Goal: Task Accomplishment & Management: Complete application form

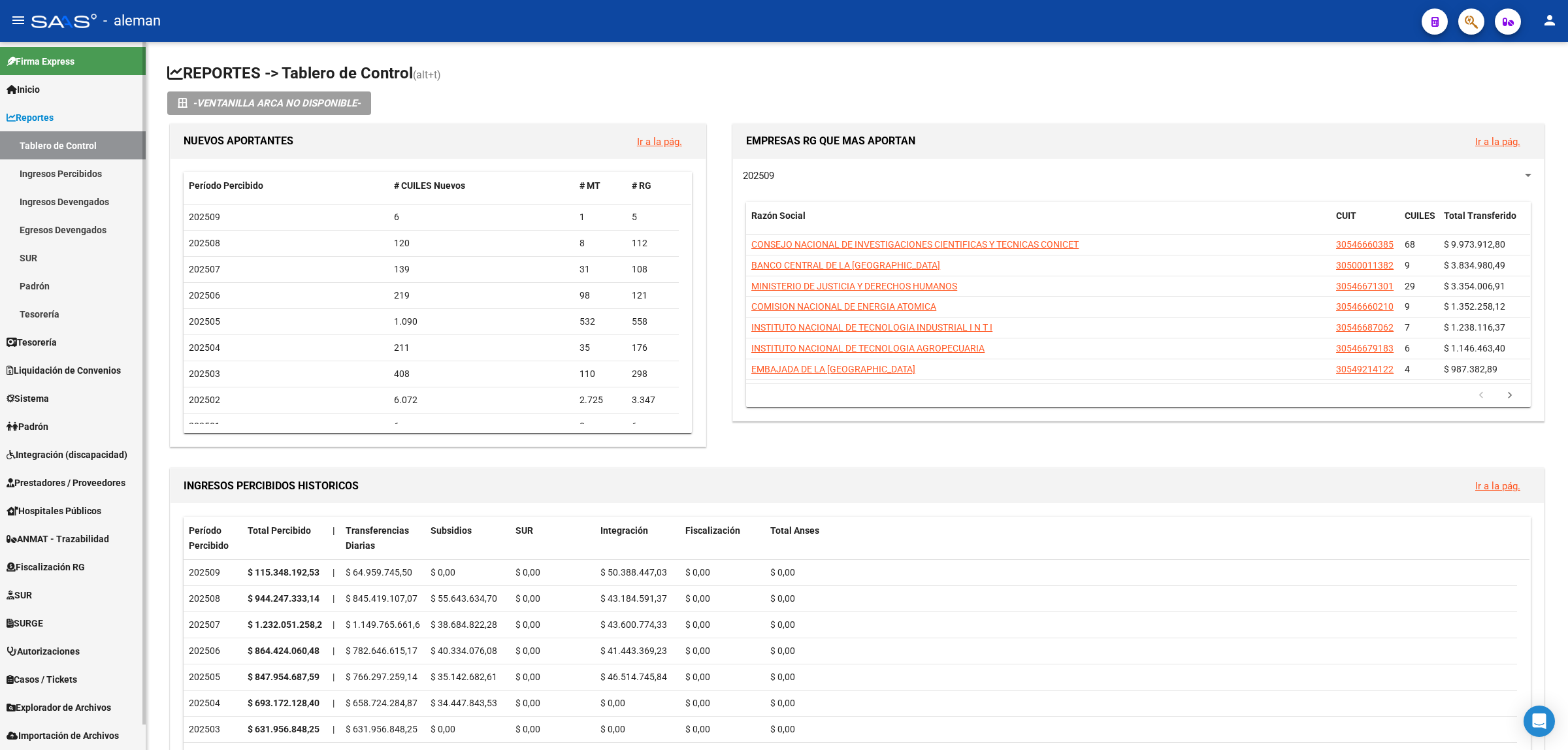
click at [47, 477] on span "Prestadores / Proveedores" at bounding box center [66, 482] width 119 height 15
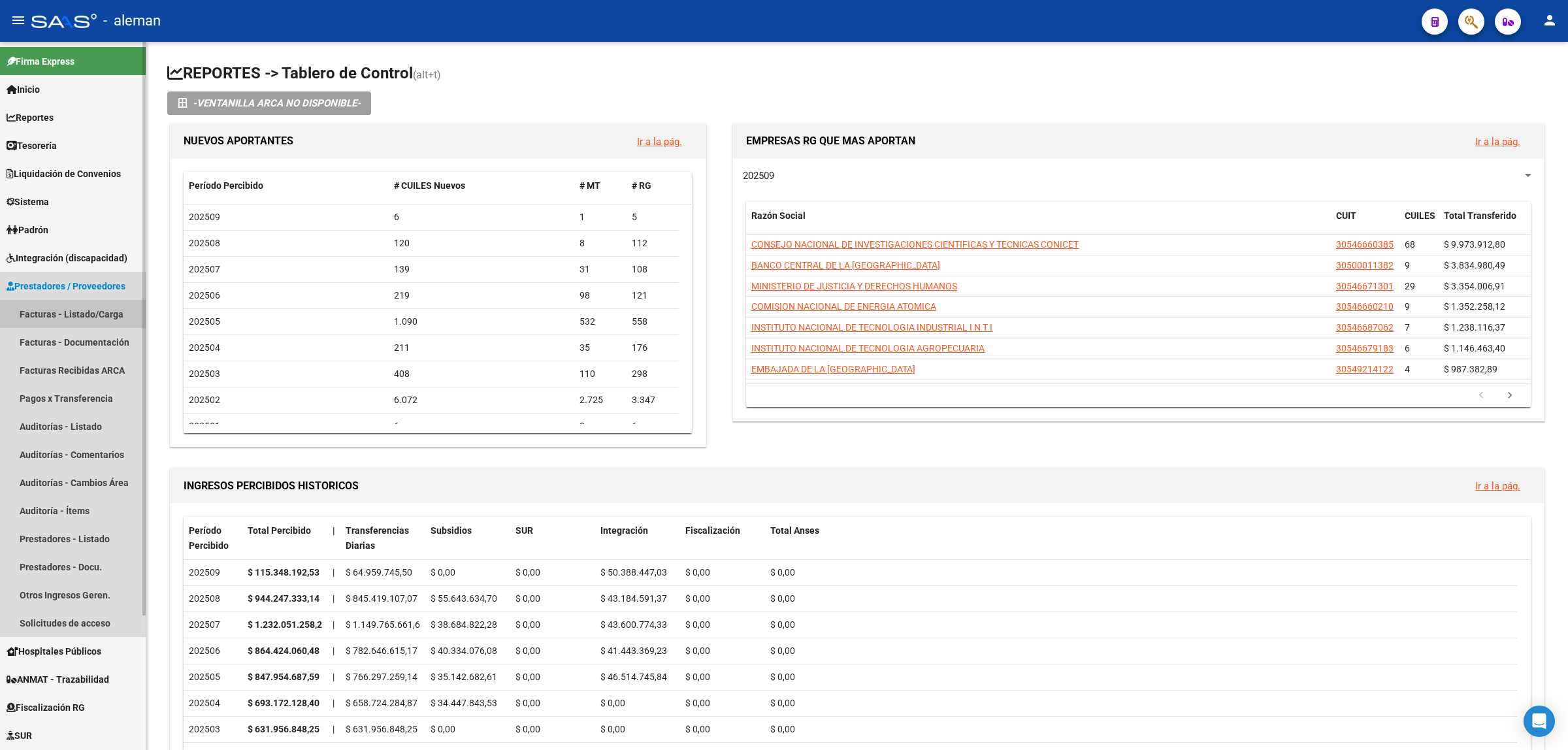
click at [59, 312] on link "Facturas - Listado/Carga" at bounding box center [73, 314] width 146 height 28
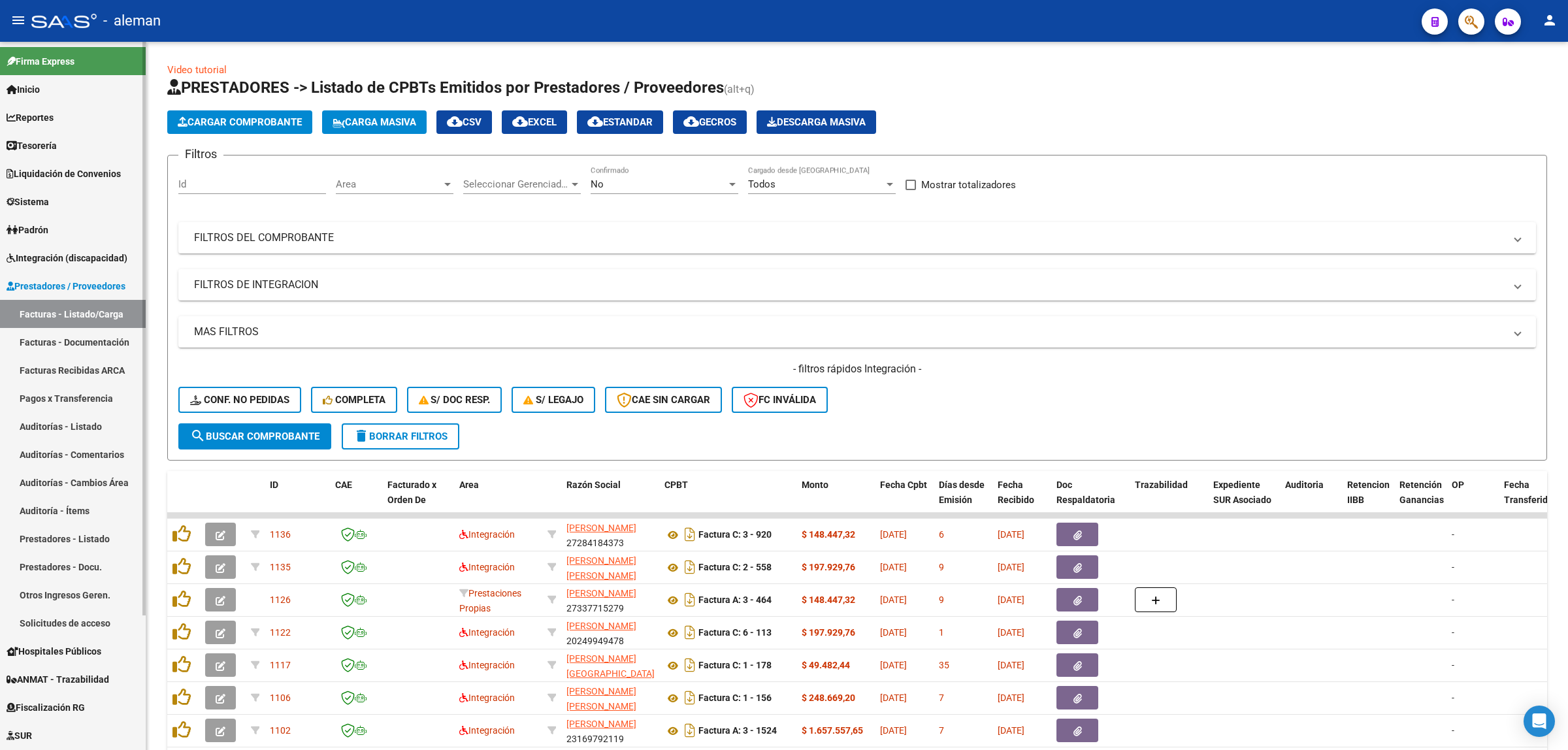
click at [72, 396] on link "Pagos x Transferencia" at bounding box center [73, 397] width 146 height 28
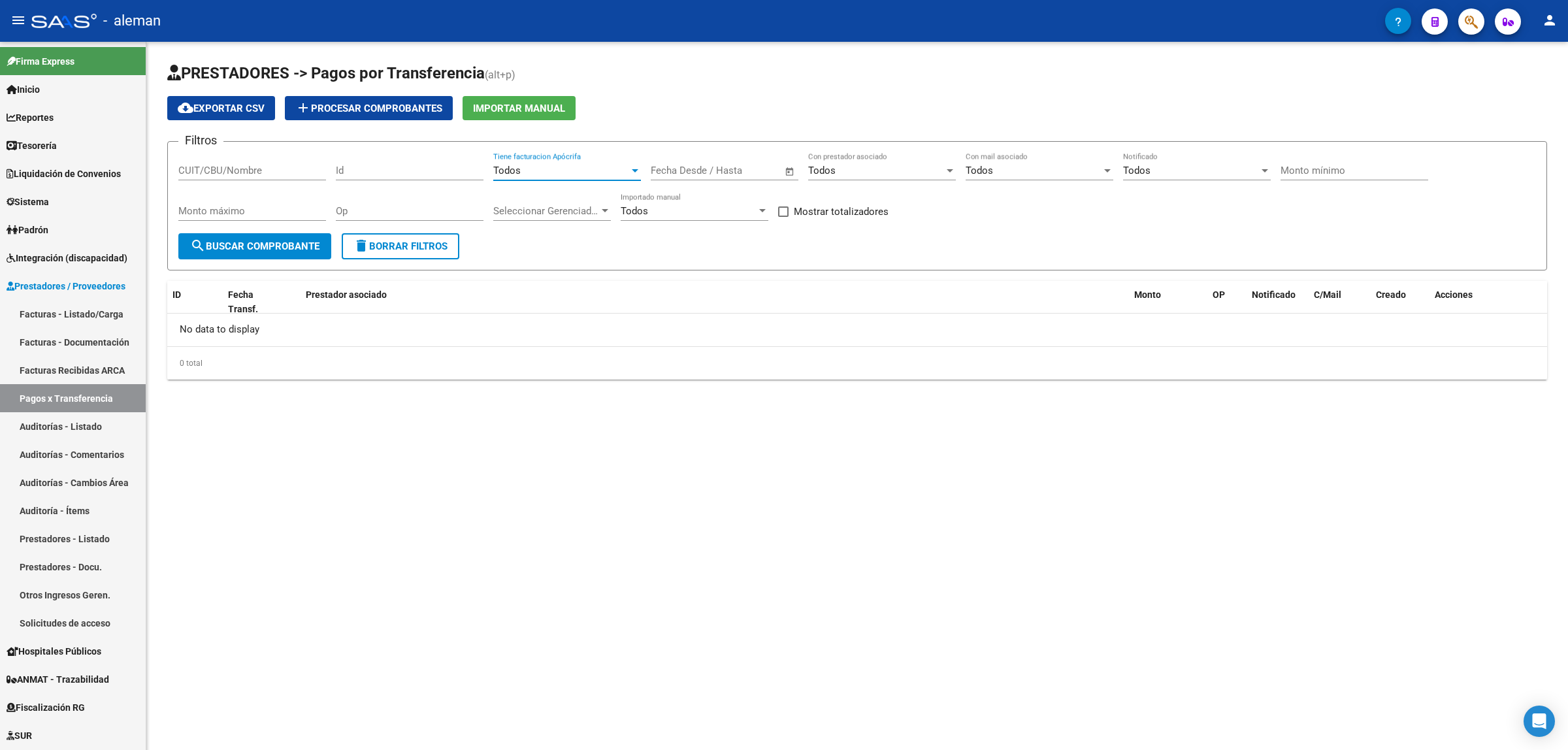
click at [626, 171] on div "Todos" at bounding box center [561, 170] width 136 height 12
click at [537, 197] on span "Si" at bounding box center [567, 199] width 148 height 29
click at [287, 241] on span "search Buscar Comprobante" at bounding box center [254, 246] width 130 height 12
click at [630, 170] on div at bounding box center [635, 170] width 12 height 11
click at [573, 142] on span "Todos" at bounding box center [567, 140] width 148 height 29
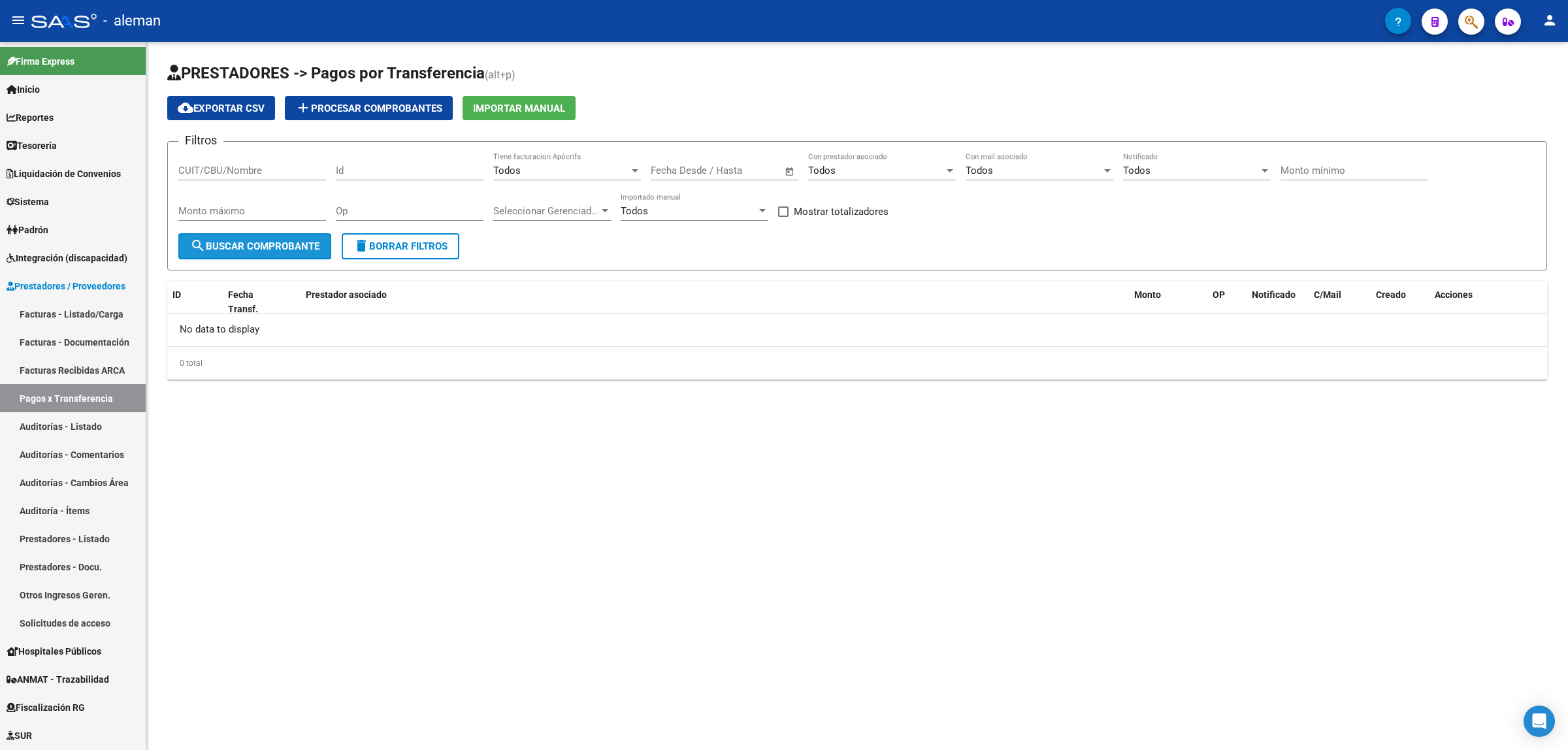
click at [271, 243] on span "search Buscar Comprobante" at bounding box center [254, 246] width 130 height 12
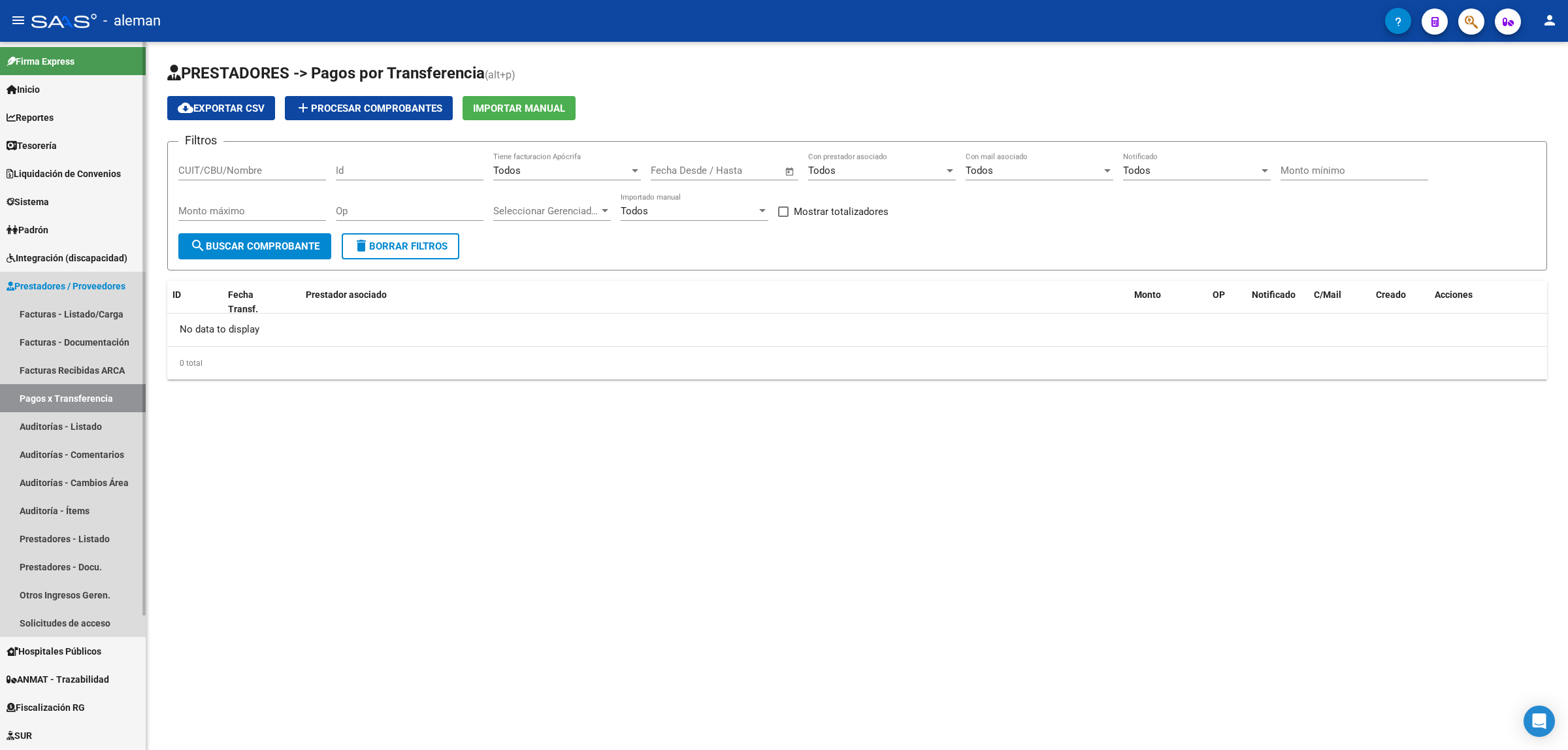
click at [78, 280] on span "Prestadores / Proveedores" at bounding box center [66, 285] width 119 height 15
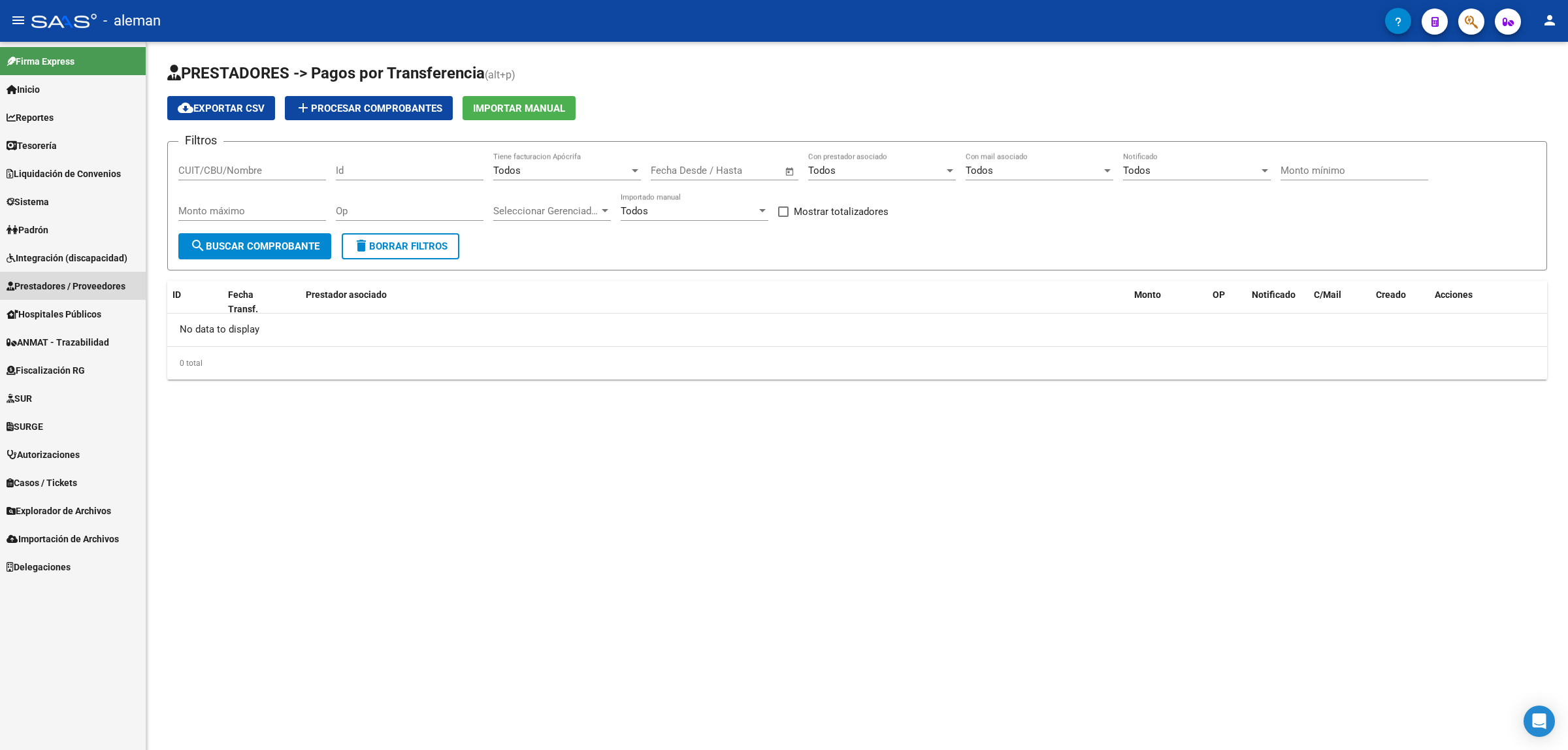
click at [78, 280] on span "Prestadores / Proveedores" at bounding box center [66, 285] width 119 height 15
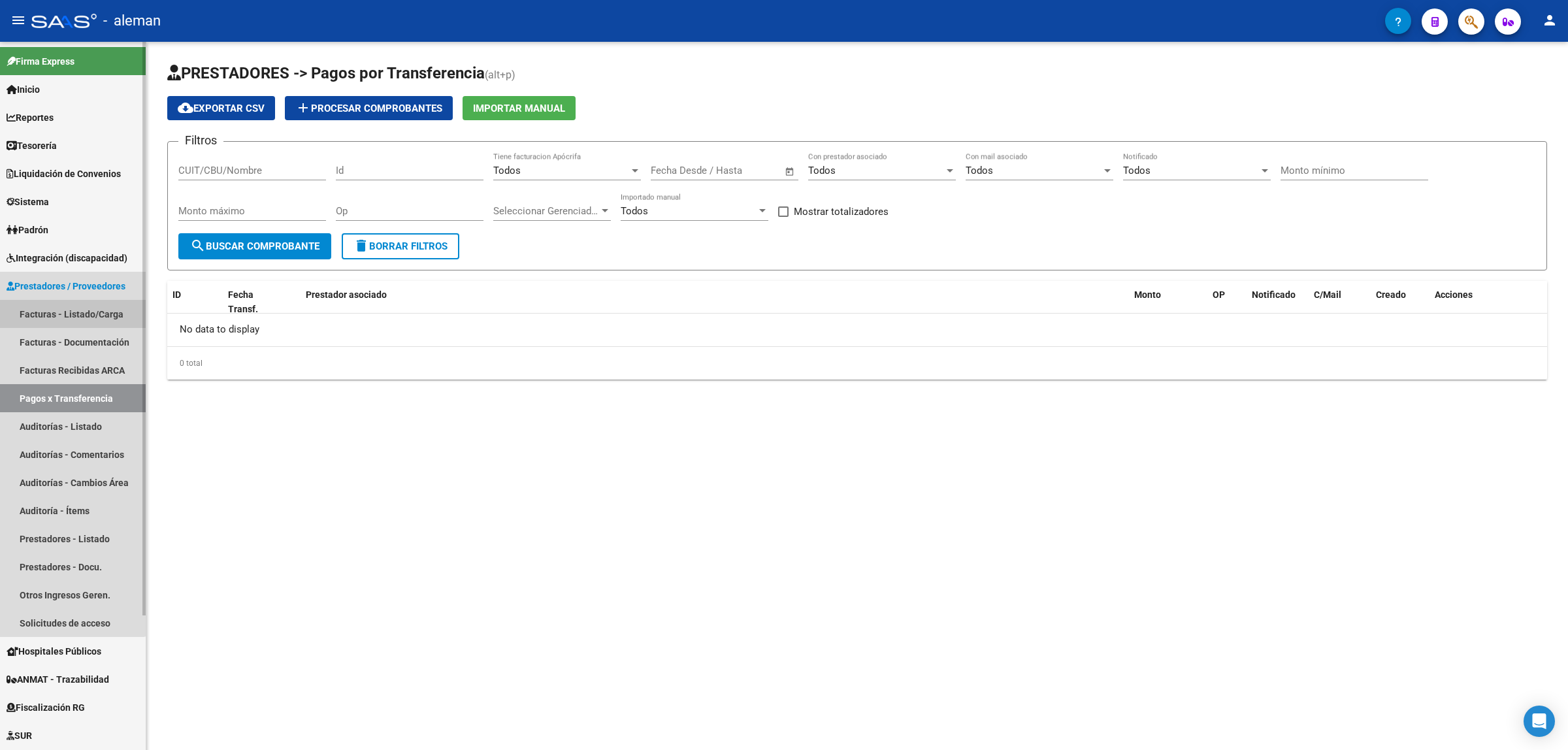
click at [68, 308] on link "Facturas - Listado/Carga" at bounding box center [73, 314] width 146 height 28
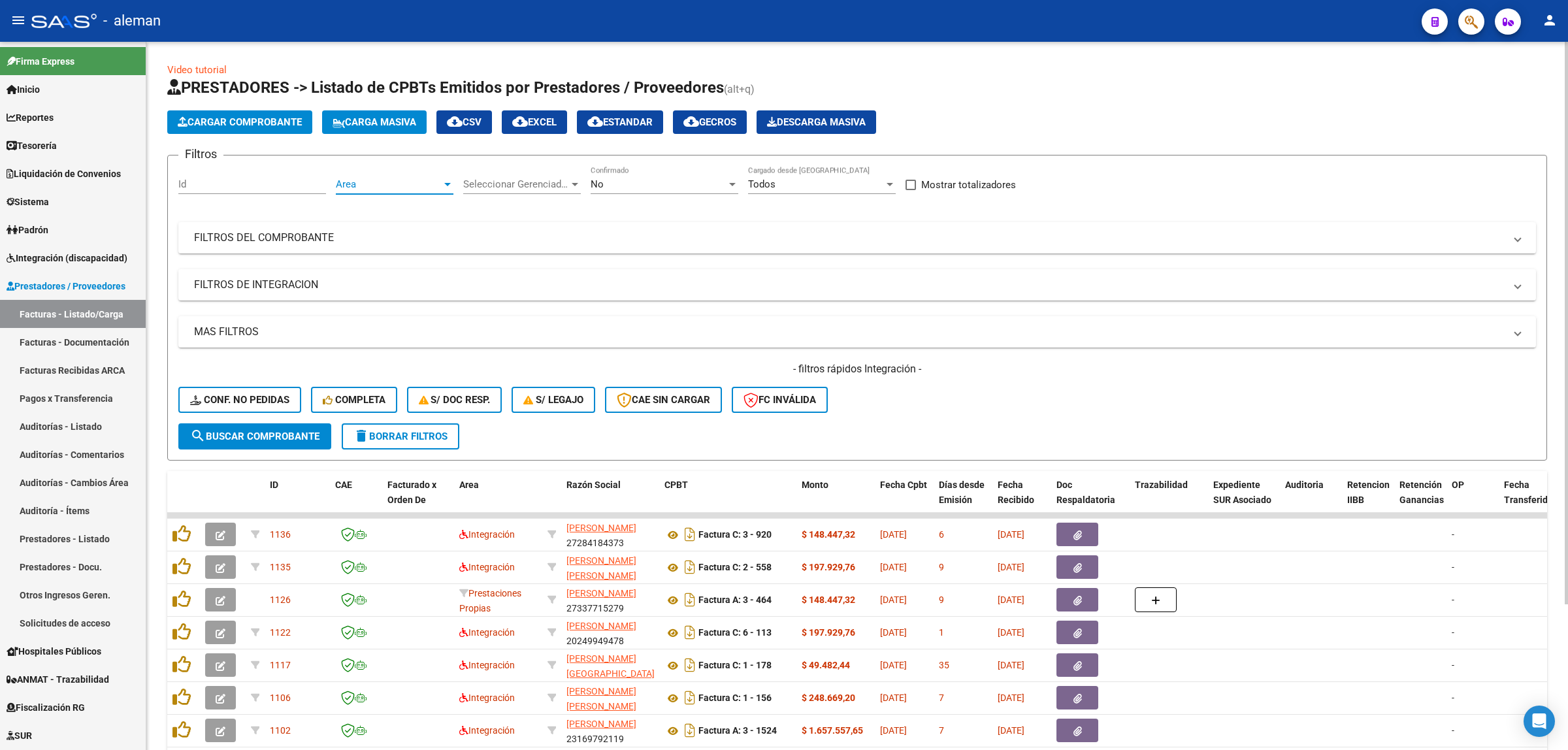
click at [439, 181] on span "Area" at bounding box center [389, 184] width 106 height 12
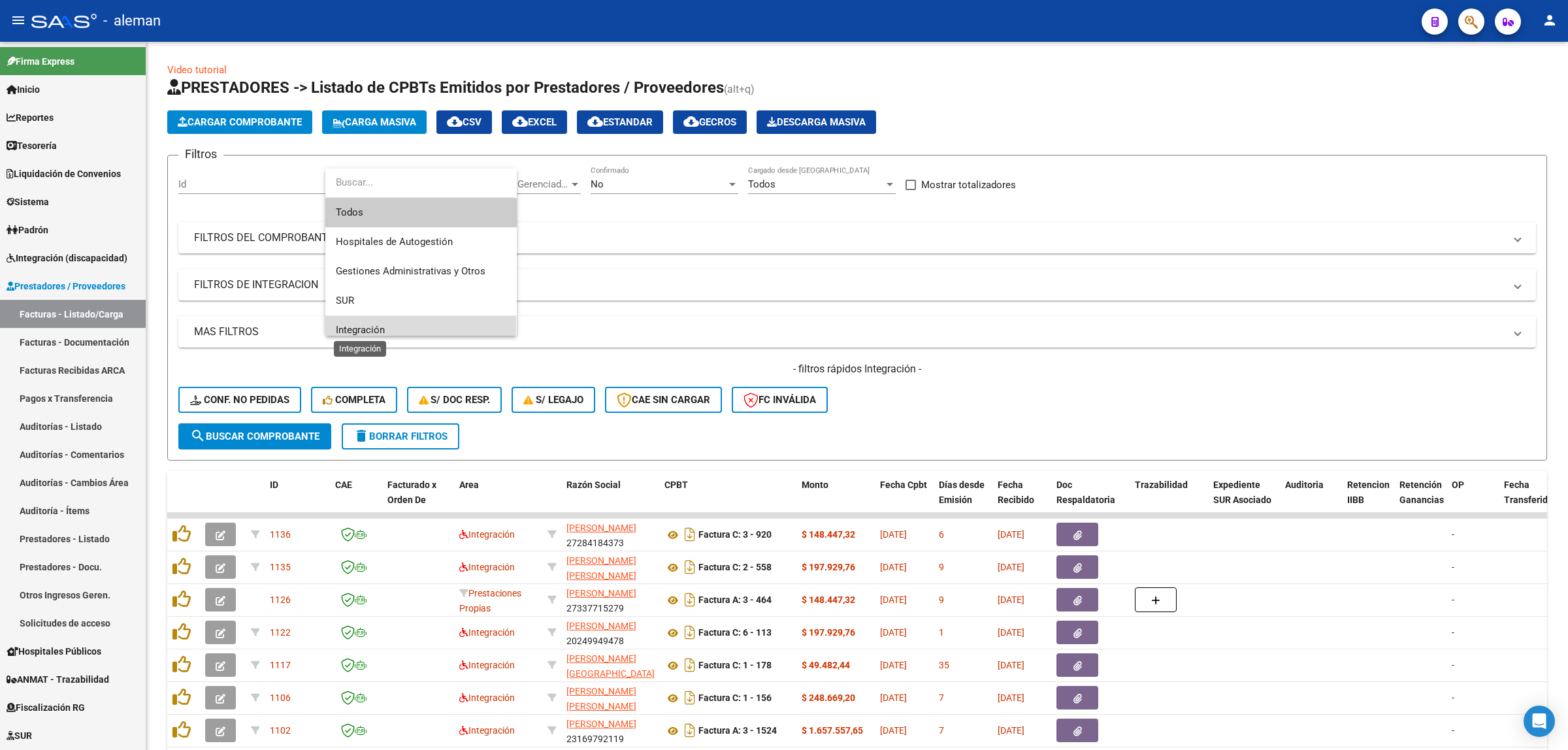
click at [364, 325] on span "Integración" at bounding box center [360, 330] width 49 height 12
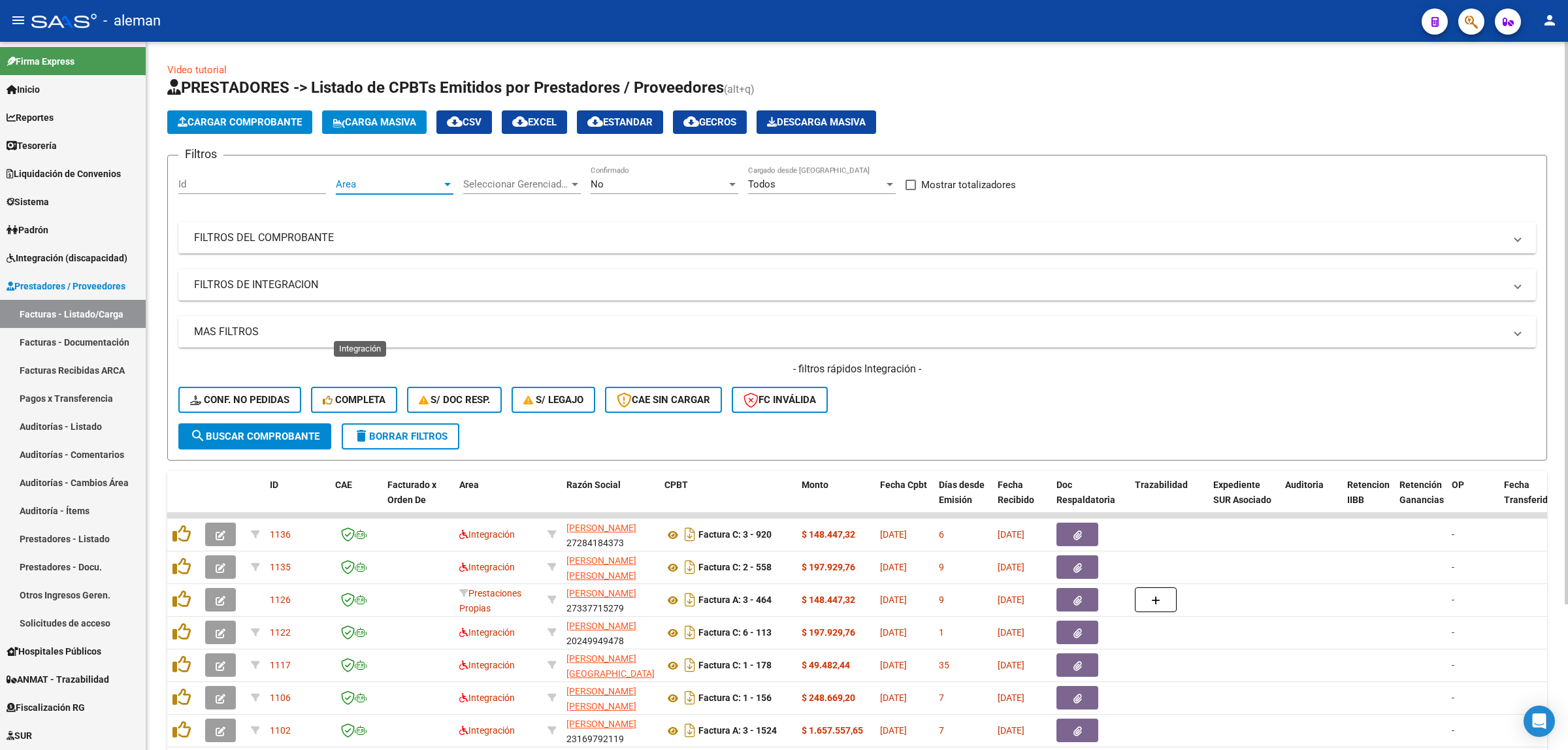
scroll to position [9, 0]
click at [269, 431] on span "search Buscar Comprobante" at bounding box center [254, 436] width 130 height 12
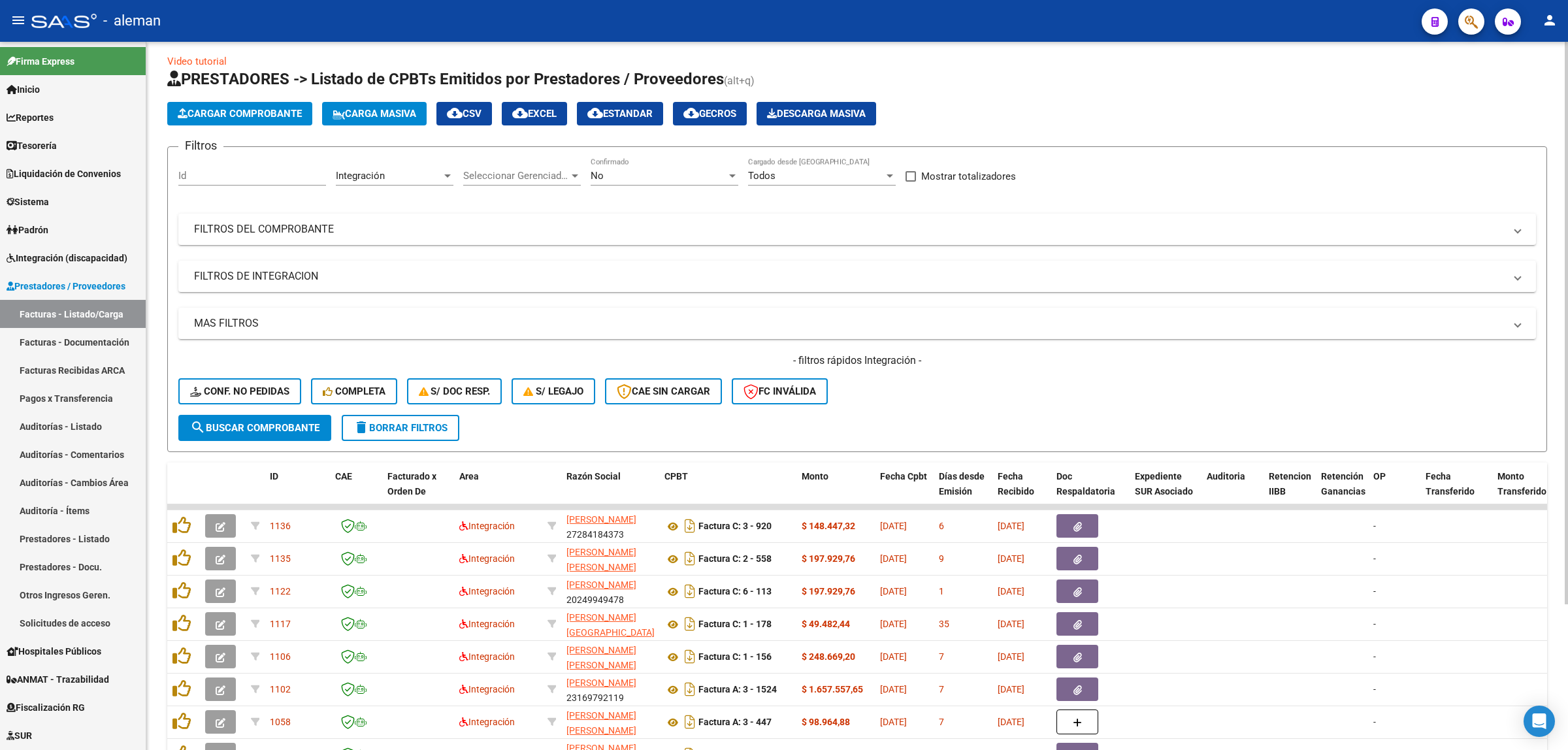
scroll to position [0, 0]
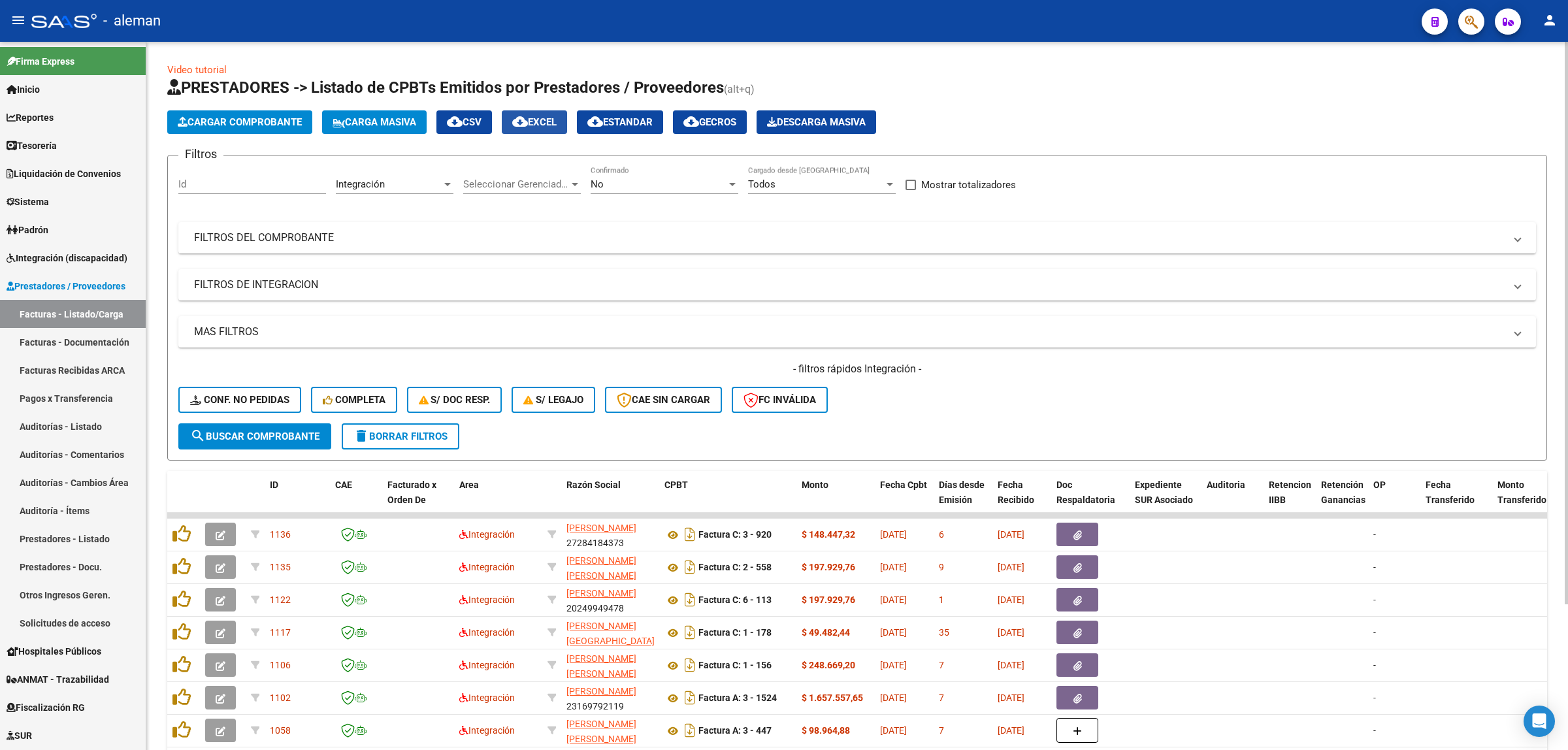
click at [546, 120] on span "cloud_download EXCEL" at bounding box center [535, 122] width 45 height 12
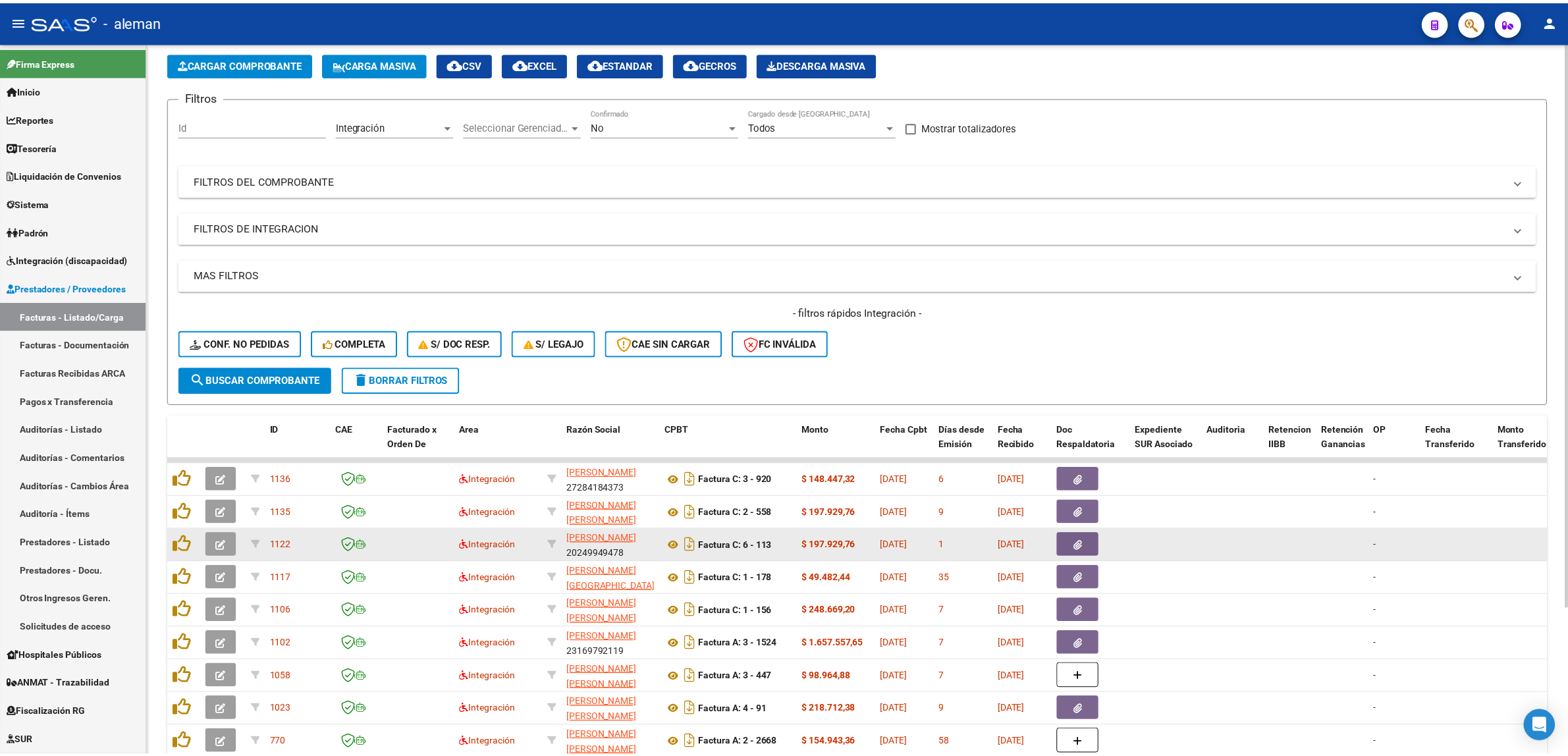
scroll to position [82, 0]
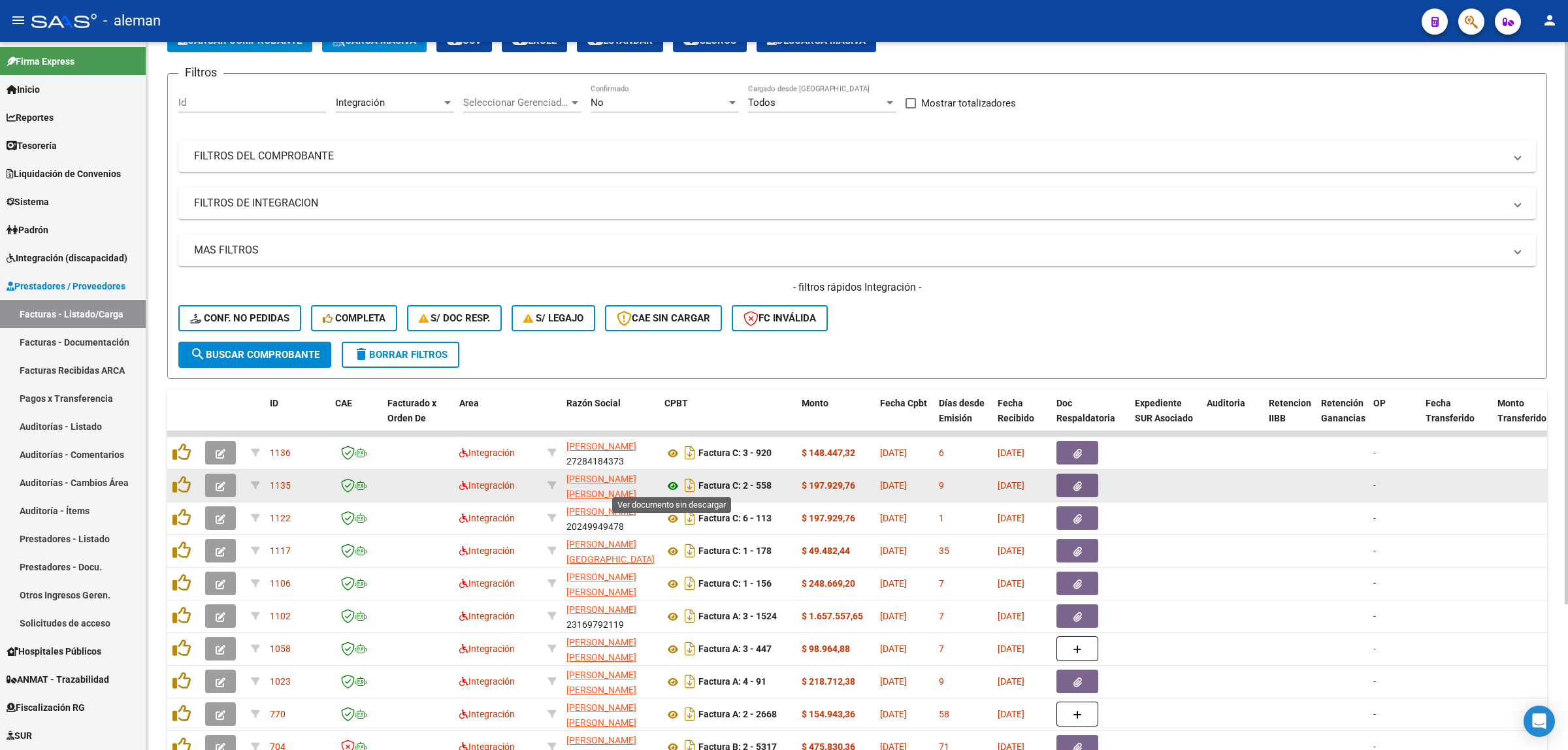
click at [668, 487] on icon at bounding box center [672, 486] width 17 height 16
click at [1082, 481] on button "button" at bounding box center [1077, 485] width 42 height 23
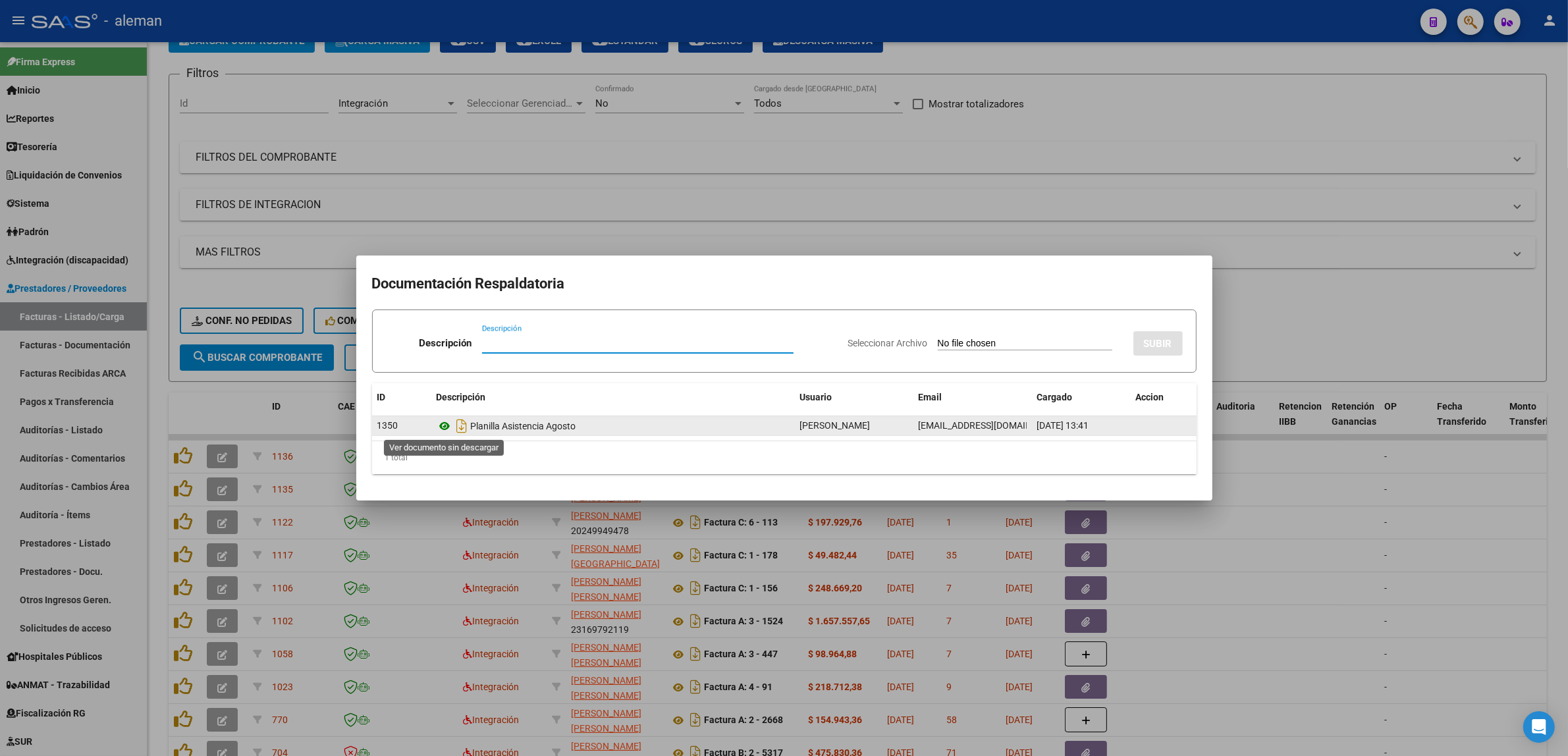
click at [448, 425] on icon at bounding box center [445, 426] width 17 height 16
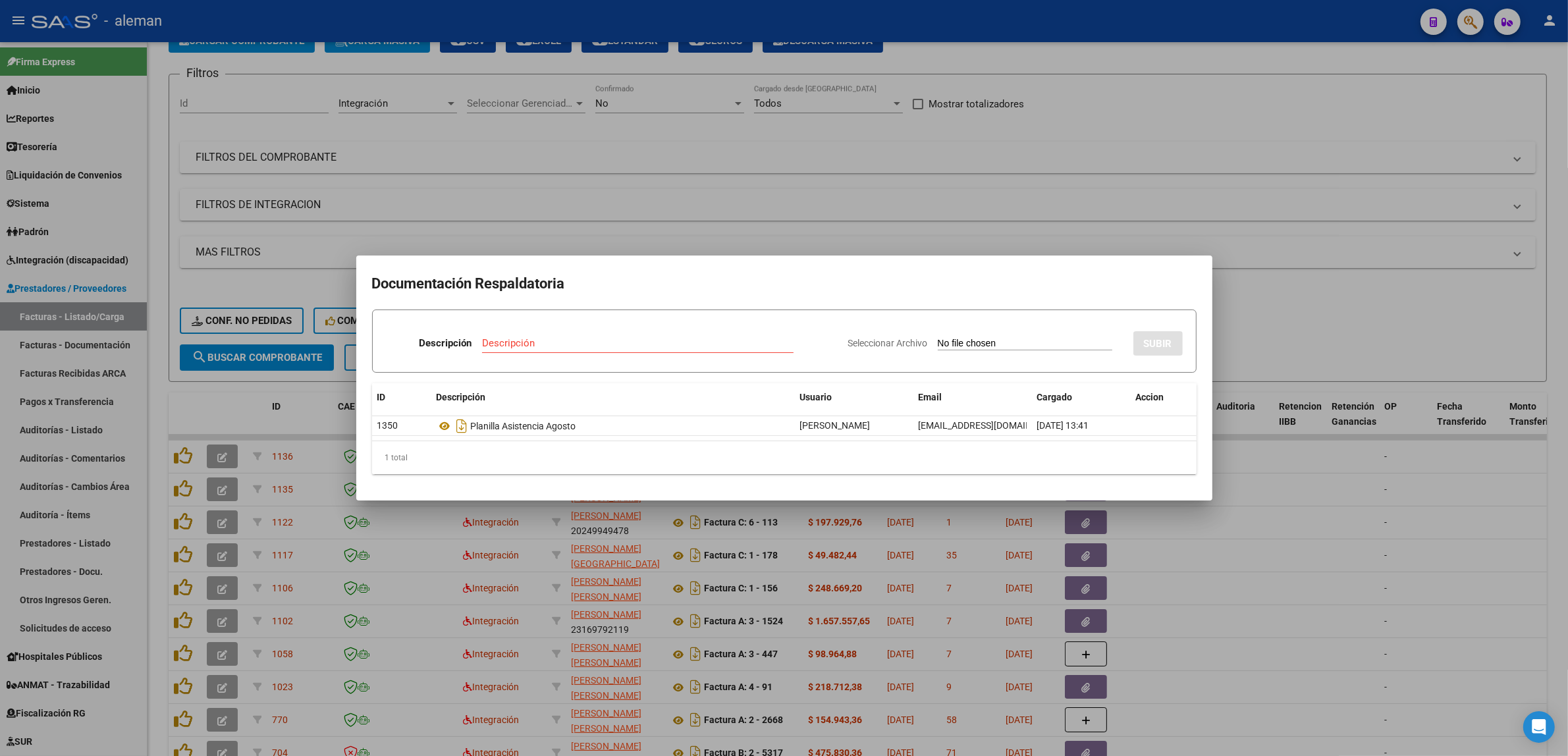
click at [1284, 488] on div at bounding box center [784, 378] width 1568 height 756
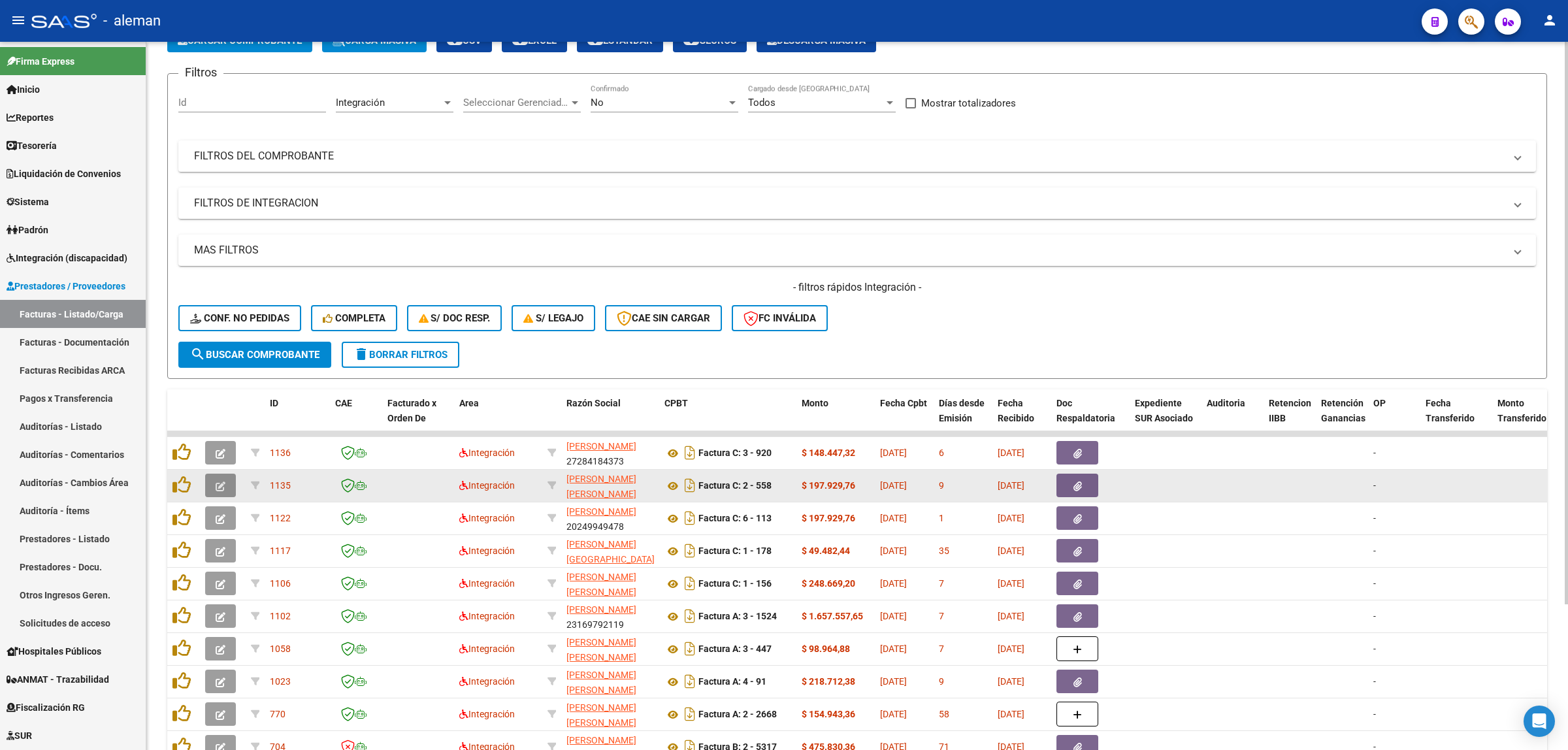
click at [210, 480] on button "button" at bounding box center [221, 485] width 31 height 23
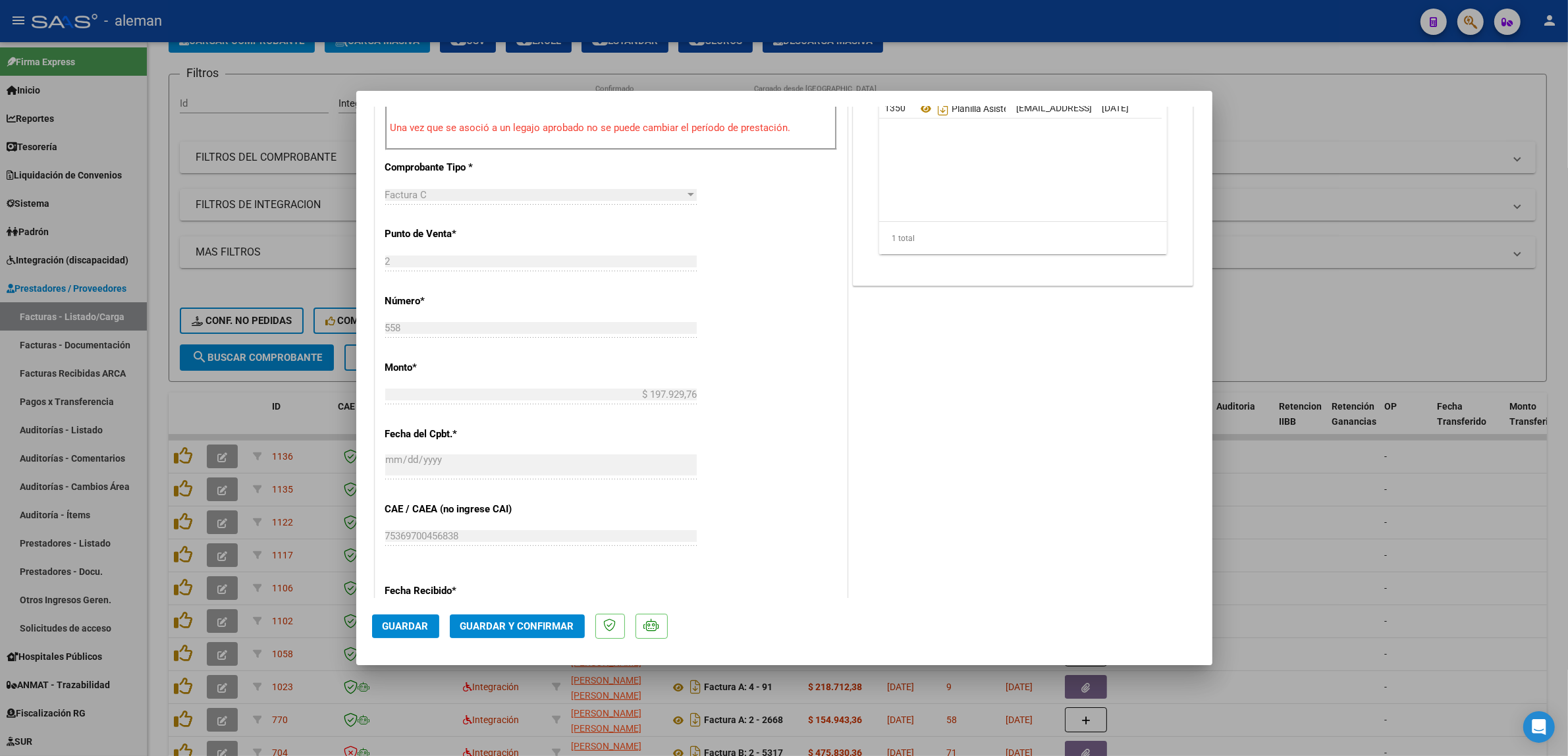
scroll to position [782, 0]
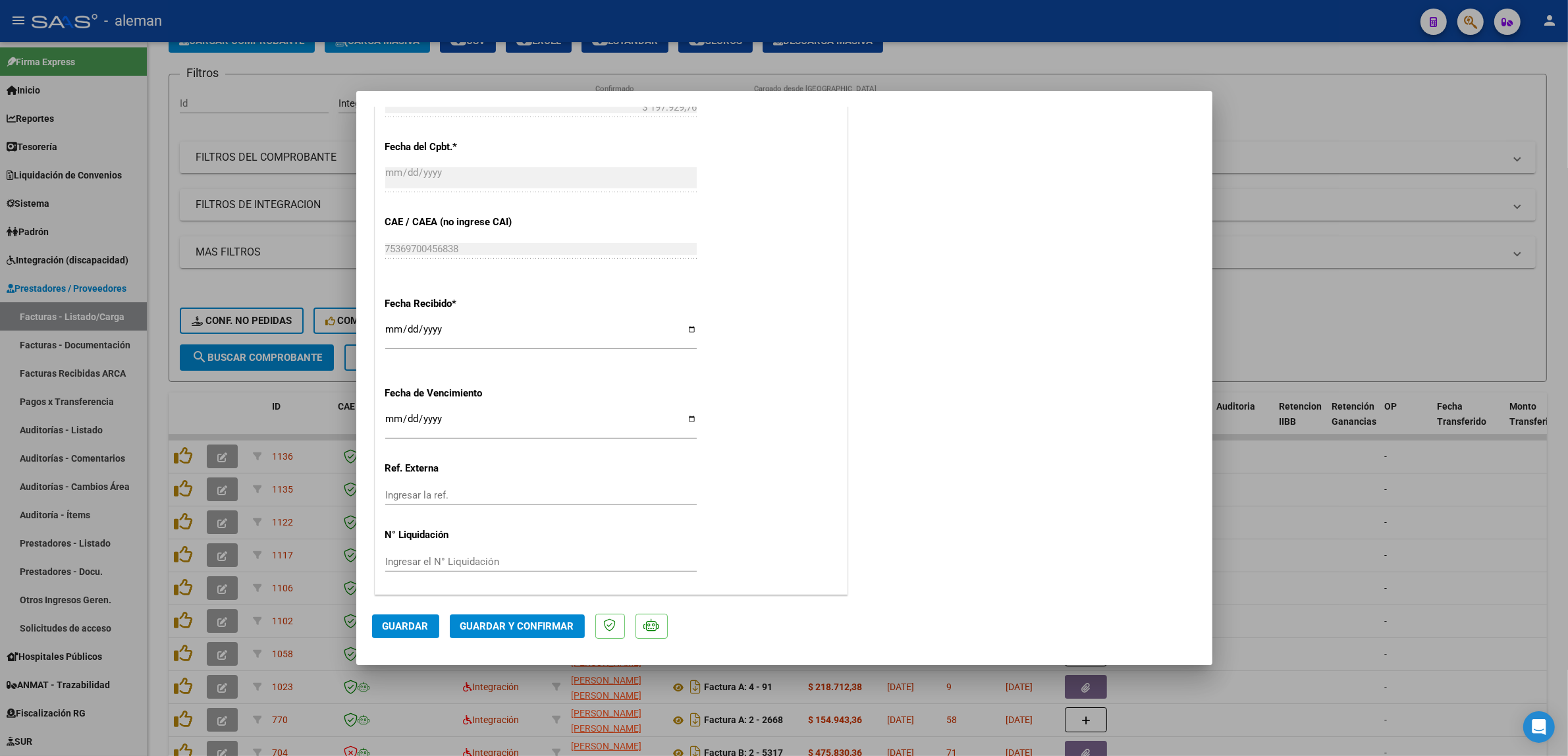
click at [521, 629] on span "Guardar y Confirmar" at bounding box center [517, 626] width 114 height 12
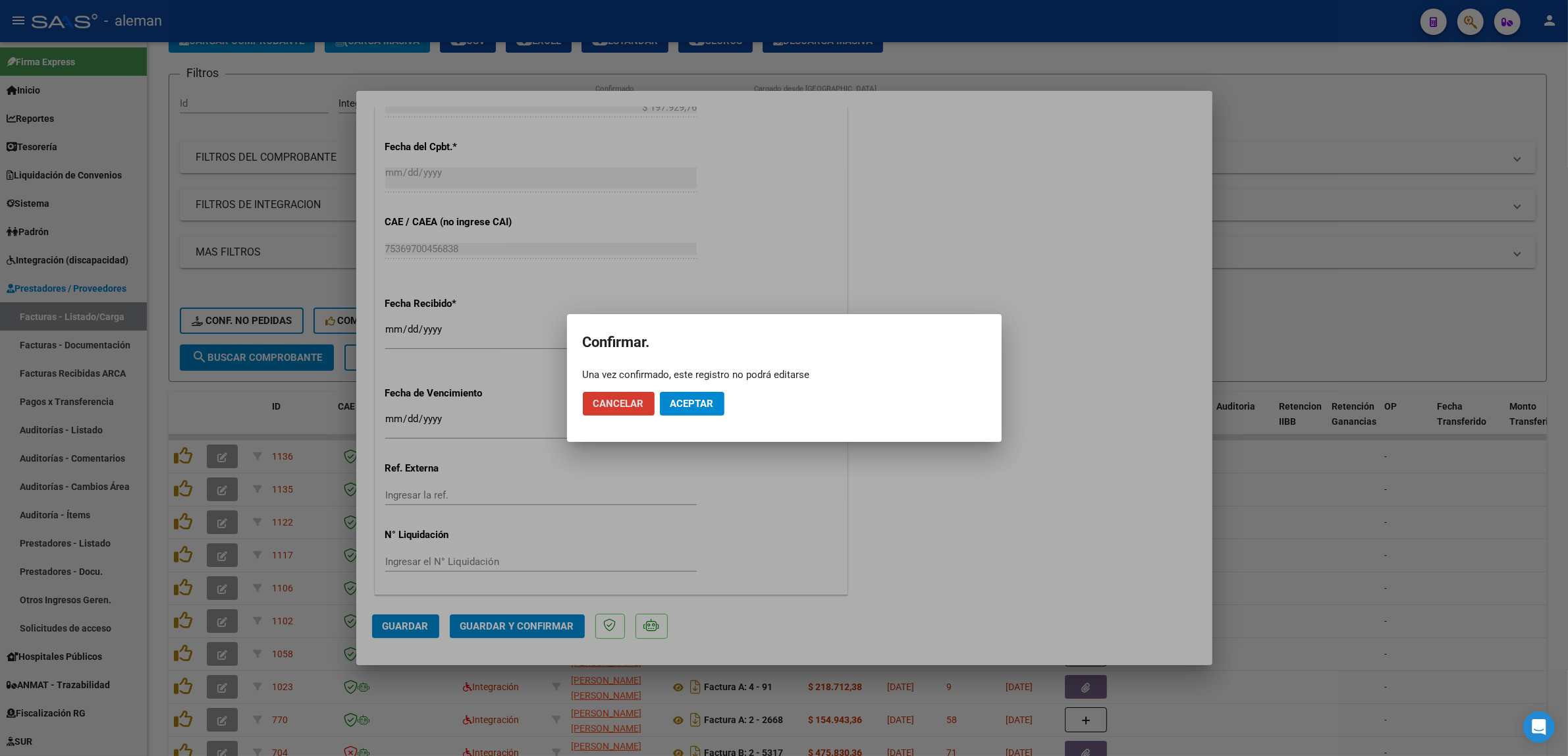
click at [709, 411] on button "Aceptar" at bounding box center [692, 404] width 65 height 24
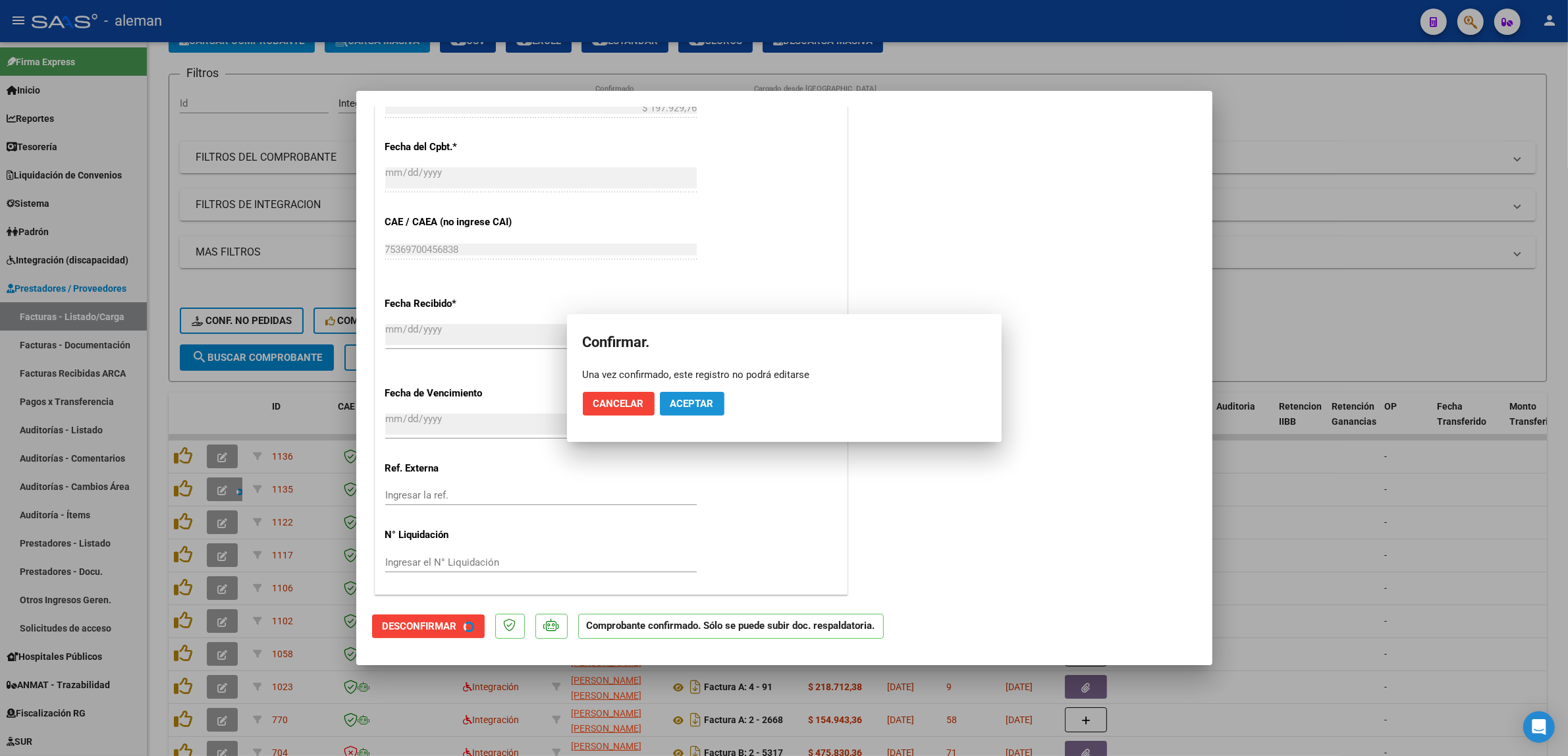
scroll to position [699, 0]
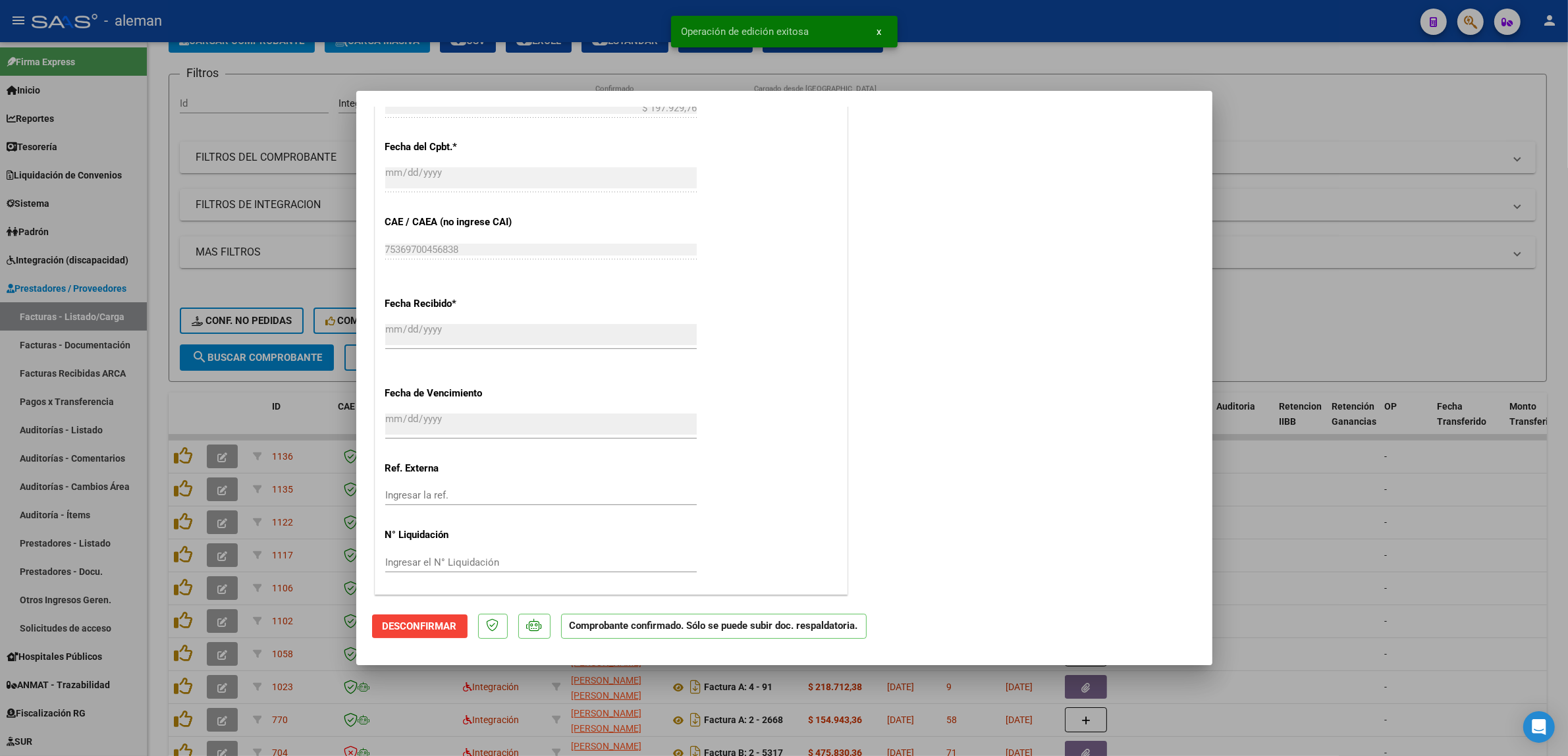
click at [1325, 544] on div at bounding box center [784, 378] width 1568 height 756
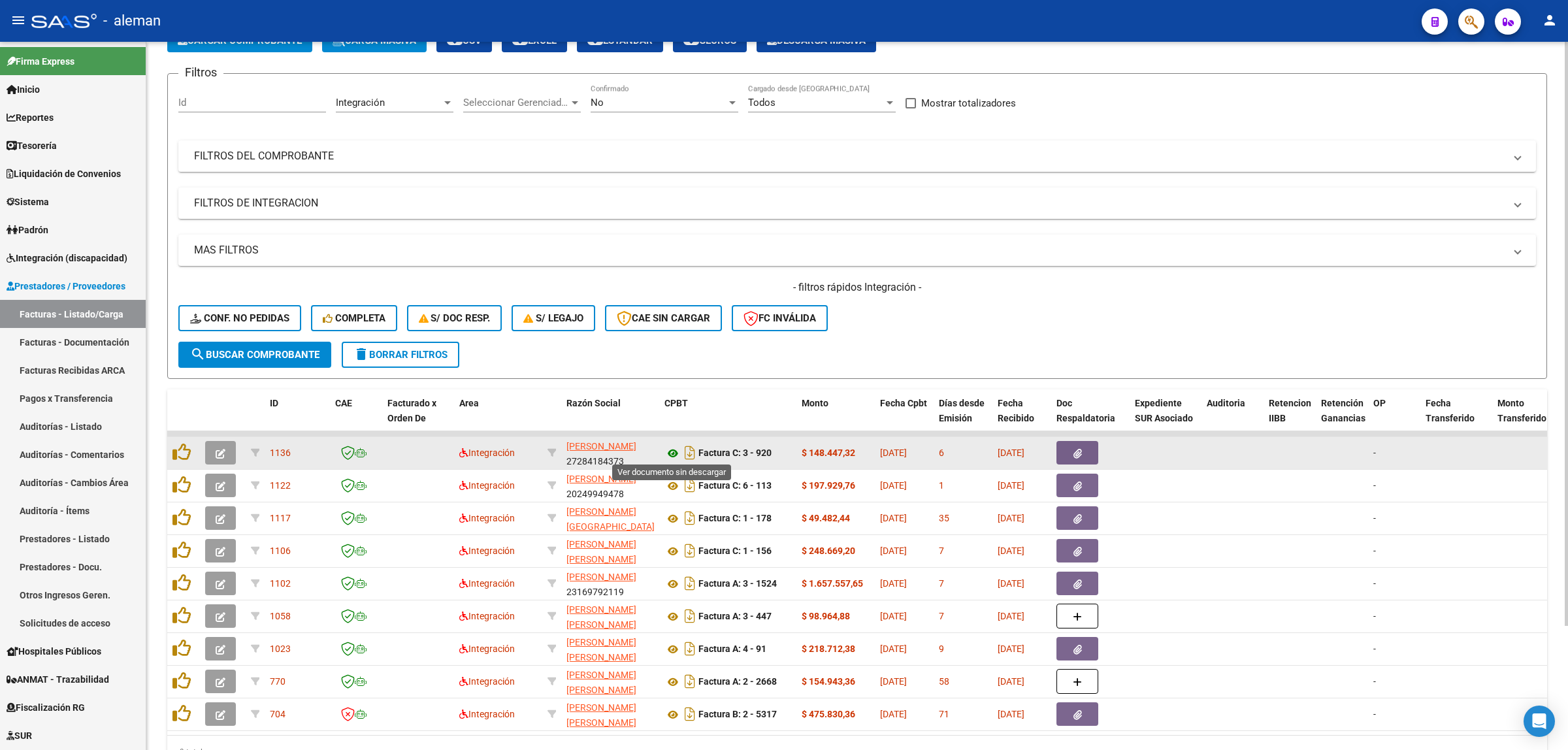
click at [671, 452] on icon at bounding box center [672, 454] width 17 height 16
click at [1068, 446] on button "button" at bounding box center [1077, 453] width 42 height 23
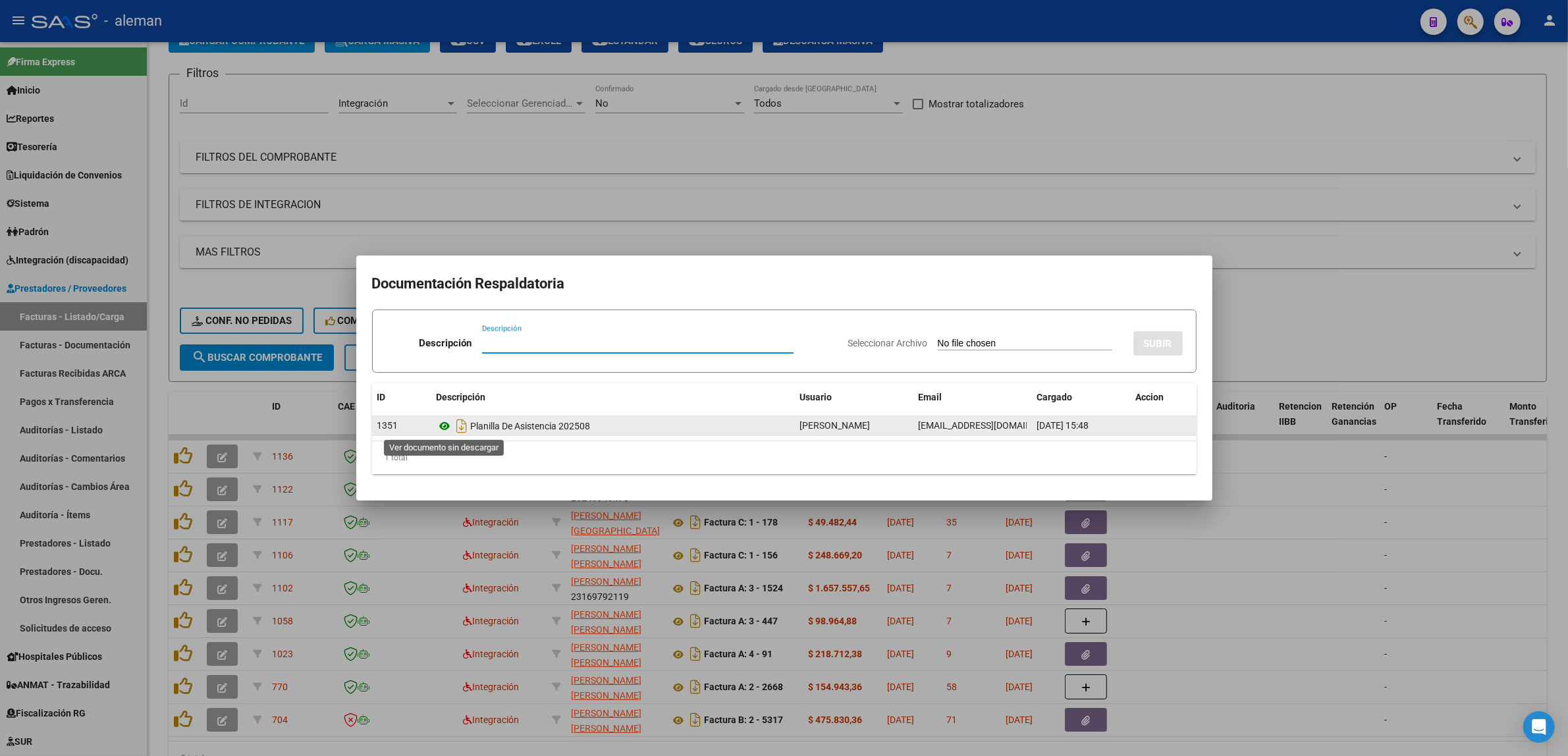
click at [447, 422] on icon at bounding box center [445, 426] width 17 height 16
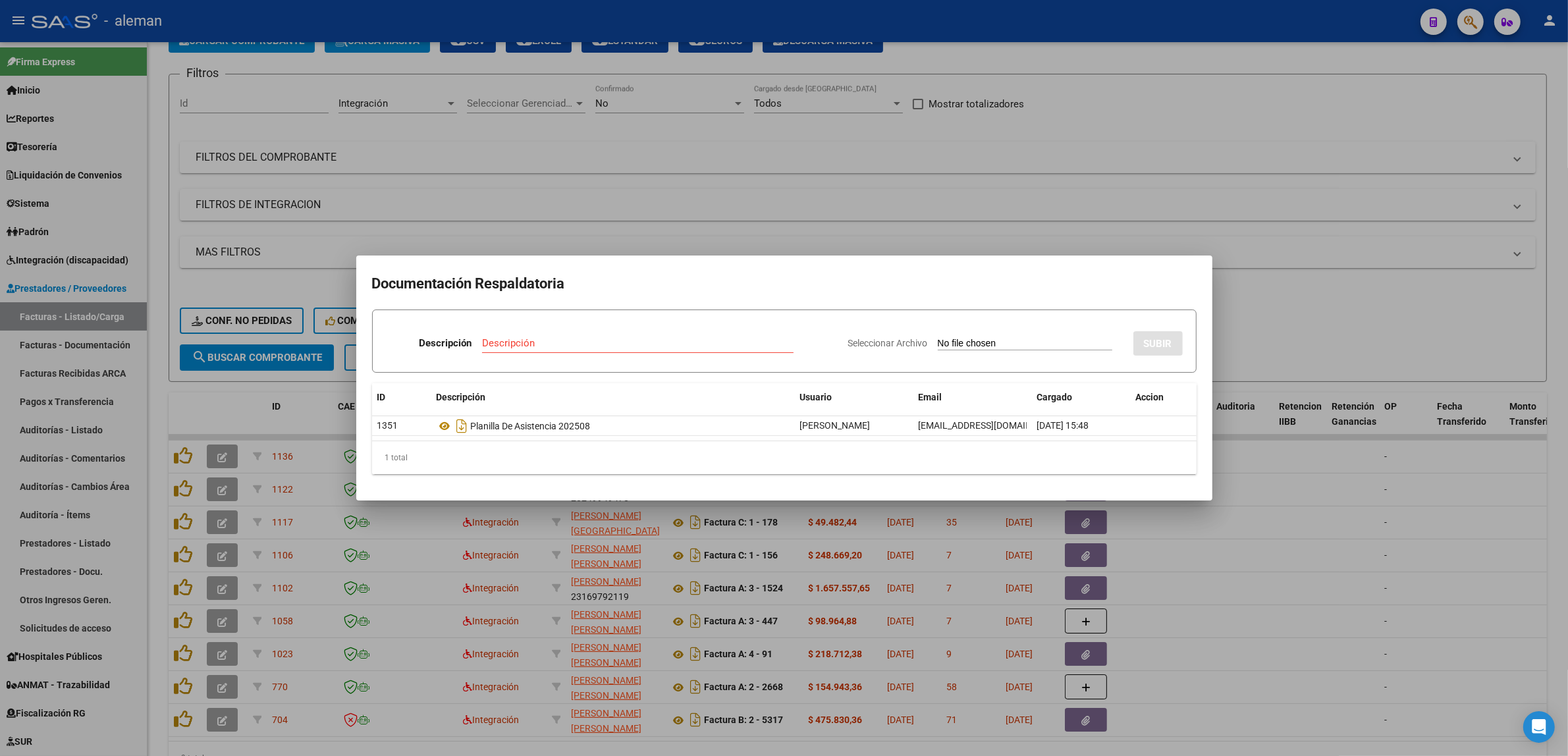
click at [1308, 503] on div at bounding box center [784, 378] width 1568 height 756
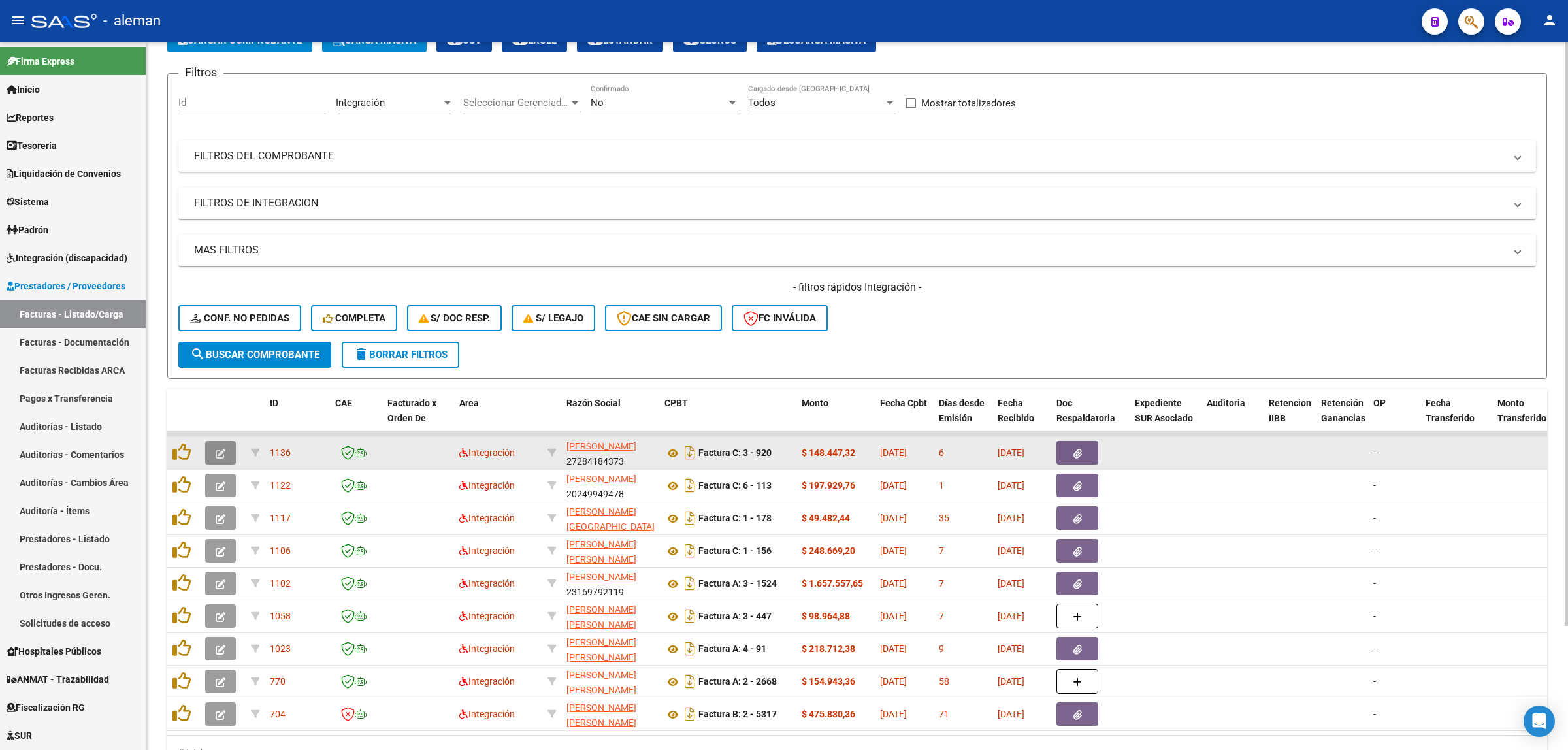
click at [223, 453] on icon "button" at bounding box center [220, 454] width 10 height 10
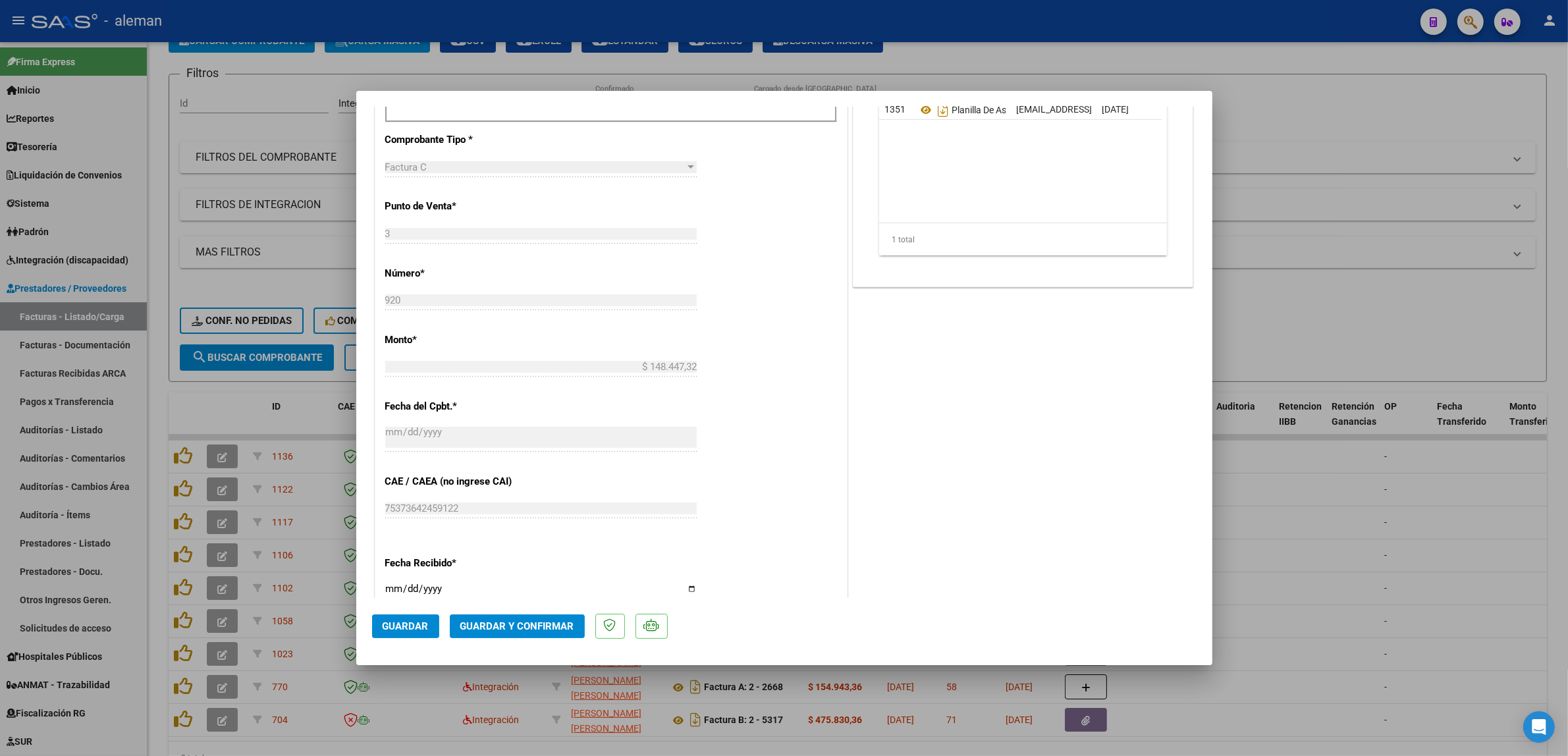
scroll to position [576, 0]
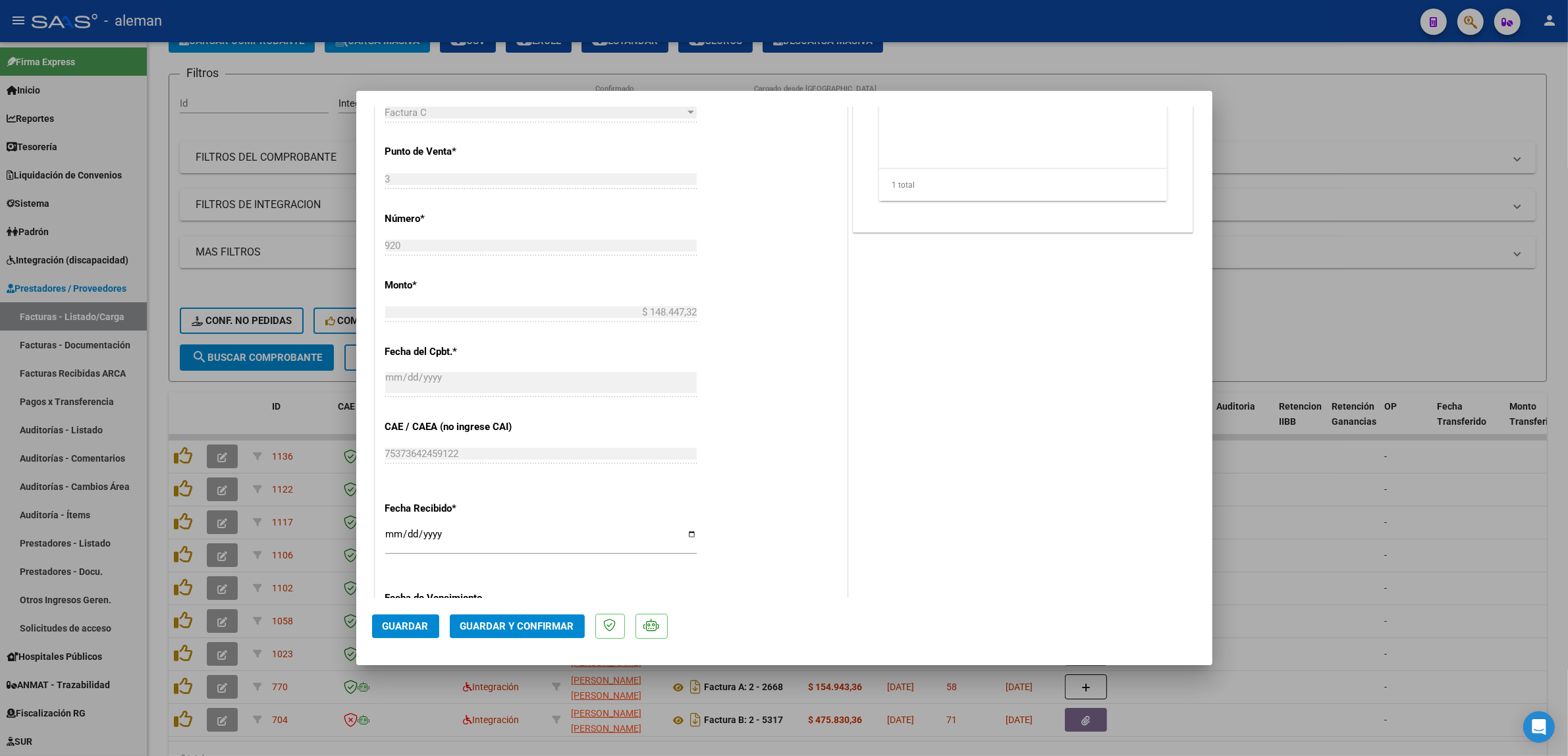
click at [559, 621] on span "Guardar y Confirmar" at bounding box center [517, 626] width 114 height 12
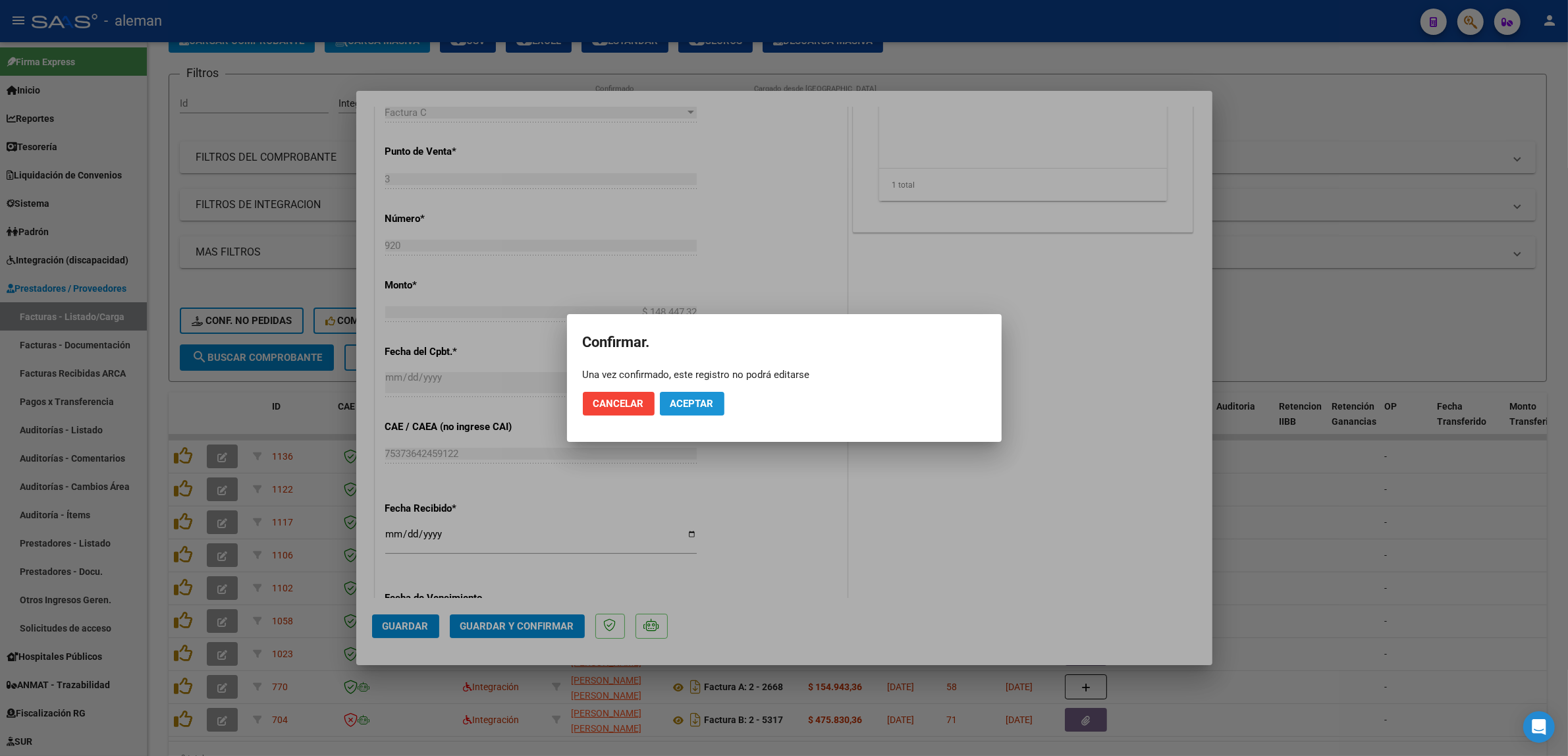
click at [713, 398] on span "Aceptar" at bounding box center [692, 404] width 43 height 12
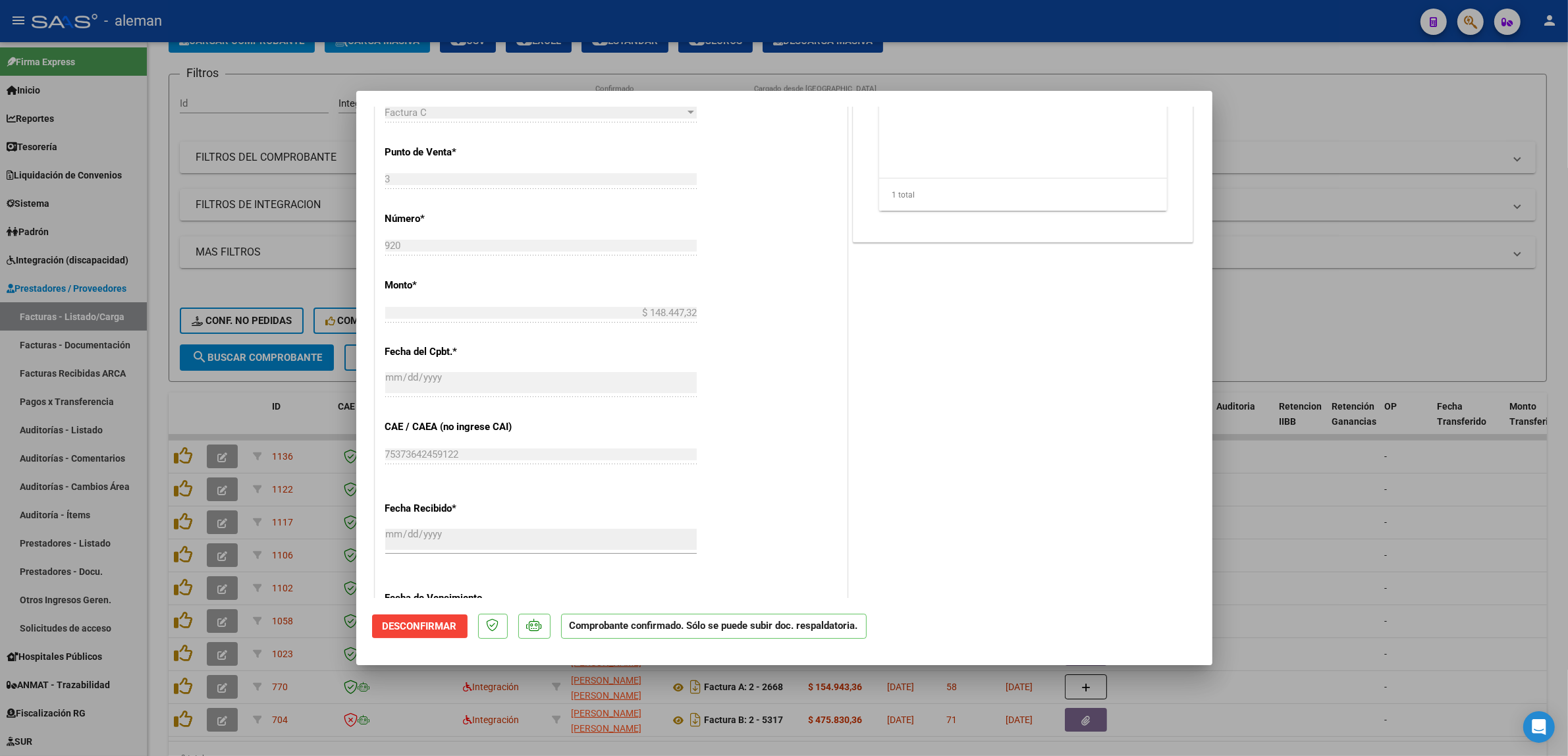
click at [1282, 544] on div at bounding box center [784, 378] width 1568 height 756
type input "$ 0,00"
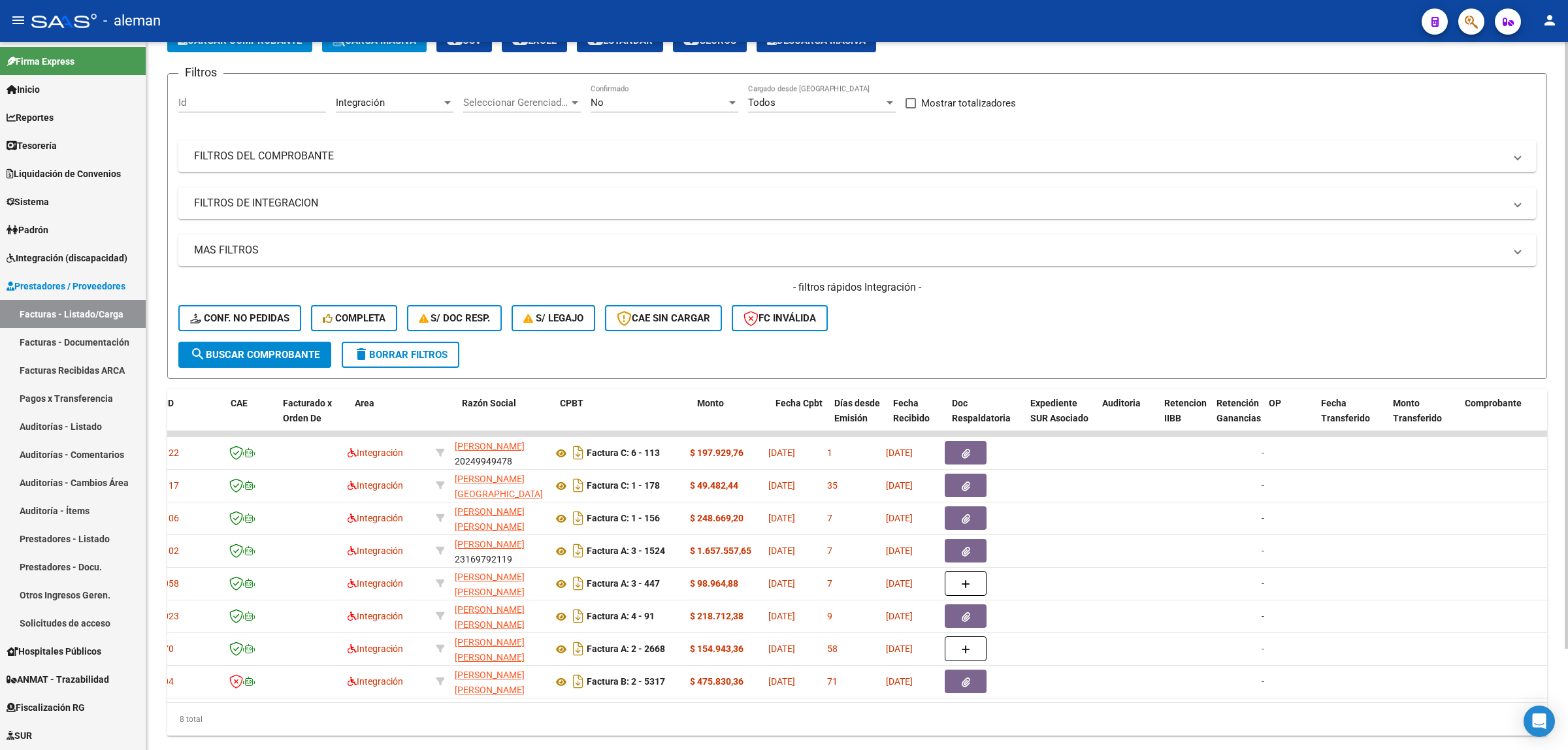
scroll to position [0, 96]
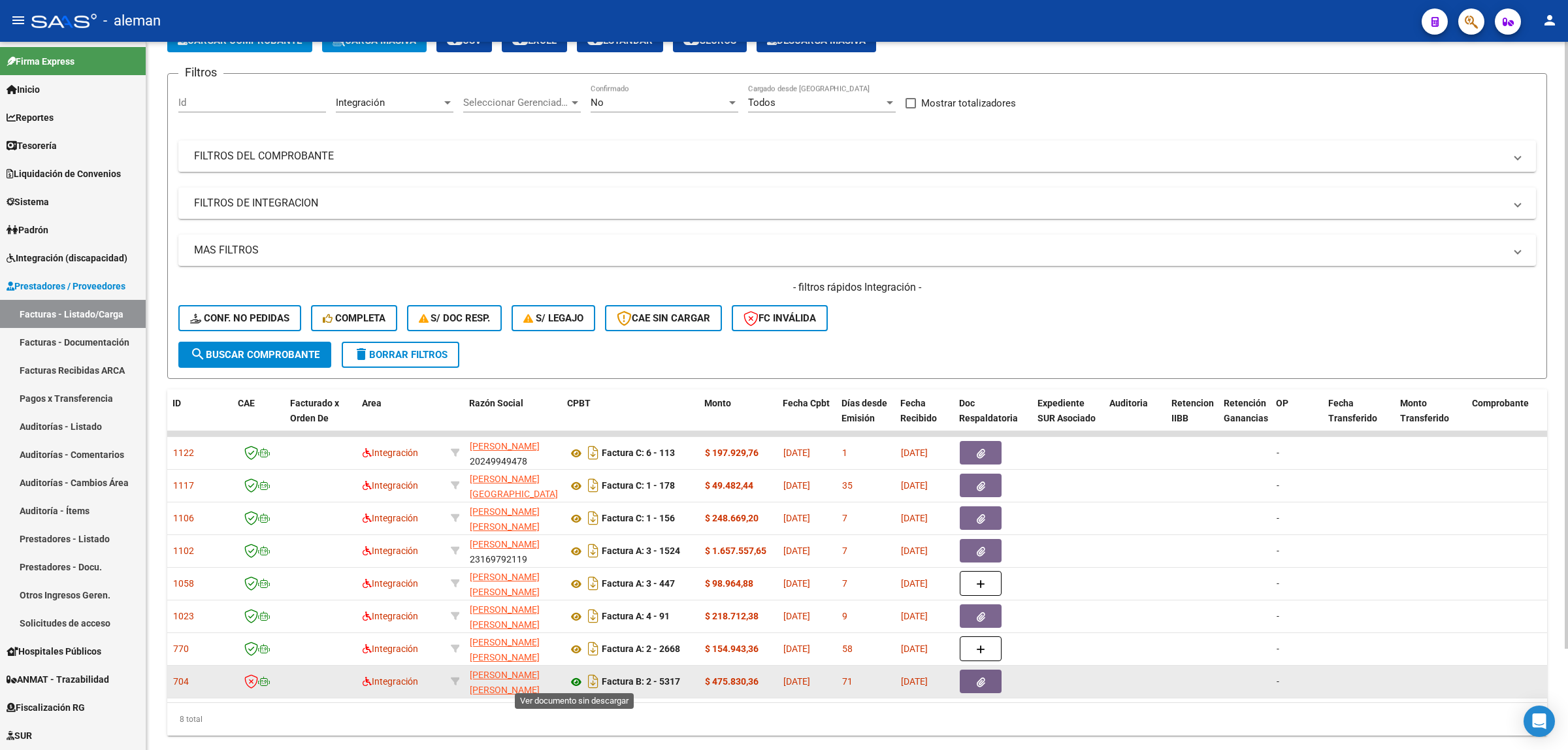
click at [577, 680] on icon at bounding box center [576, 682] width 17 height 16
click at [502, 674] on span "[PERSON_NAME] [PERSON_NAME]" at bounding box center [504, 683] width 70 height 25
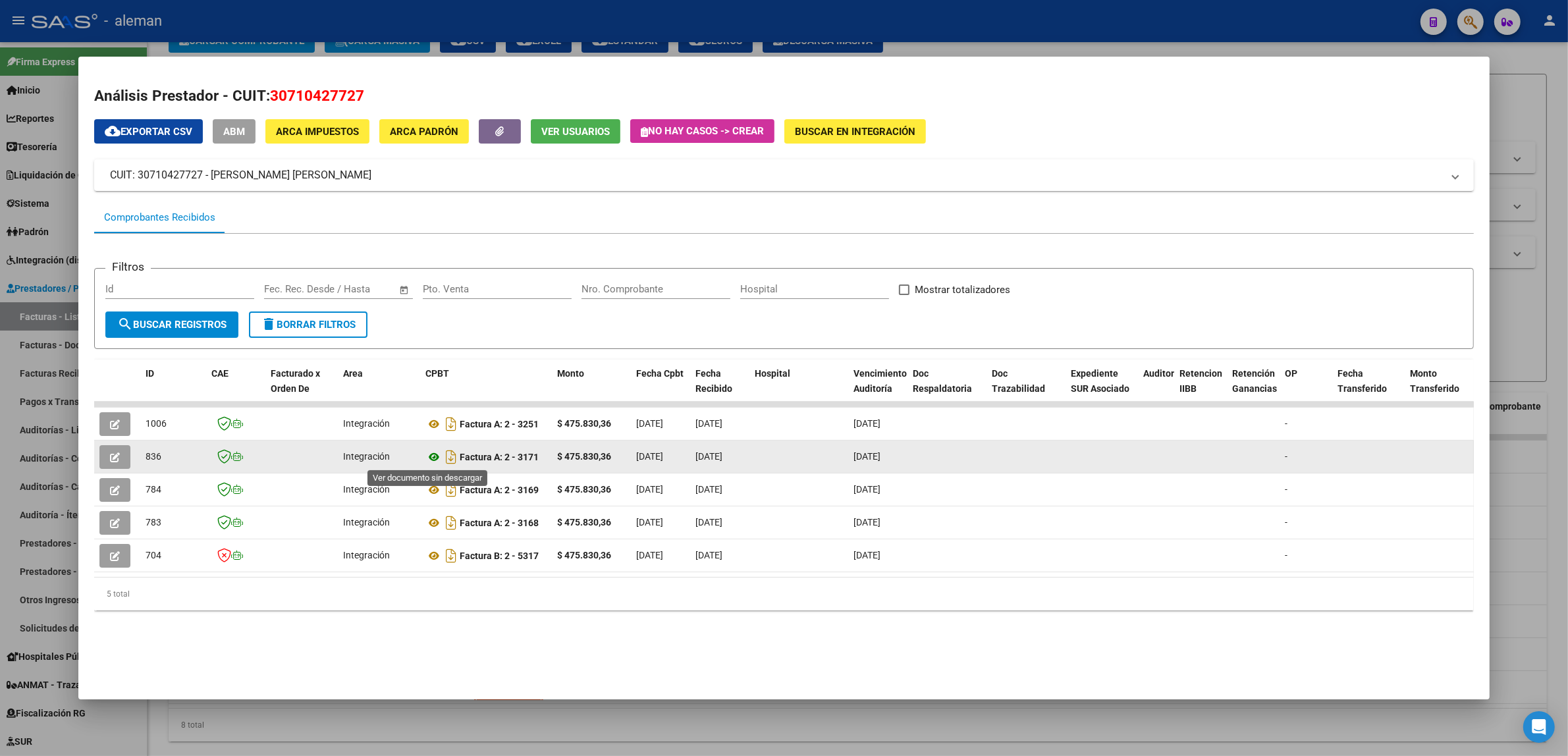
click at [425, 455] on icon at bounding box center [433, 458] width 17 height 16
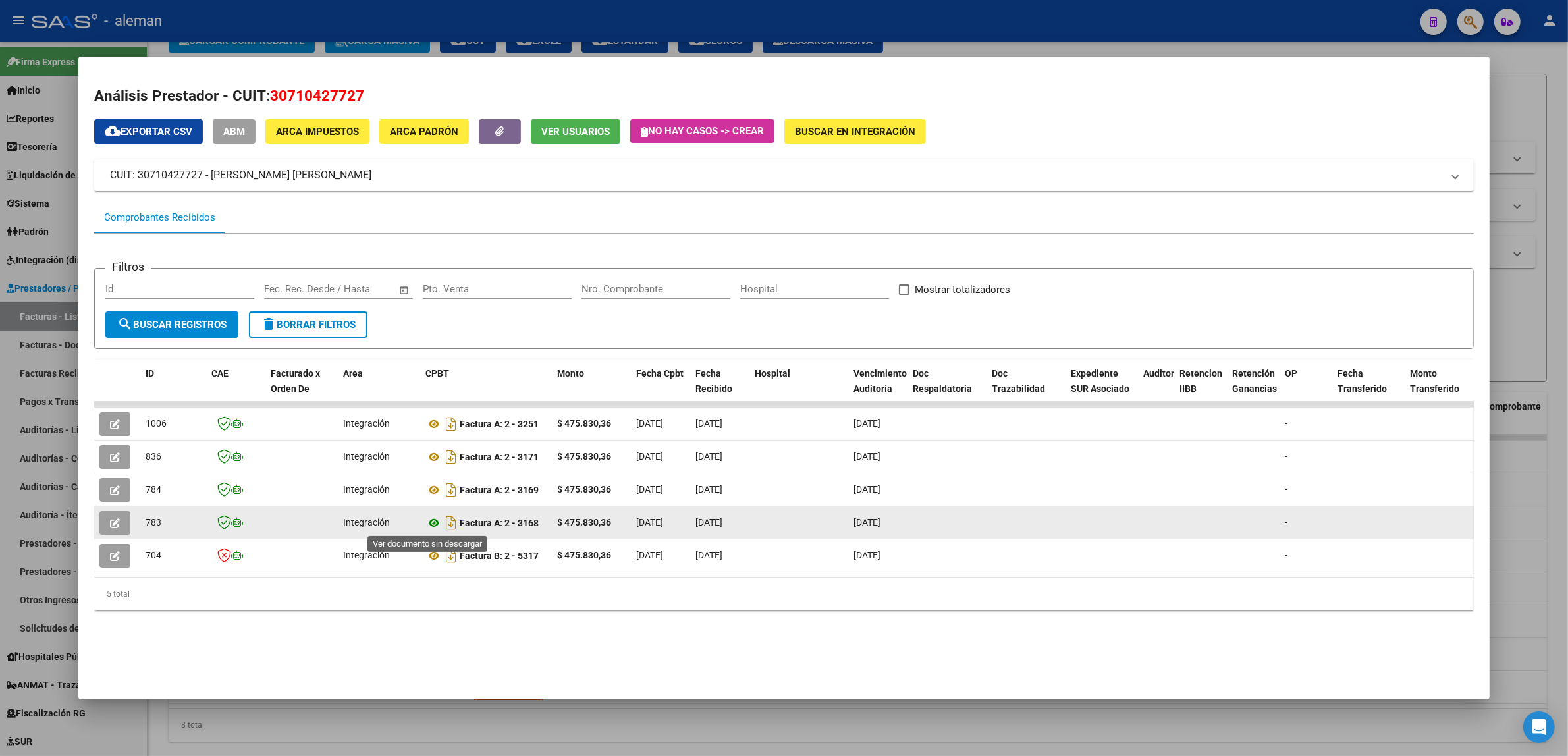
click at [429, 523] on icon at bounding box center [433, 523] width 17 height 16
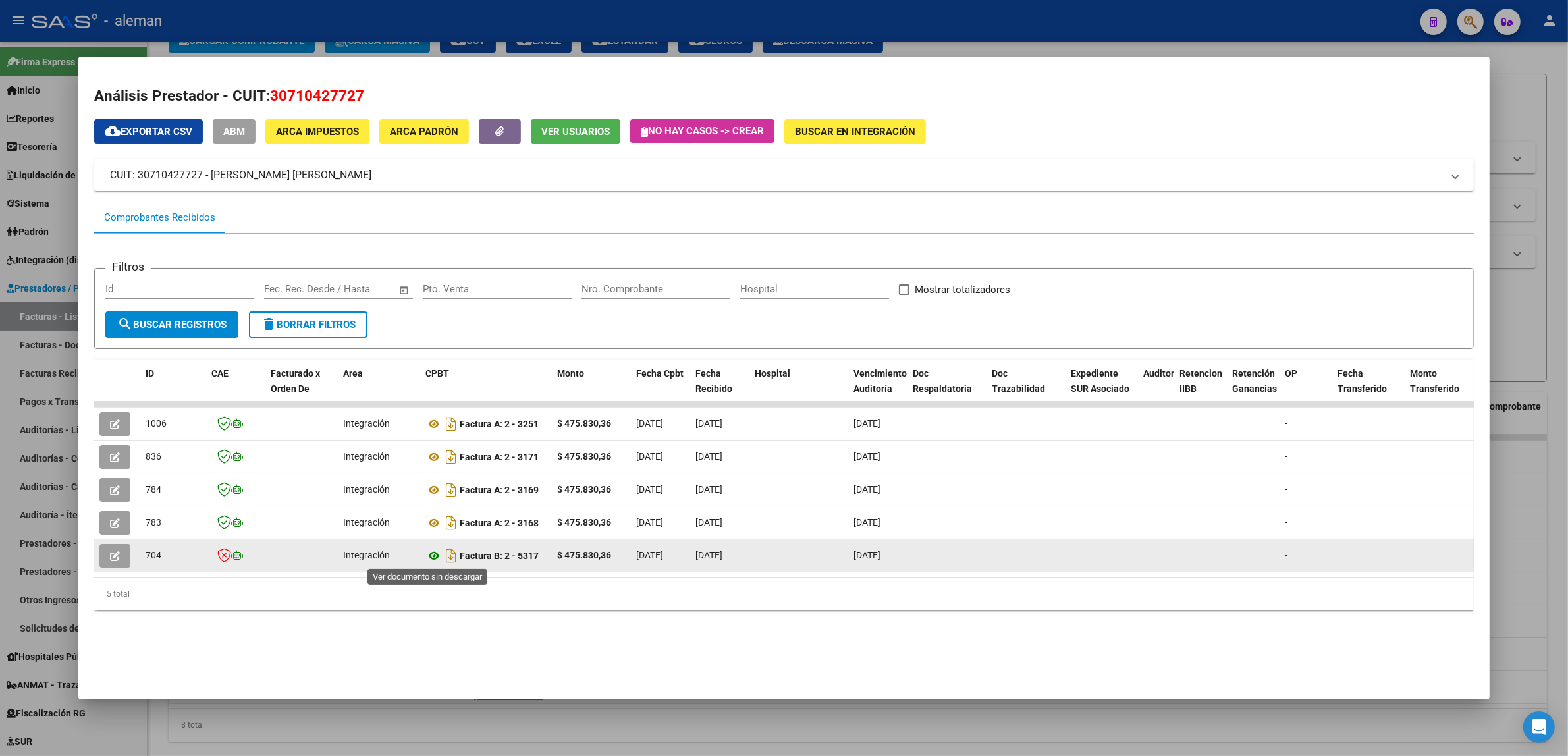
click at [431, 558] on icon at bounding box center [433, 556] width 17 height 16
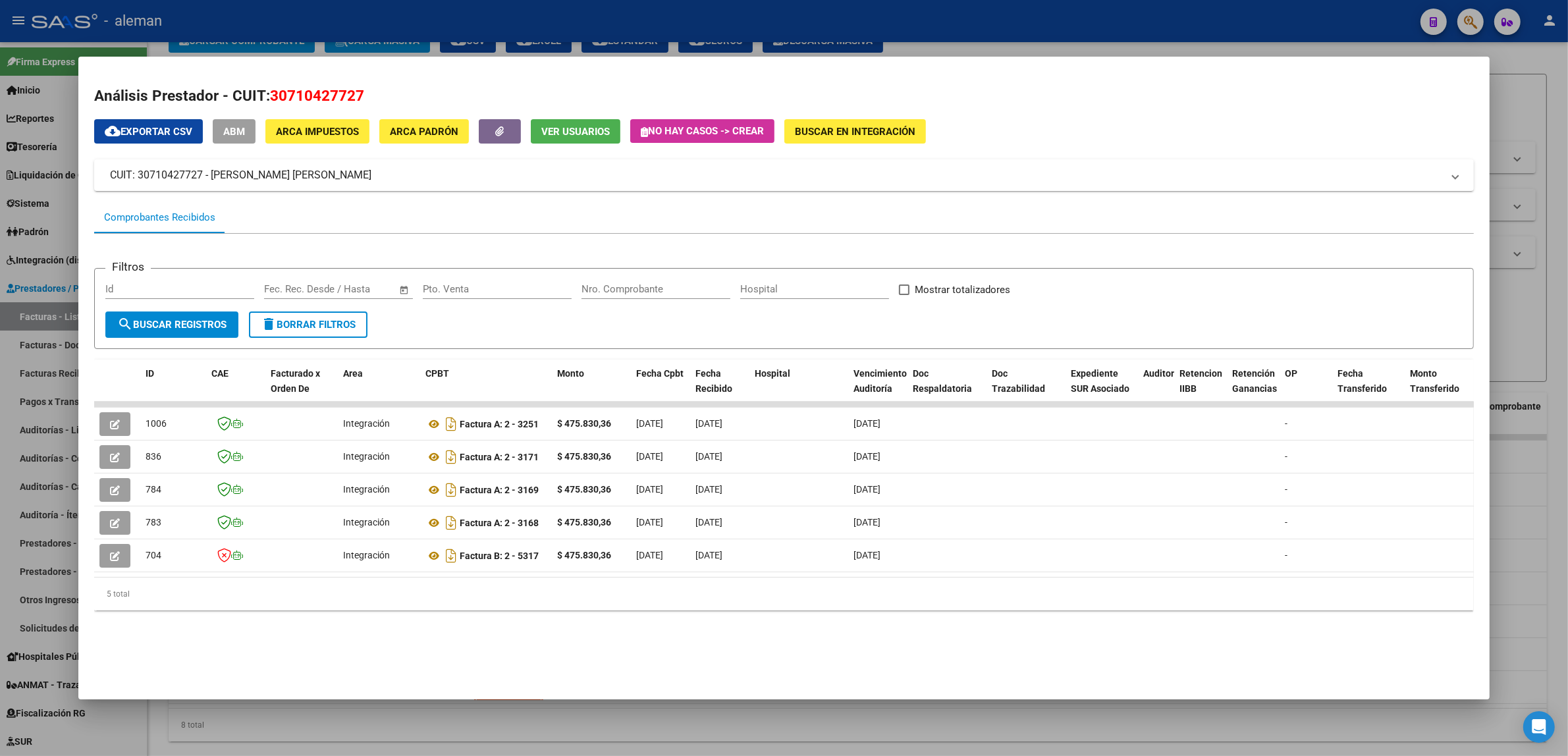
click at [1520, 475] on div at bounding box center [784, 378] width 1568 height 756
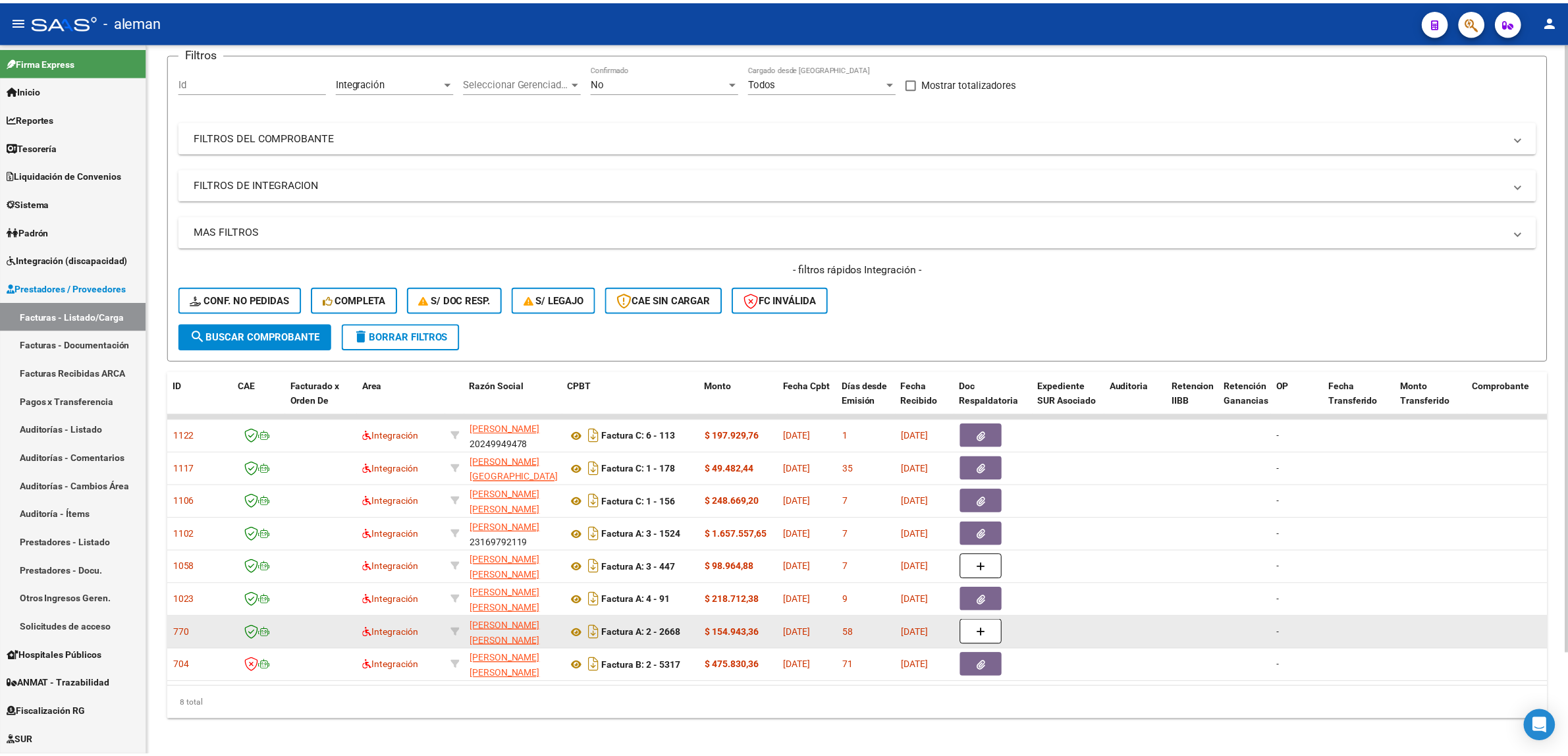
scroll to position [120, 0]
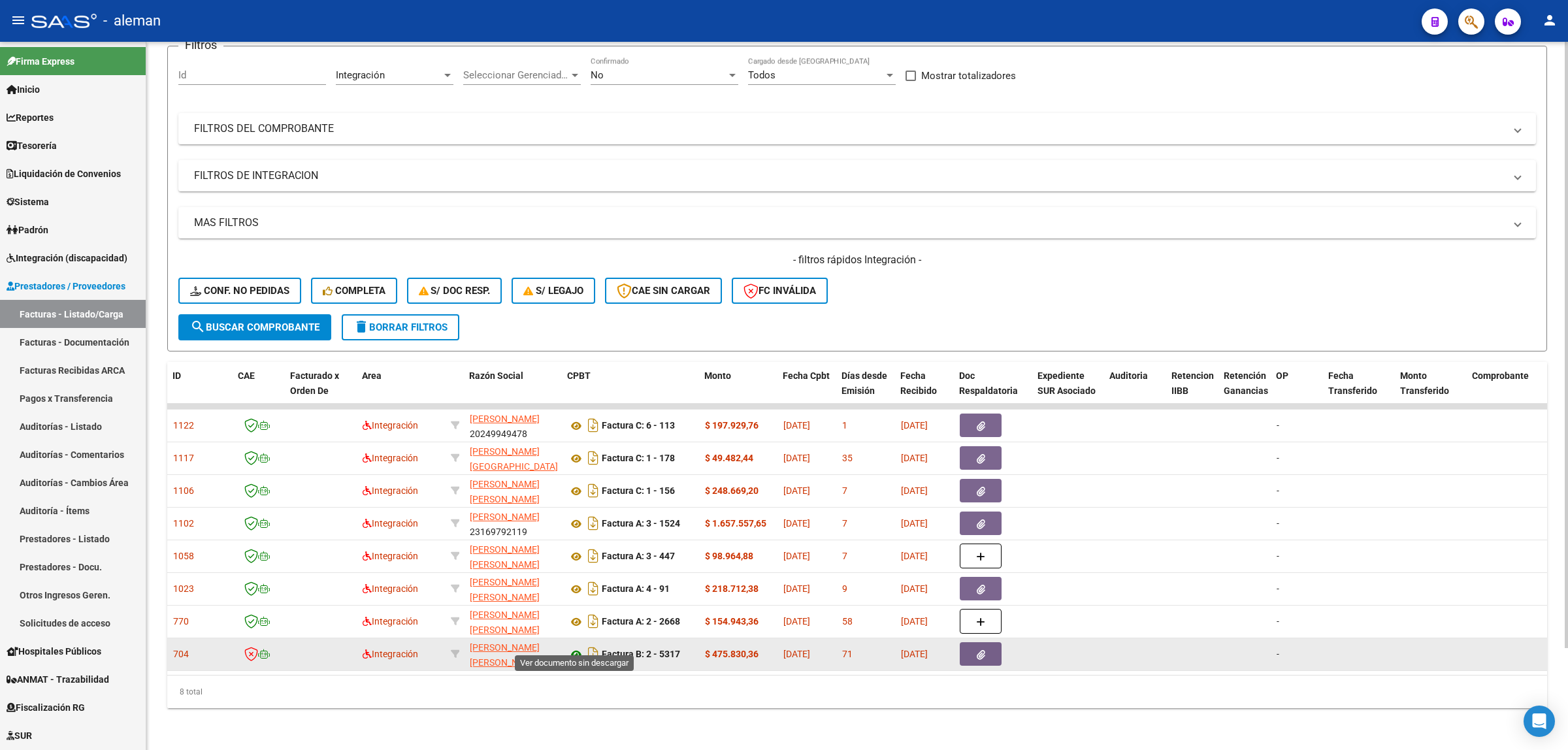
click at [573, 647] on icon at bounding box center [576, 655] width 17 height 16
click at [489, 642] on span "[PERSON_NAME] [PERSON_NAME]" at bounding box center [504, 655] width 70 height 25
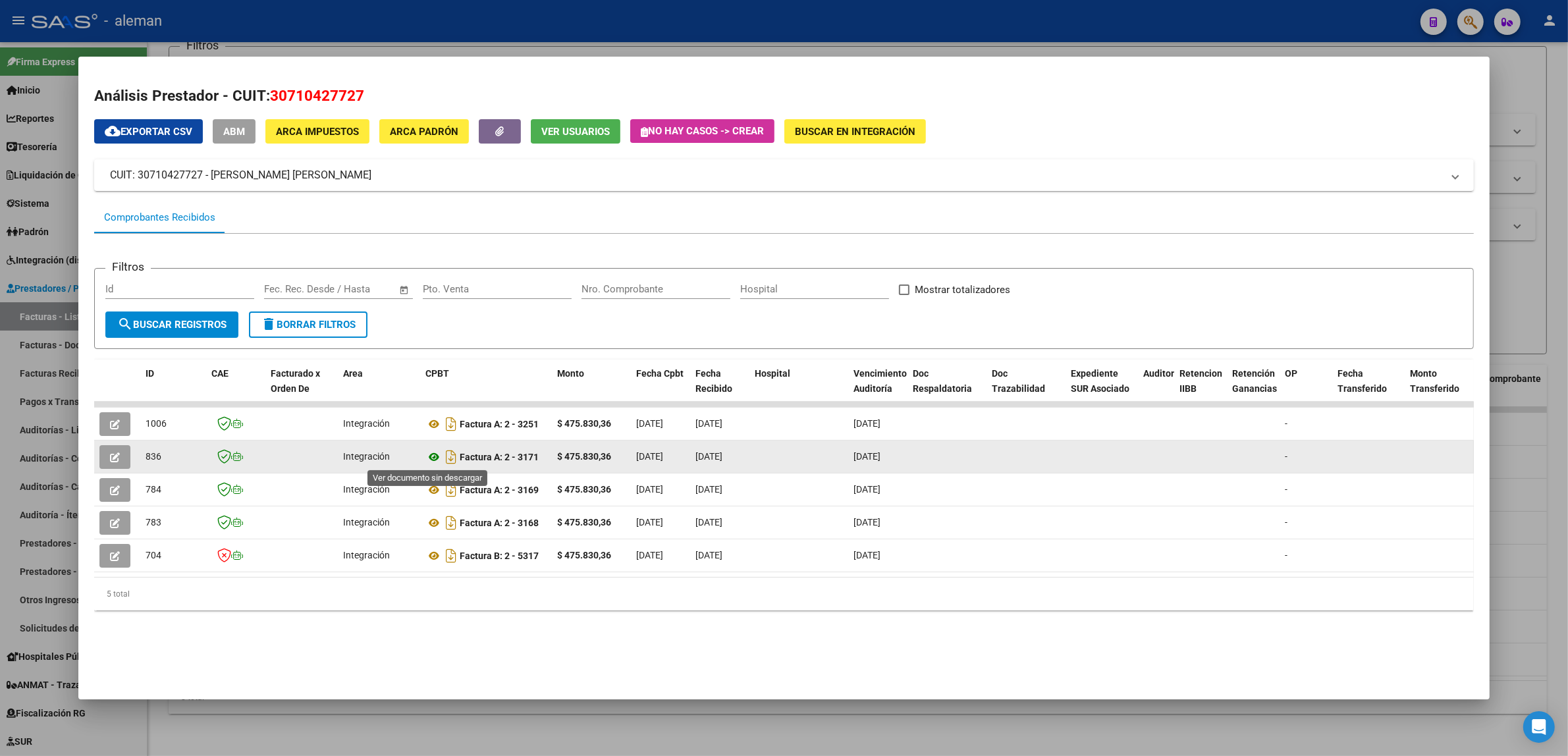
click at [425, 456] on icon at bounding box center [433, 458] width 17 height 16
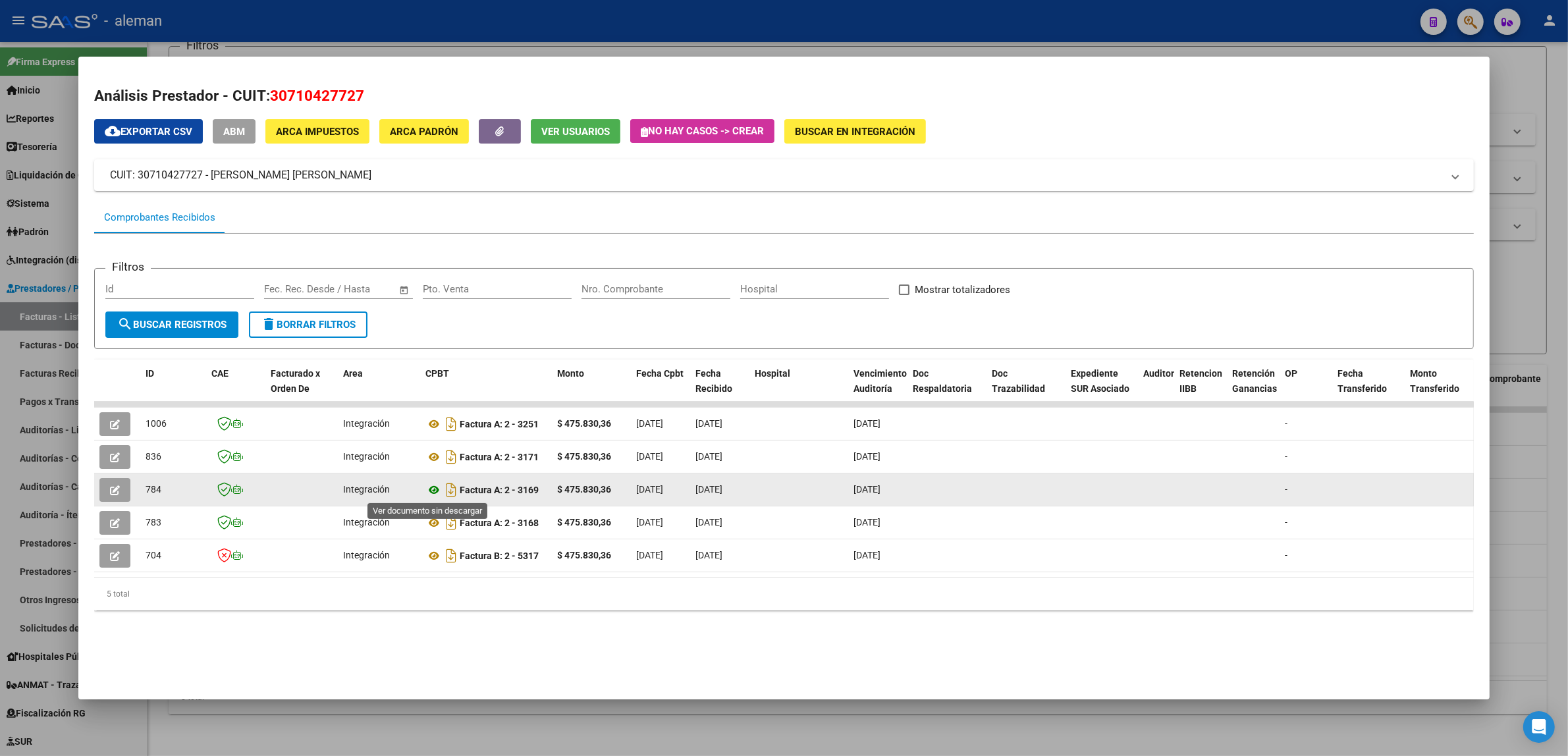
click at [425, 487] on icon at bounding box center [433, 490] width 17 height 16
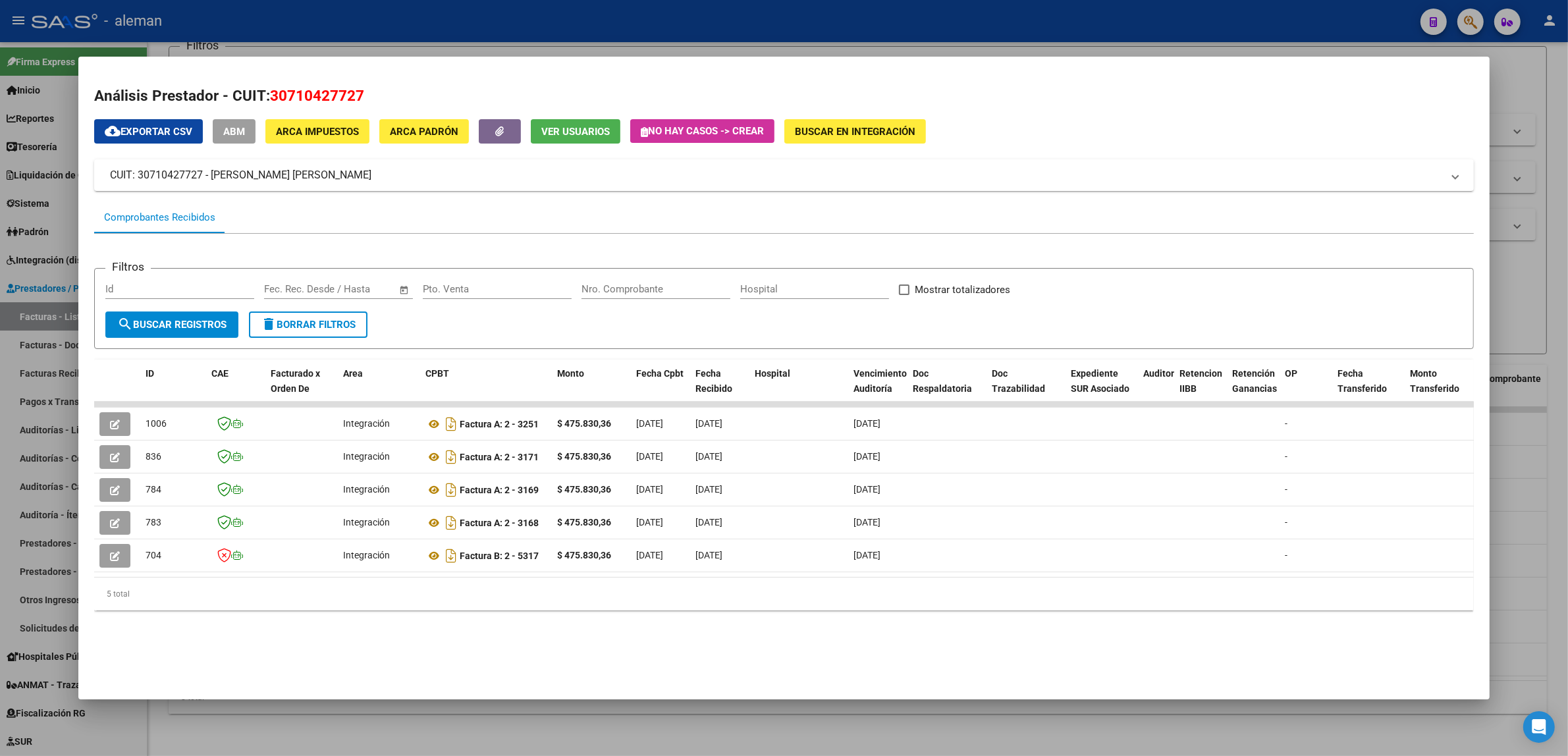
drag, startPoint x: 537, startPoint y: 574, endPoint x: 893, endPoint y: 583, distance: 356.1
click at [893, 577] on datatable-body "1006 Integración Factura A: 2 - 3251 $ 475.830,36 [DATE] [DATE] [DATE] - [DATE]…" at bounding box center [789, 489] width 1391 height 175
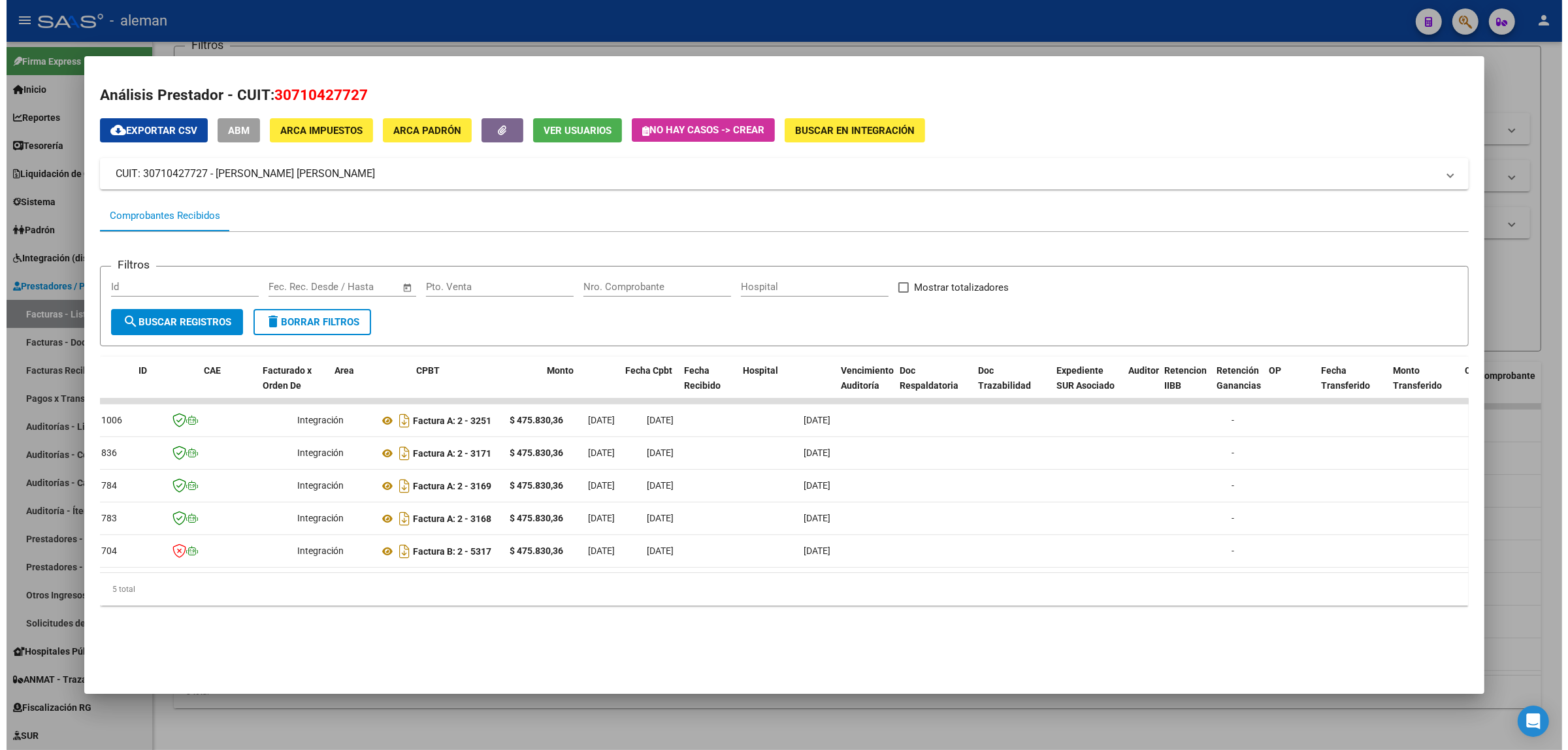
scroll to position [0, 0]
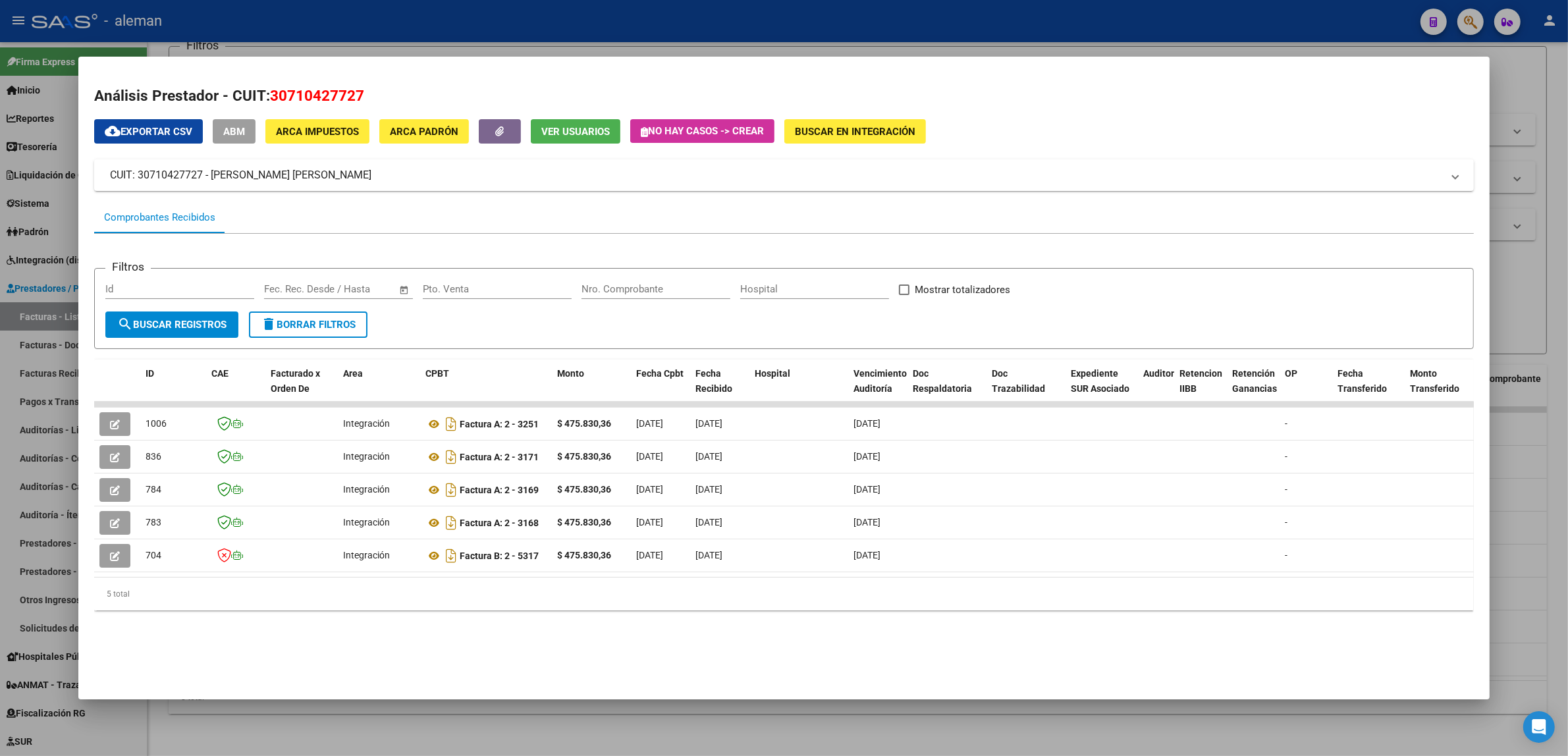
click at [1530, 329] on div at bounding box center [784, 378] width 1568 height 756
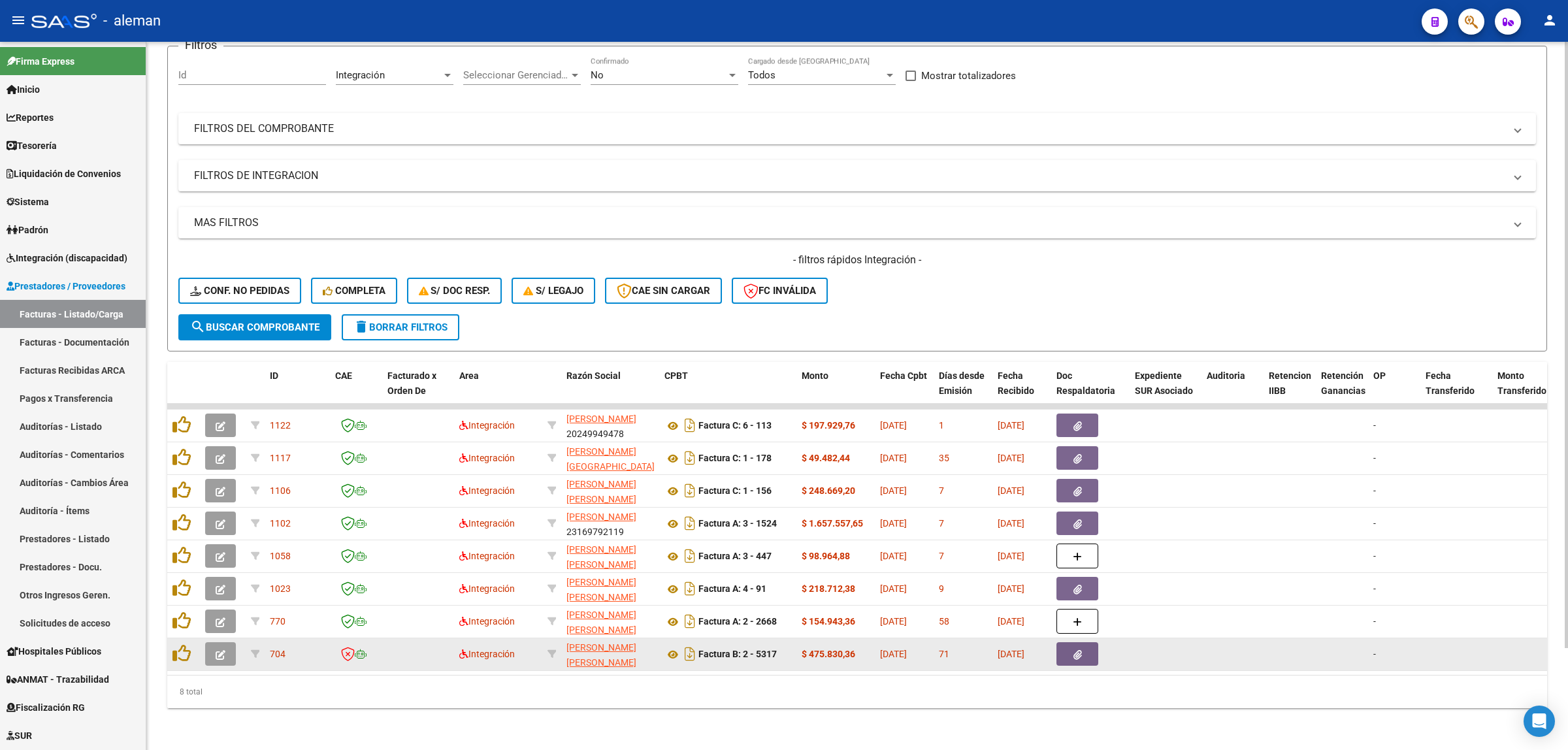
click at [212, 642] on button "button" at bounding box center [221, 654] width 31 height 23
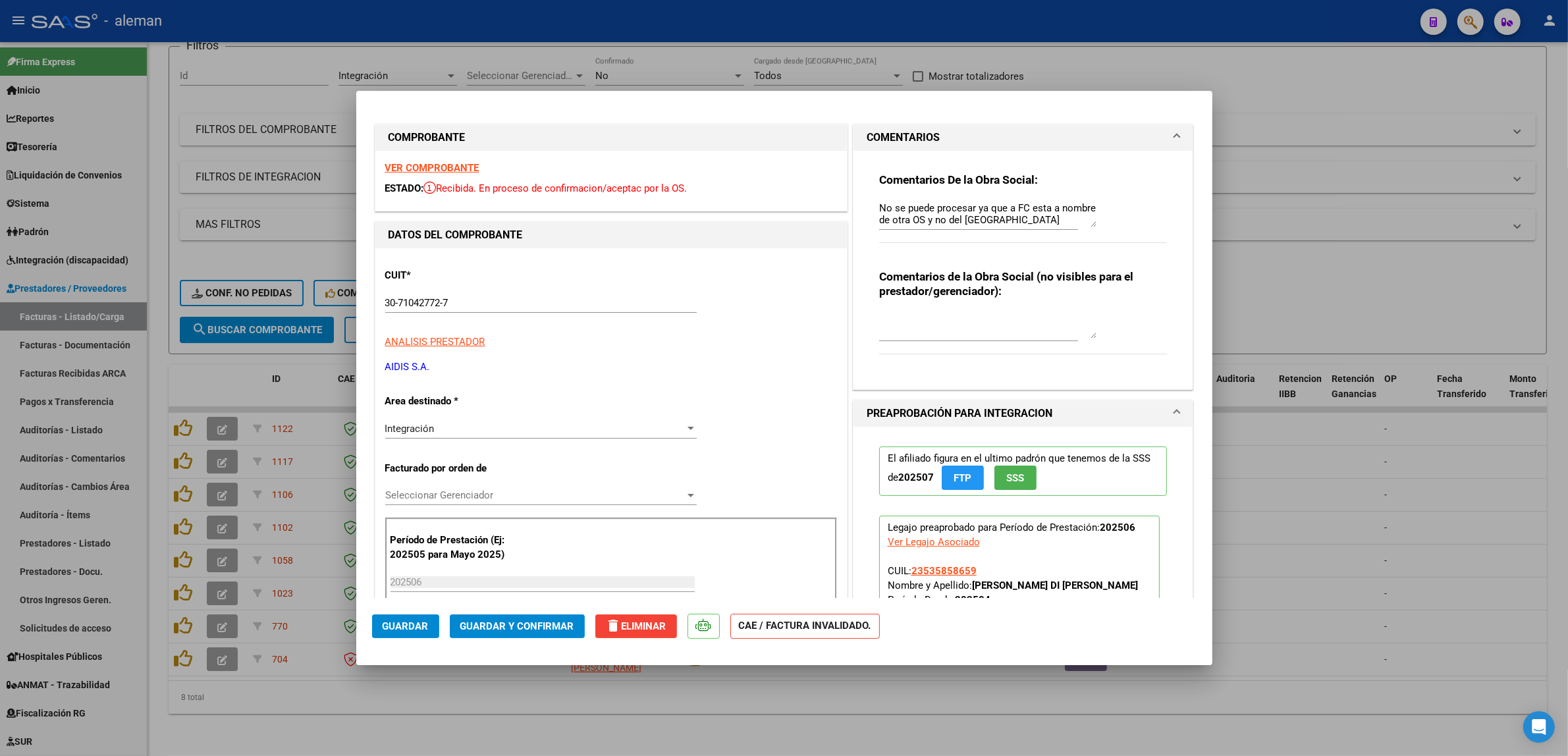
click at [1272, 610] on div at bounding box center [784, 378] width 1568 height 756
type input "$ 0,00"
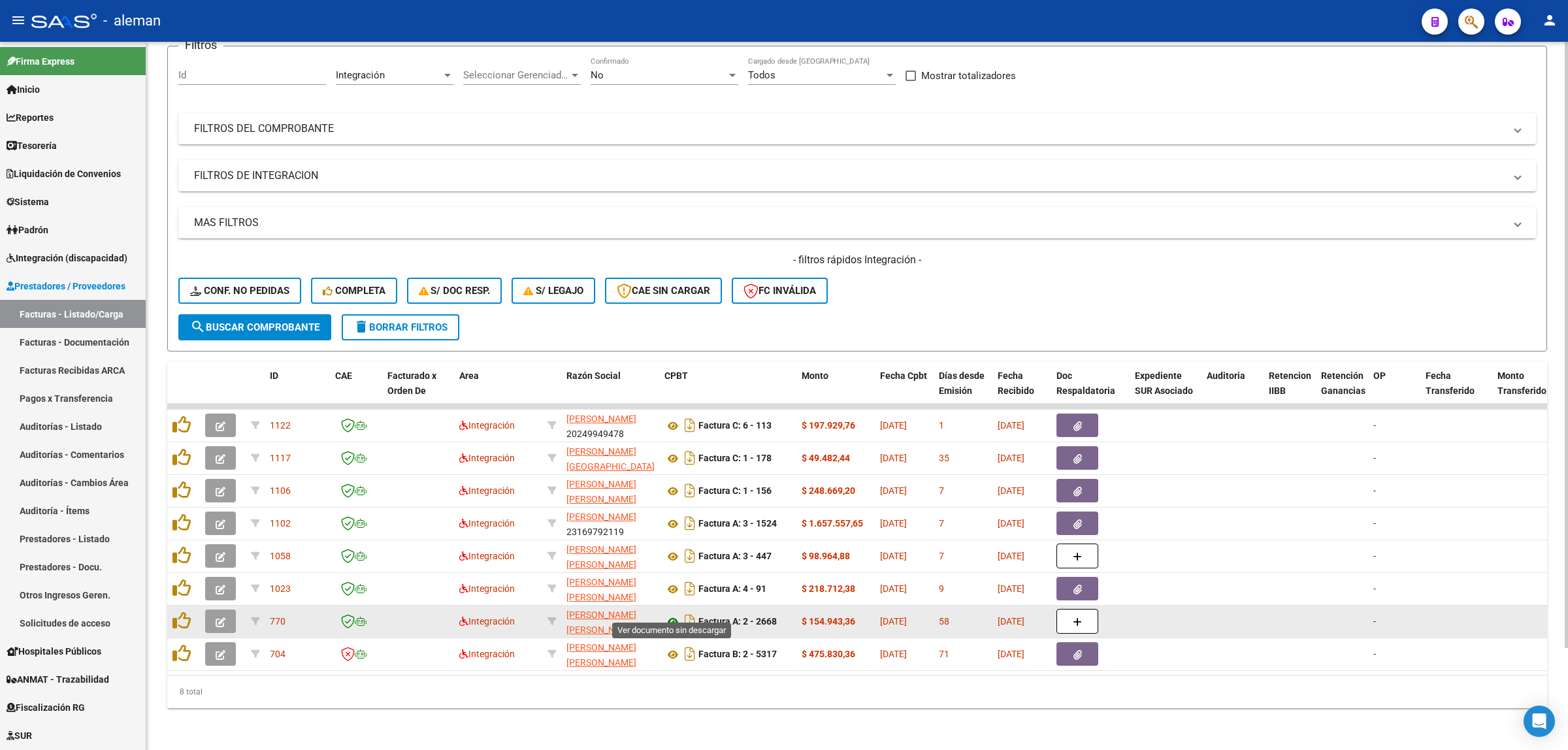
click at [668, 615] on icon at bounding box center [672, 622] width 17 height 16
click at [601, 610] on span "[PERSON_NAME] [PERSON_NAME]" at bounding box center [602, 622] width 70 height 25
type textarea "27169025377"
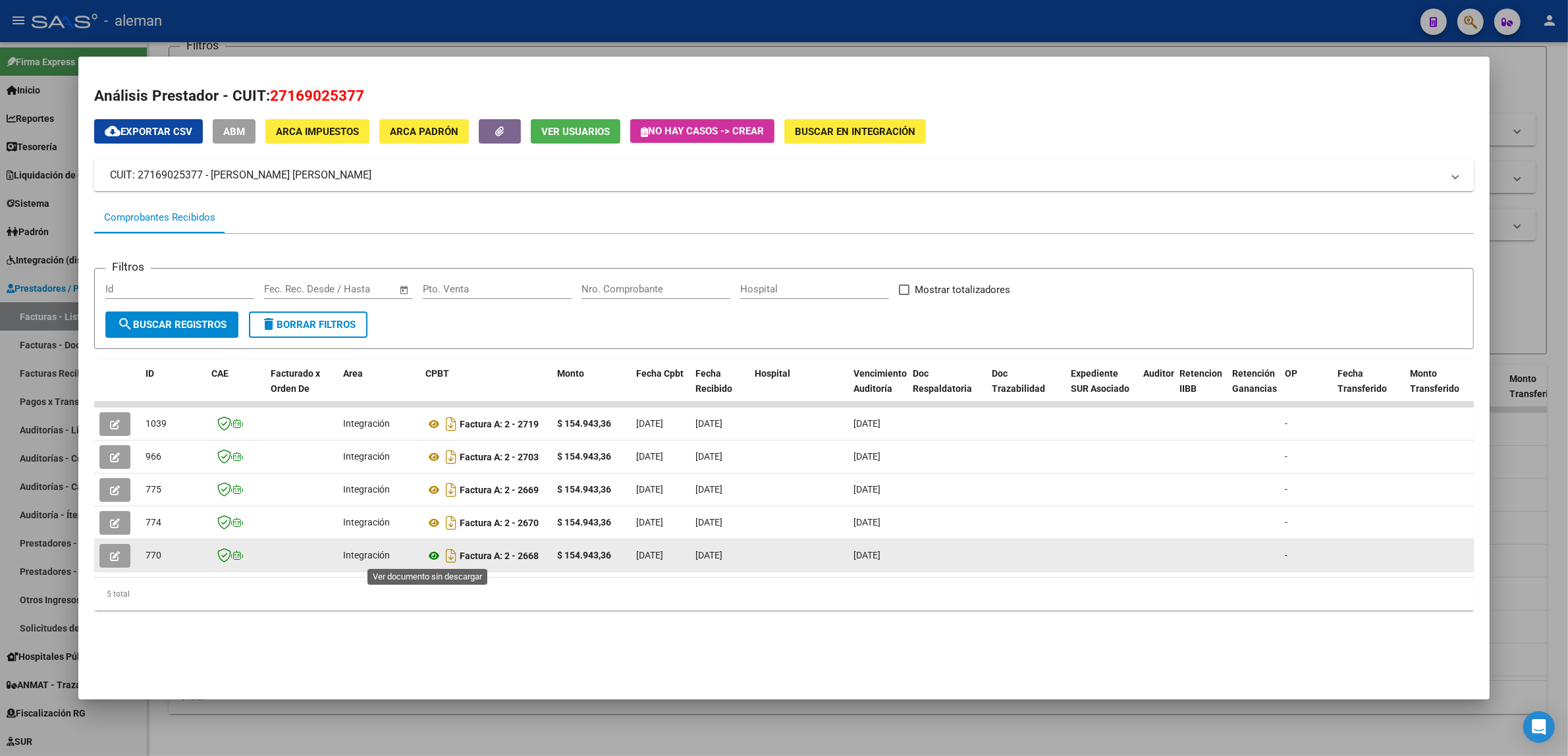
click at [429, 556] on icon at bounding box center [433, 556] width 17 height 16
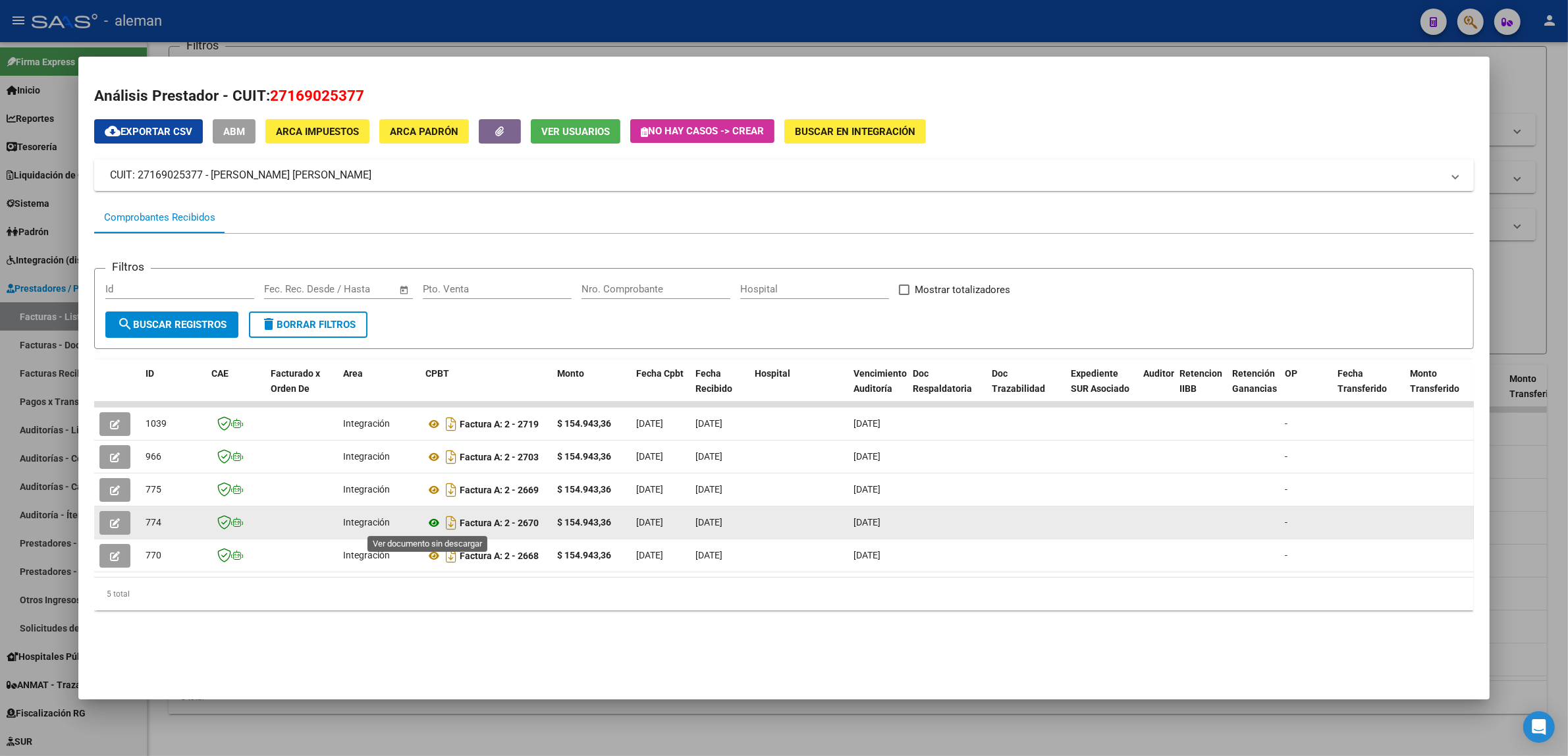
click at [425, 518] on icon at bounding box center [433, 523] width 17 height 16
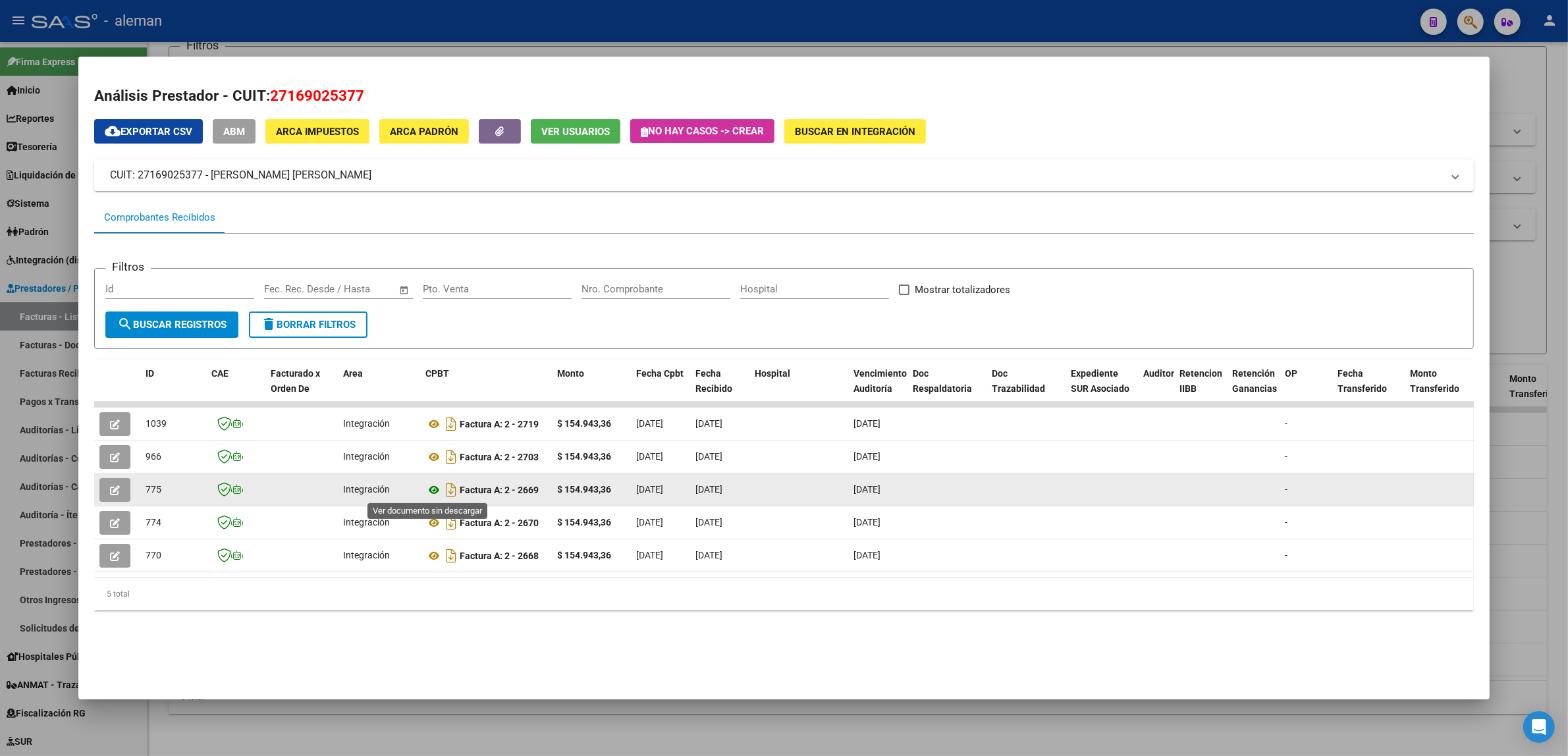
click at [425, 489] on icon at bounding box center [433, 490] width 17 height 16
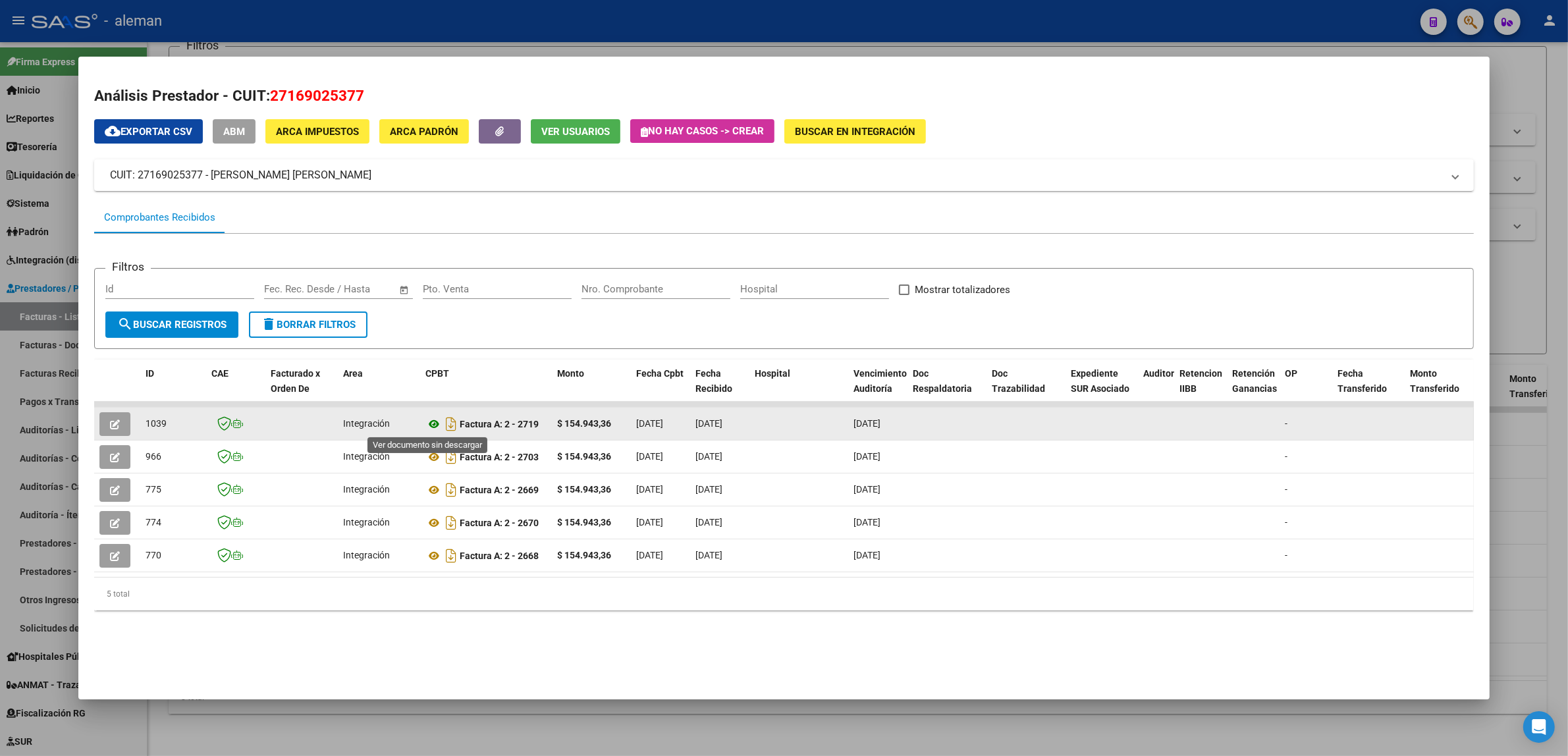
click at [425, 423] on icon at bounding box center [433, 424] width 17 height 16
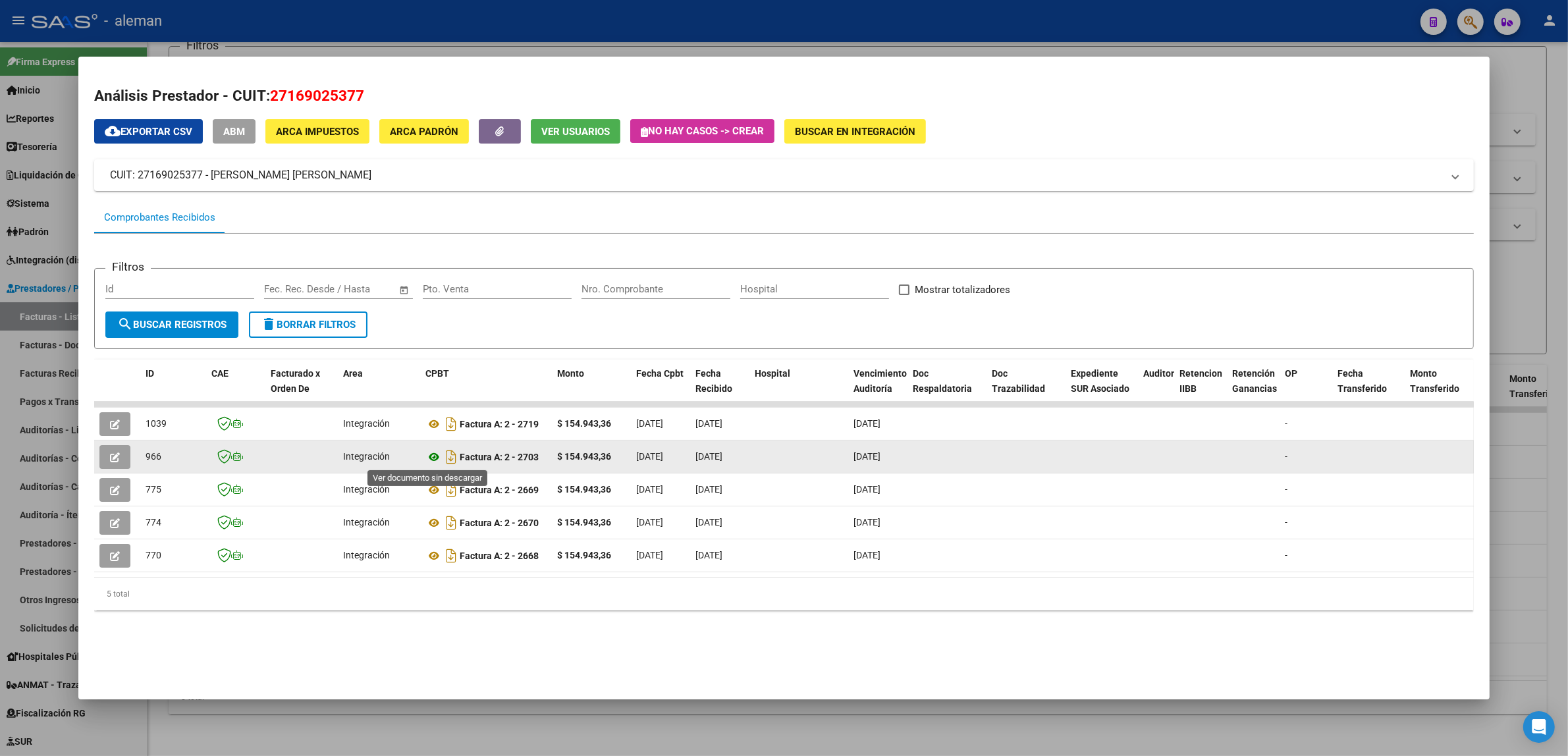
click at [426, 456] on icon at bounding box center [433, 458] width 17 height 16
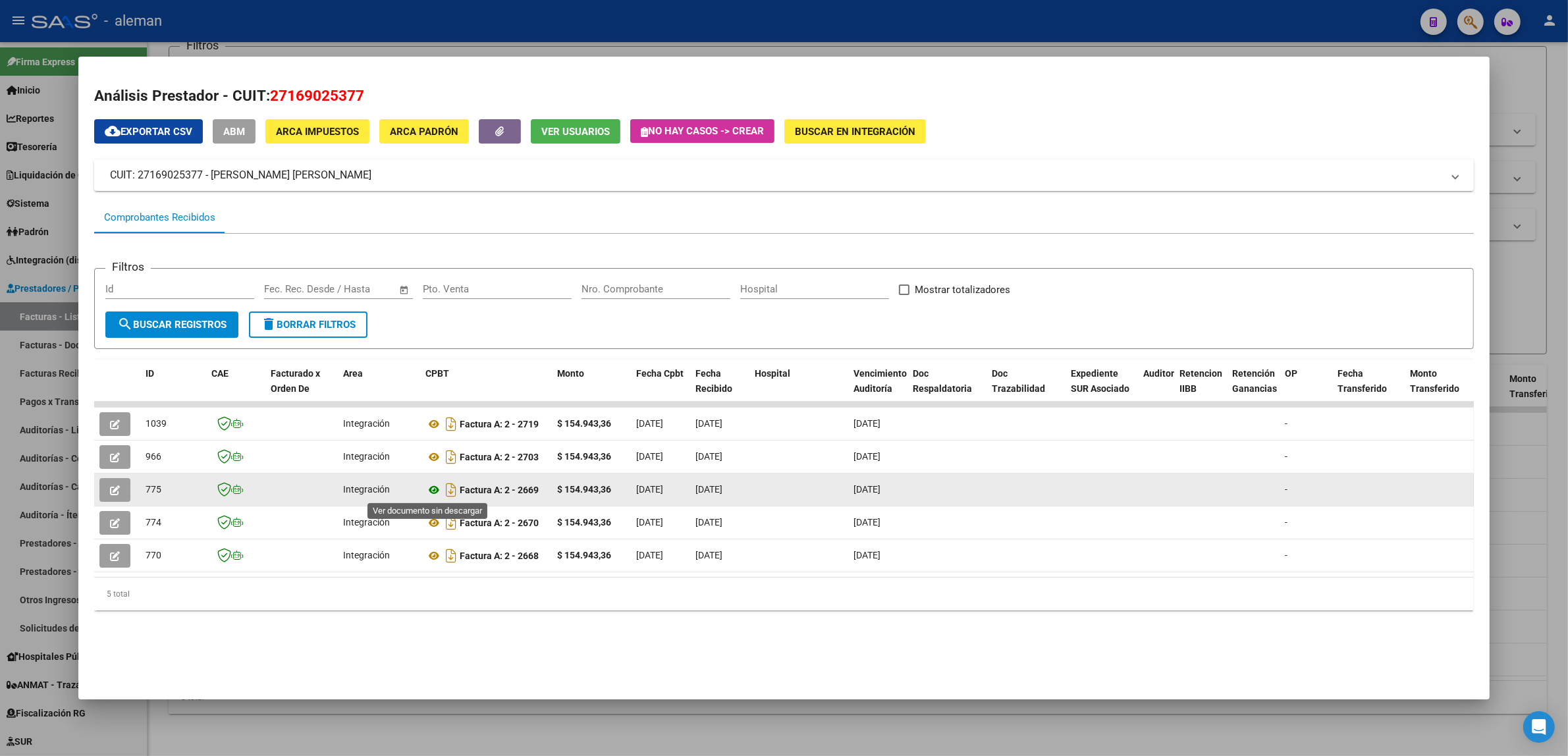
click at [432, 487] on icon at bounding box center [433, 490] width 17 height 16
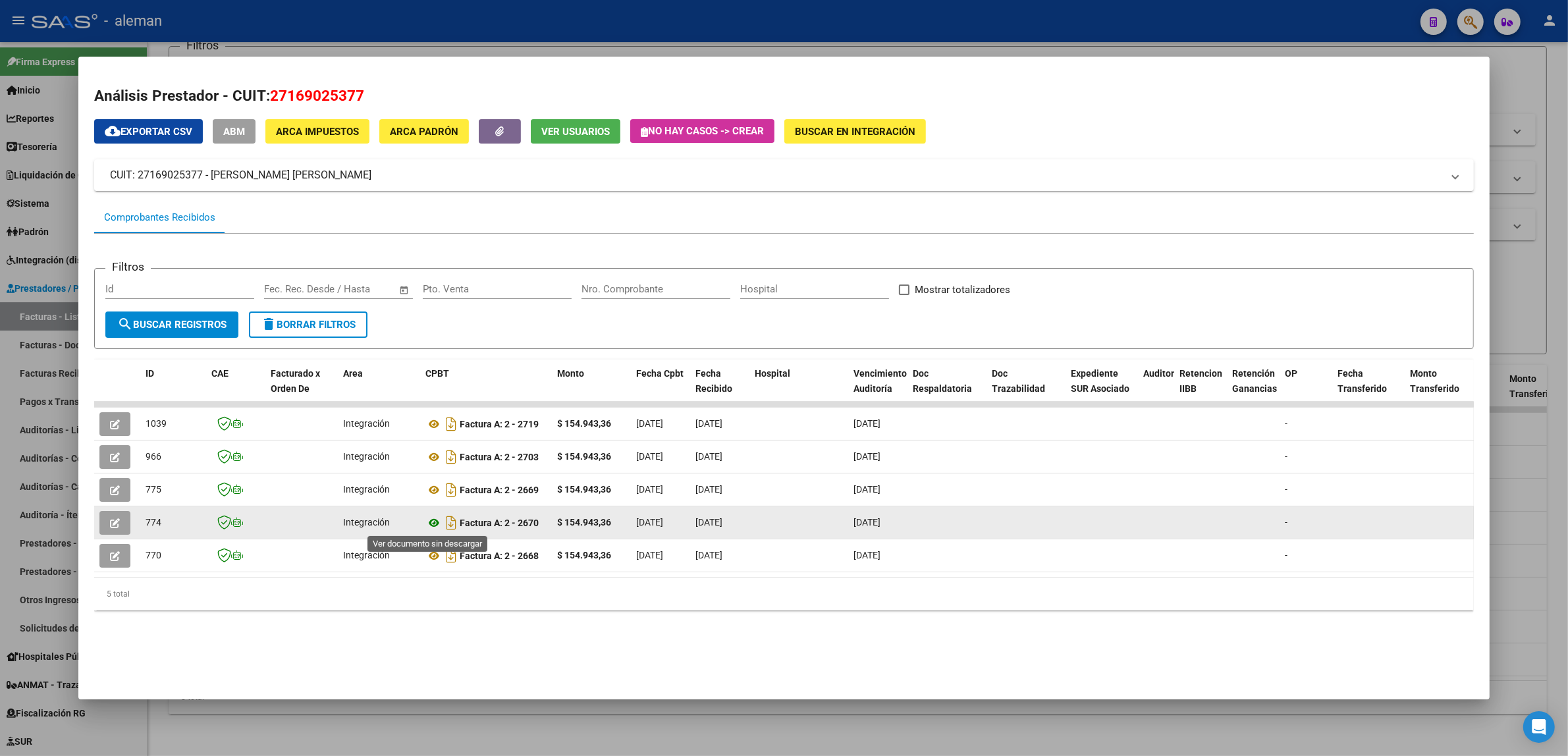
click at [428, 520] on icon at bounding box center [433, 523] width 17 height 16
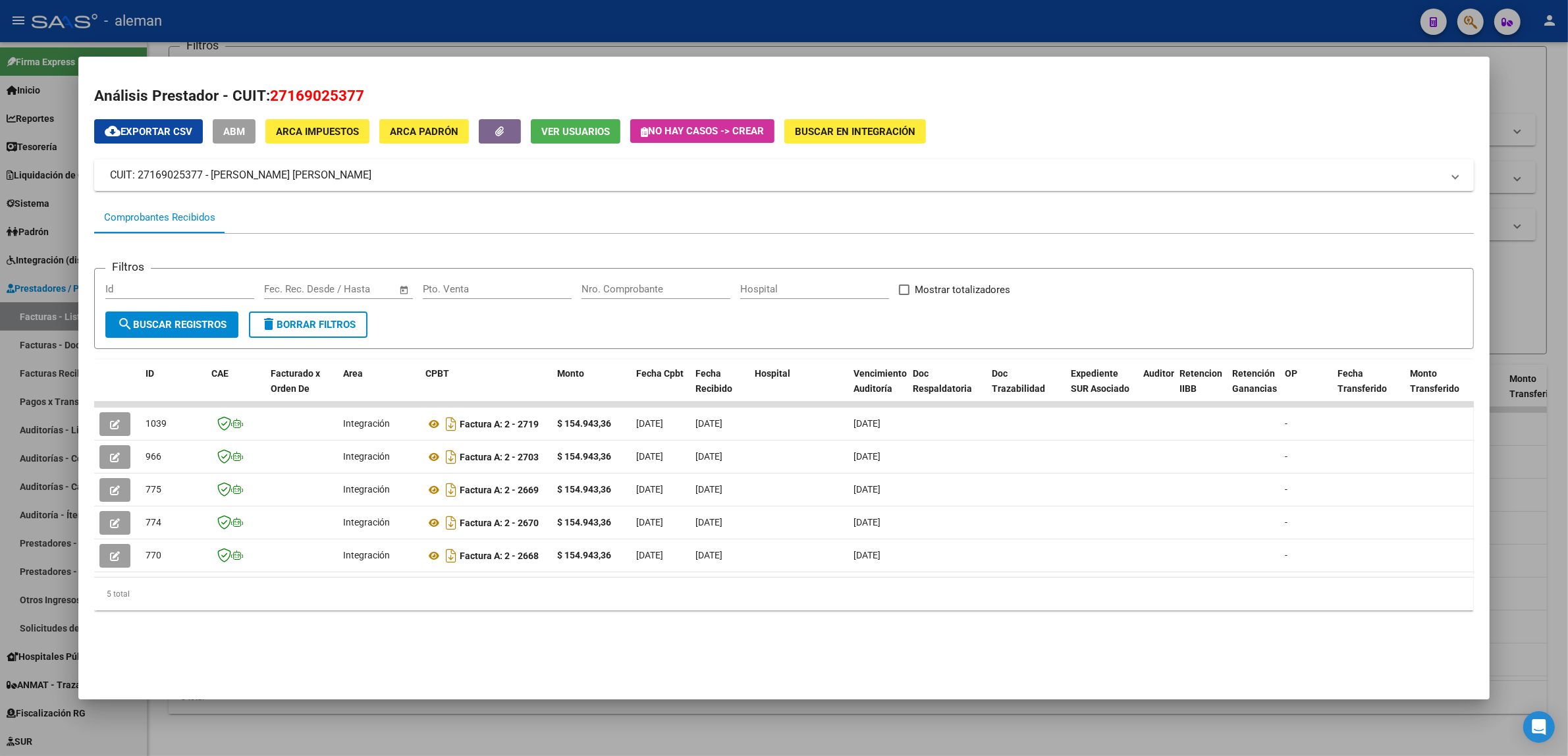
click at [1500, 274] on div at bounding box center [784, 378] width 1568 height 756
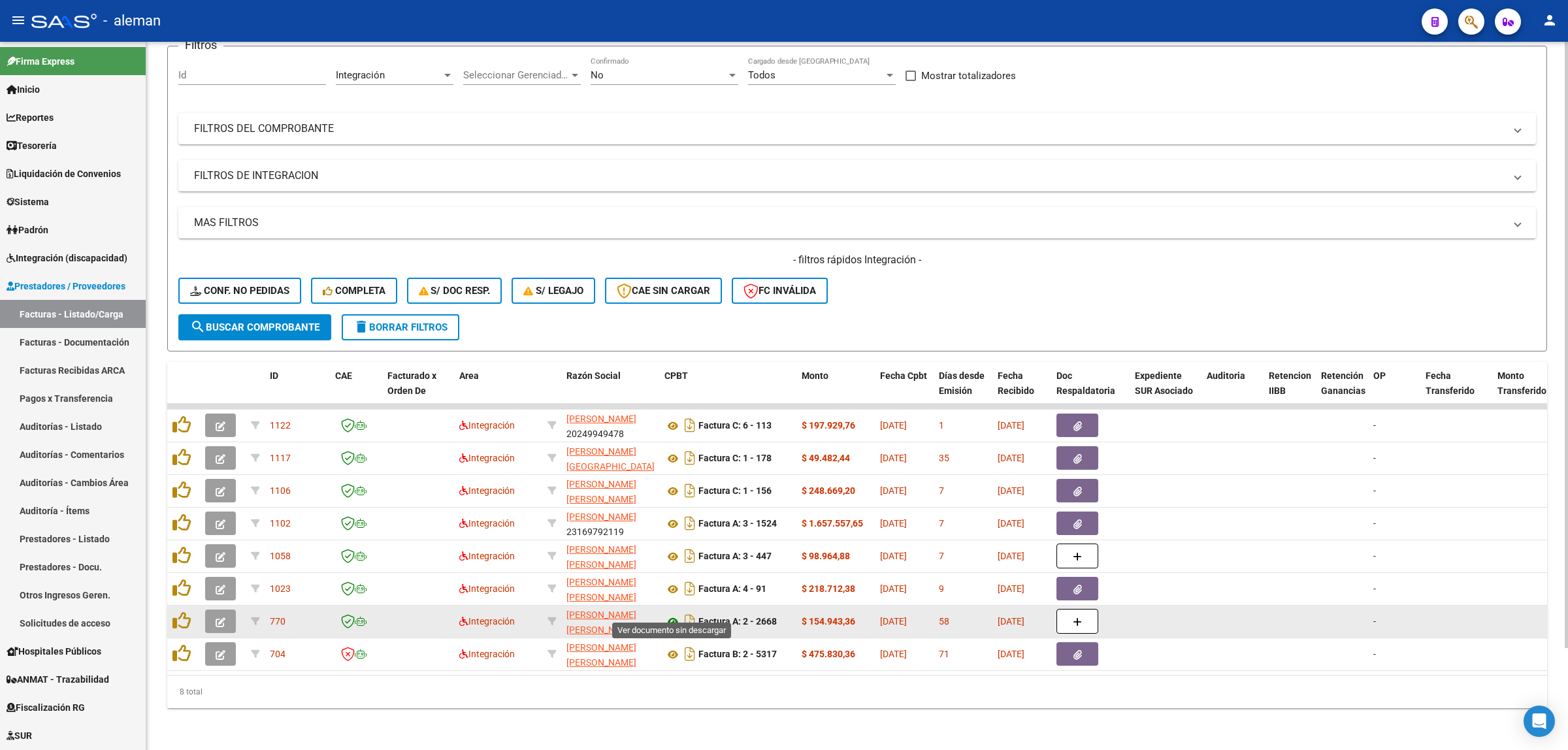
click at [676, 615] on icon at bounding box center [672, 622] width 17 height 16
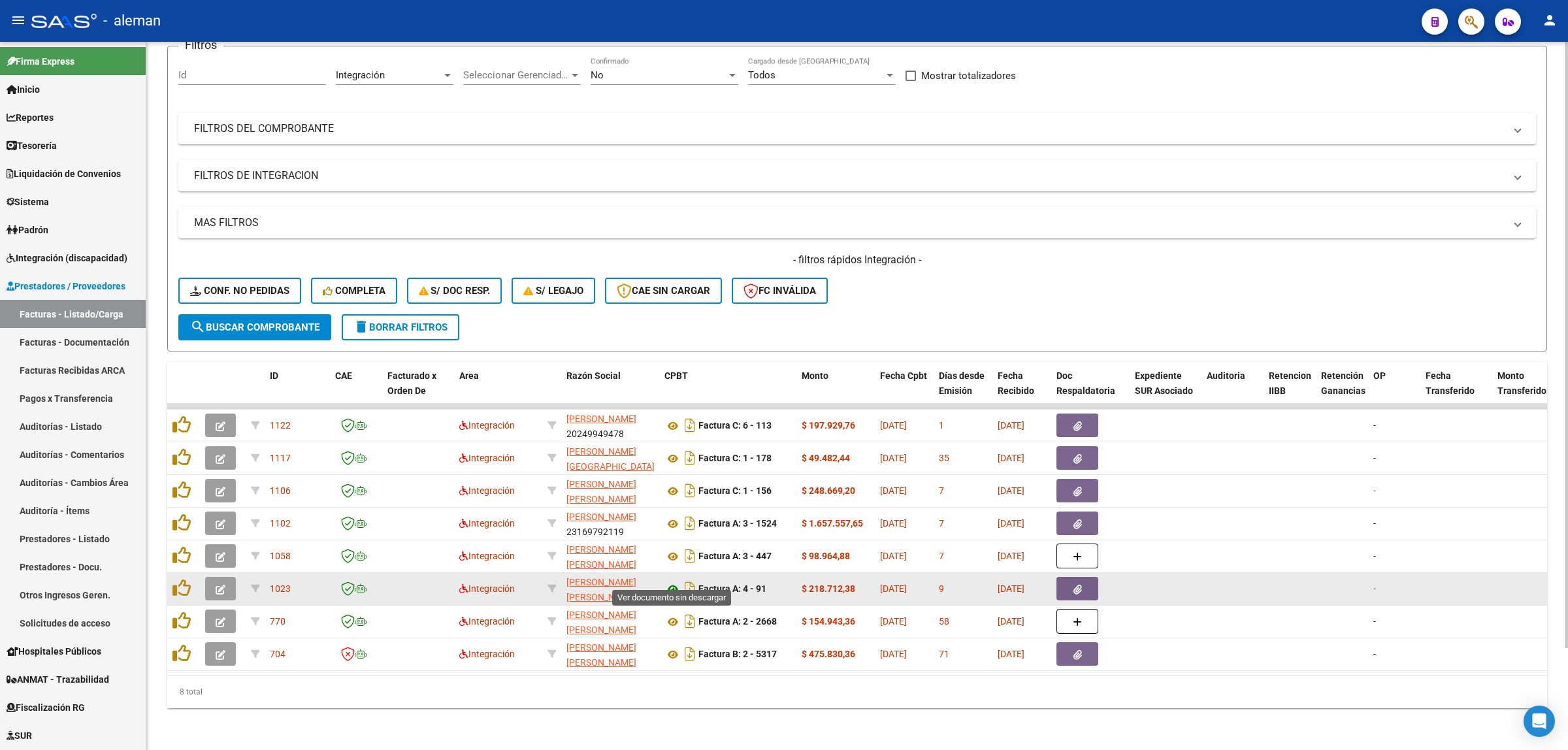
click at [673, 581] on icon at bounding box center [672, 589] width 17 height 16
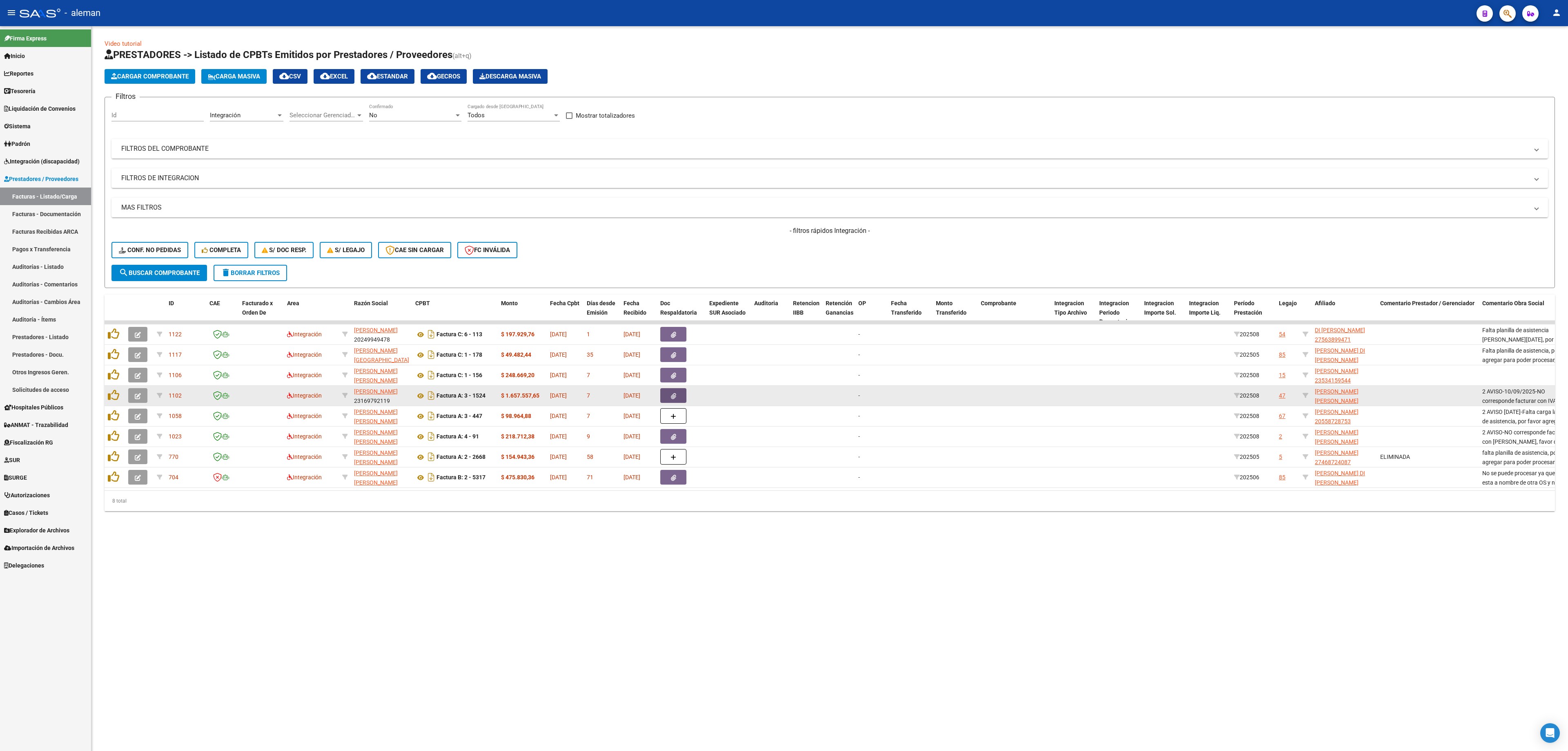
click at [673, 400] on button "button" at bounding box center [673, 395] width 26 height 15
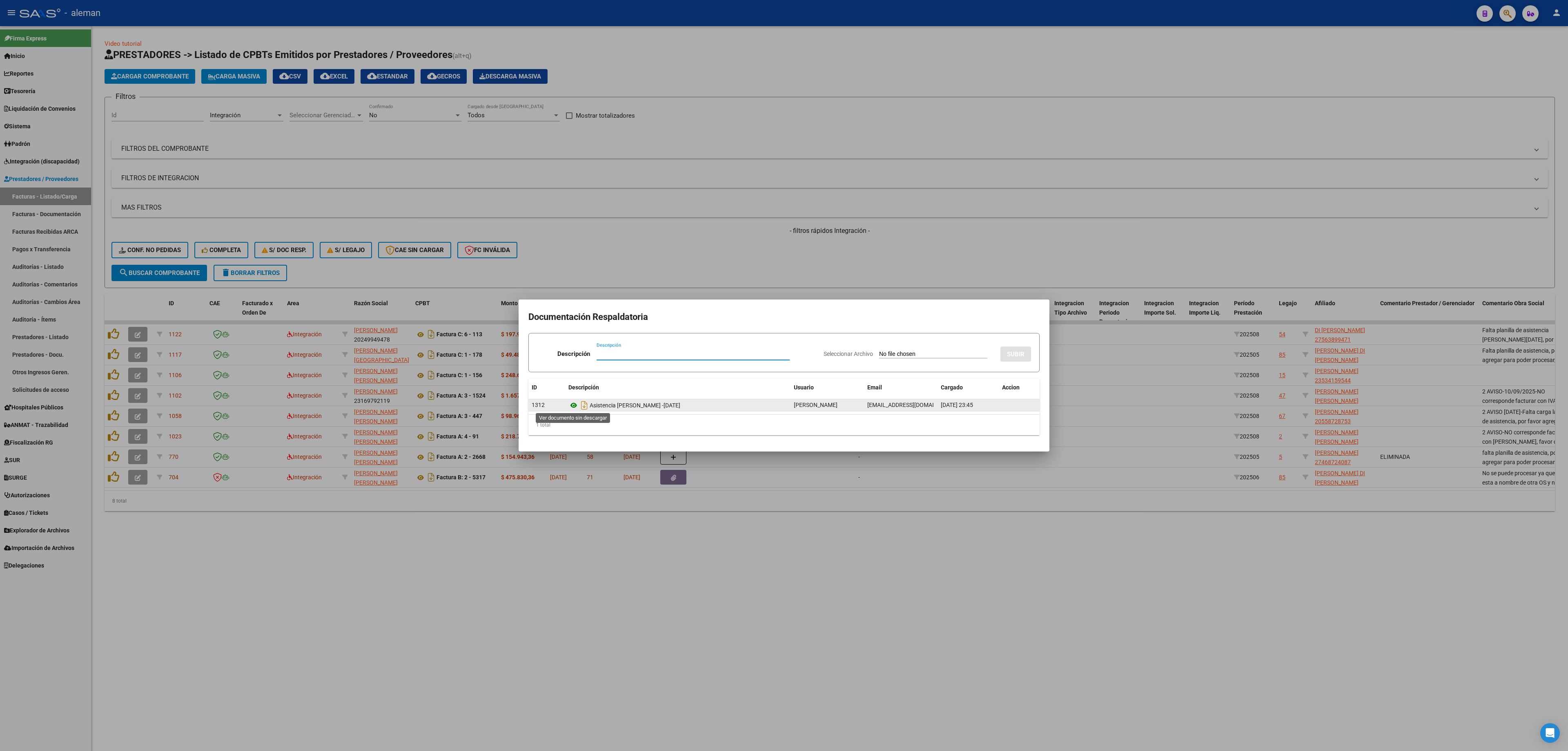
click at [575, 407] on icon at bounding box center [573, 405] width 10 height 10
click at [979, 407] on div at bounding box center [784, 375] width 1568 height 751
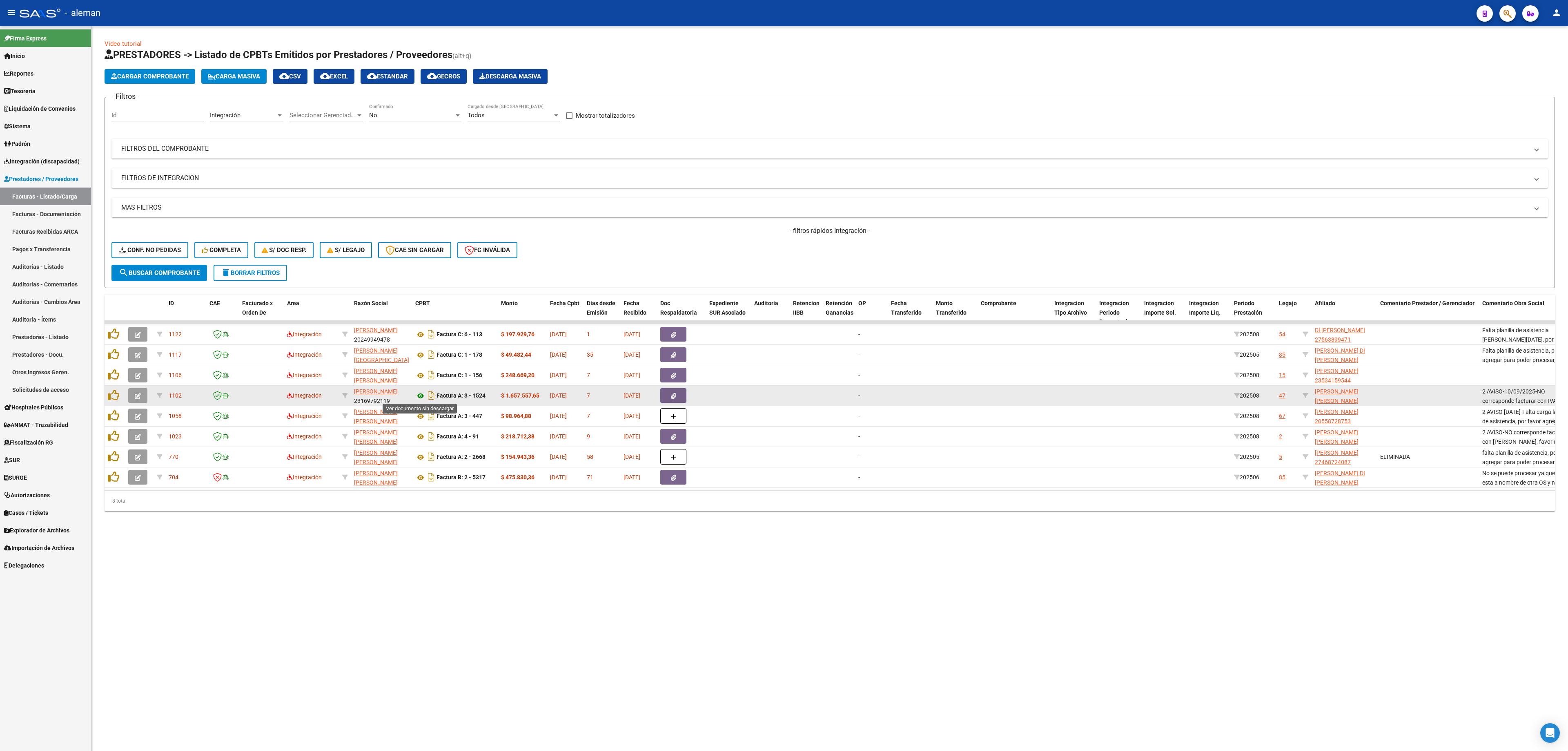
click at [423, 393] on icon at bounding box center [420, 396] width 10 height 10
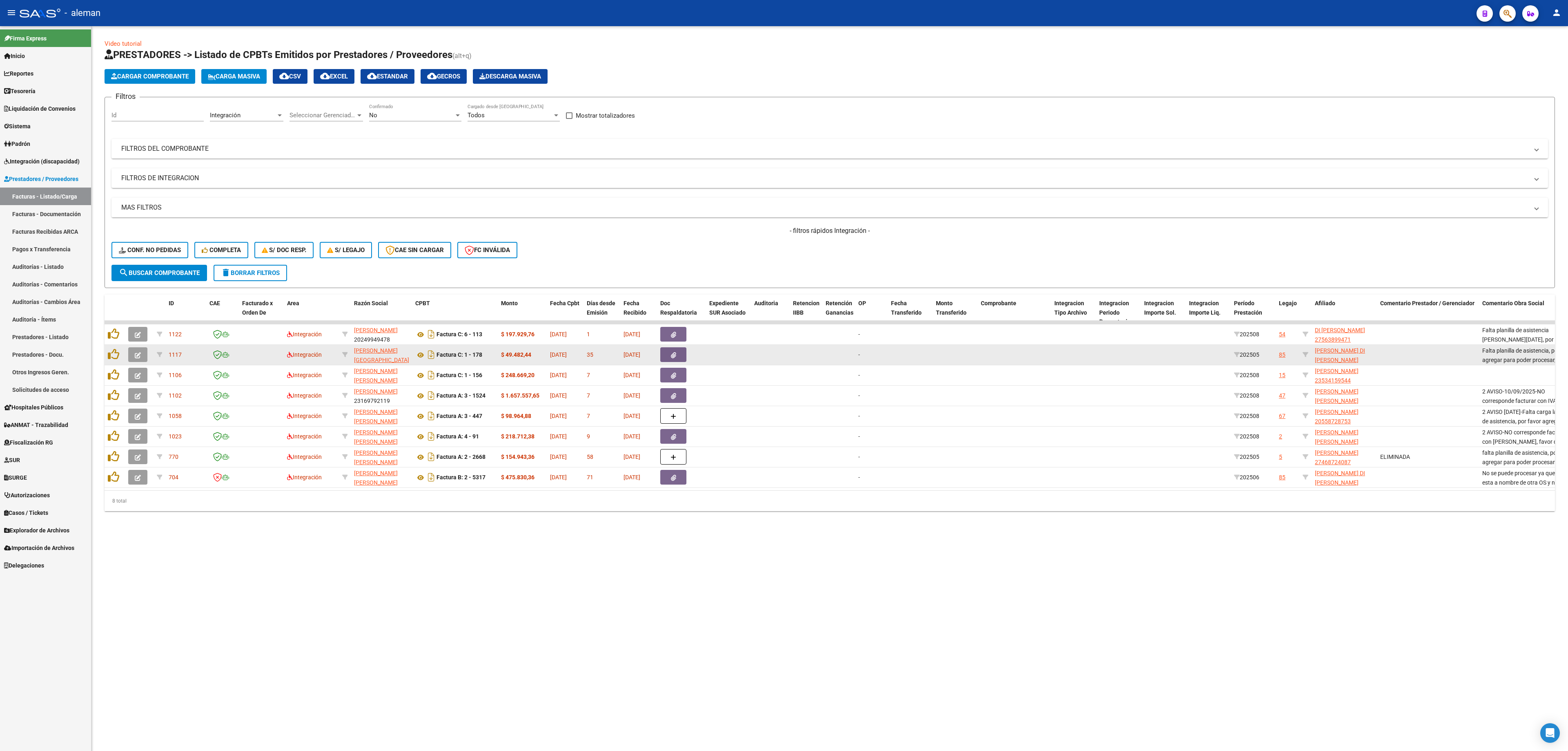
click at [671, 350] on button "button" at bounding box center [673, 354] width 26 height 15
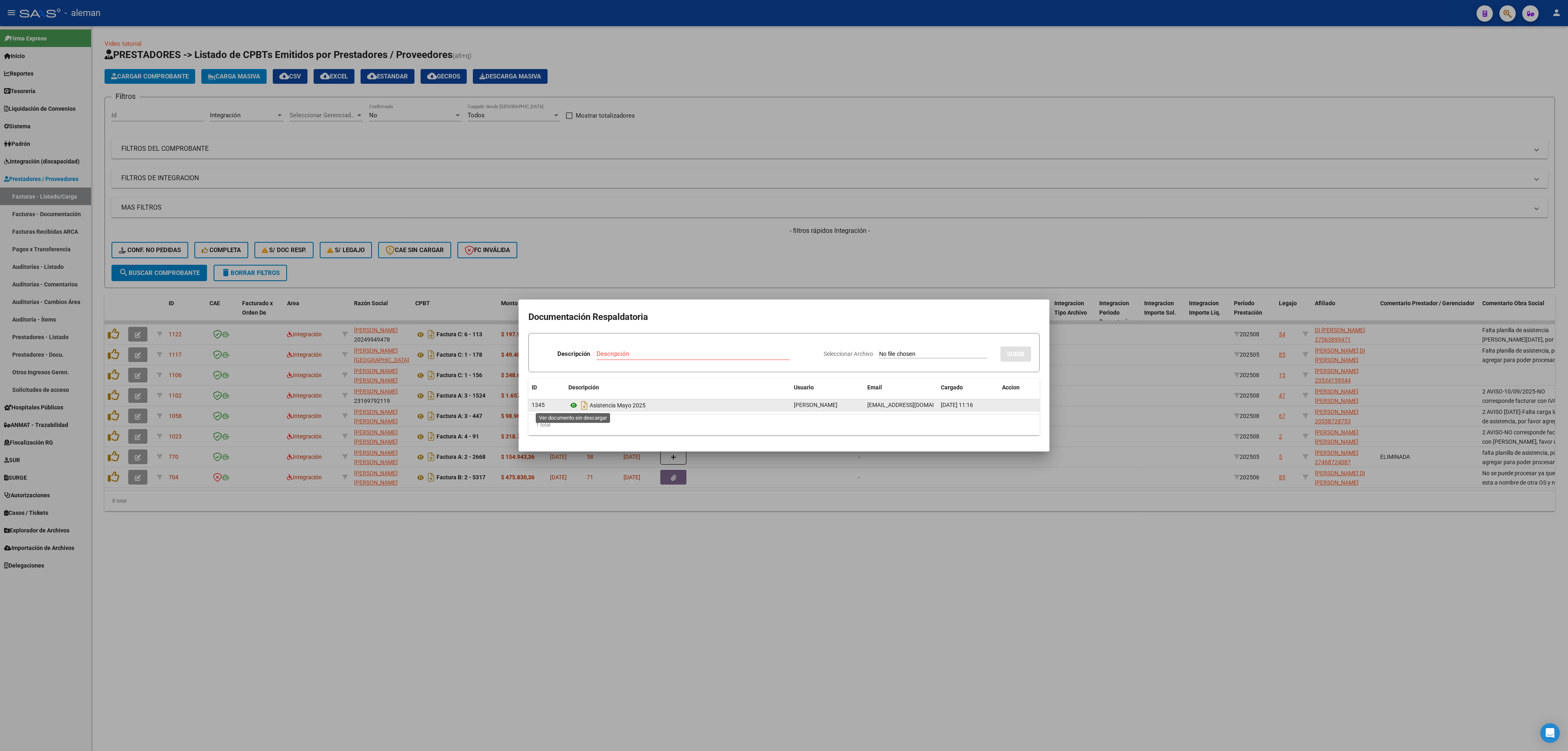
click at [572, 404] on icon at bounding box center [573, 405] width 10 height 10
click at [979, 356] on div at bounding box center [784, 375] width 1568 height 751
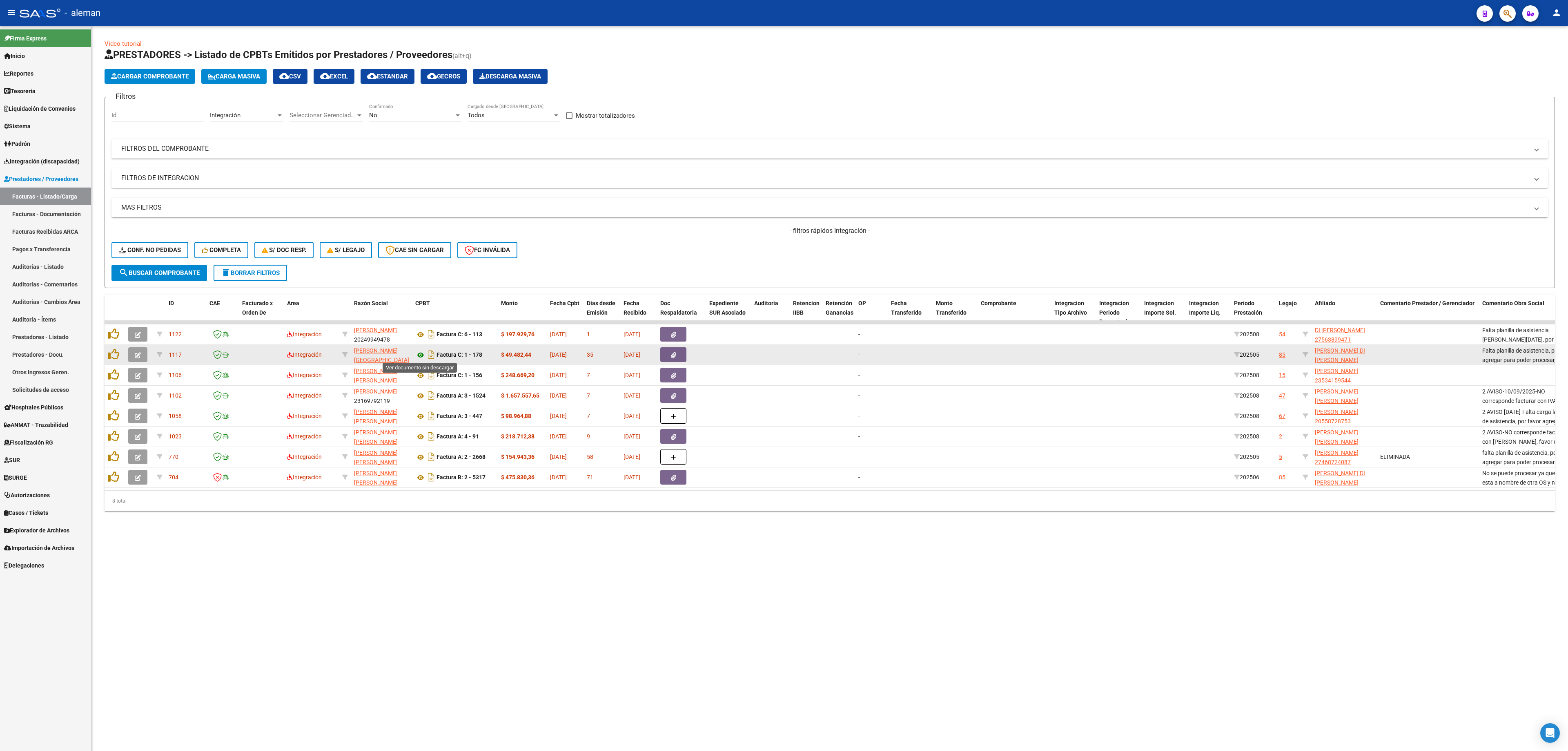
click at [420, 356] on icon at bounding box center [420, 355] width 10 height 10
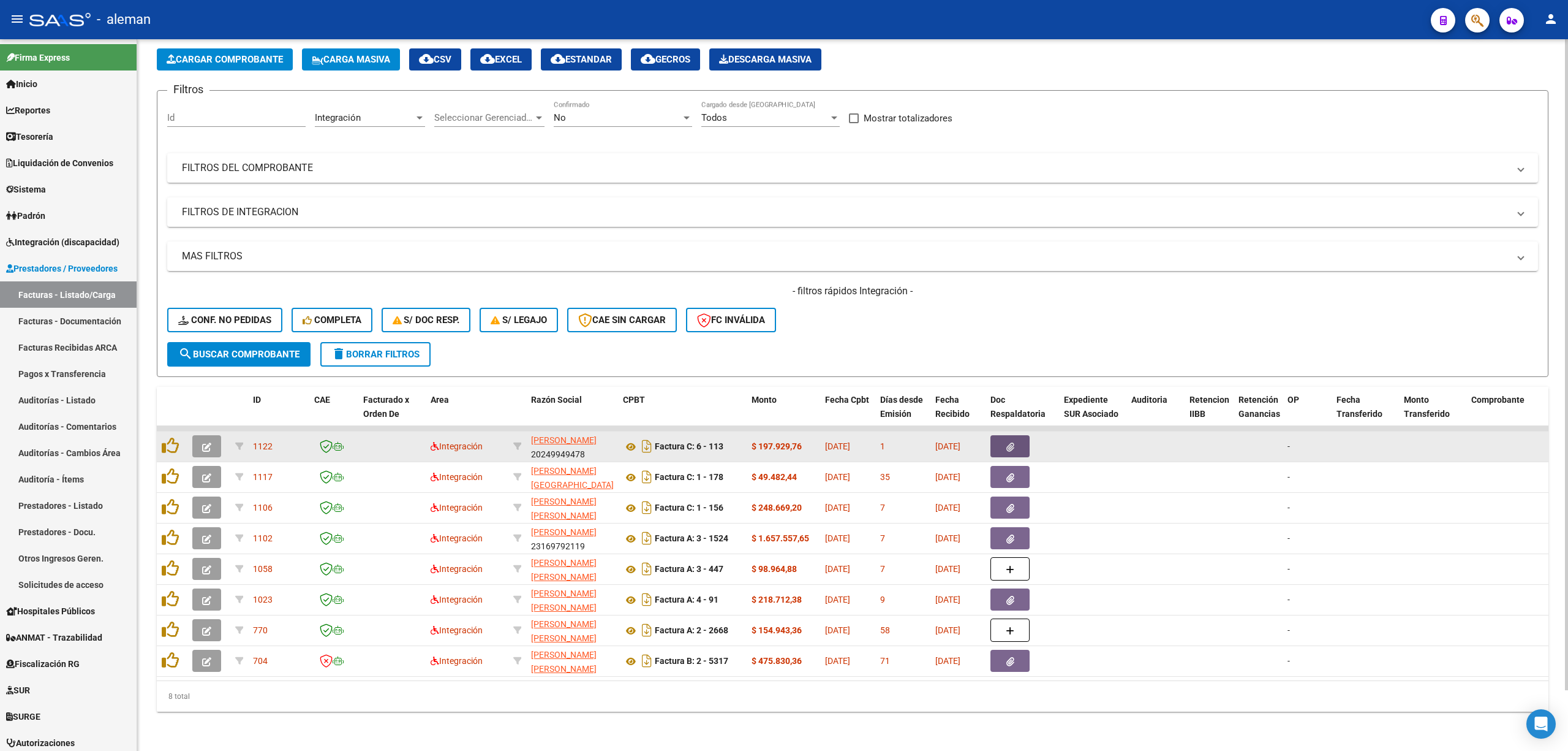
click at [1014, 440] on span "button" at bounding box center [1010, 446] width 8 height 11
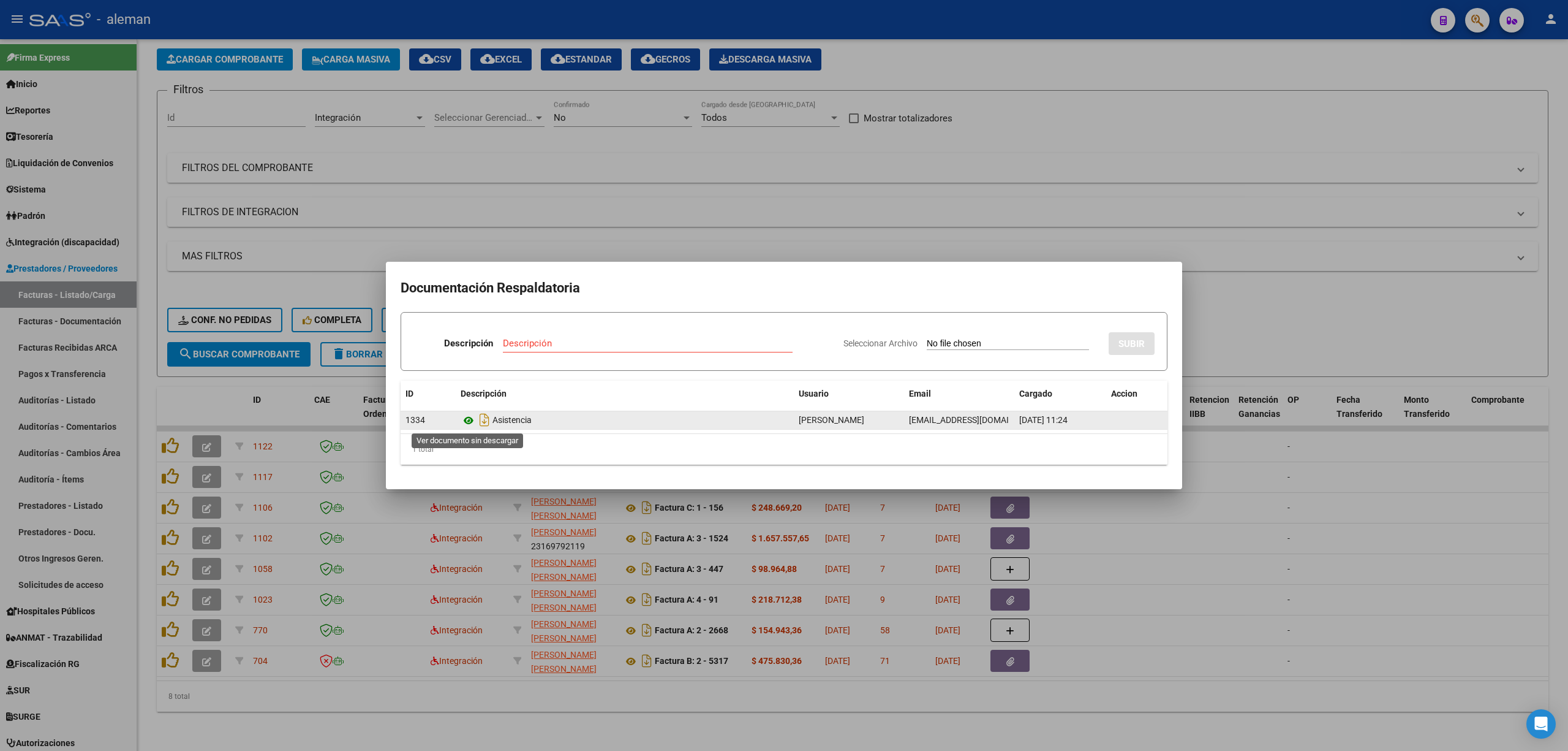
click at [468, 420] on icon at bounding box center [468, 420] width 16 height 15
click at [1294, 479] on div at bounding box center [784, 376] width 1568 height 751
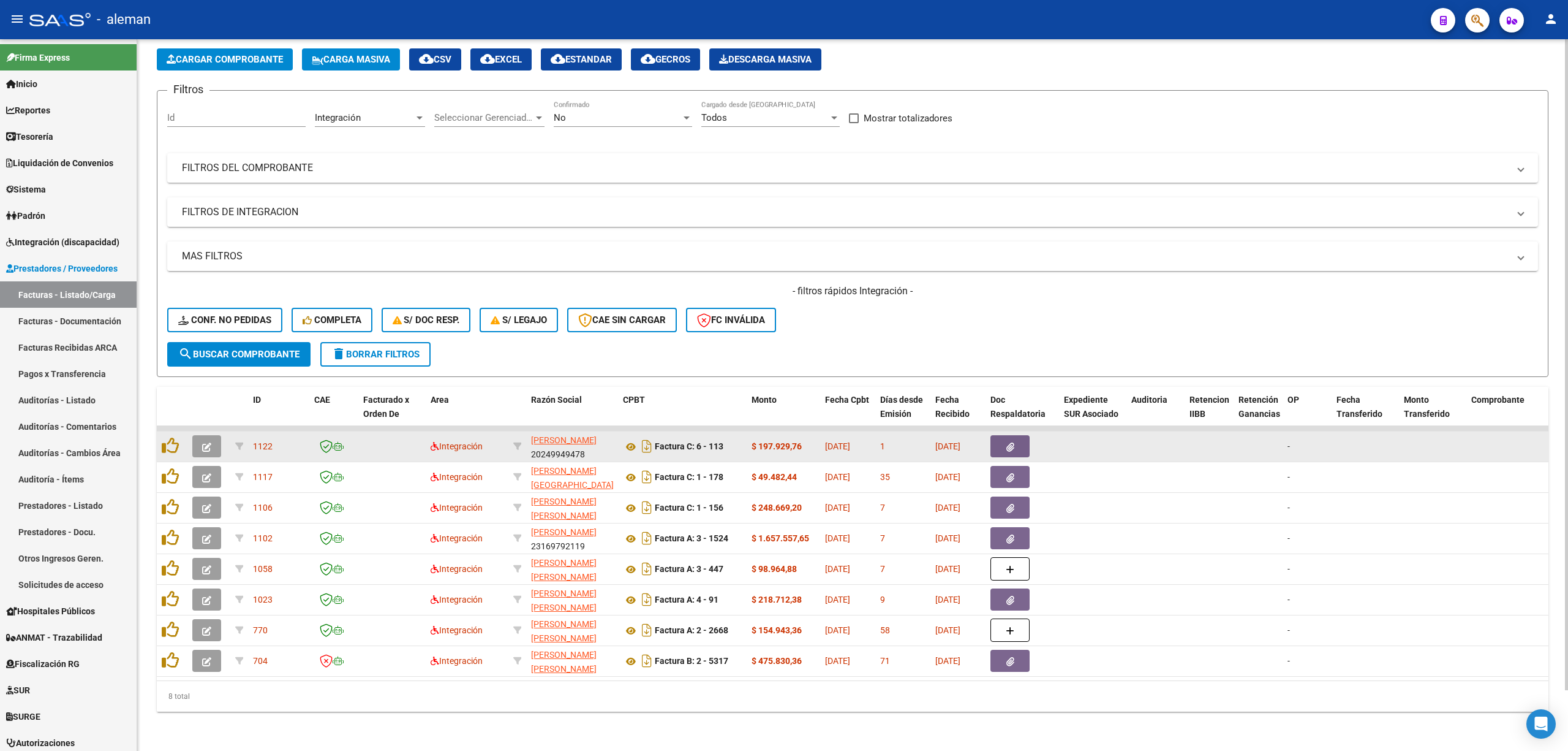
click at [1269, 444] on datatable-body-cell at bounding box center [1258, 446] width 49 height 30
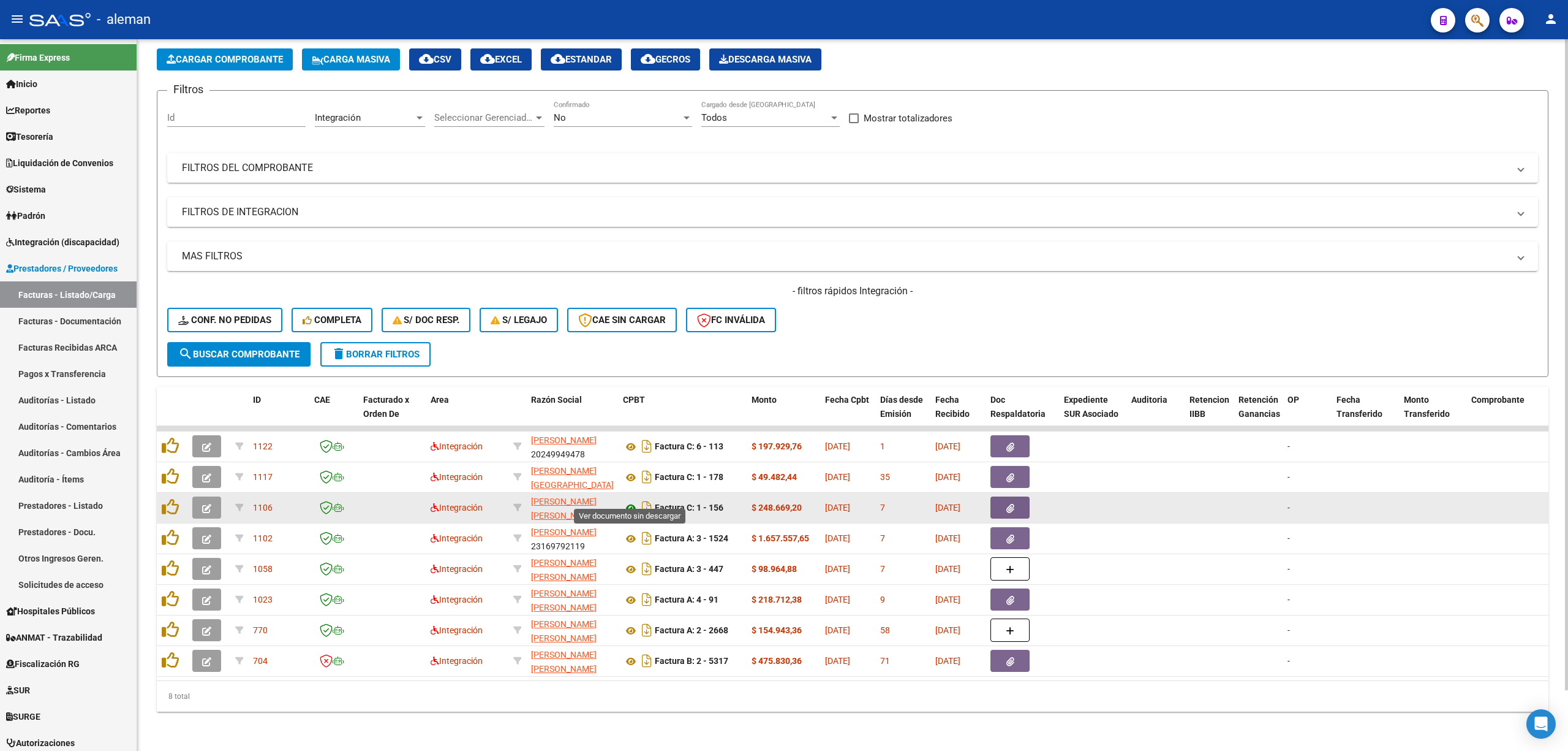
click at [633, 501] on icon at bounding box center [630, 508] width 16 height 15
click at [1012, 503] on icon "button" at bounding box center [1010, 508] width 8 height 9
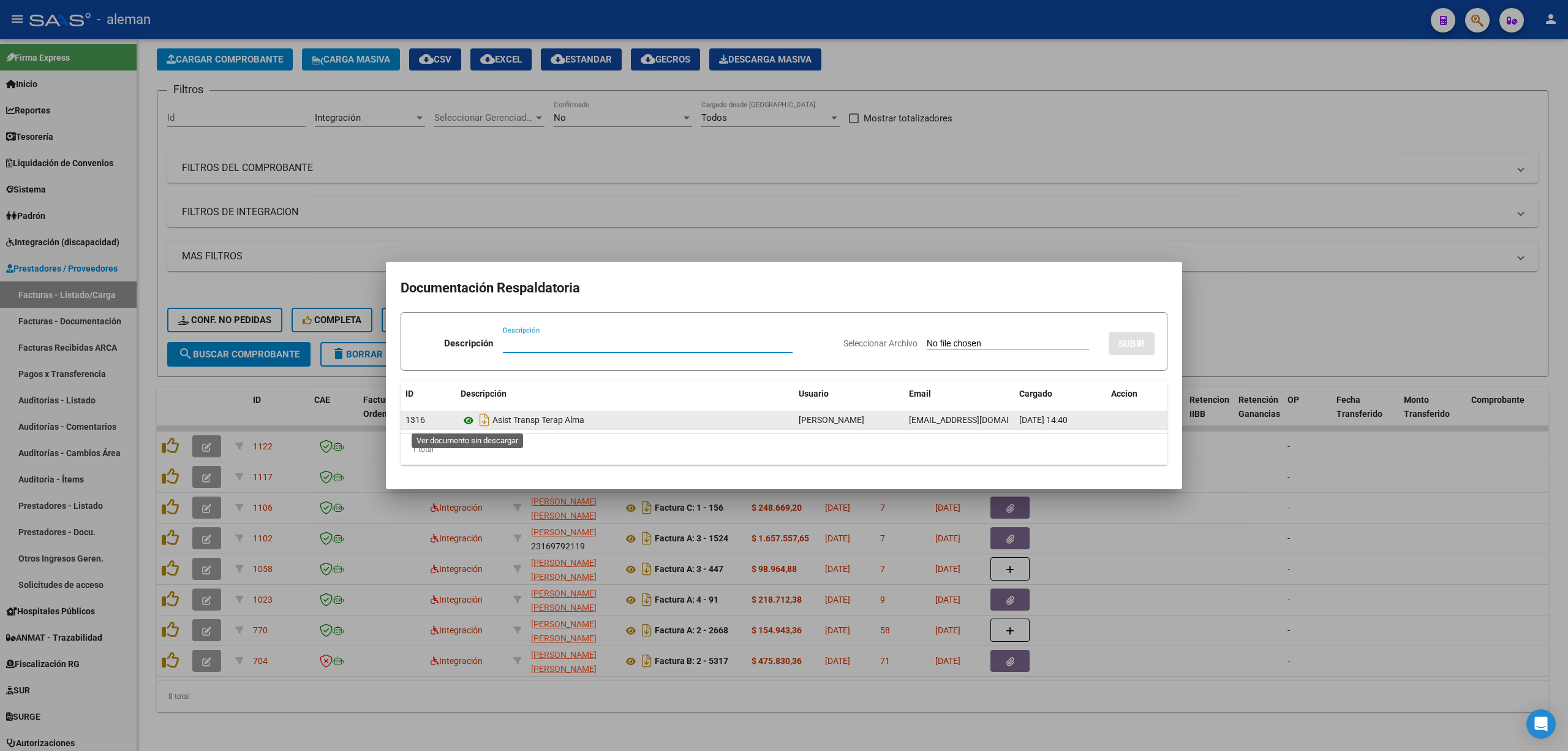
click at [468, 422] on icon at bounding box center [468, 420] width 16 height 15
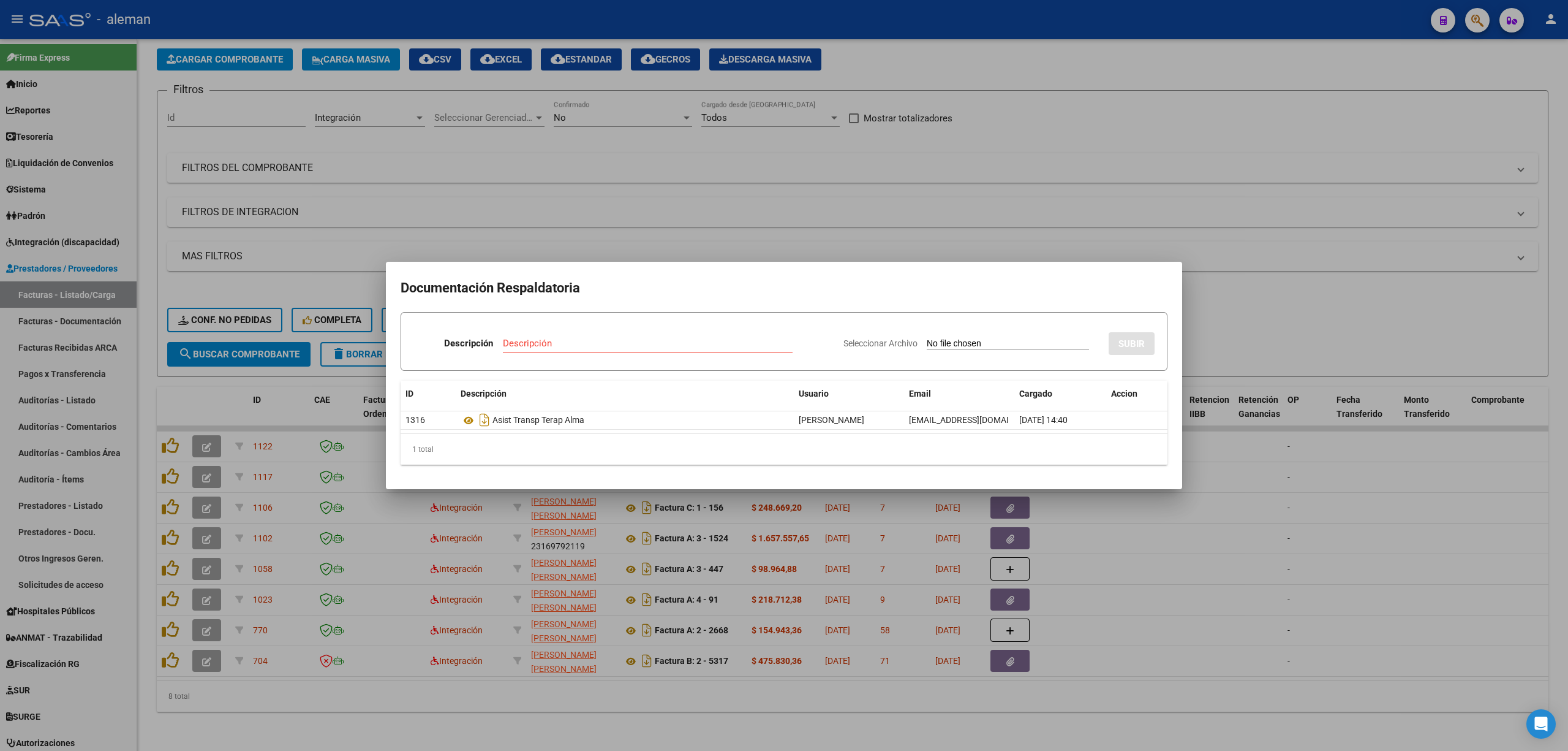
click at [1231, 459] on div at bounding box center [784, 376] width 1568 height 751
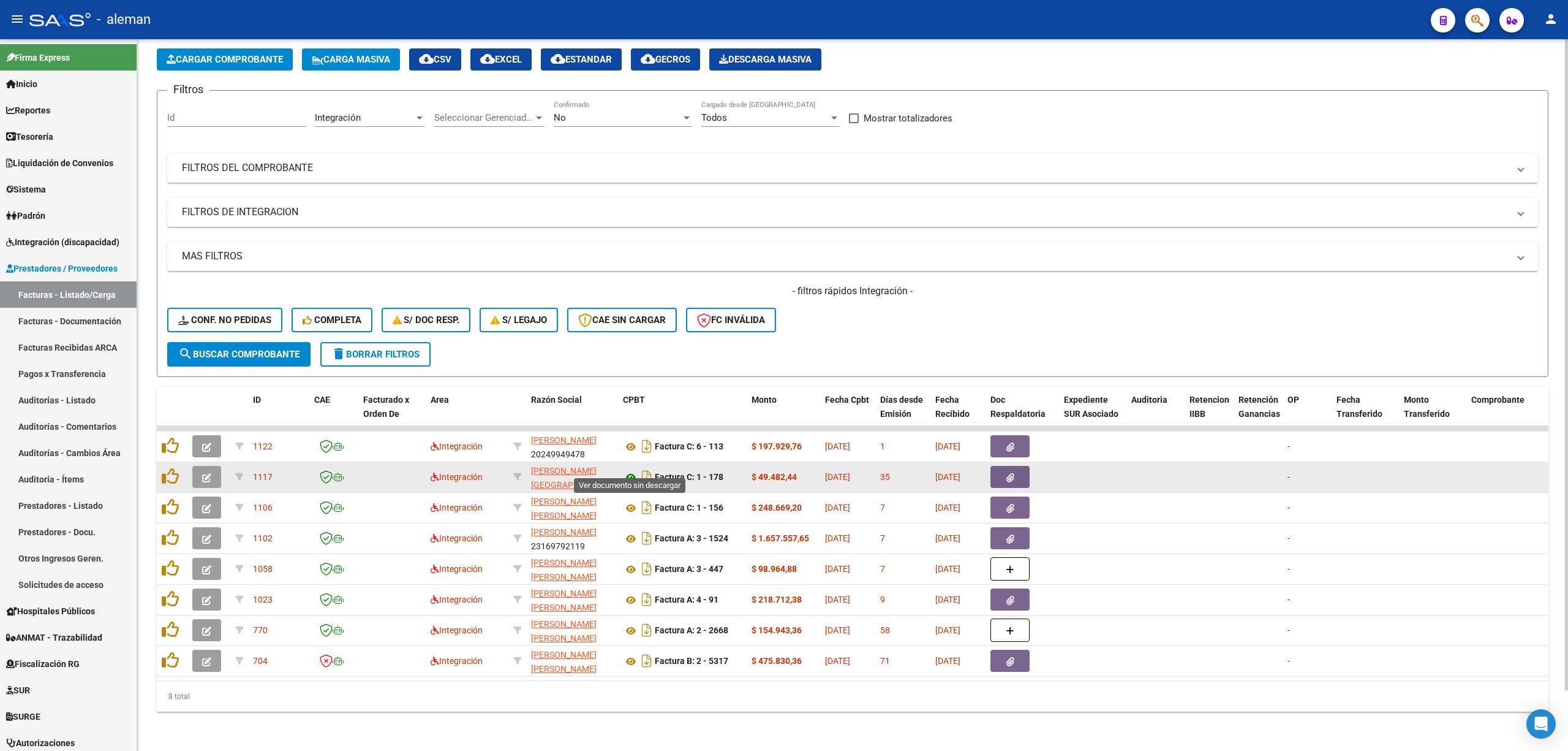
click at [633, 471] on icon at bounding box center [630, 478] width 16 height 15
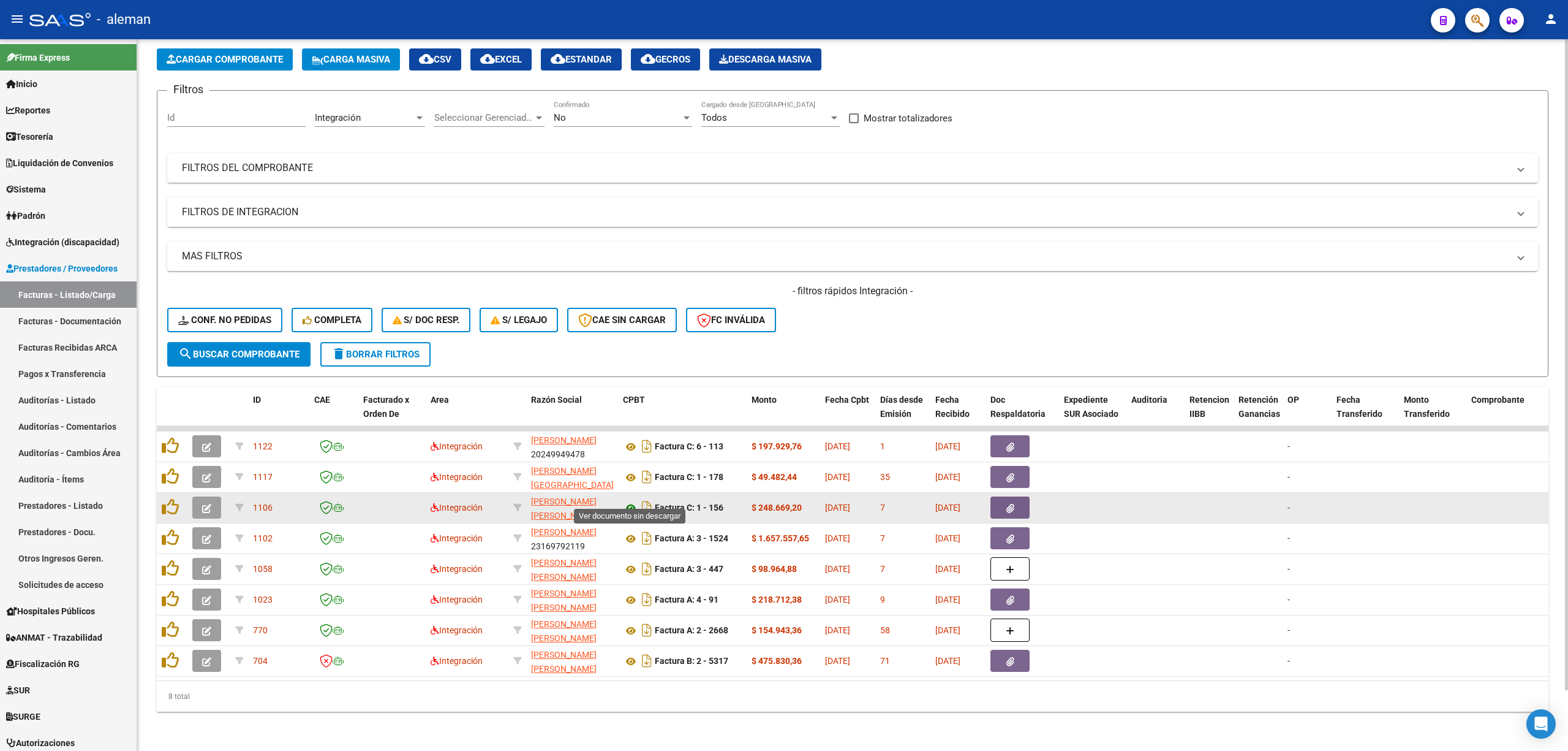
click at [632, 501] on icon at bounding box center [630, 508] width 16 height 15
click at [1002, 496] on button "button" at bounding box center [1010, 507] width 39 height 22
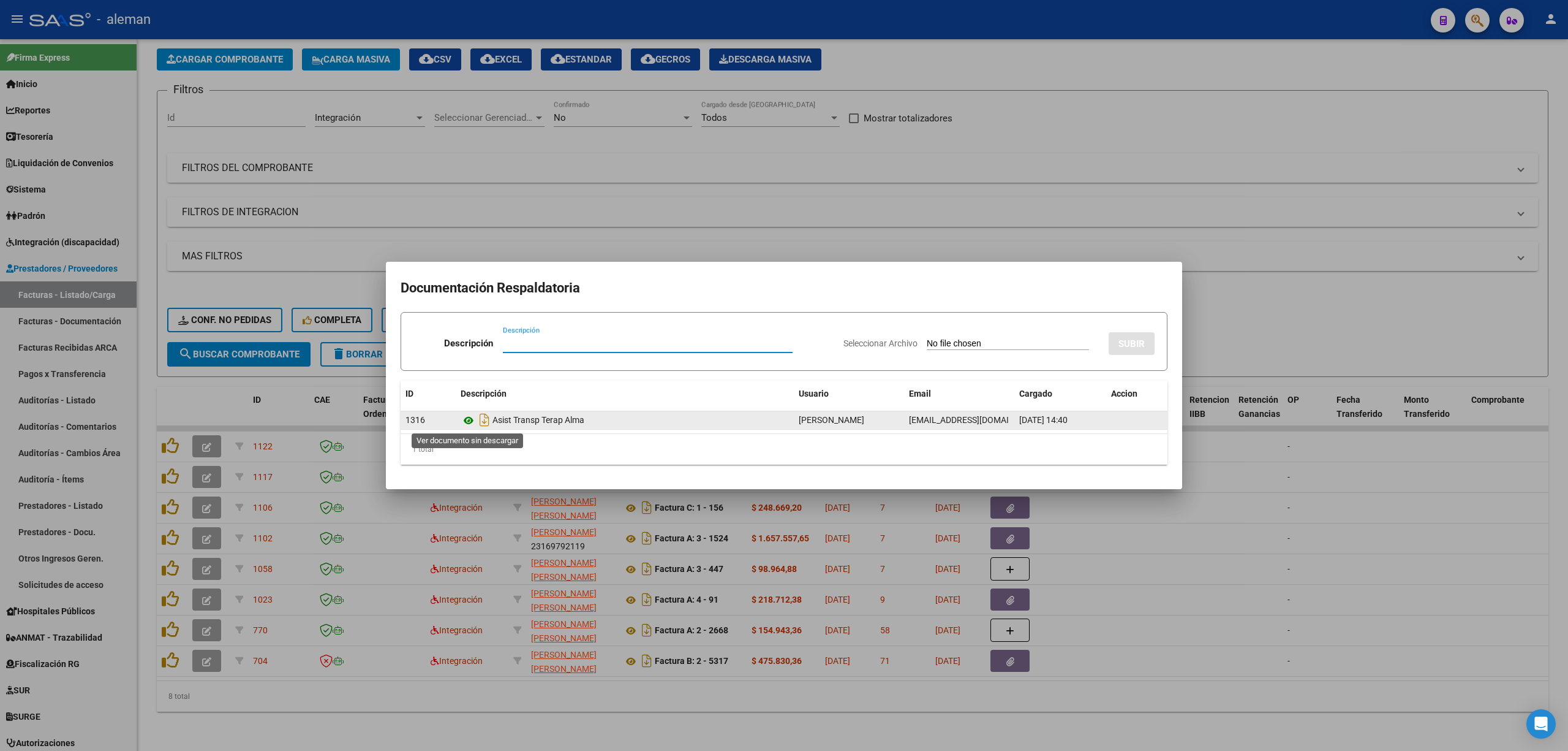
click at [470, 418] on icon at bounding box center [468, 420] width 16 height 15
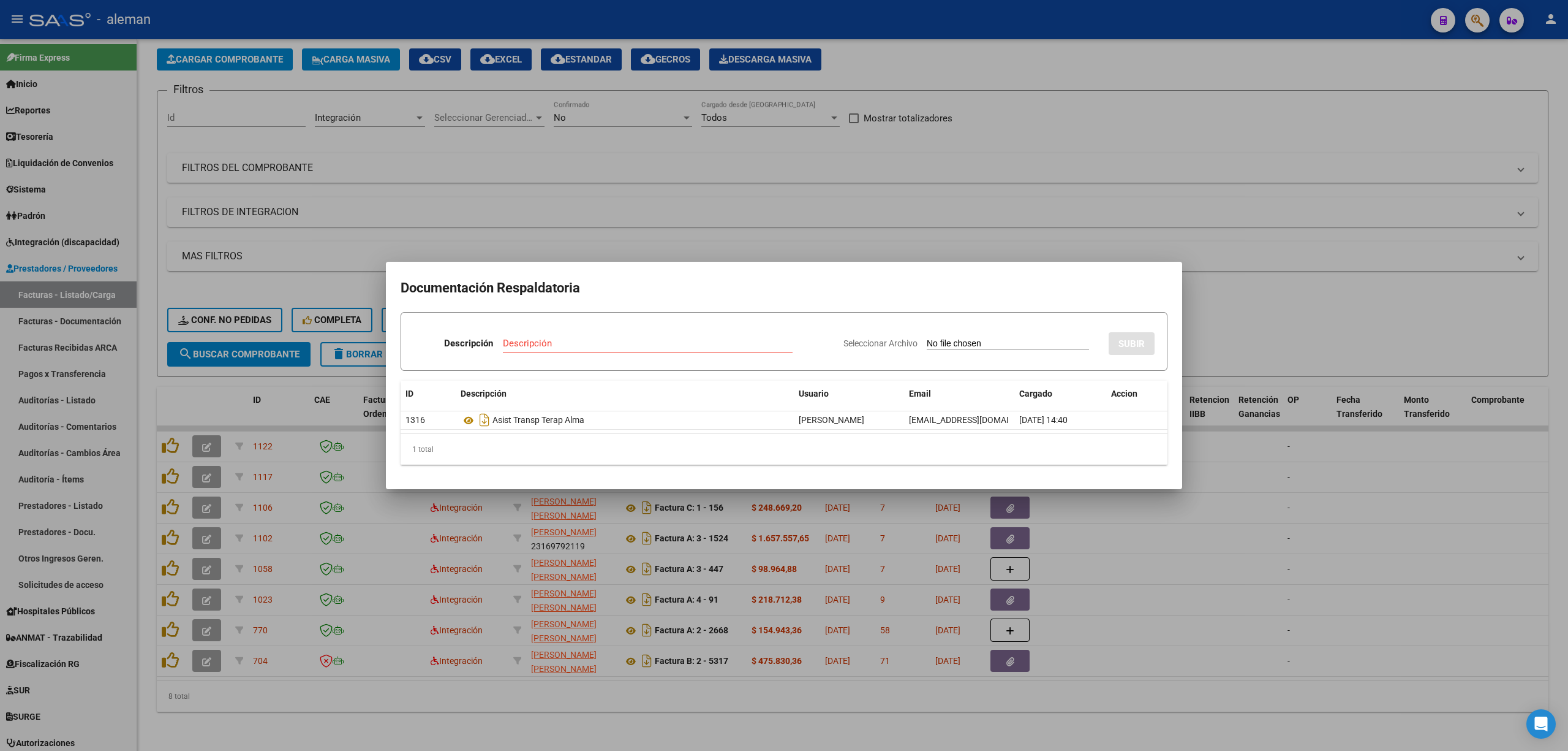
click at [1263, 474] on div at bounding box center [784, 376] width 1568 height 751
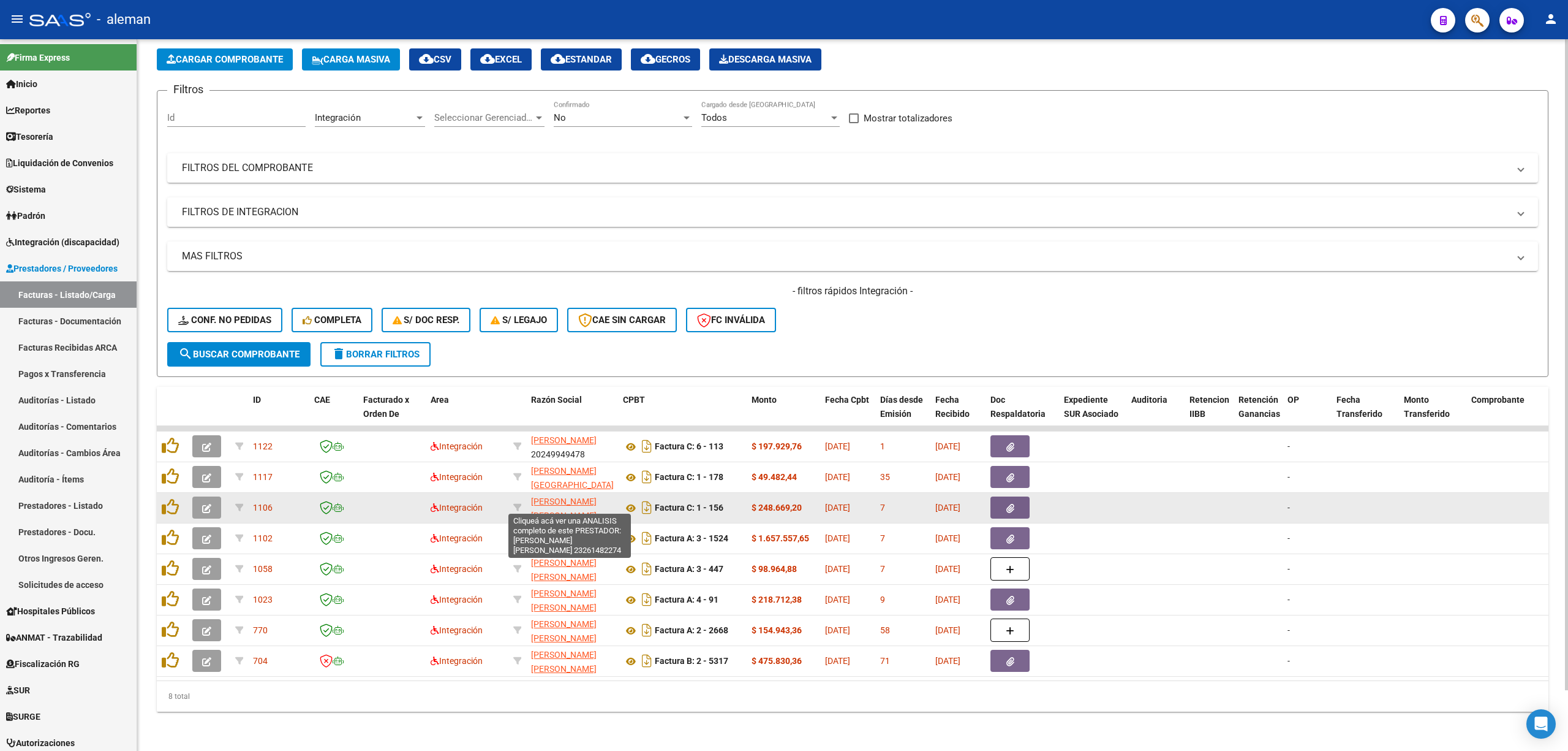
scroll to position [16, 0]
drag, startPoint x: 598, startPoint y: 506, endPoint x: 534, endPoint y: 508, distance: 64.0
click at [534, 508] on div "[PERSON_NAME] [PERSON_NAME] 23261482274" at bounding box center [573, 507] width 82 height 26
copy div "23261482274"
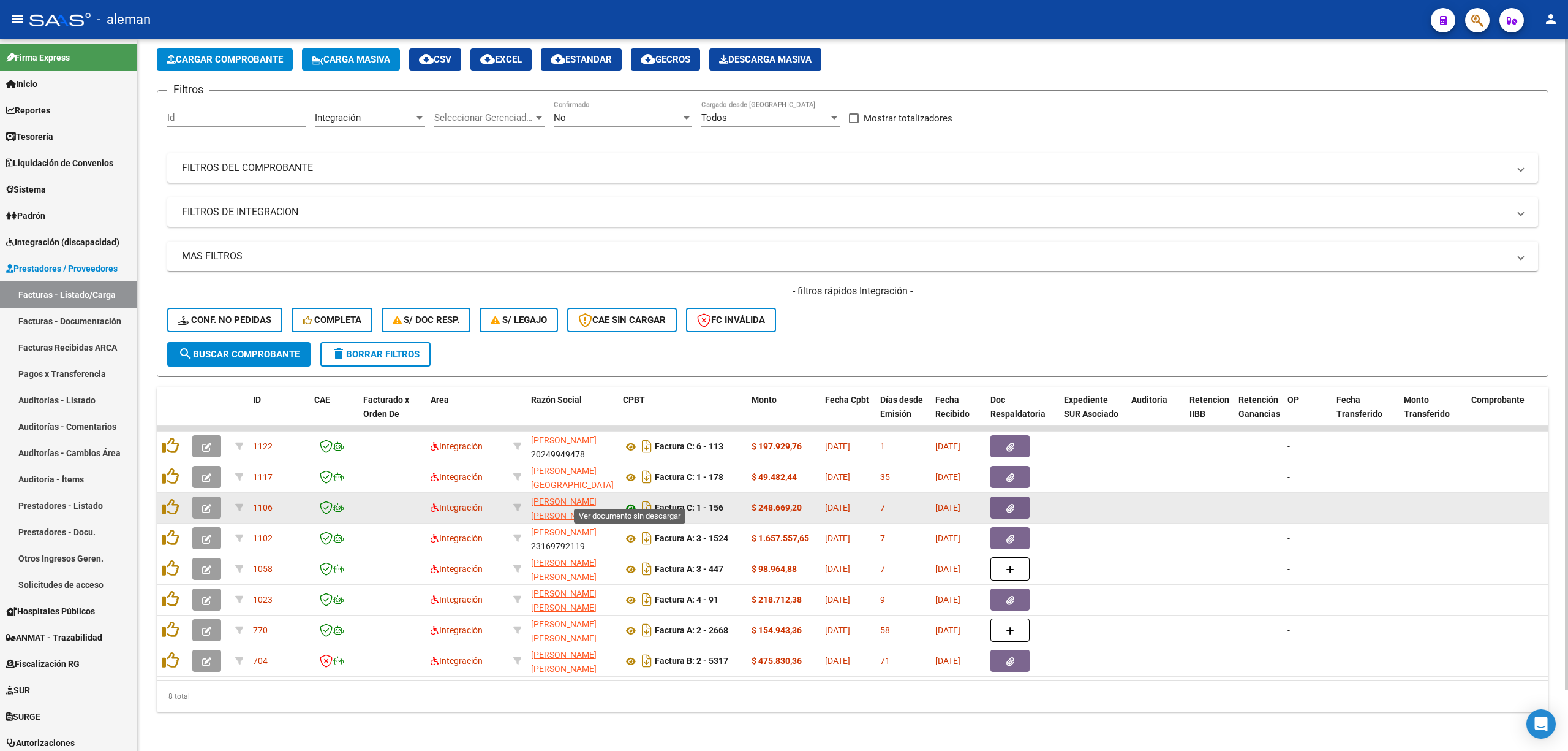
click at [626, 501] on icon at bounding box center [630, 508] width 16 height 15
click at [205, 503] on icon "button" at bounding box center [206, 508] width 9 height 9
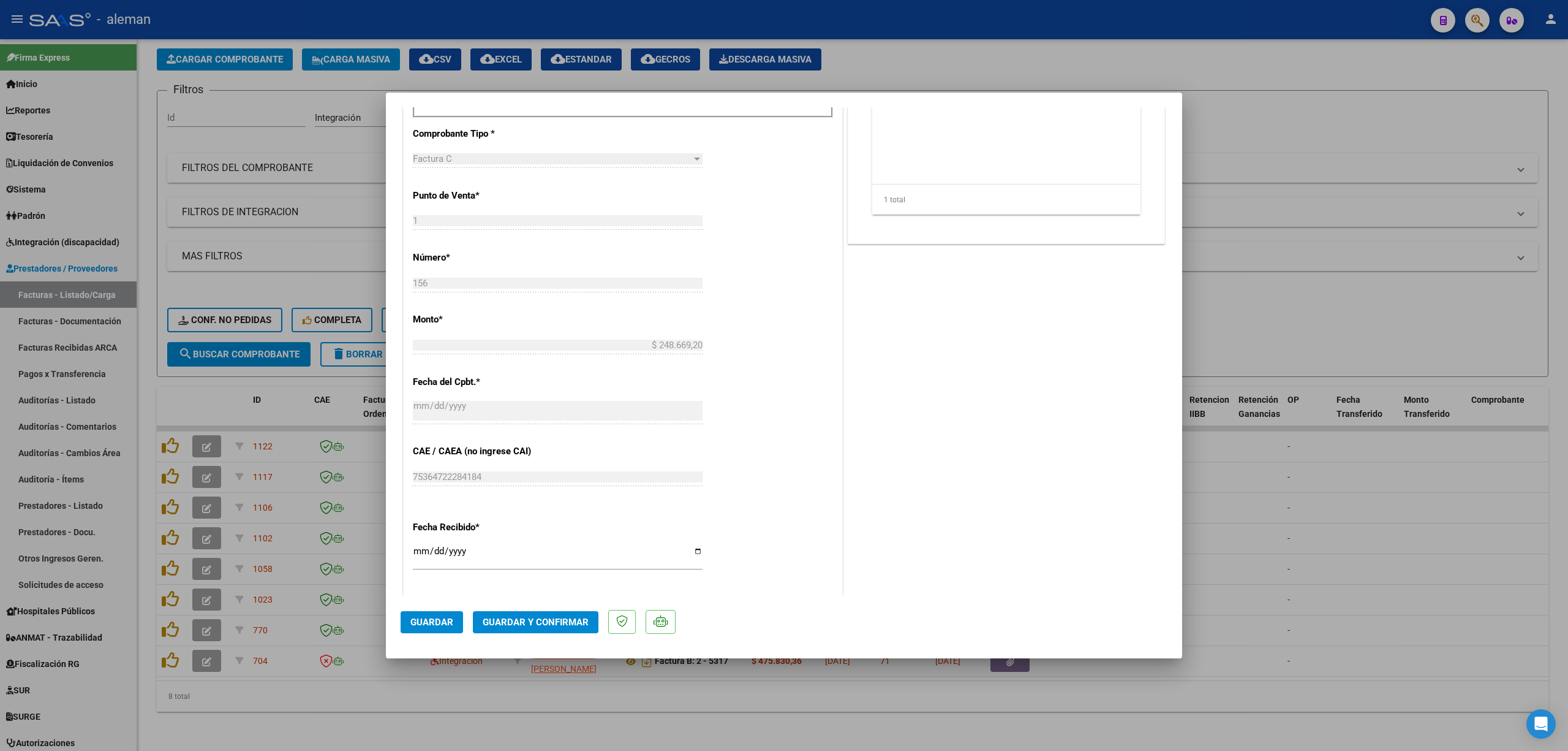
scroll to position [653, 0]
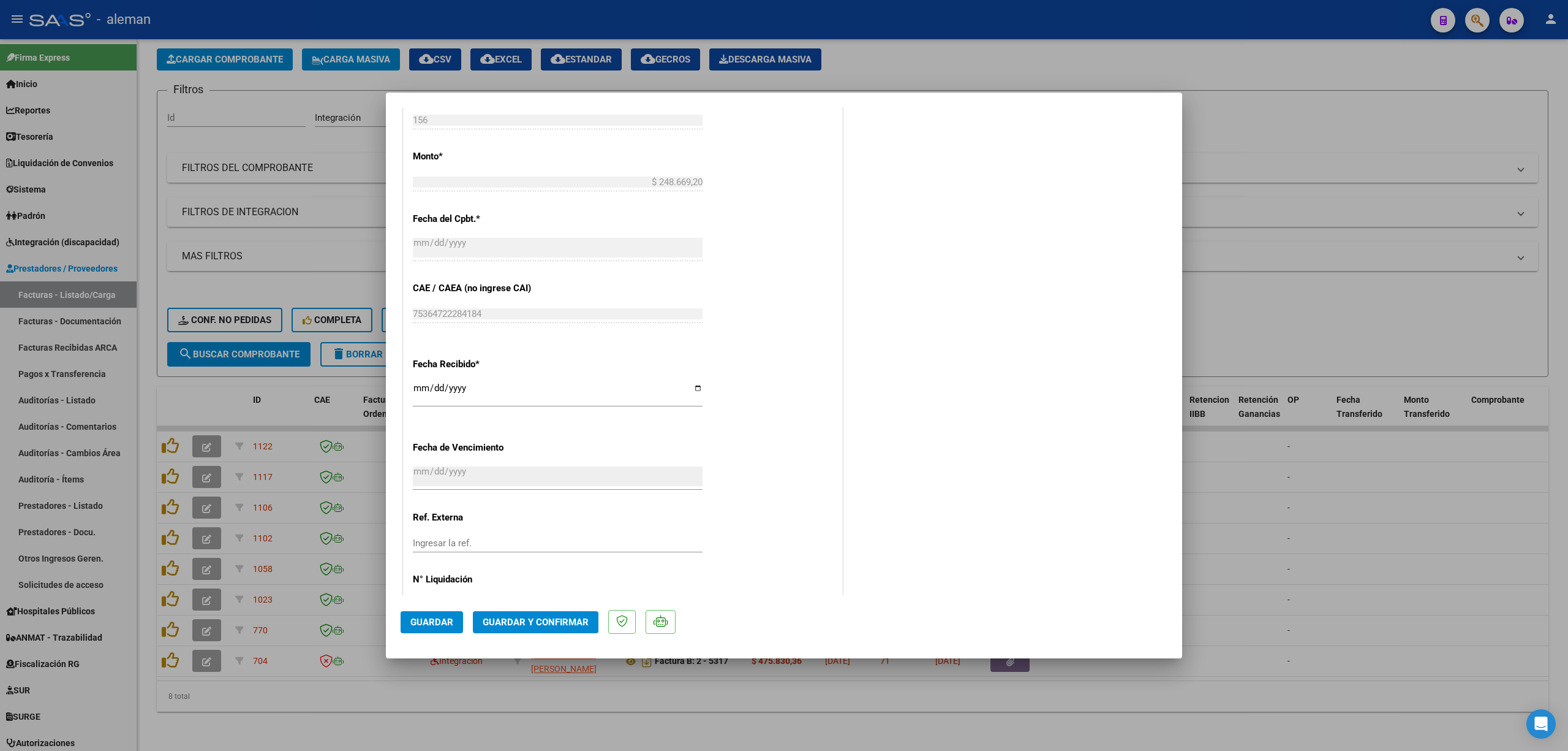
click at [574, 614] on button "Guardar y Confirmar" at bounding box center [536, 622] width 126 height 22
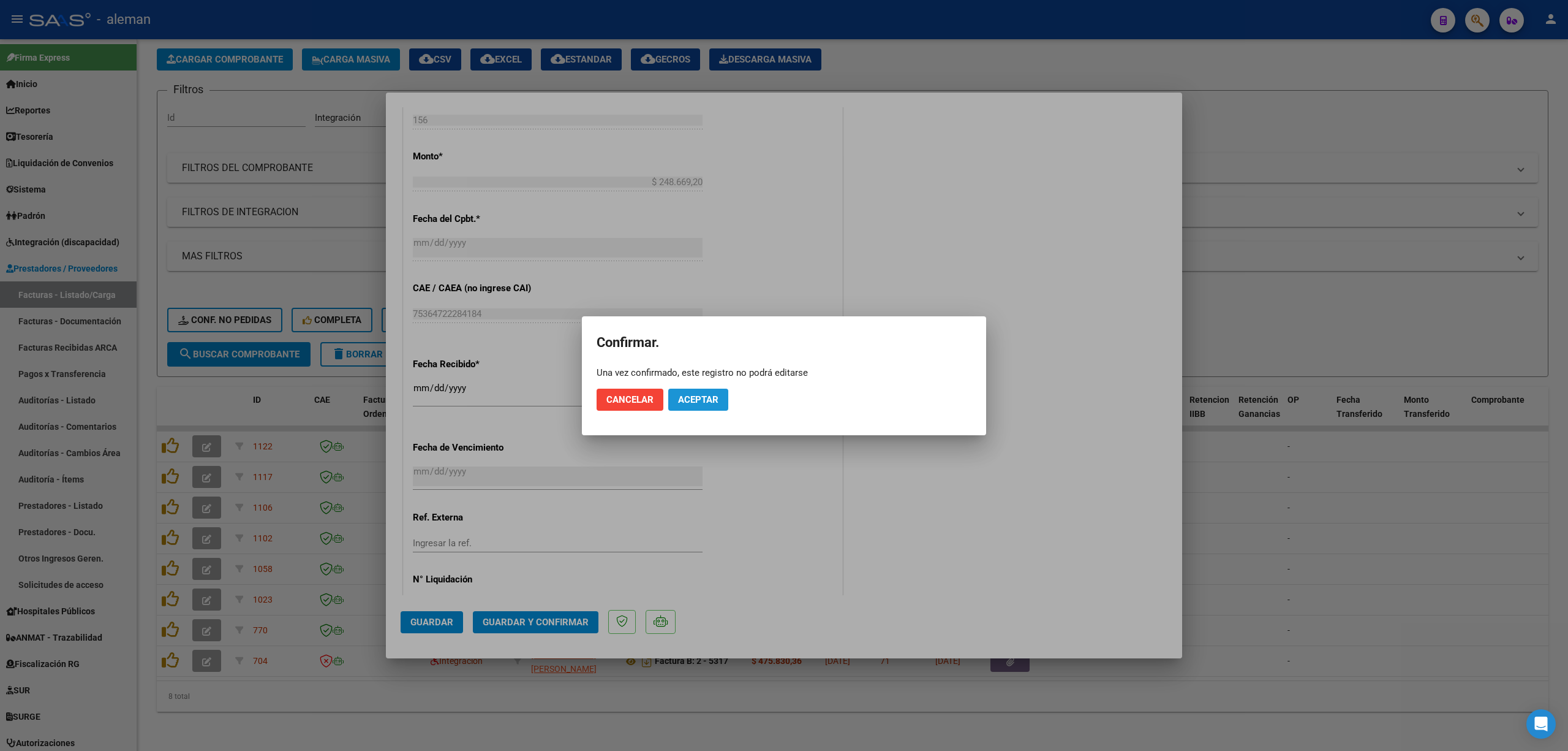
click at [691, 388] on button "Aceptar" at bounding box center [699, 399] width 60 height 22
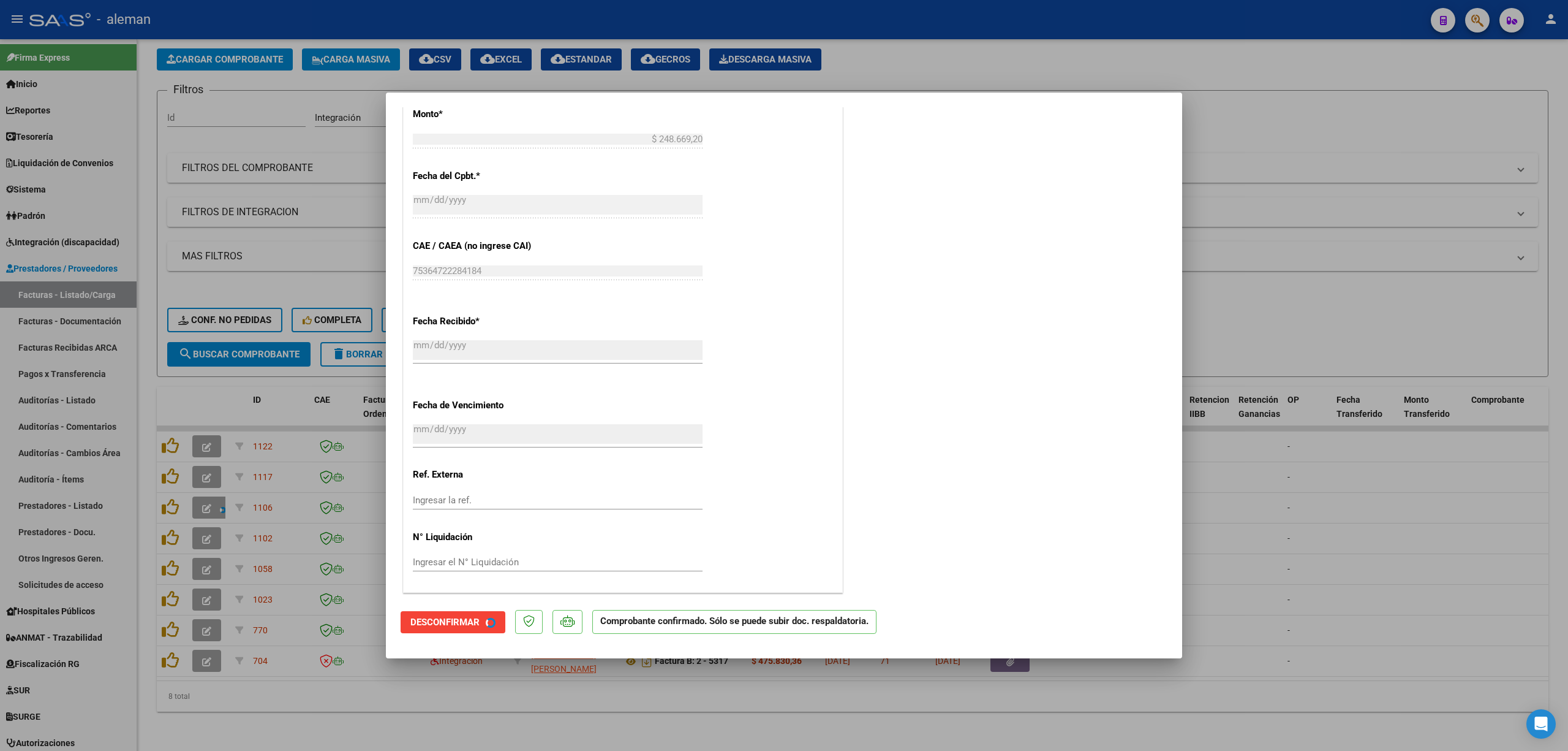
scroll to position [577, 0]
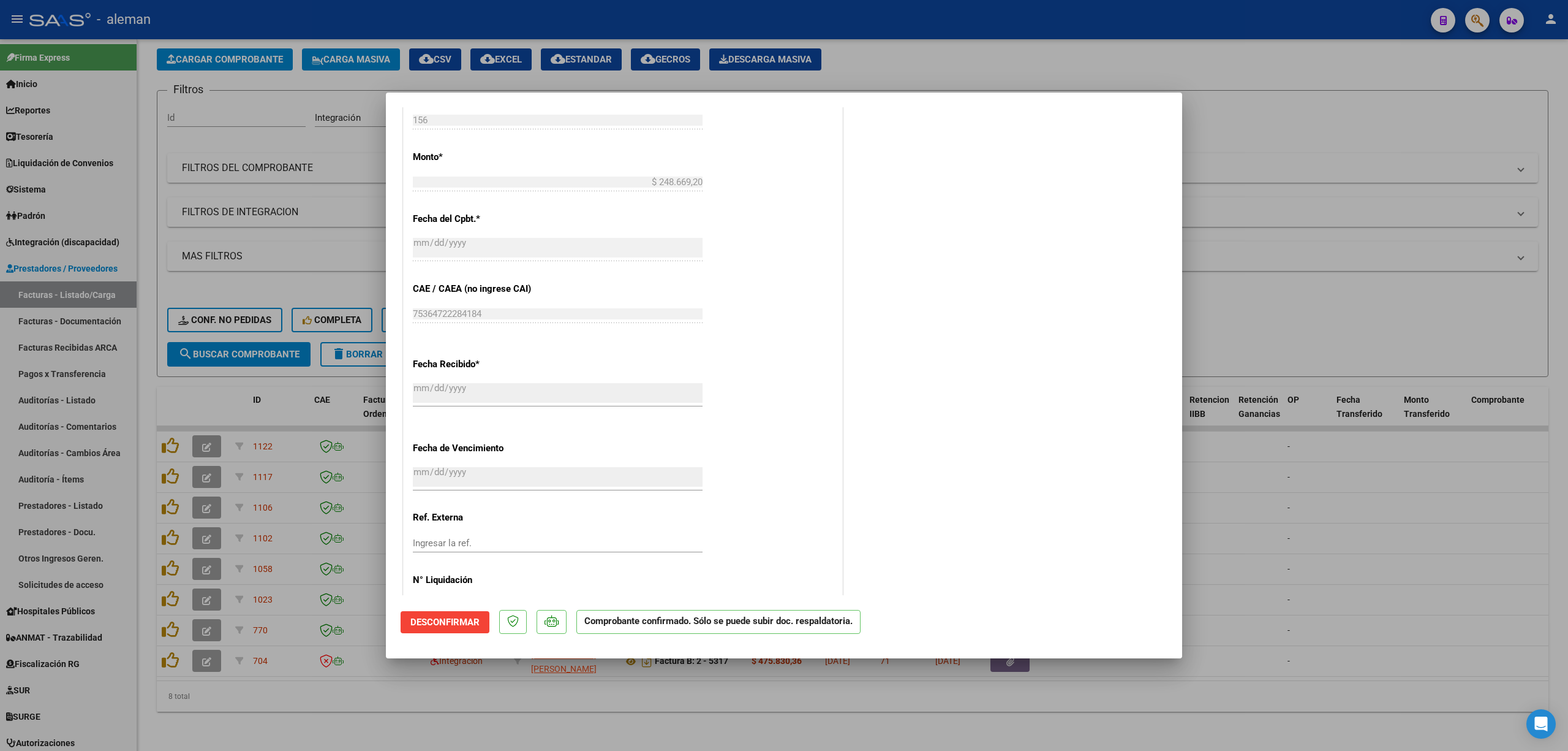
click at [1276, 528] on div at bounding box center [784, 376] width 1568 height 751
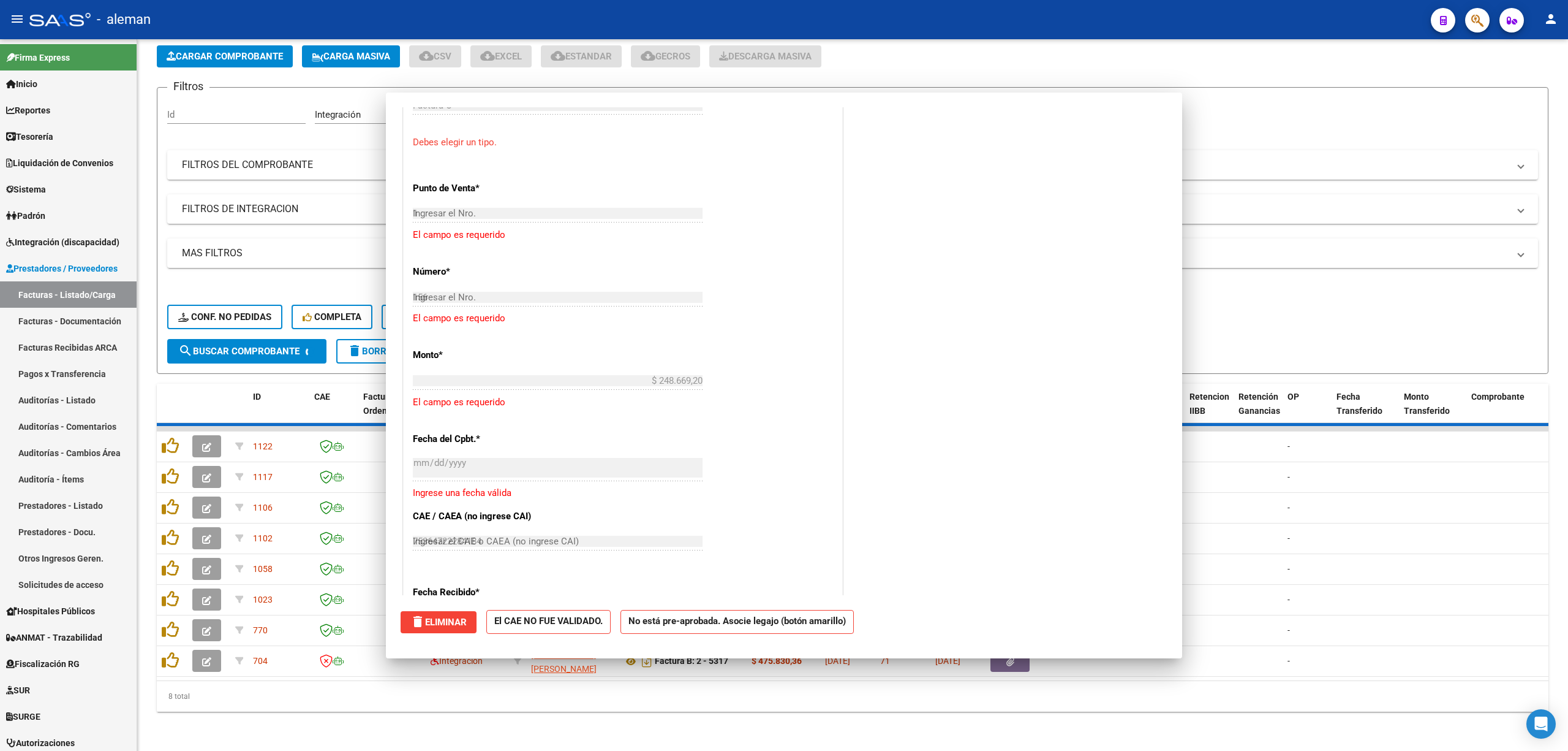
type input "$ 0,00"
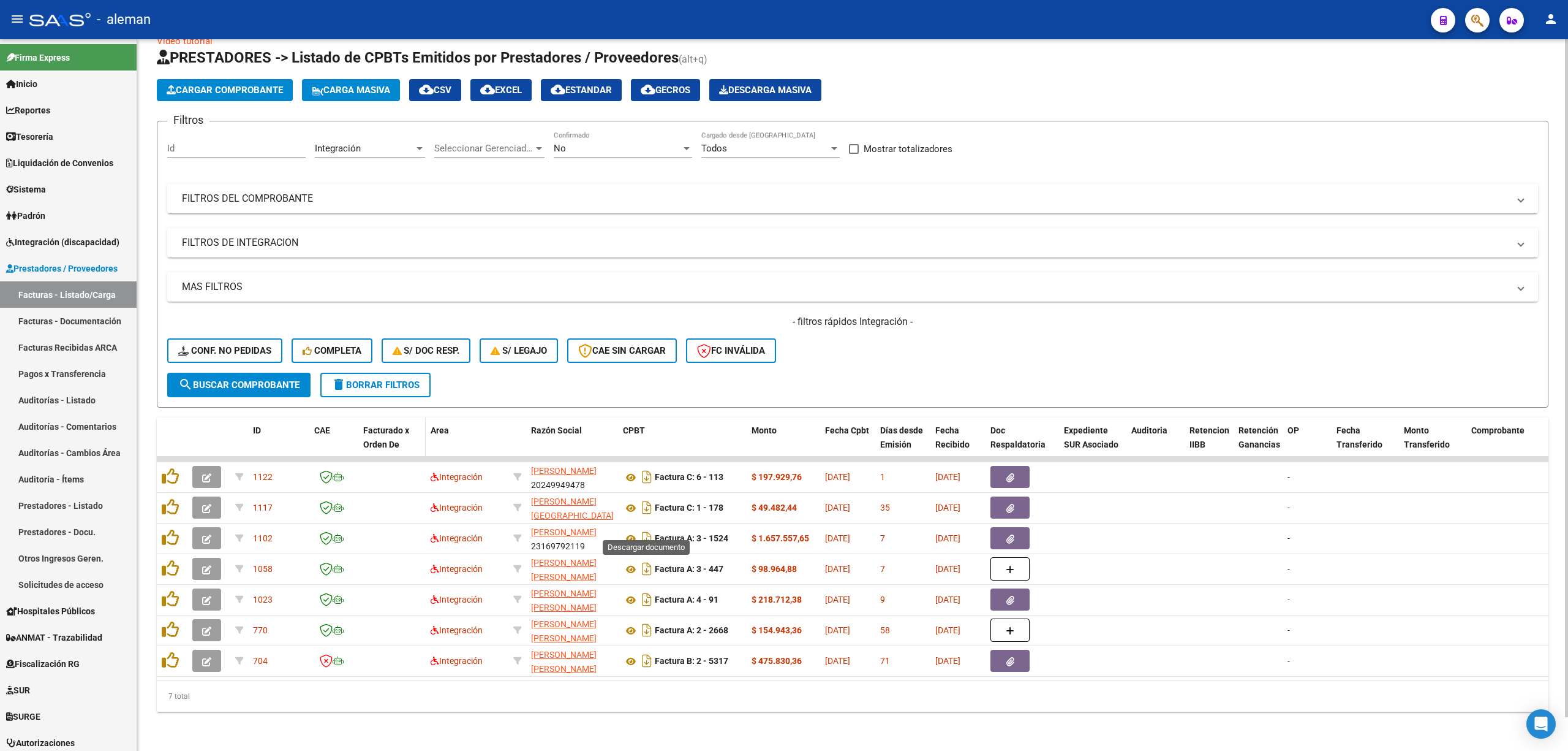
scroll to position [36, 0]
click at [258, 345] on span "Conf. no pedidas" at bounding box center [225, 351] width 93 height 11
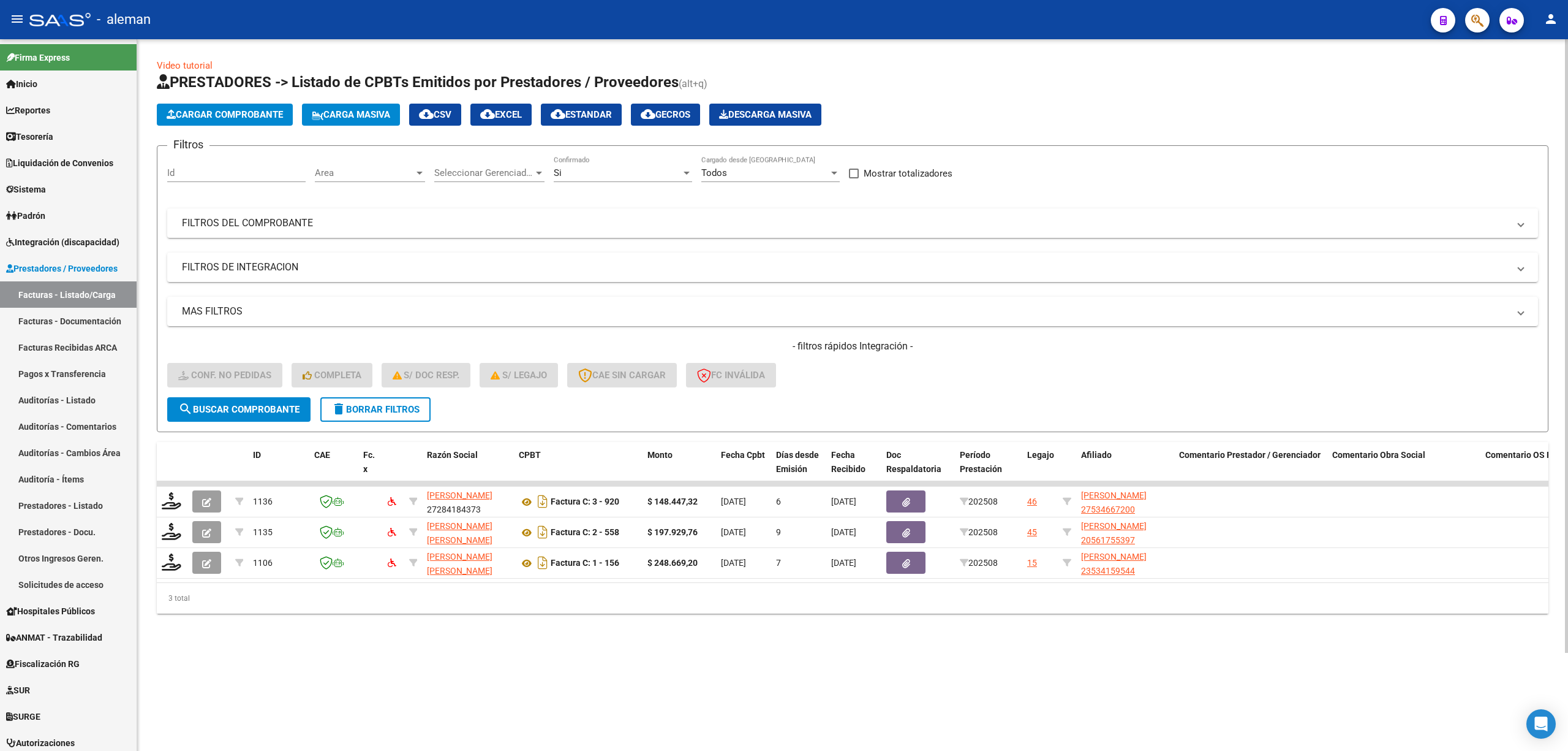
scroll to position [0, 0]
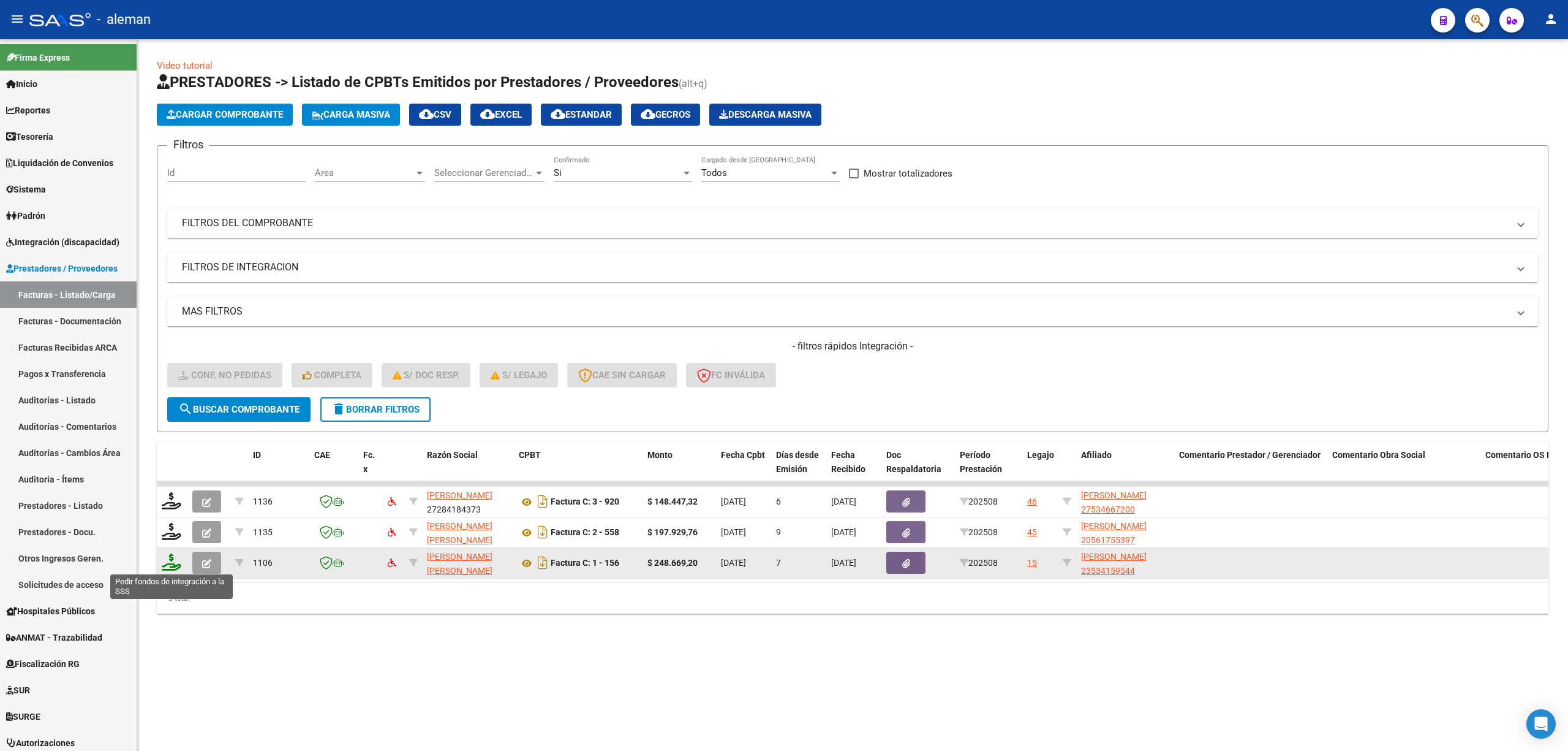
click at [177, 562] on icon at bounding box center [171, 562] width 19 height 17
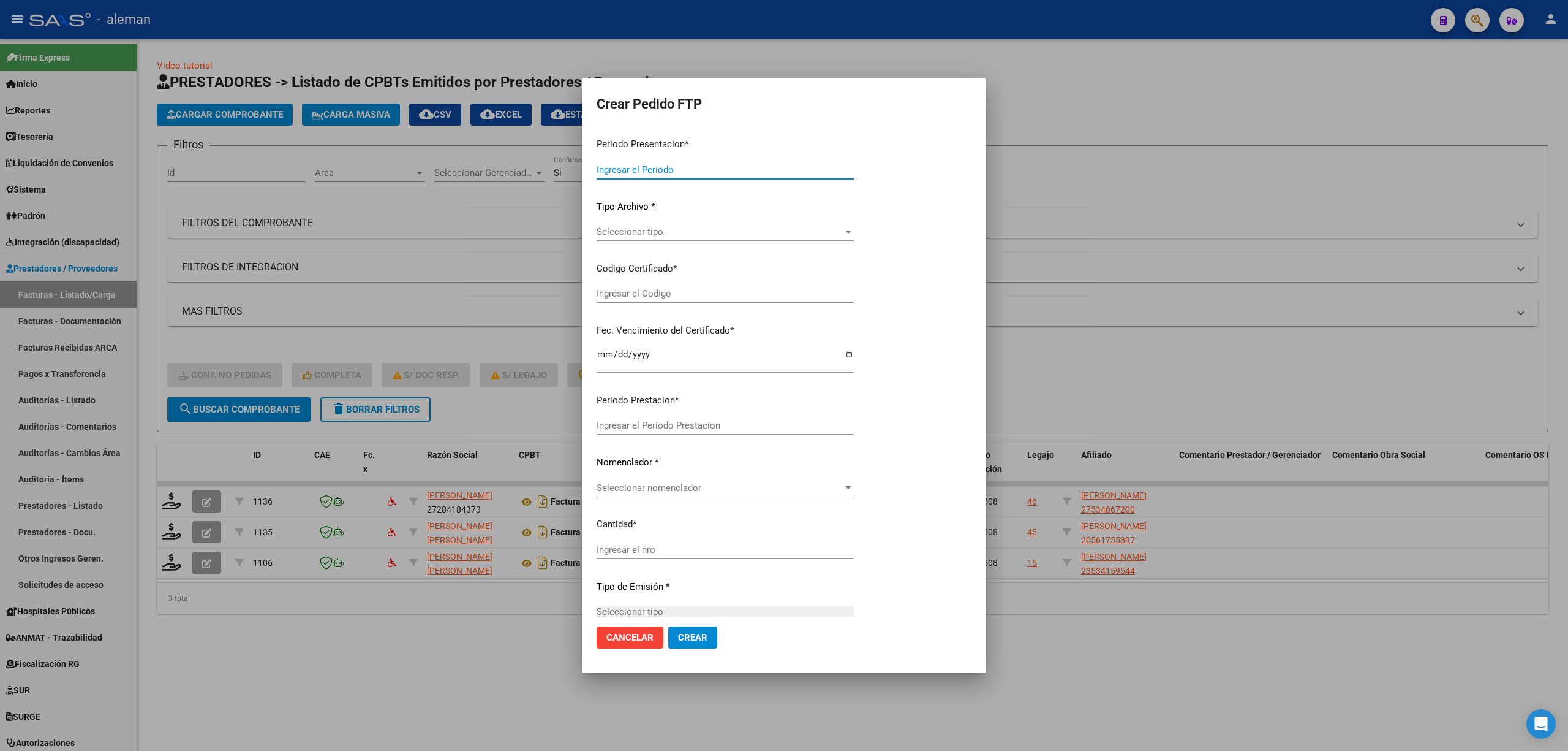
type input "202508"
type input "$ 248.669,20"
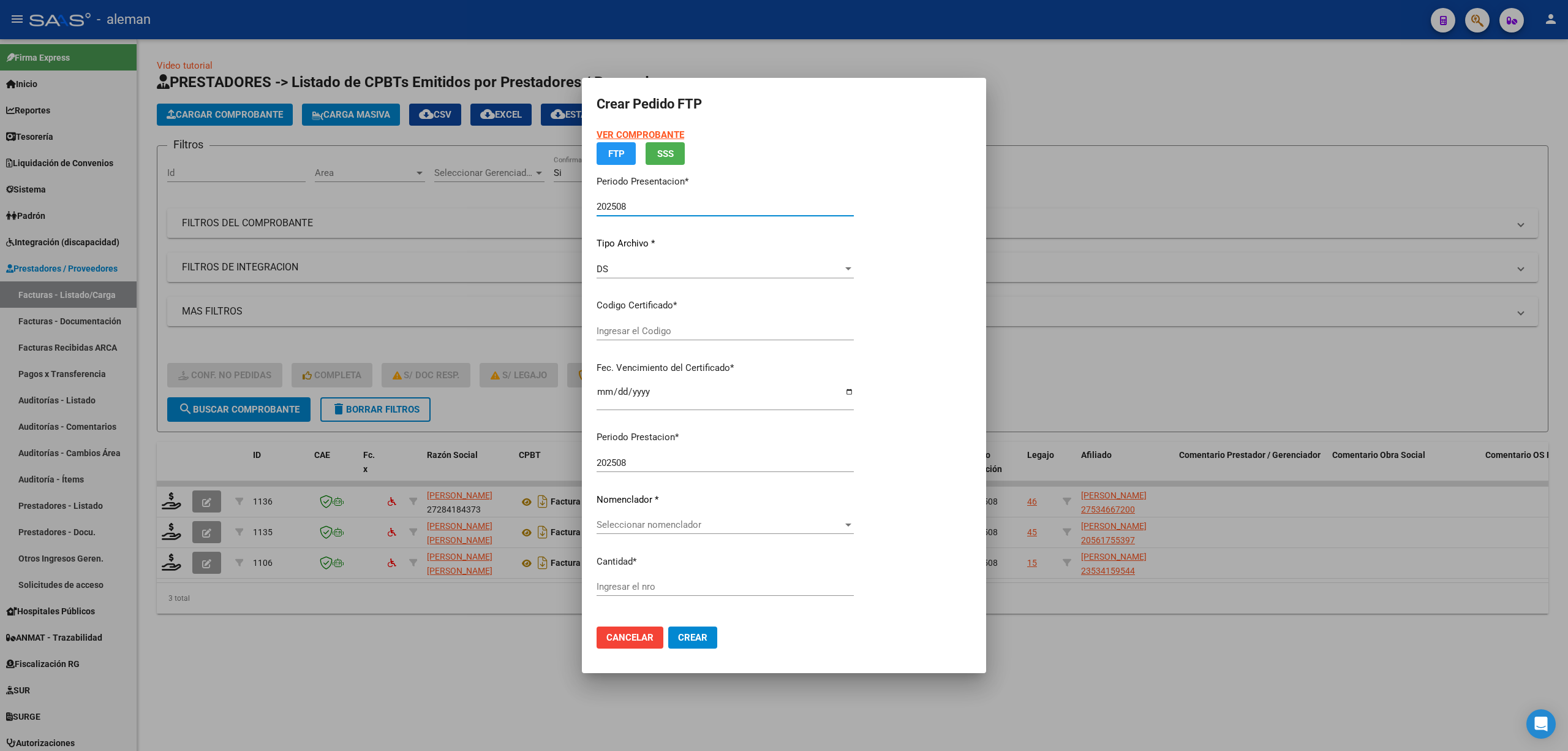
type input "ARG01000534159542024090920290909BSAS265"
type input "[DATE]"
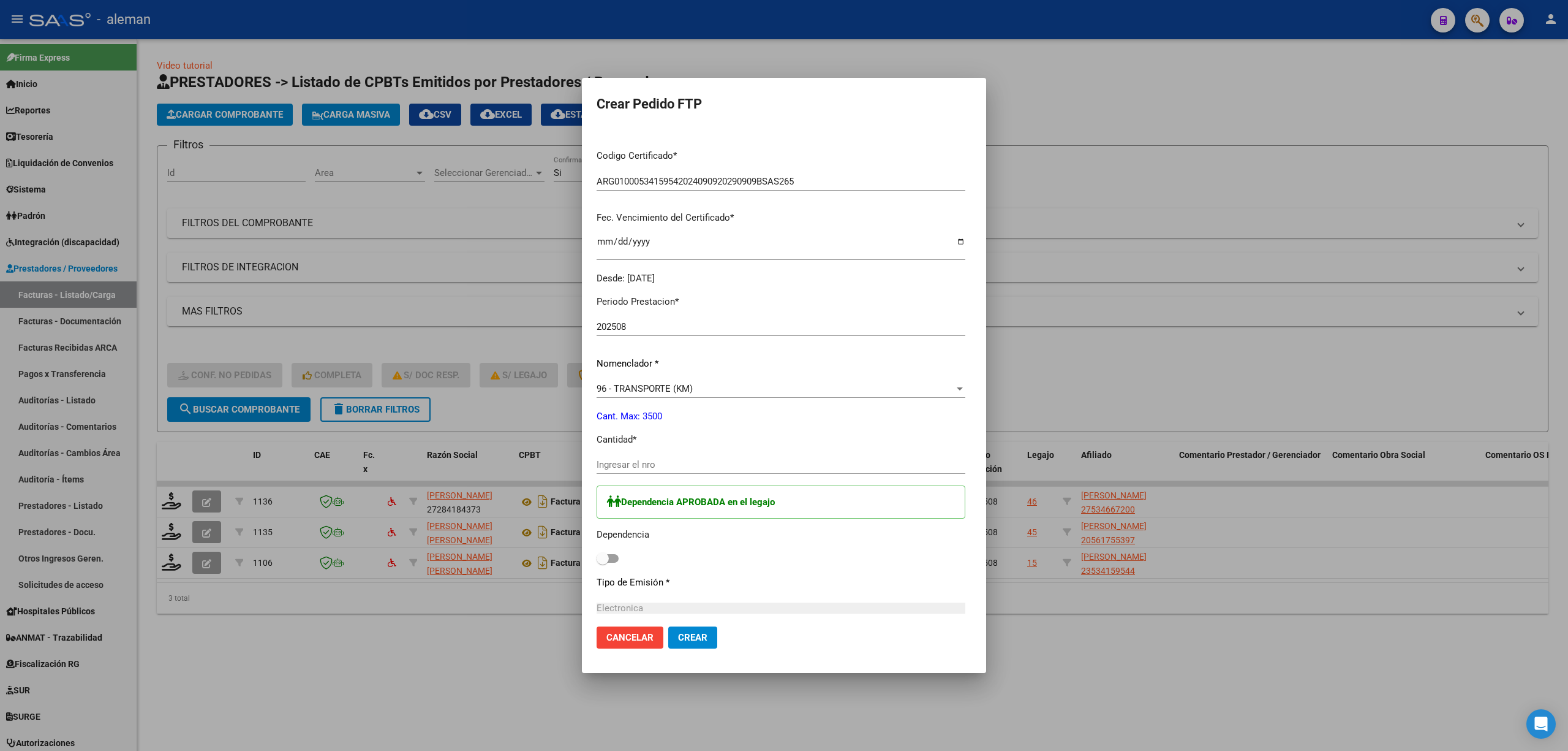
scroll to position [245, 0]
click at [659, 462] on input "Ingresar el nro" at bounding box center [781, 463] width 369 height 11
click at [1201, 557] on div at bounding box center [784, 376] width 1568 height 751
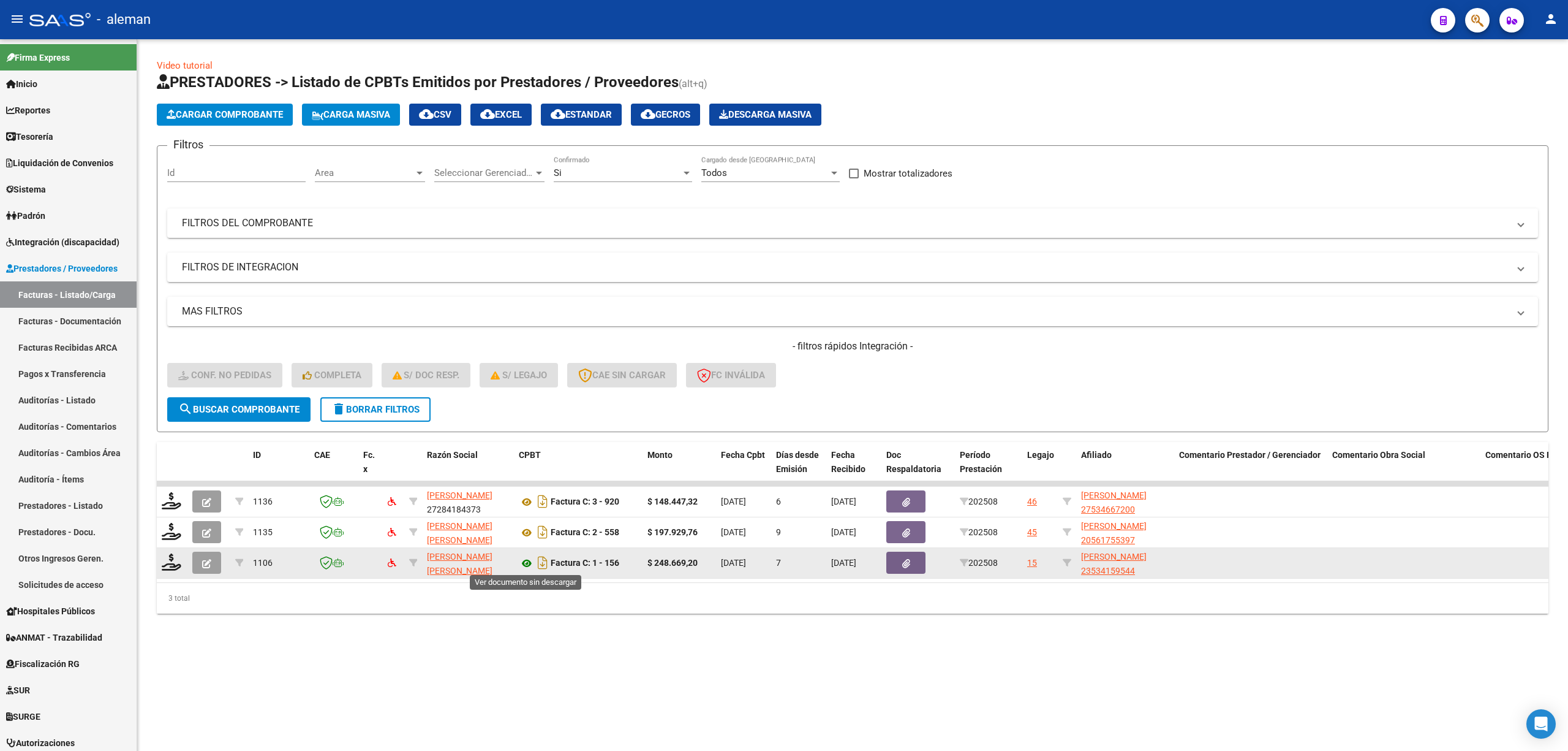
click at [531, 562] on icon at bounding box center [526, 563] width 16 height 15
click at [175, 561] on icon at bounding box center [171, 562] width 19 height 17
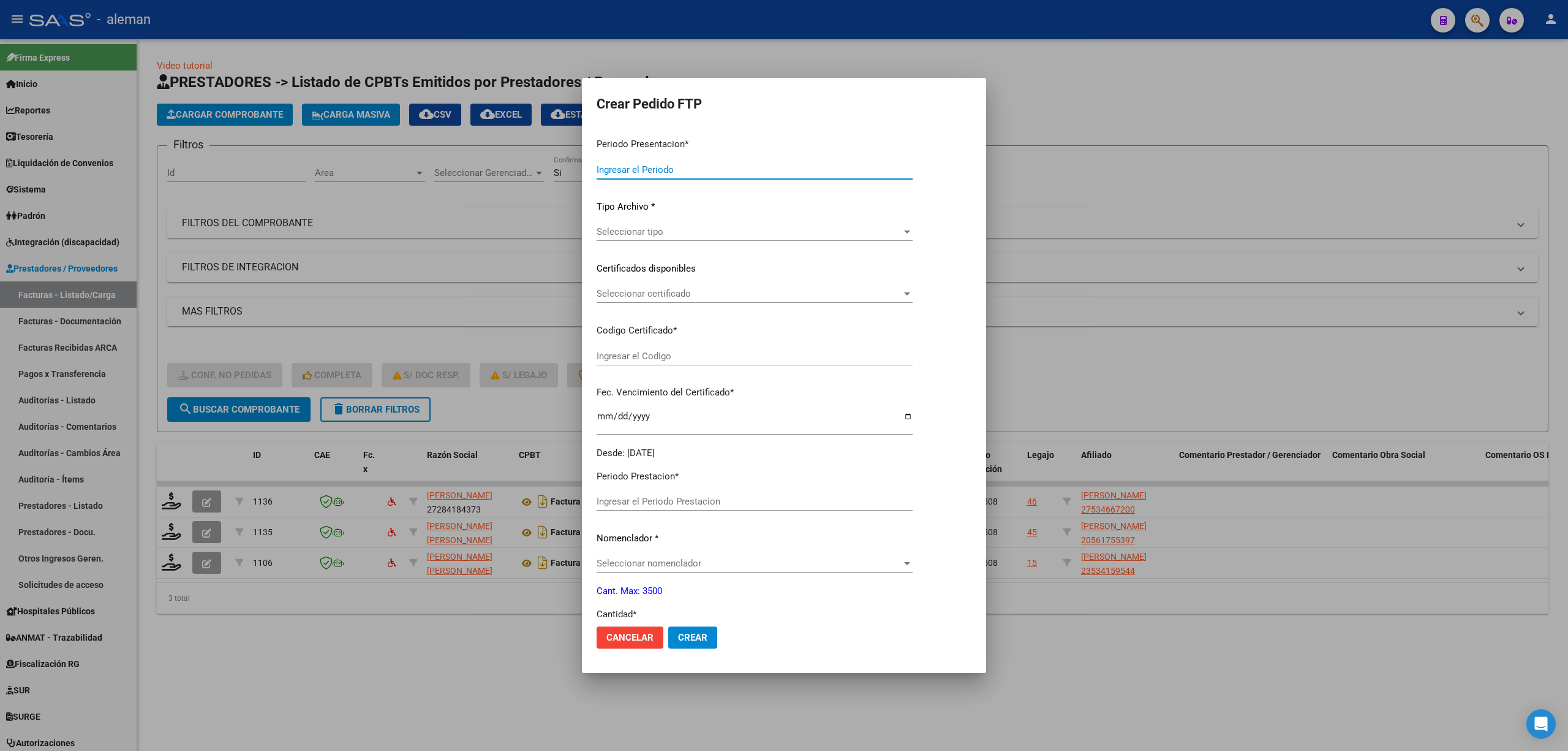
type input "202508"
type input "$ 248.669,20"
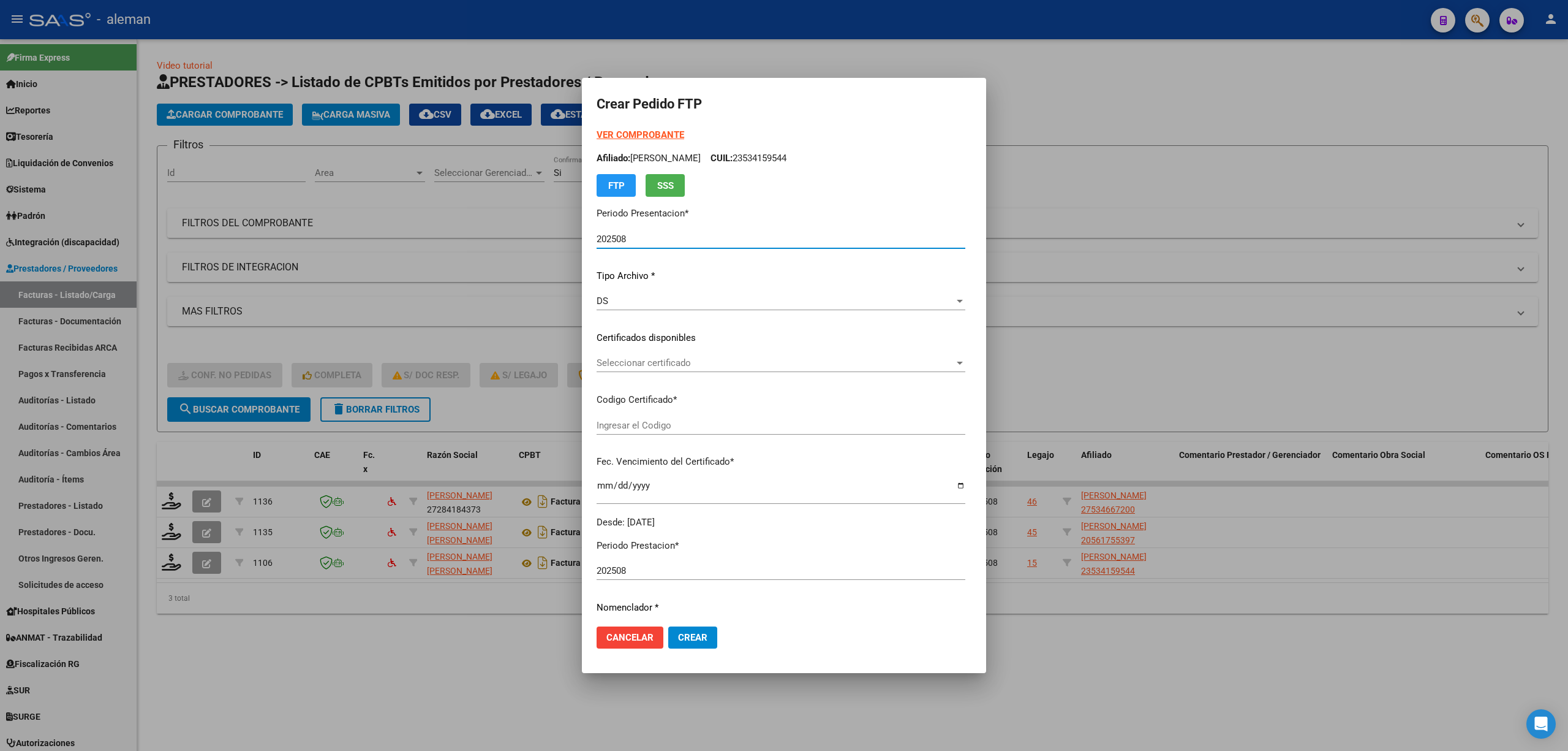
type input "ARG01000534159542024090920290909BSAS265"
type input "[DATE]"
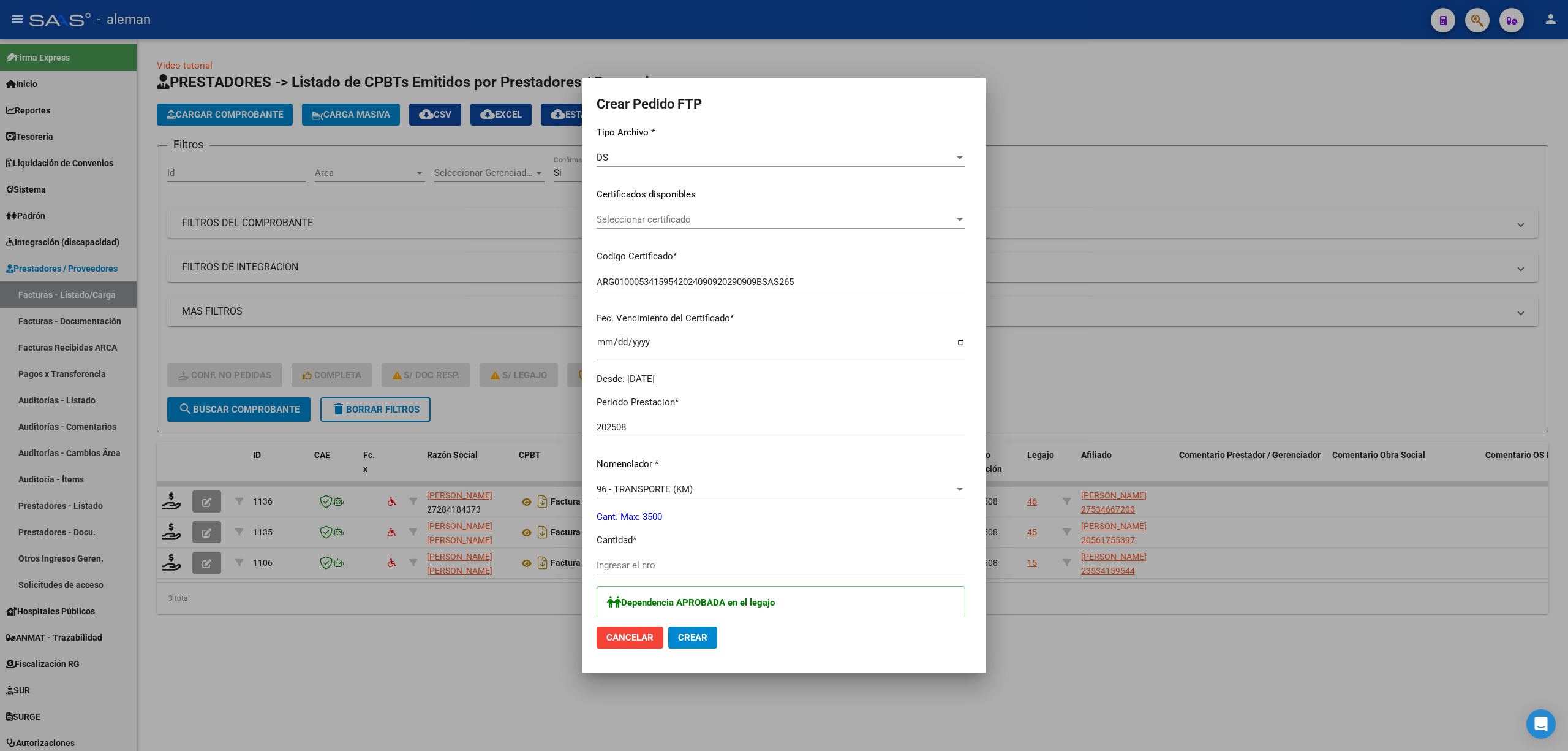
scroll to position [163, 0]
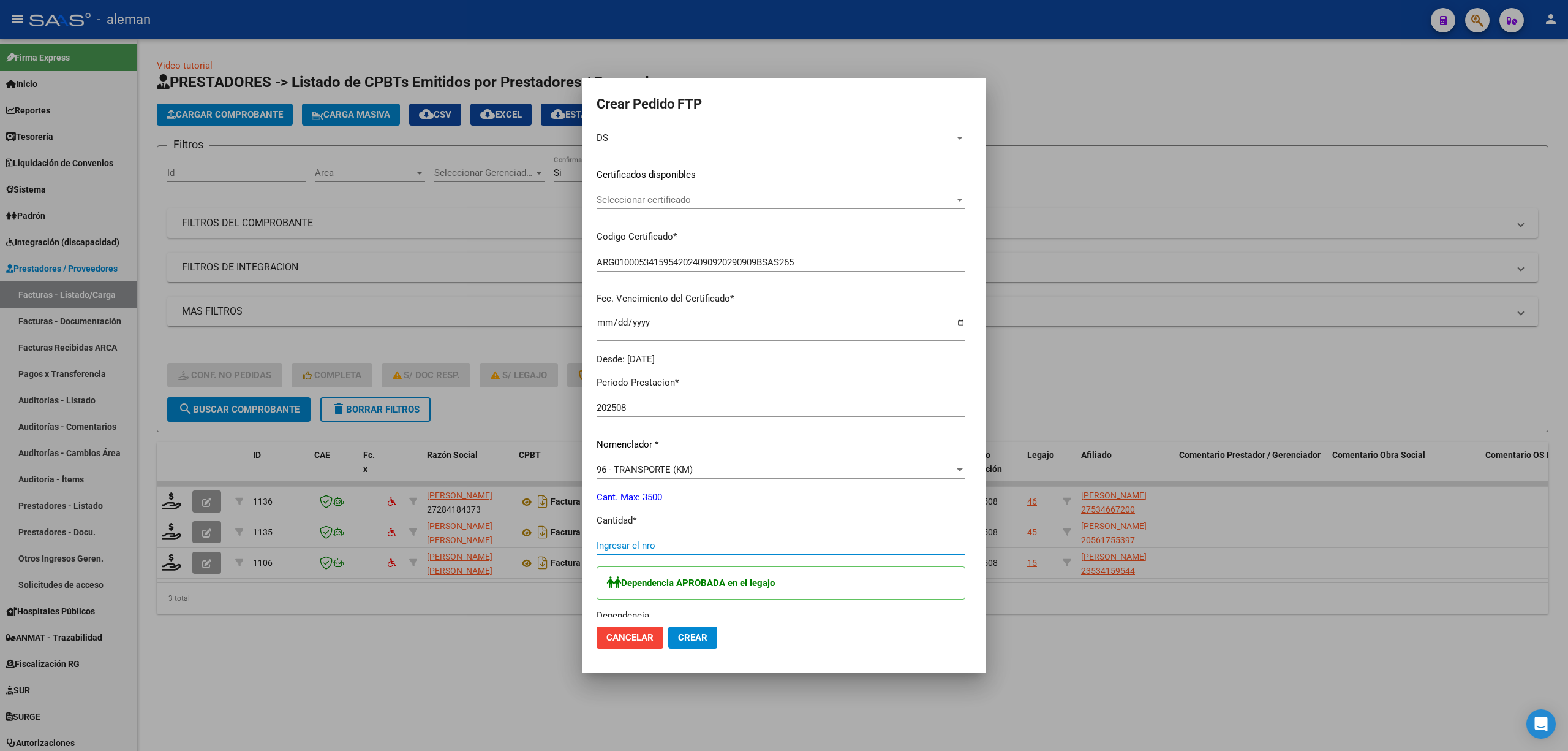
click at [688, 542] on input "Ingresar el nro" at bounding box center [781, 545] width 369 height 11
type input "340"
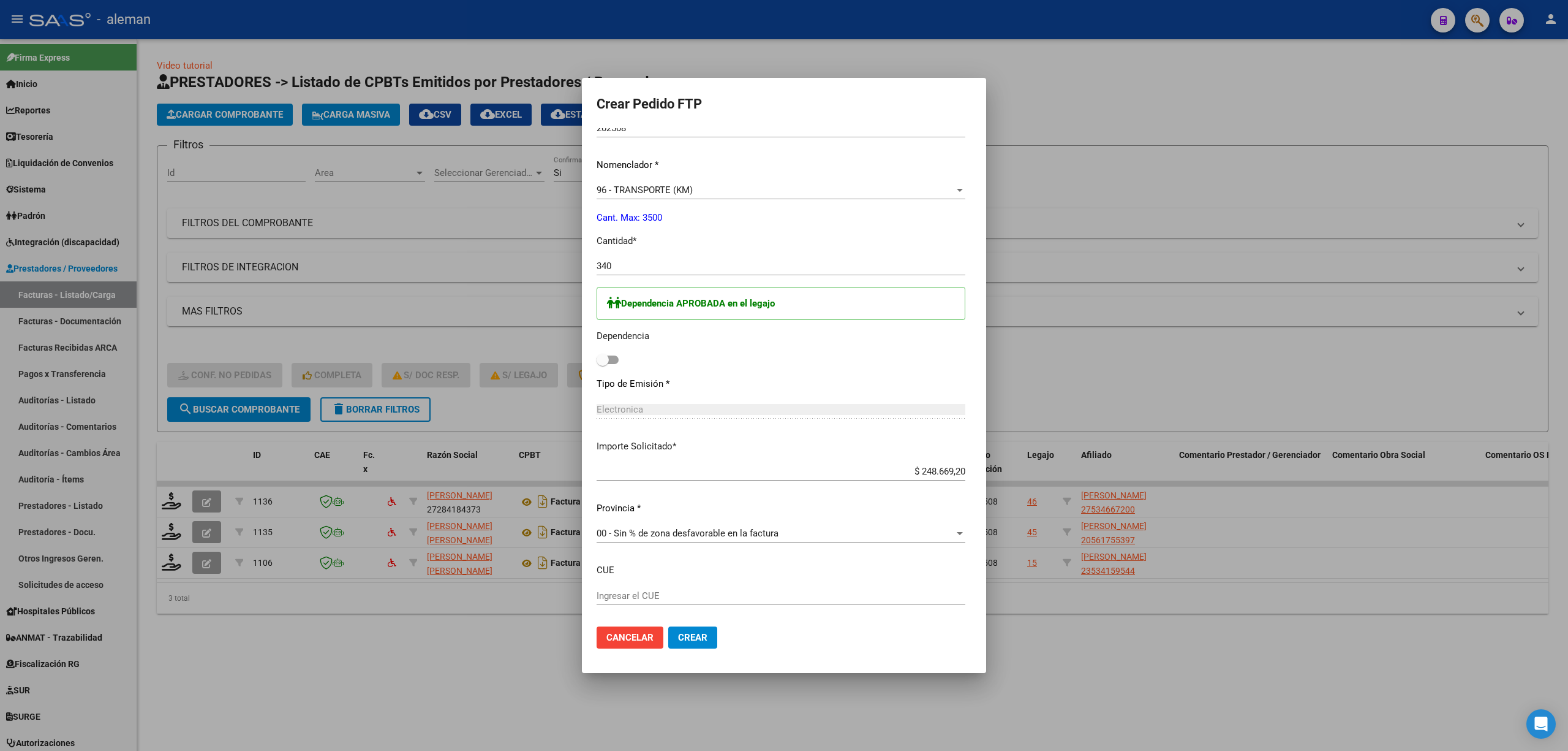
scroll to position [491, 0]
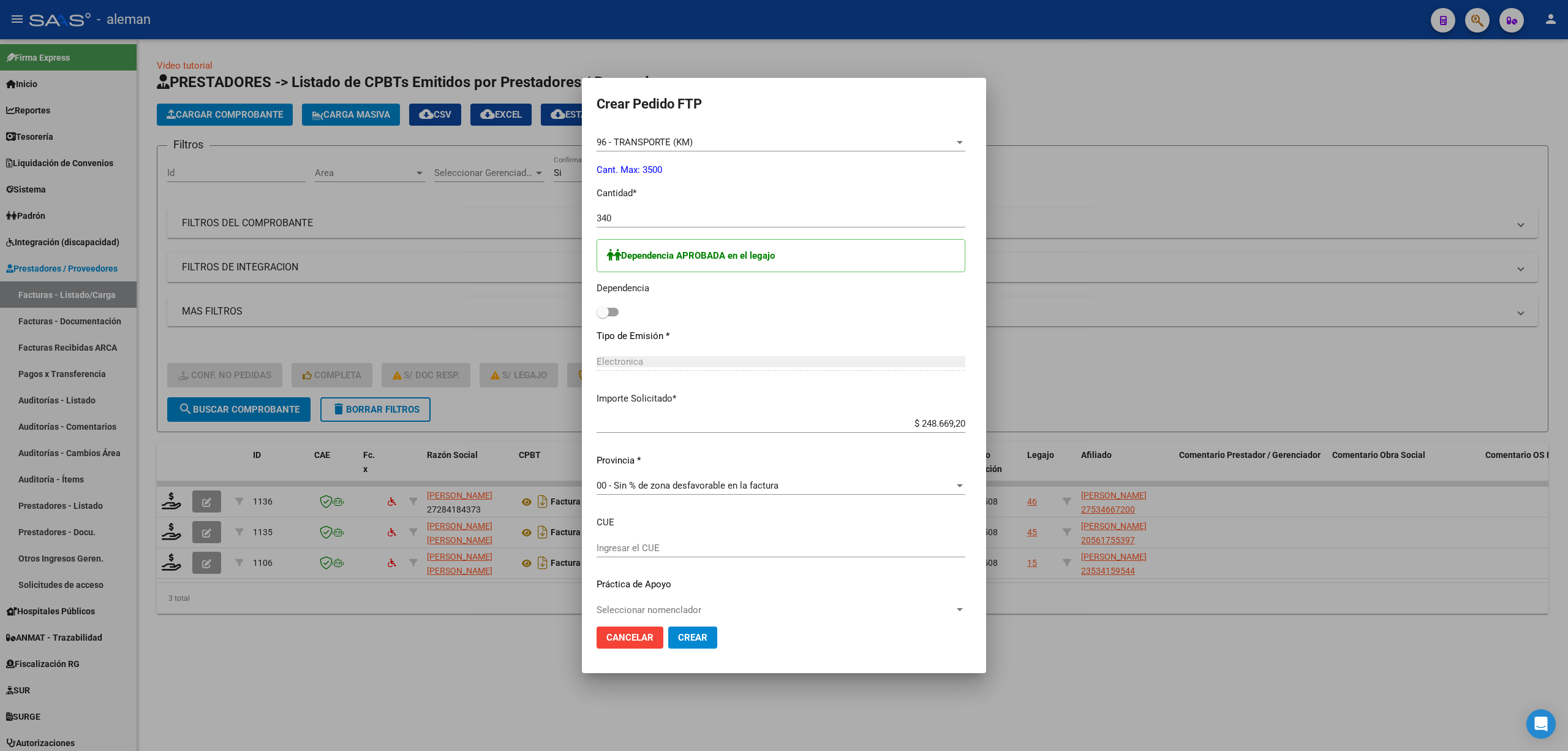
click at [613, 314] on span at bounding box center [607, 312] width 22 height 8
click at [603, 316] on input "checkbox" at bounding box center [602, 316] width 1 height 1
checkbox input "true"
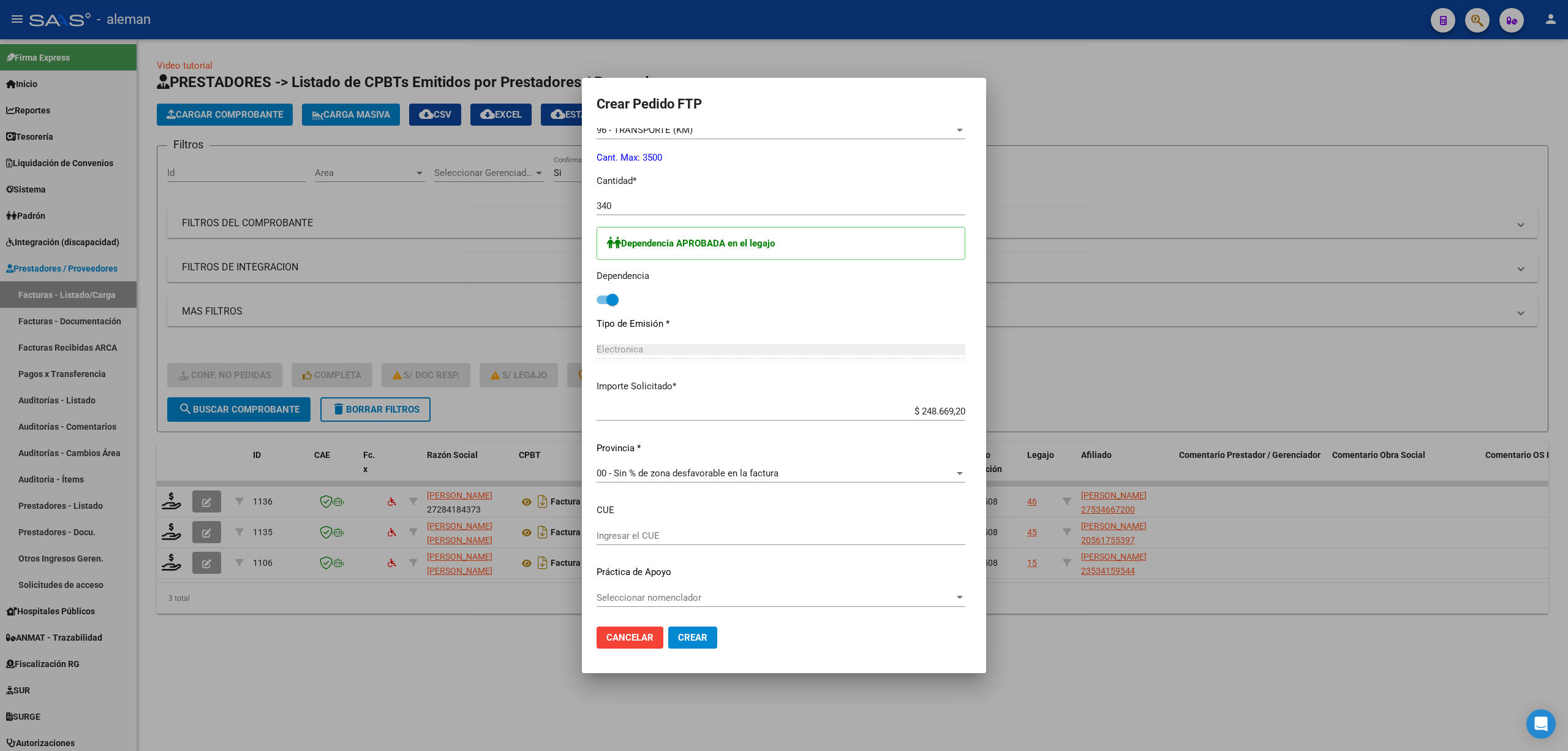
scroll to position [505, 0]
click at [689, 636] on span "Crear" at bounding box center [693, 638] width 29 height 11
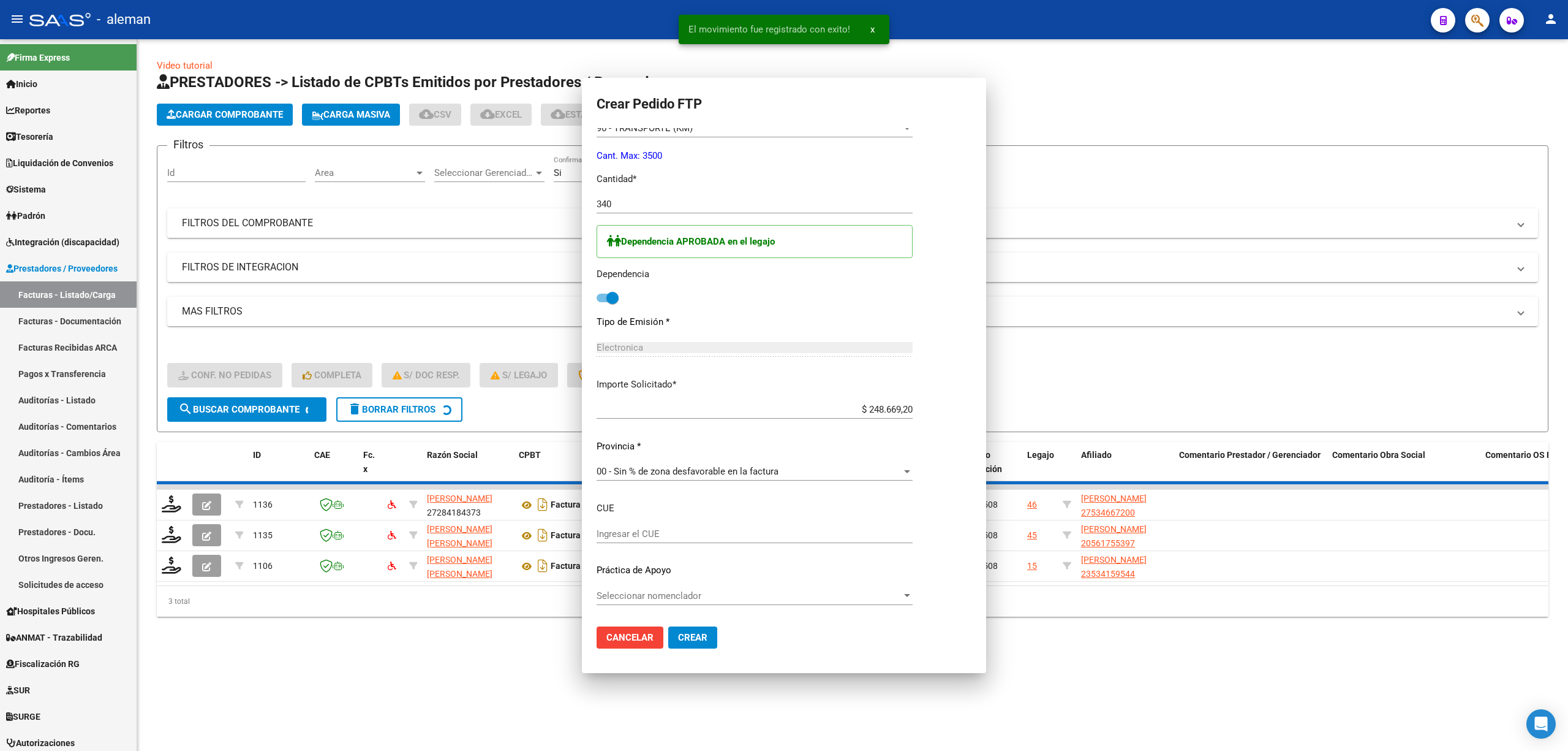
scroll to position [0, 0]
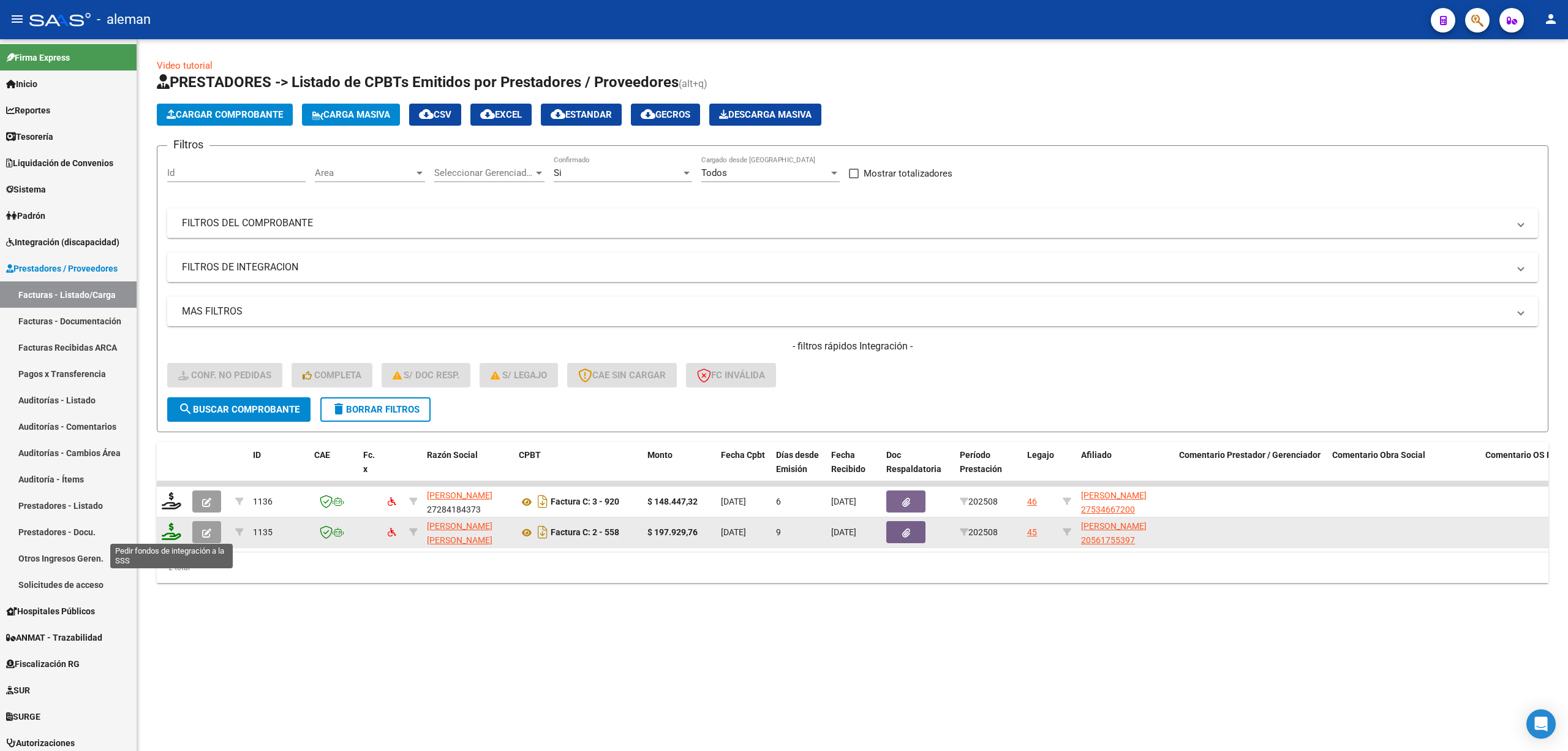
click at [173, 538] on icon at bounding box center [171, 531] width 19 height 17
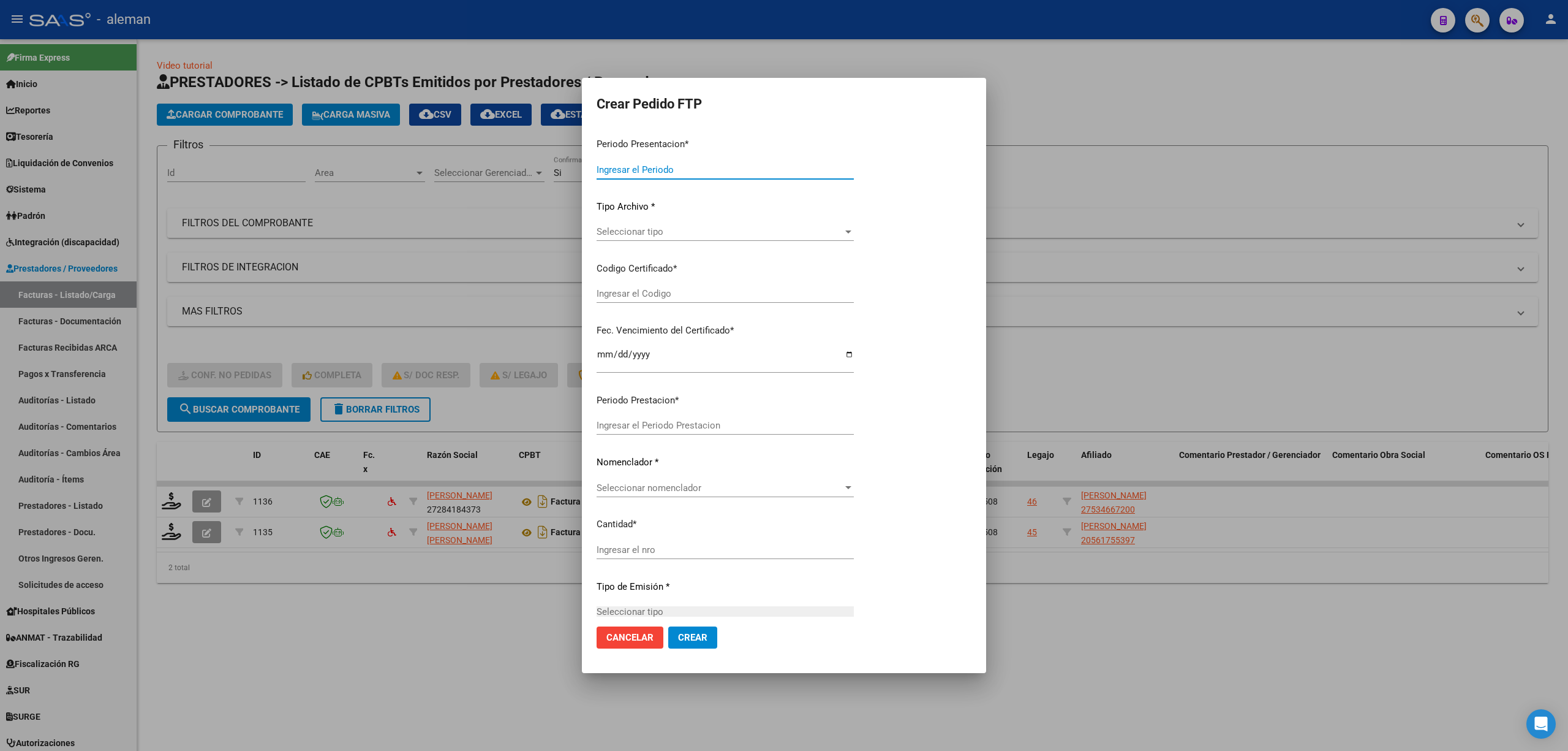
type input "202508"
type input "$ 197.929,76"
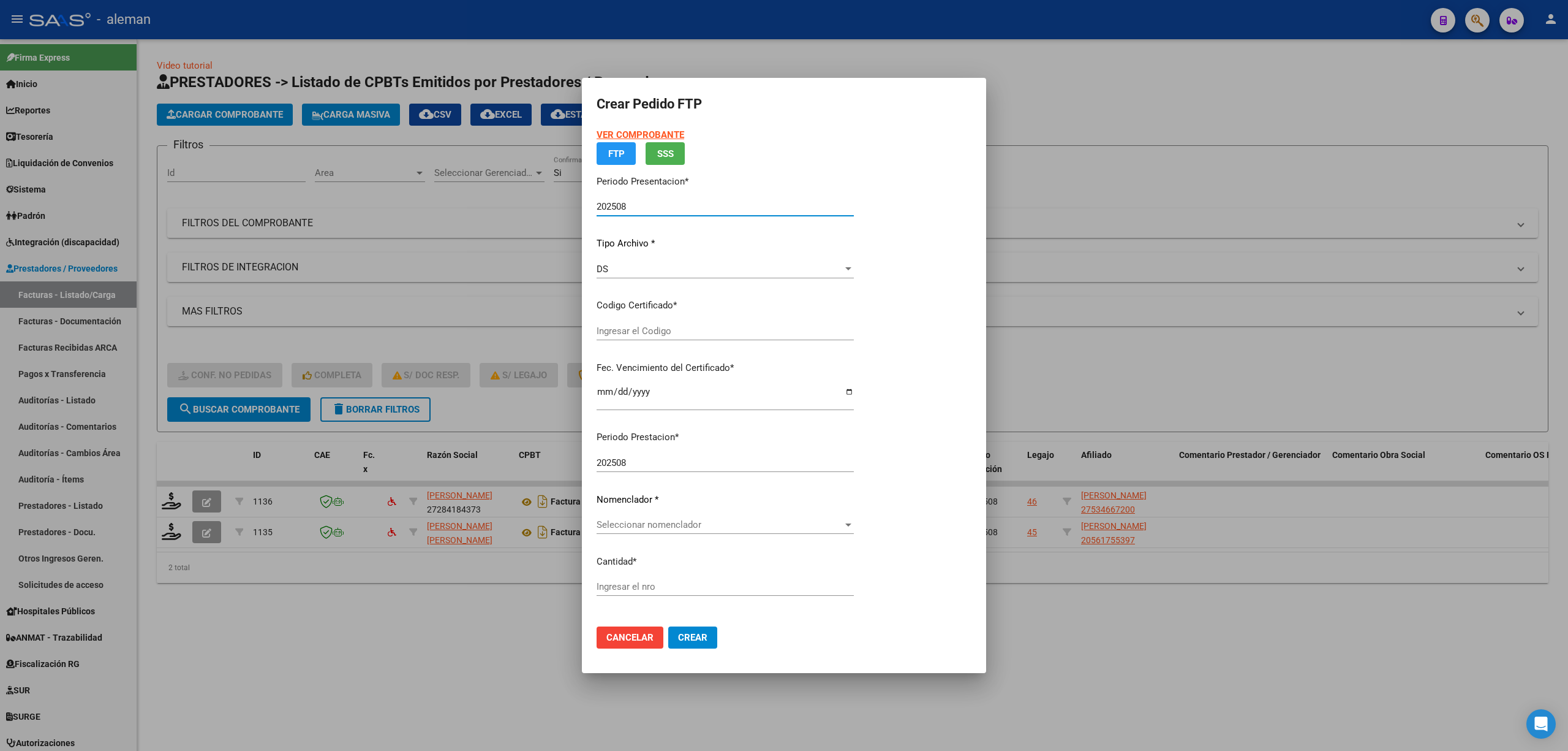
type input "ARG02000561755392025042220350422CBA13650"
type input "[DATE]"
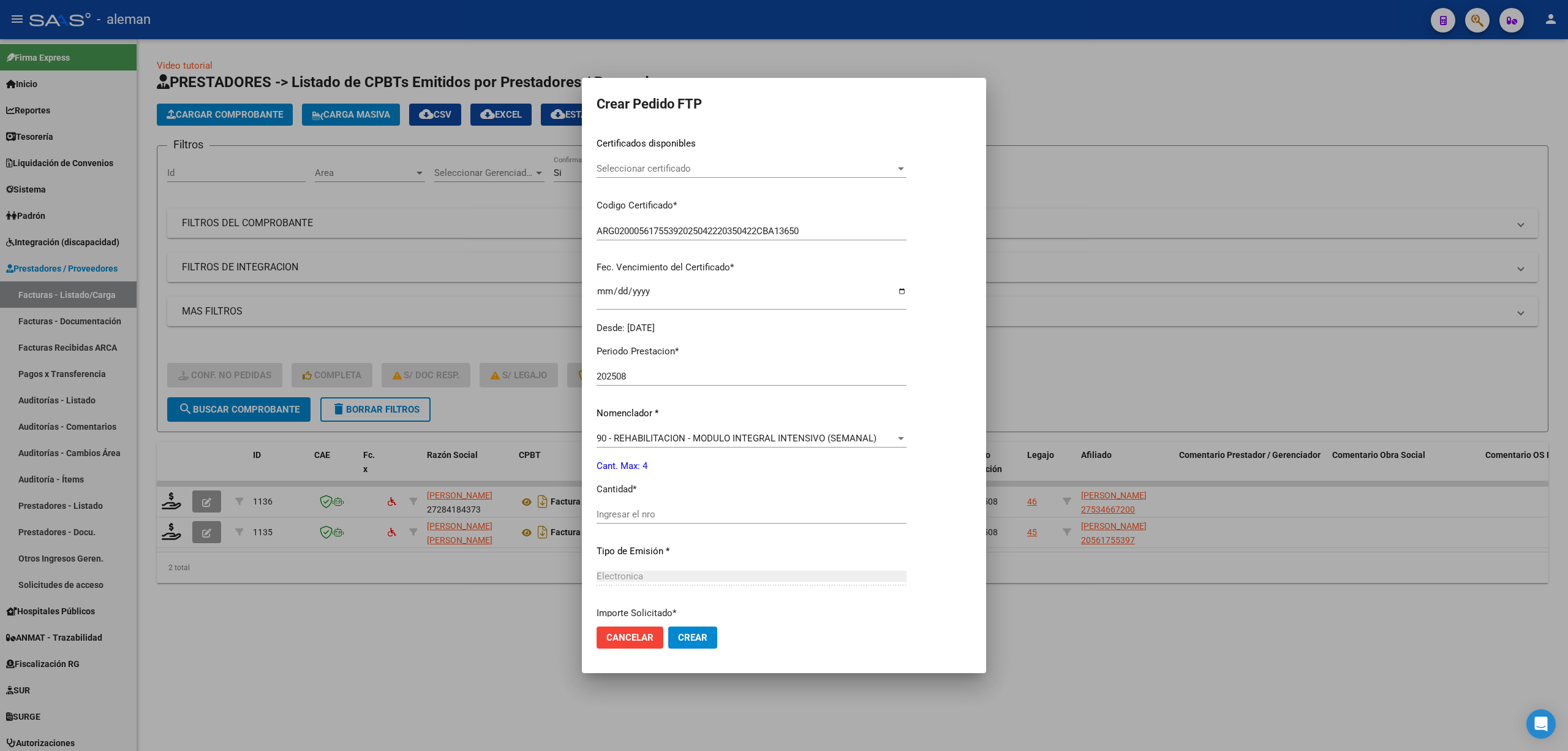
scroll to position [196, 0]
click at [684, 513] on input "Ingresar el nro" at bounding box center [751, 513] width 310 height 11
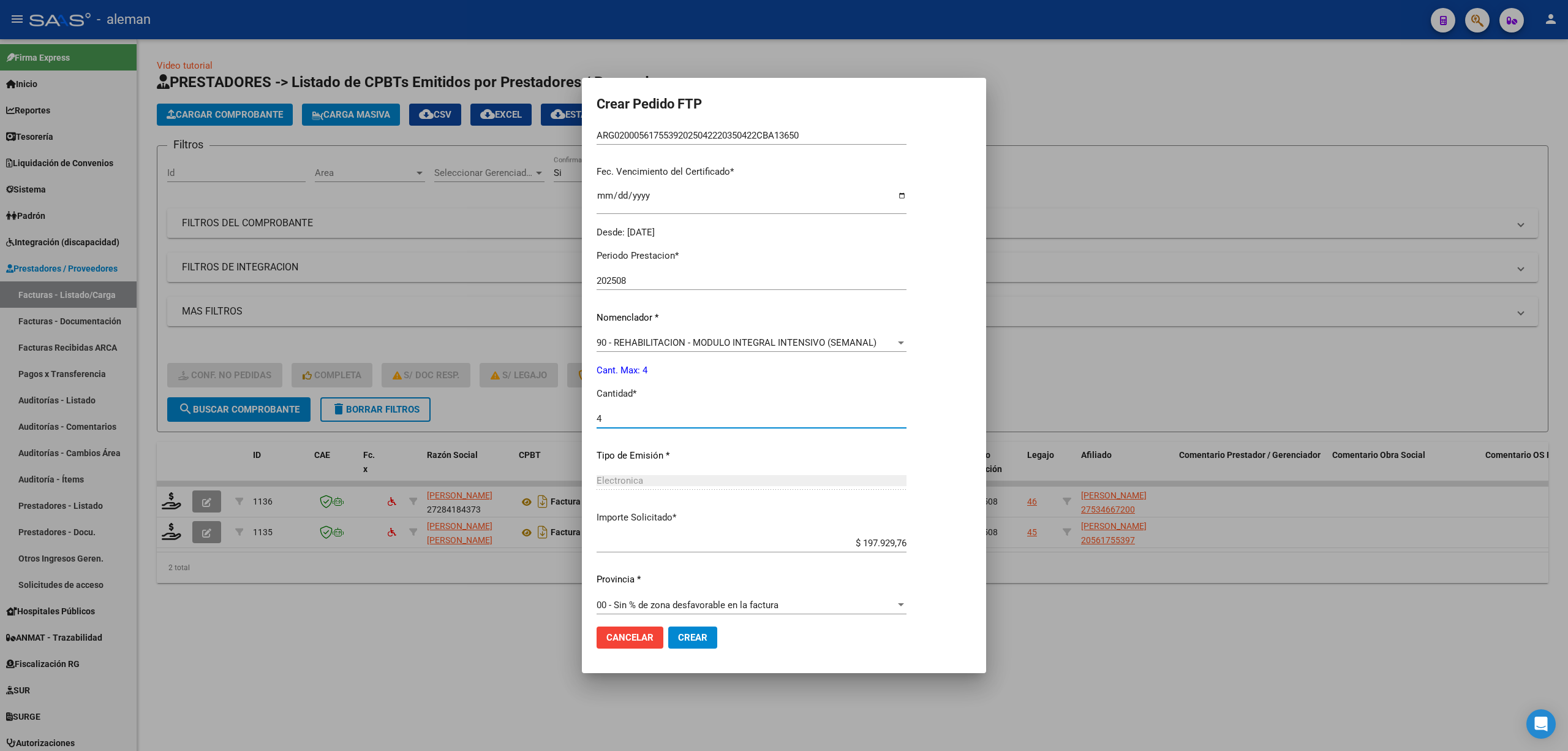
scroll to position [299, 0]
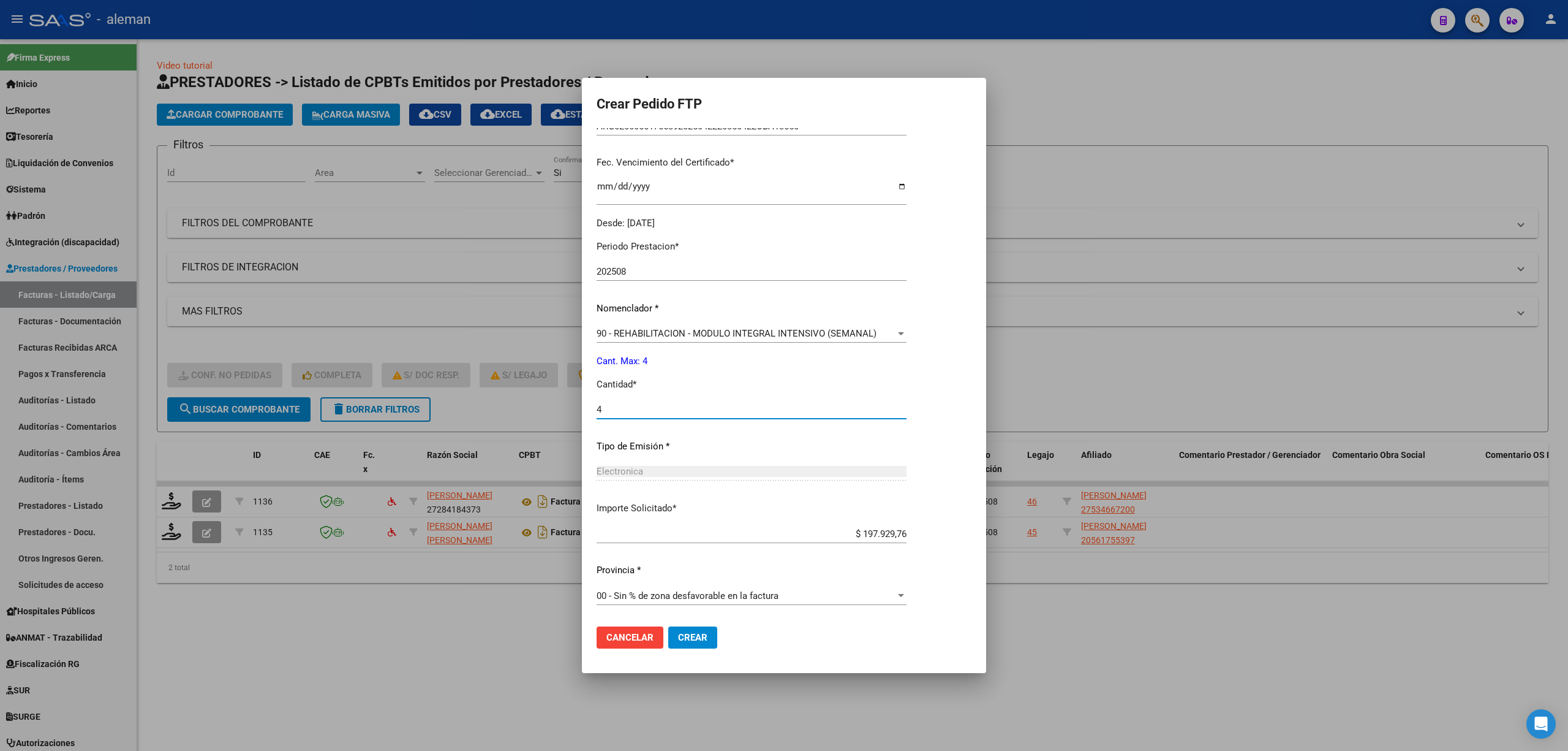
type input "4"
click at [693, 634] on span "Crear" at bounding box center [693, 638] width 29 height 11
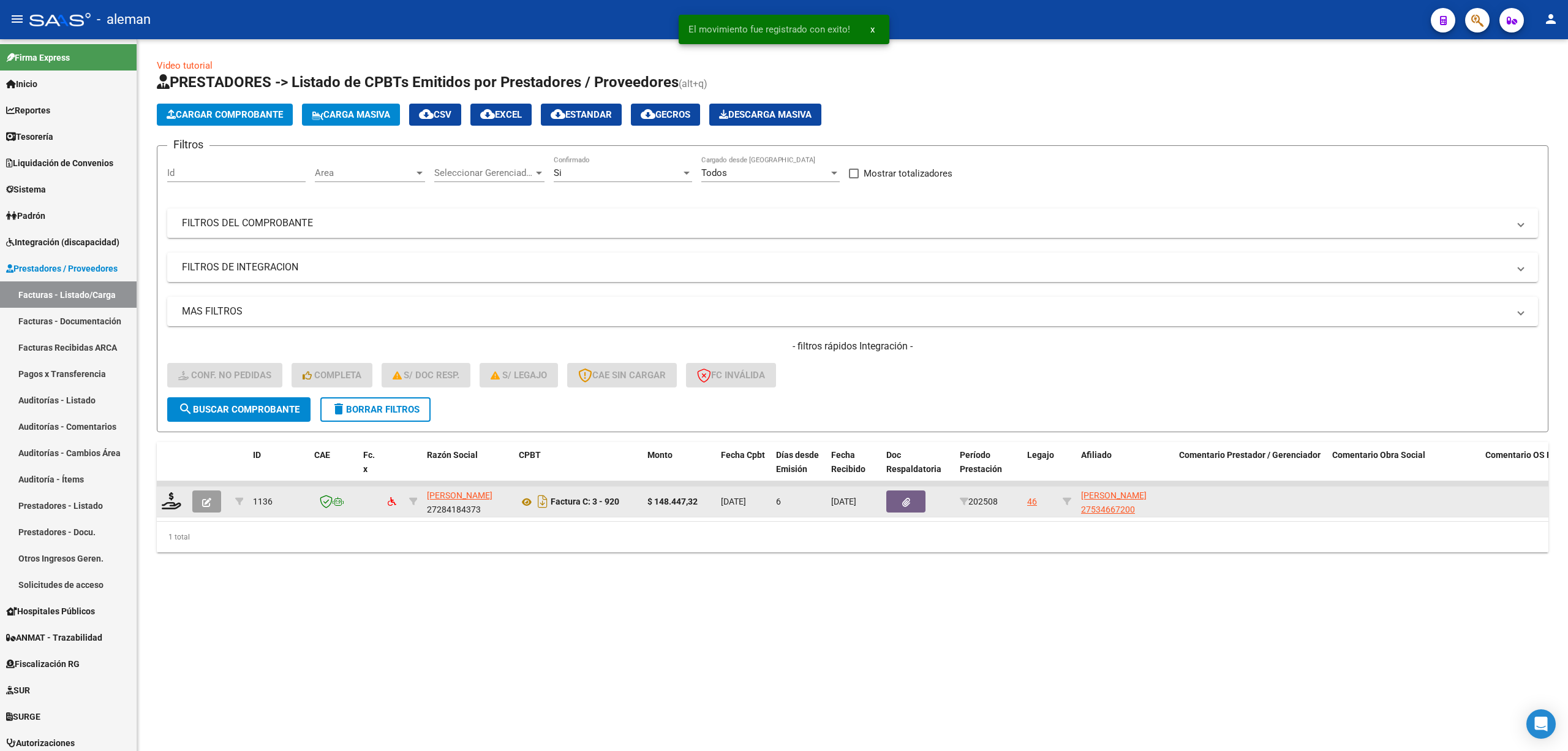
click at [174, 508] on div at bounding box center [172, 502] width 21 height 19
click at [170, 501] on icon at bounding box center [171, 501] width 19 height 17
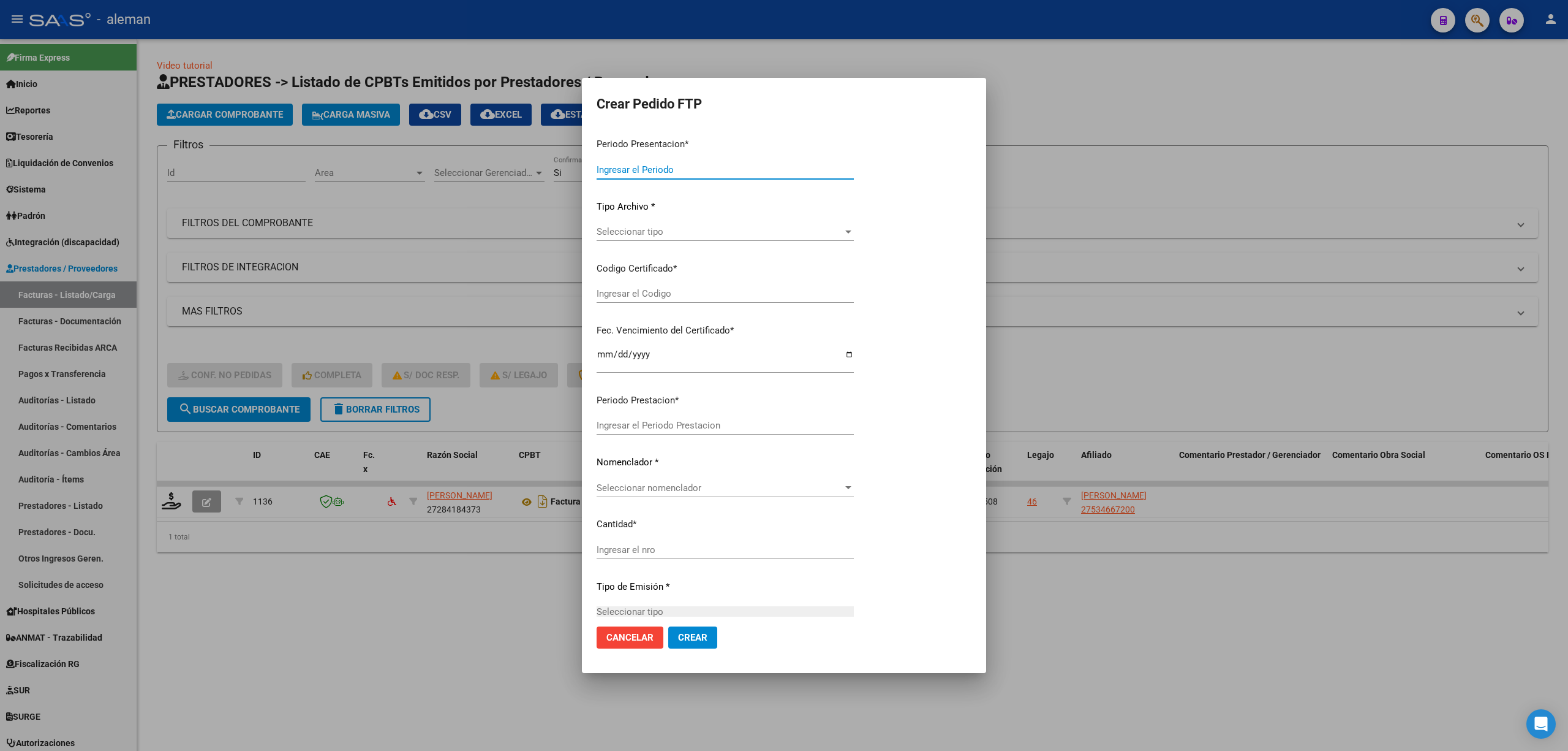
type input "202508"
type input "$ 148.447,32"
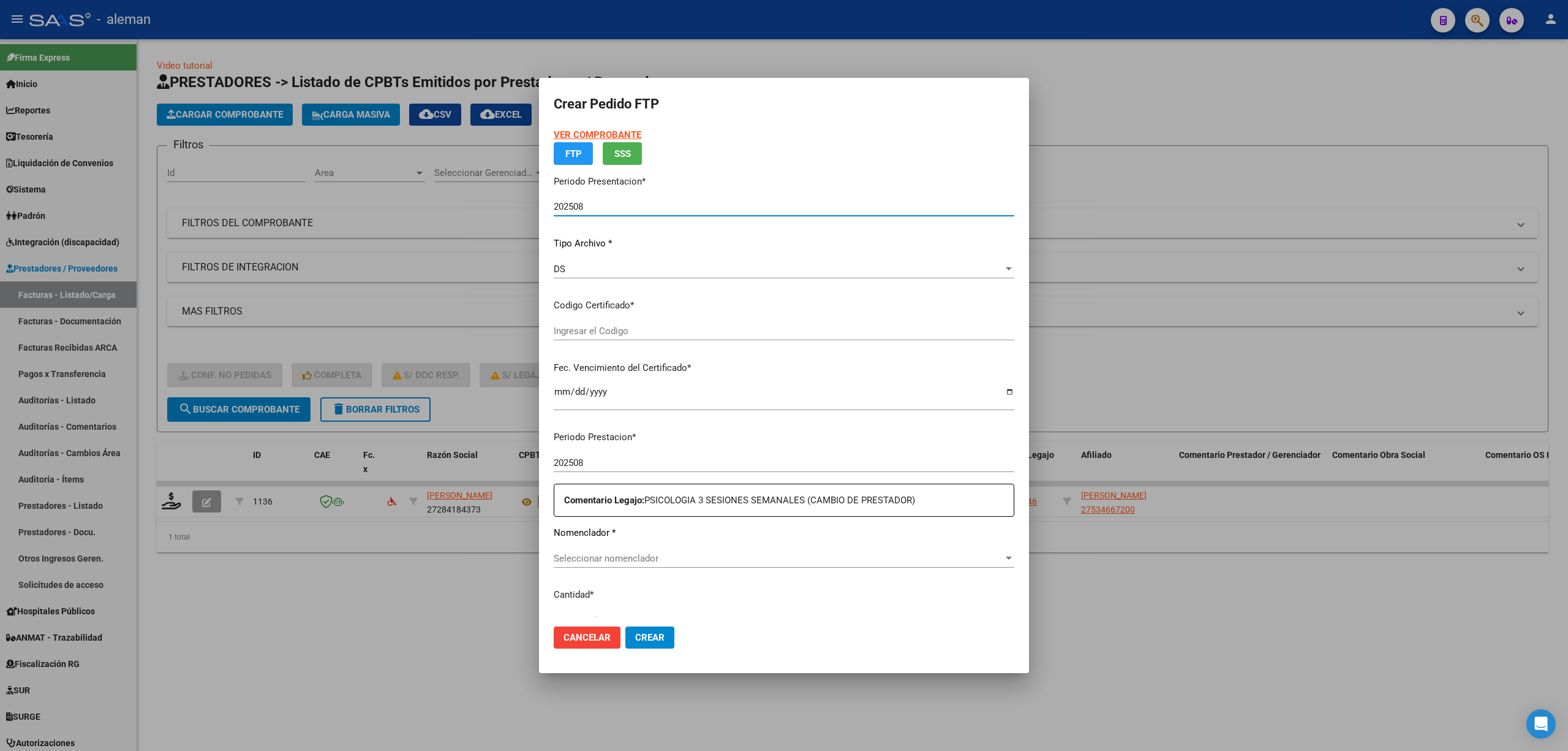
type input "ARG01000534667202023072120280721CBA536"
type input "[DATE]"
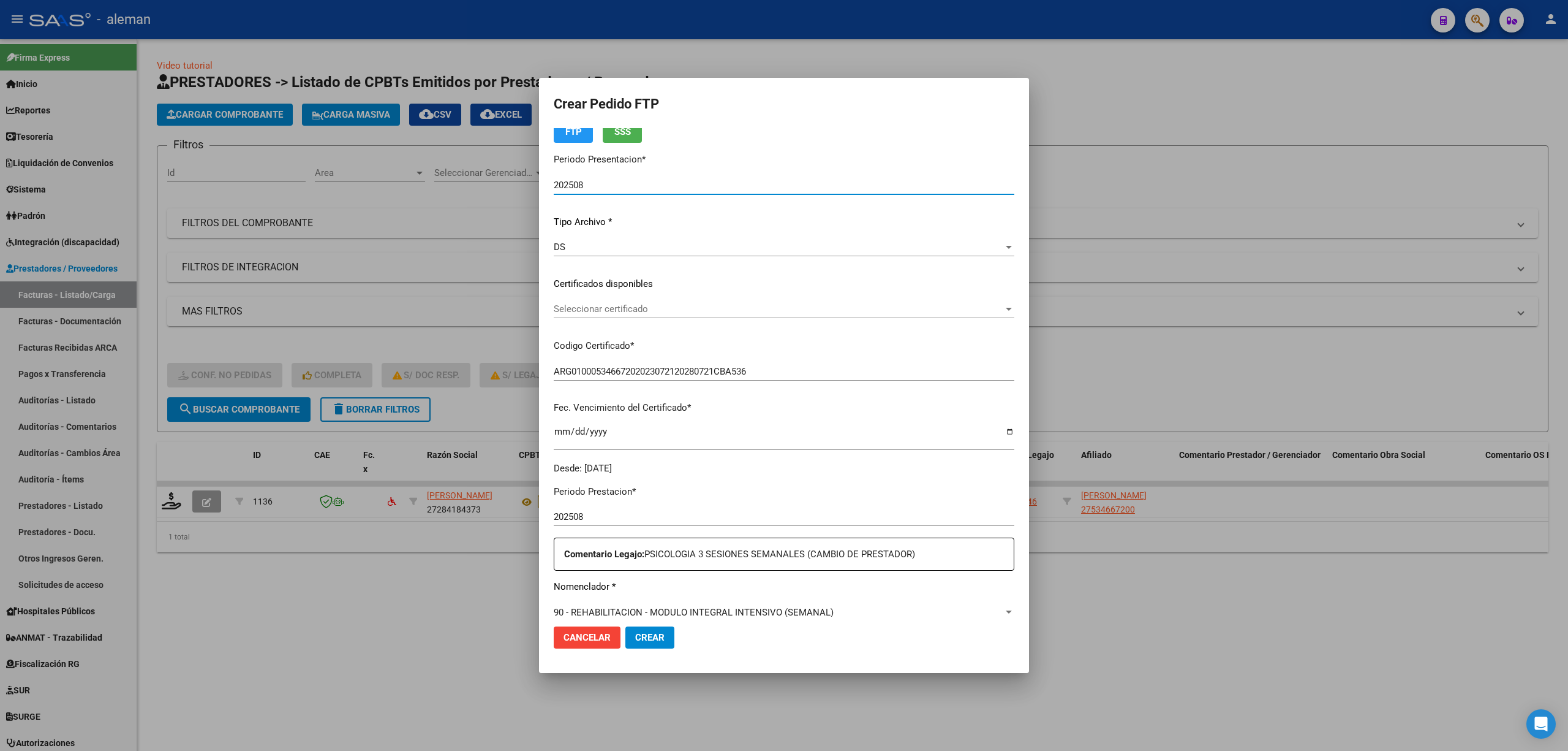
scroll to position [163, 0]
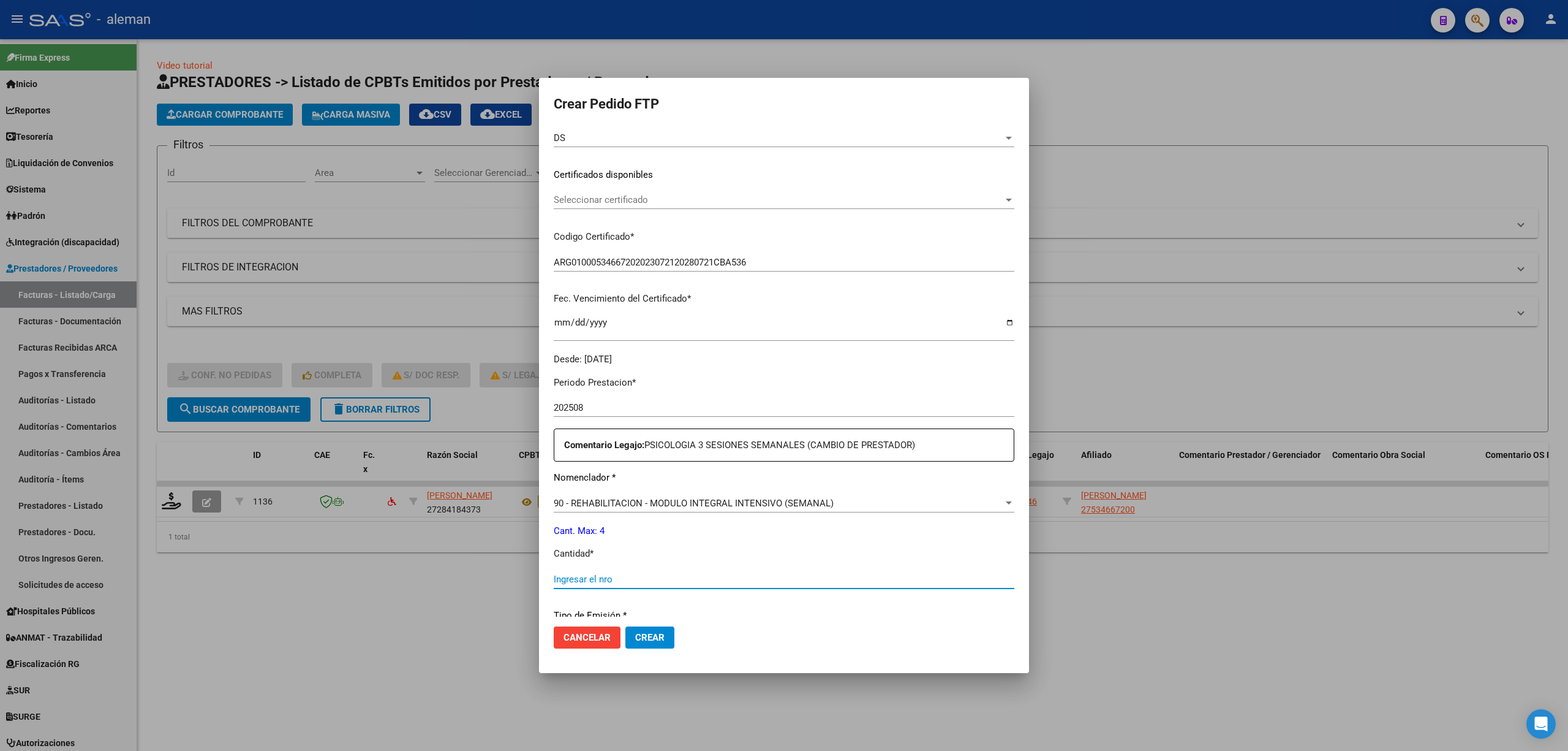
click at [618, 577] on input "Ingresar el nro" at bounding box center [784, 579] width 460 height 11
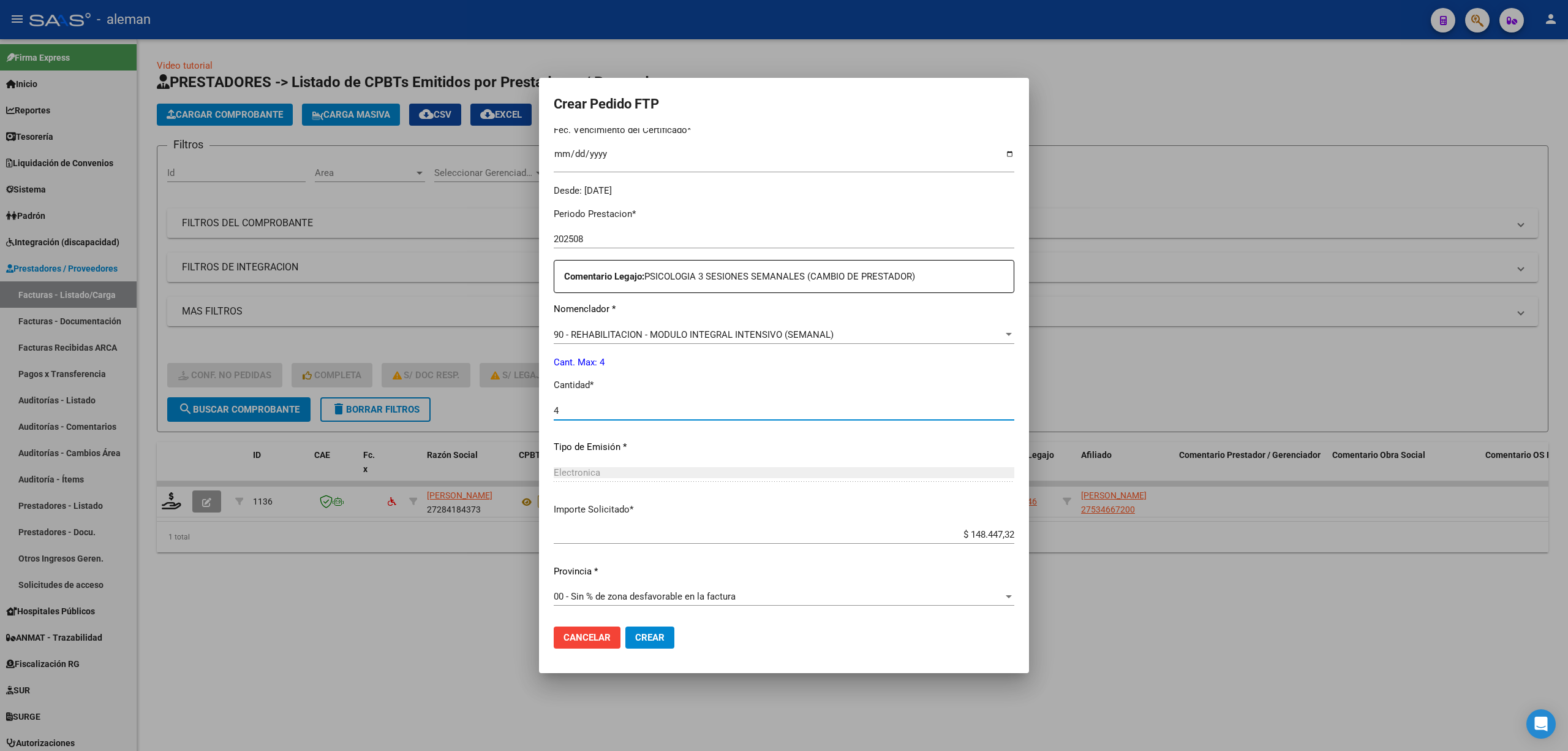
scroll to position [333, 0]
type input "4"
click at [643, 632] on span "Crear" at bounding box center [650, 638] width 29 height 11
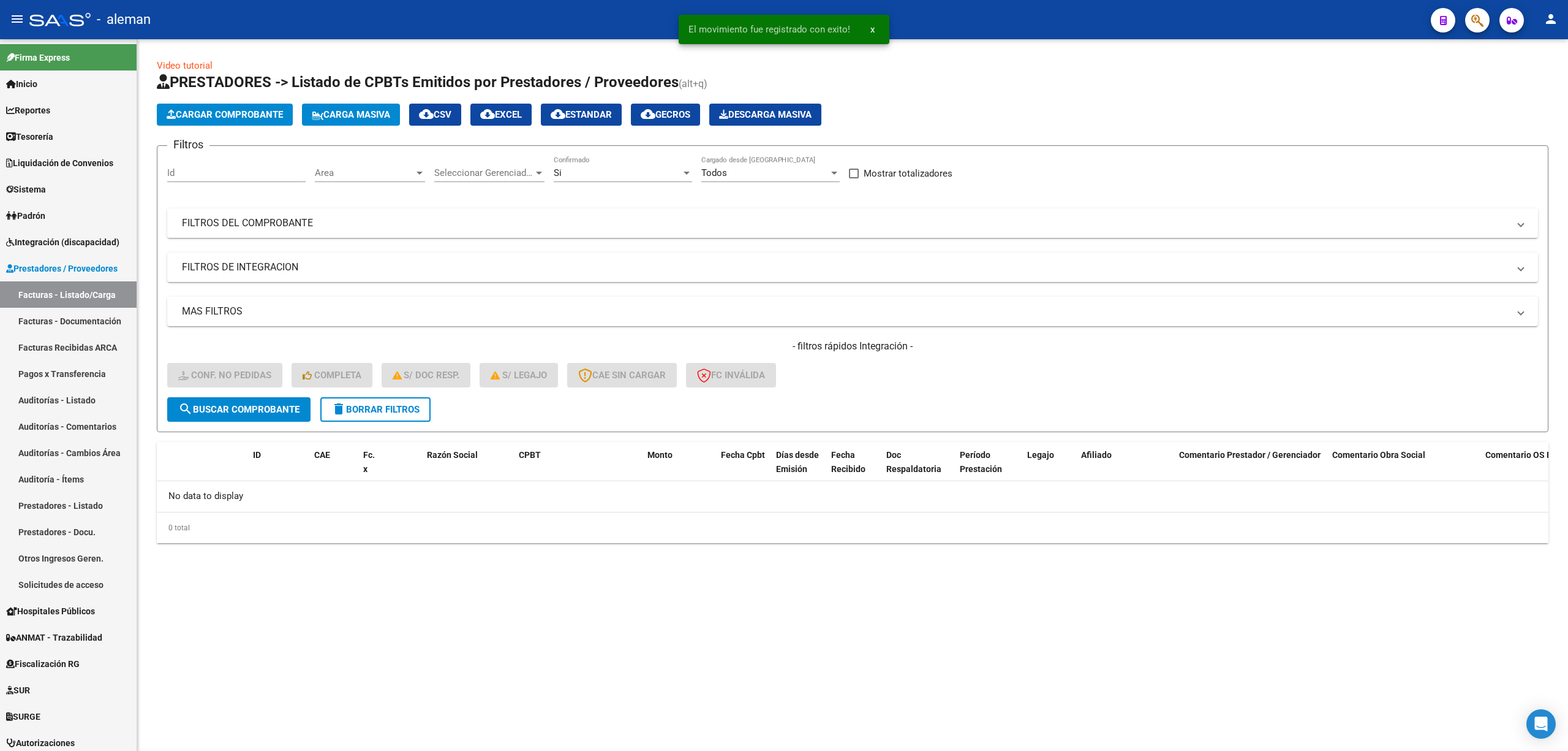
click at [746, 640] on mat-sidenav-content "Video tutorial PRESTADORES -> Listado de CPBTs Emitidos por Prestadores / Prove…" at bounding box center [852, 395] width 1431 height 712
click at [69, 246] on span "Integración (discapacidad)" at bounding box center [63, 242] width 113 height 14
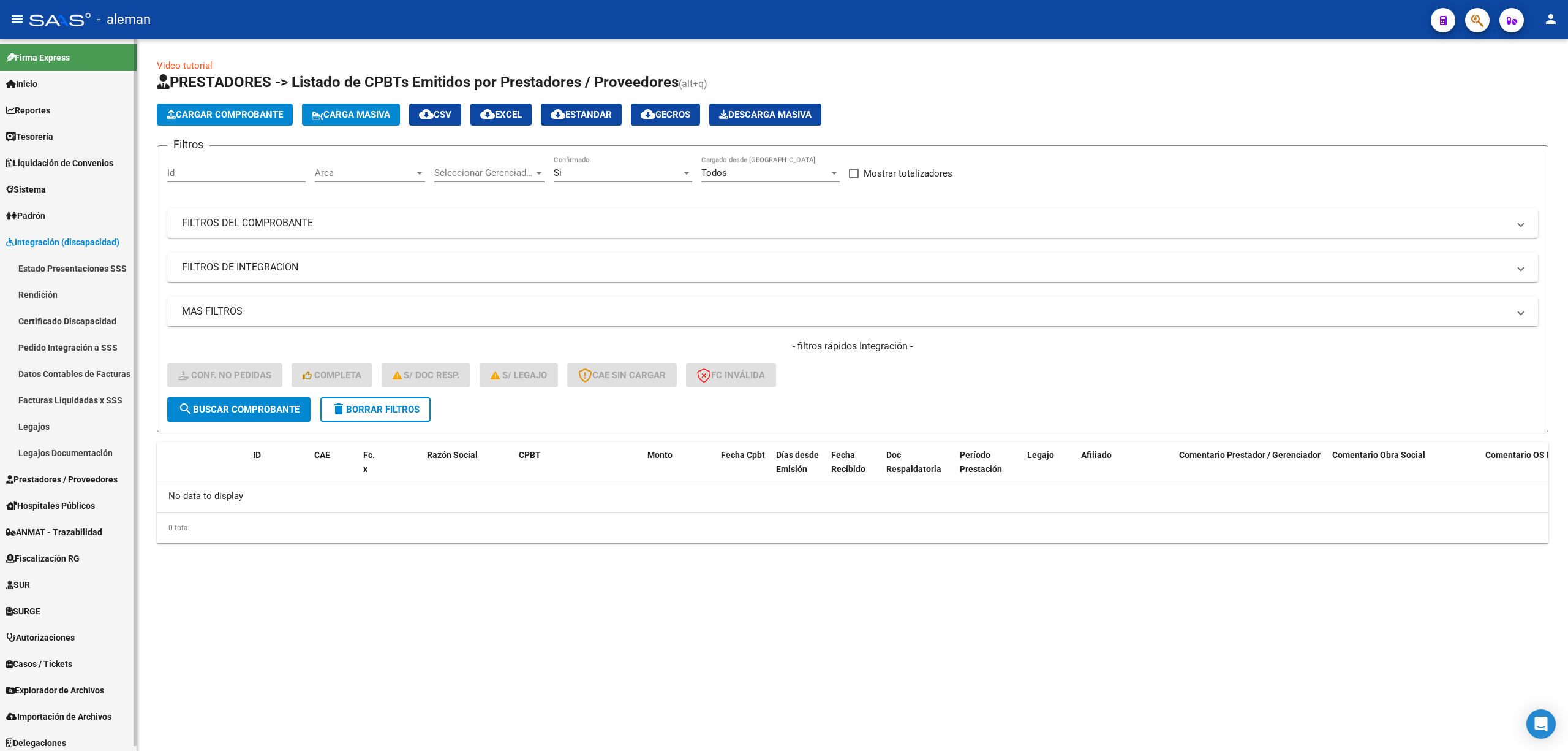
click at [64, 342] on link "Pedido Integración a SSS" at bounding box center [68, 347] width 137 height 26
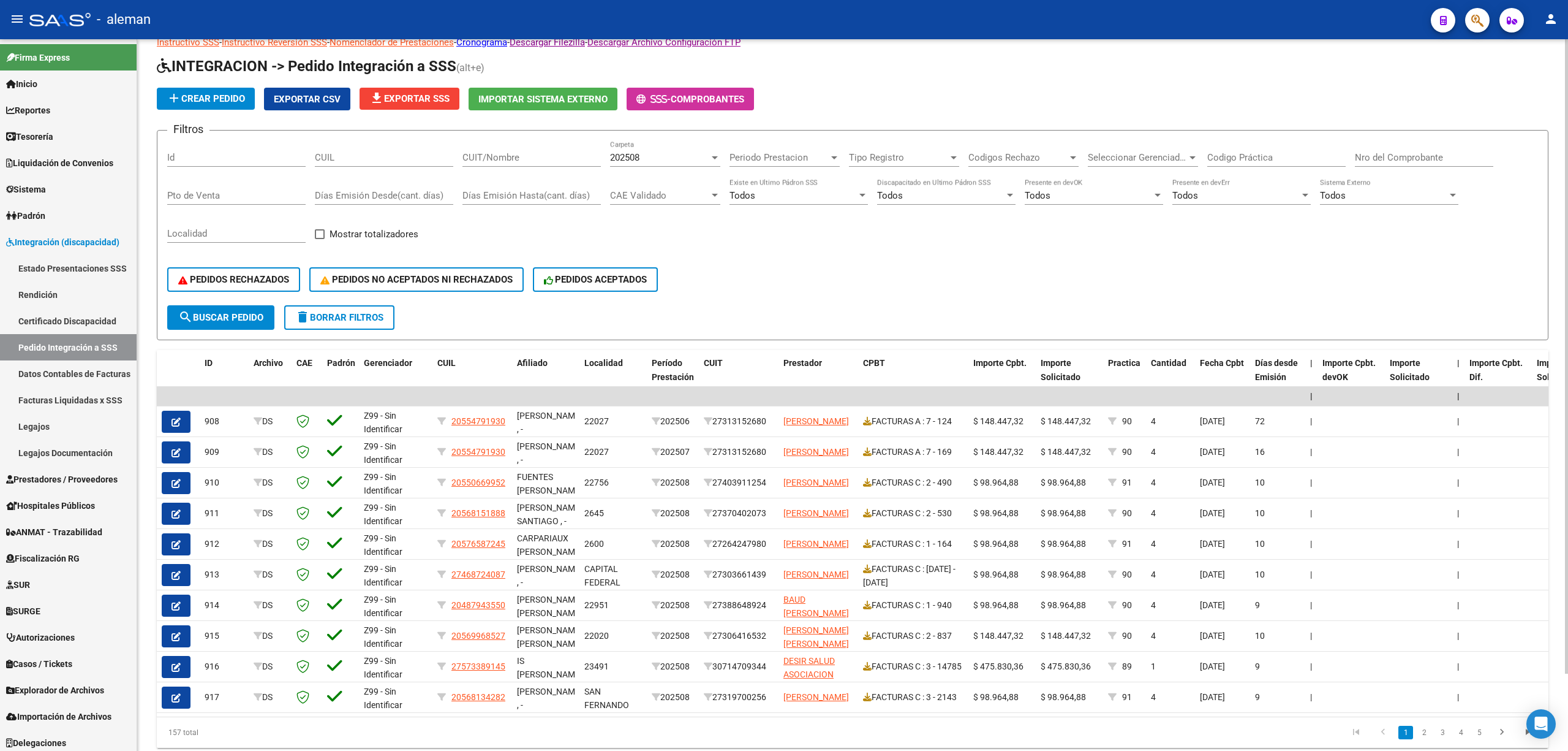
scroll to position [4, 0]
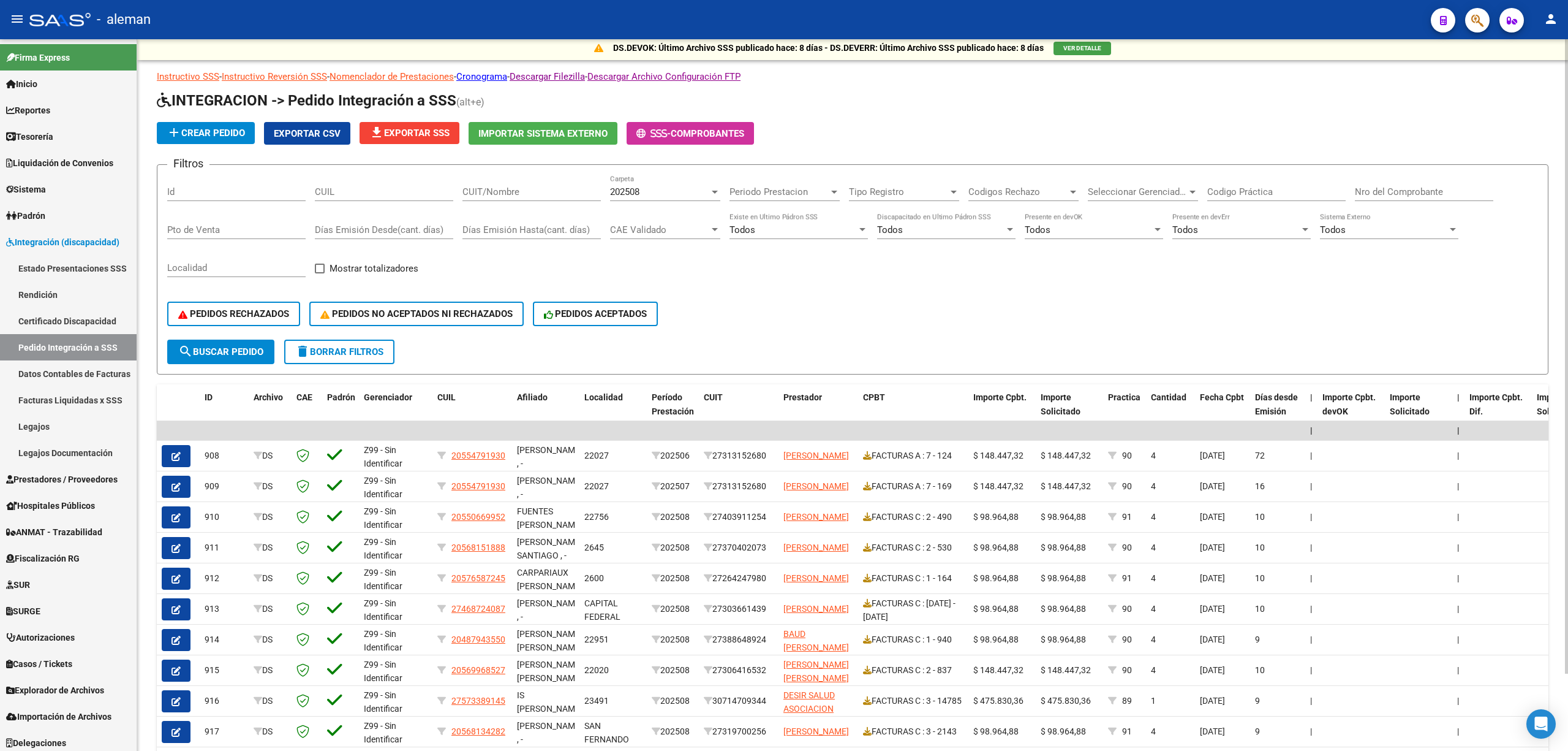
click at [418, 133] on span "file_download Exportar SSS" at bounding box center [410, 133] width 80 height 11
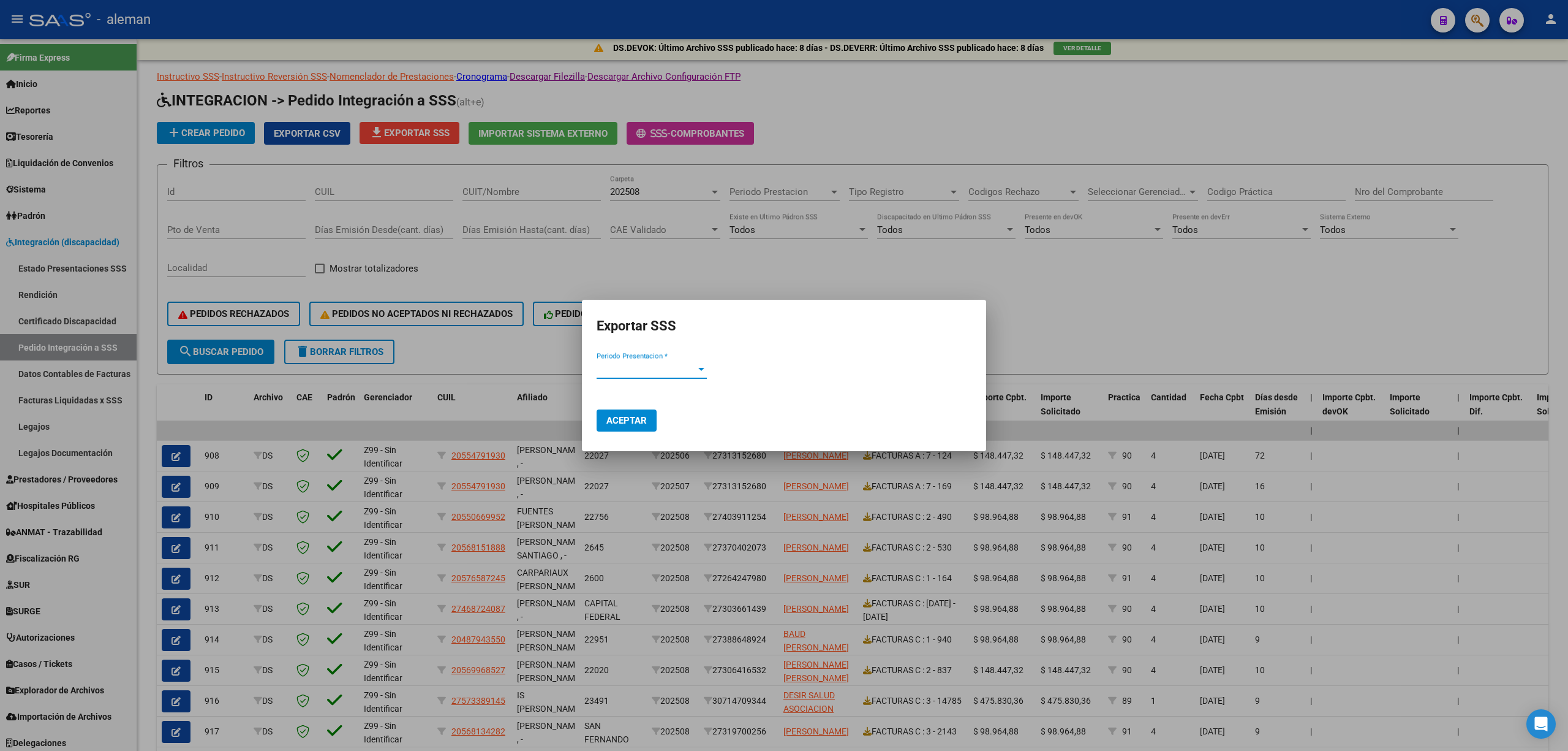
click at [696, 365] on span "Periodo Presentacion *" at bounding box center [646, 369] width 100 height 11
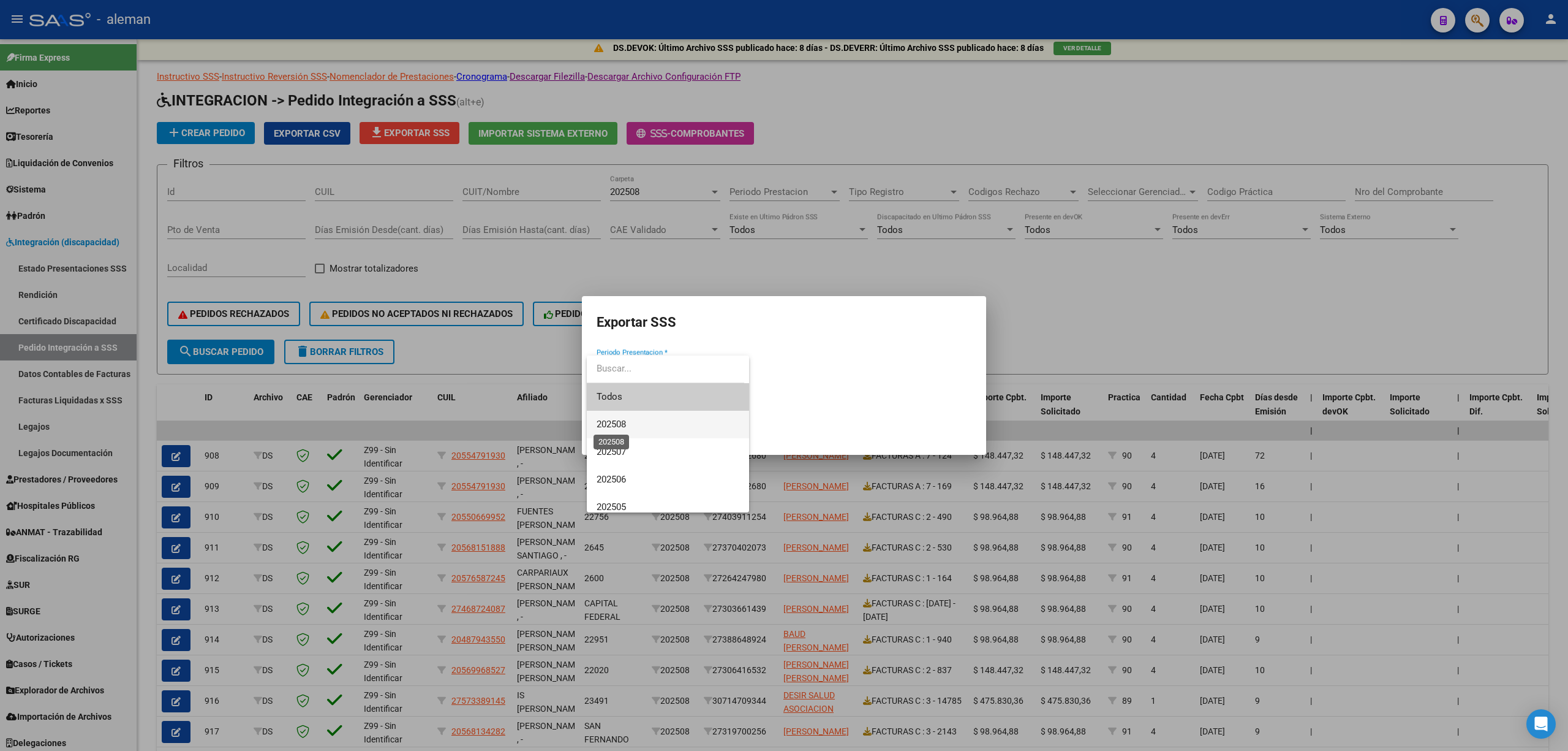
click at [616, 425] on span "202508" at bounding box center [611, 424] width 29 height 11
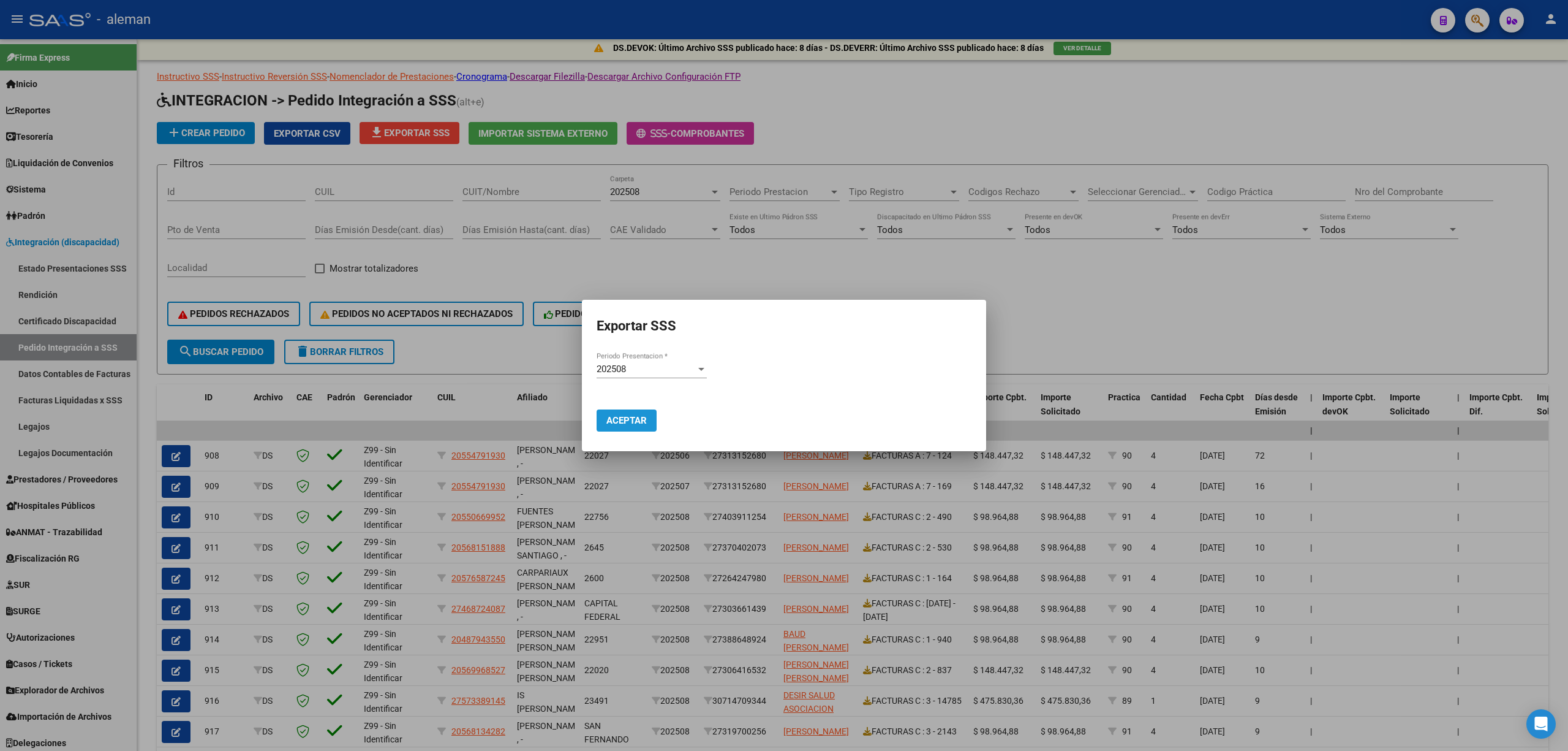
click at [633, 418] on span "Aceptar" at bounding box center [626, 420] width 40 height 11
click at [1380, 555] on div at bounding box center [784, 376] width 1568 height 751
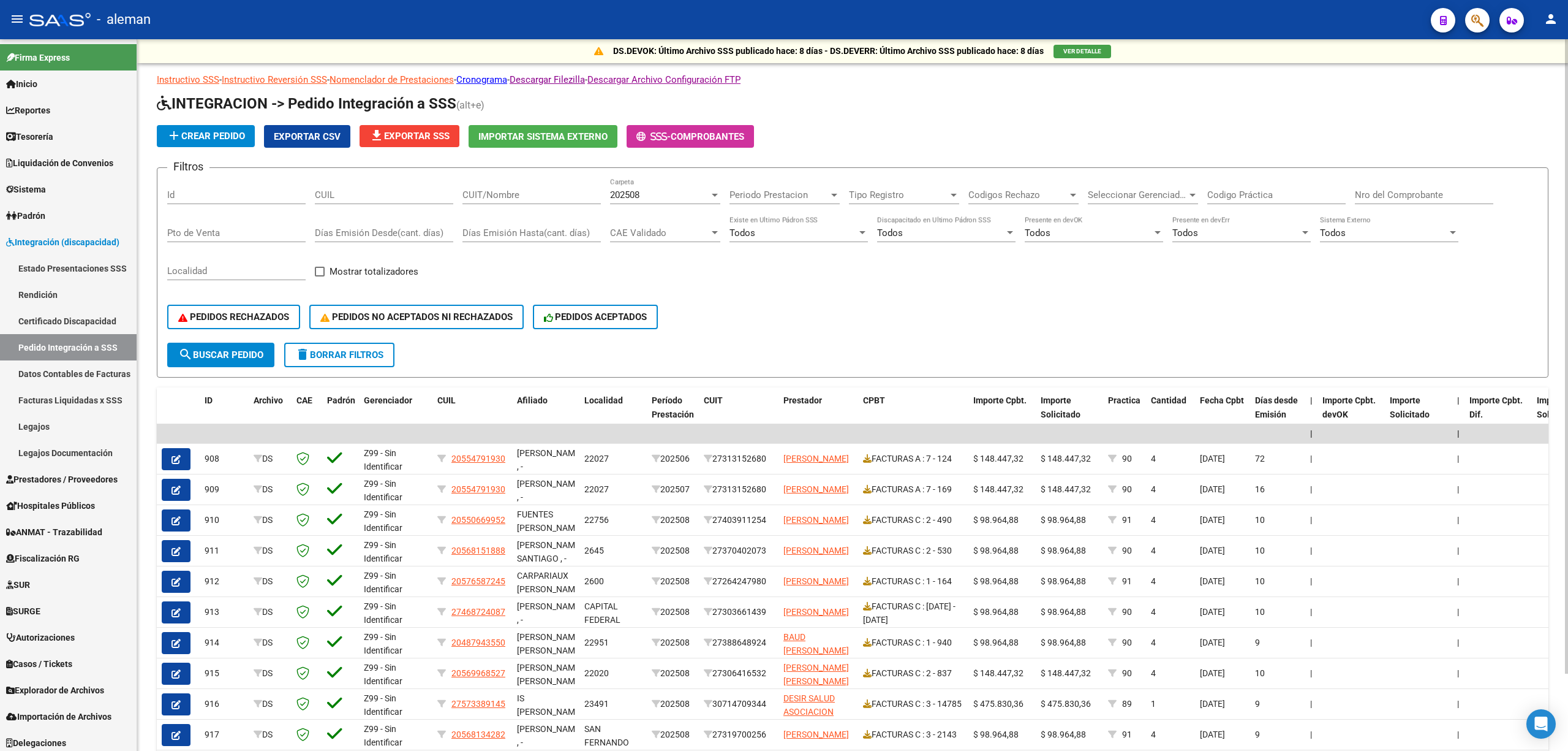
scroll to position [0, 0]
click at [327, 137] on span "Exportar CSV" at bounding box center [307, 137] width 67 height 11
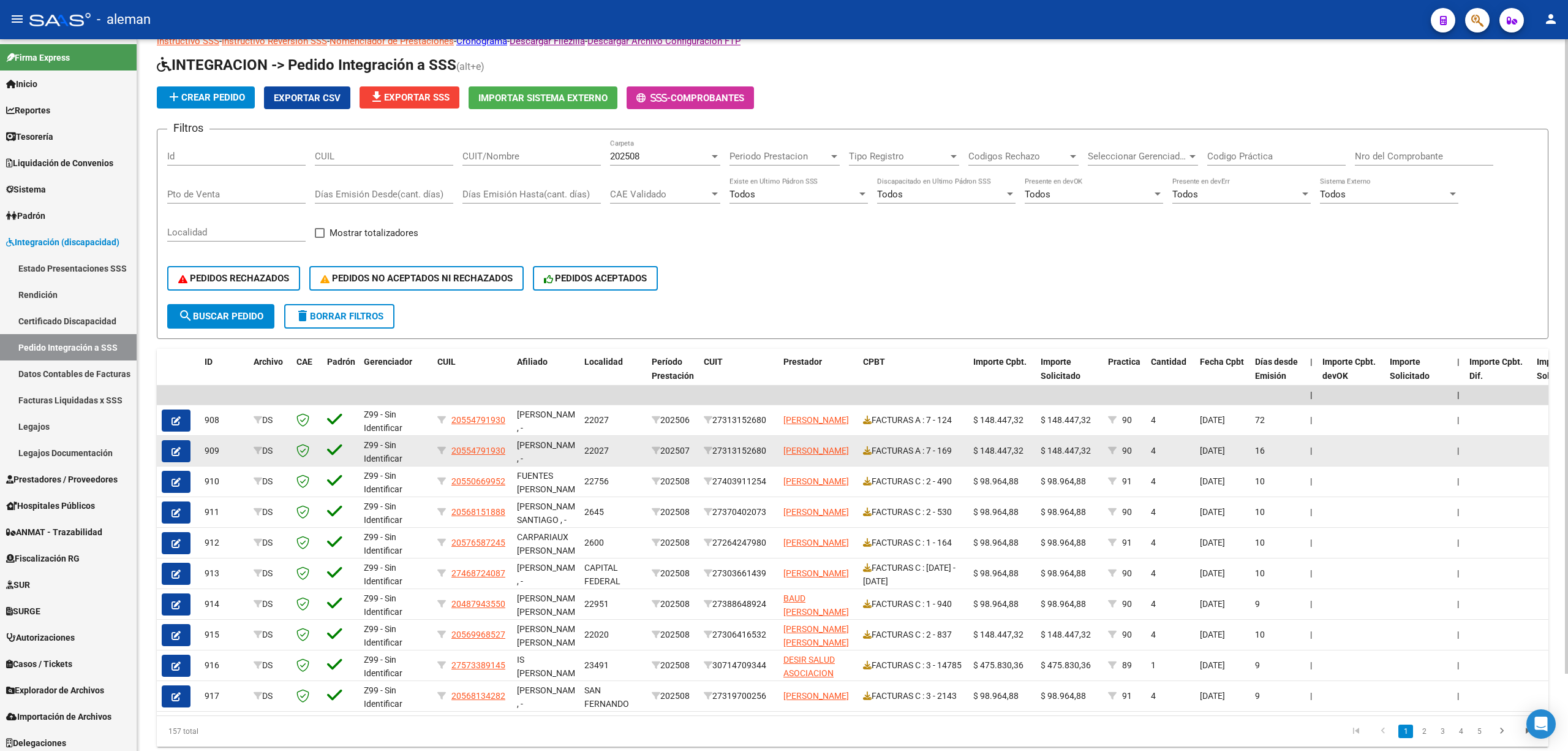
scroll to position [4, 0]
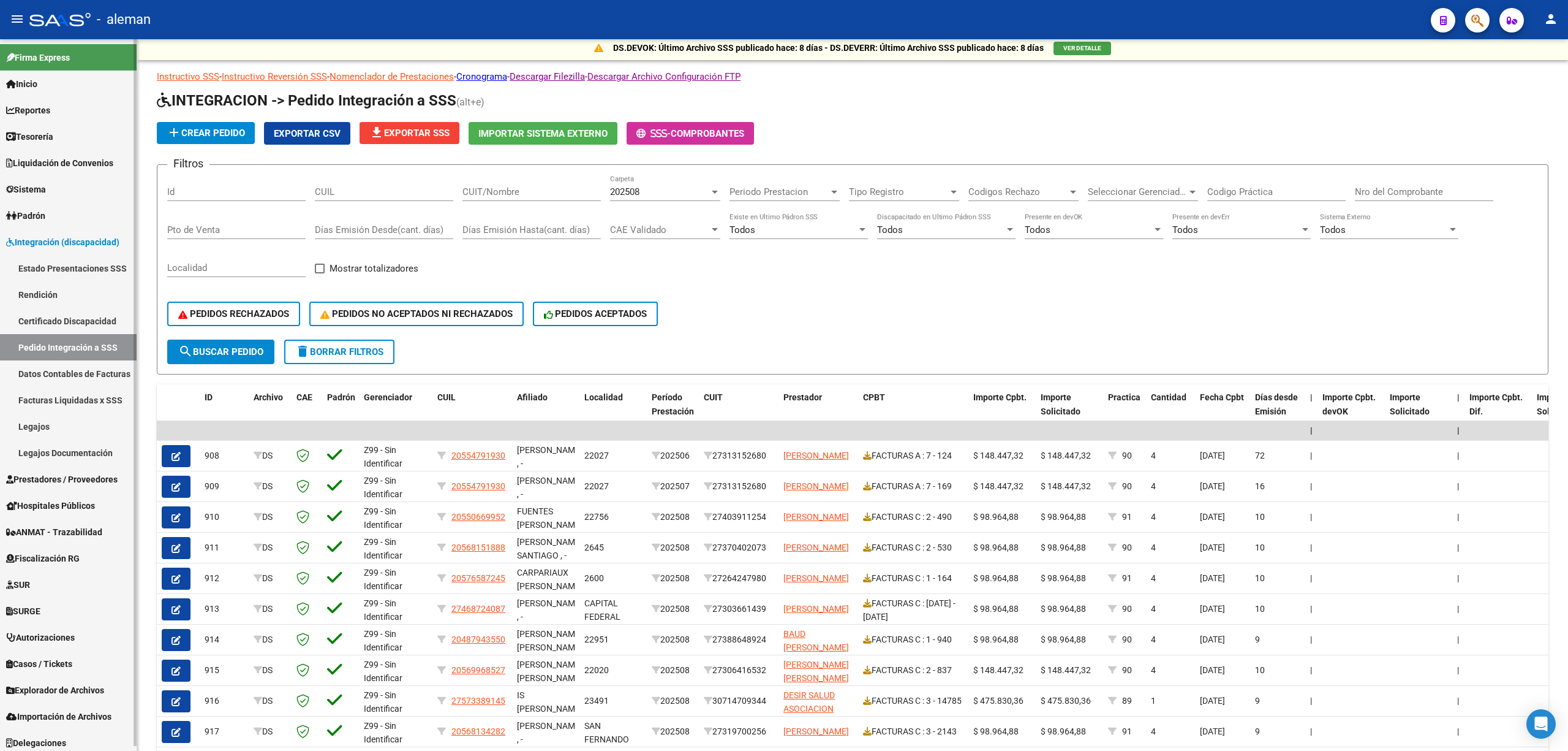
click at [58, 265] on link "Estado Presentaciones SSS" at bounding box center [68, 268] width 137 height 26
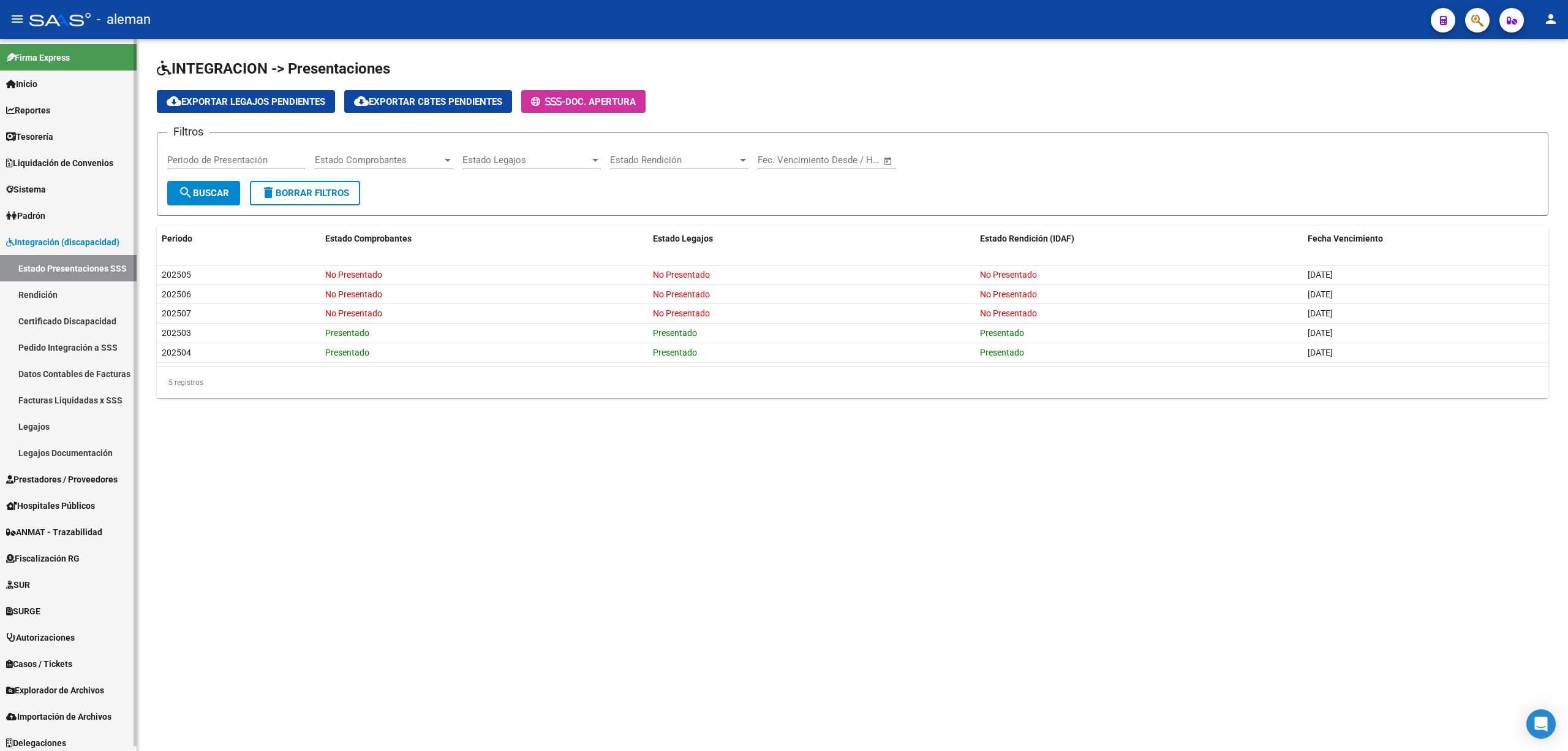
click at [64, 470] on link "Prestadores / Proveedores" at bounding box center [68, 479] width 137 height 26
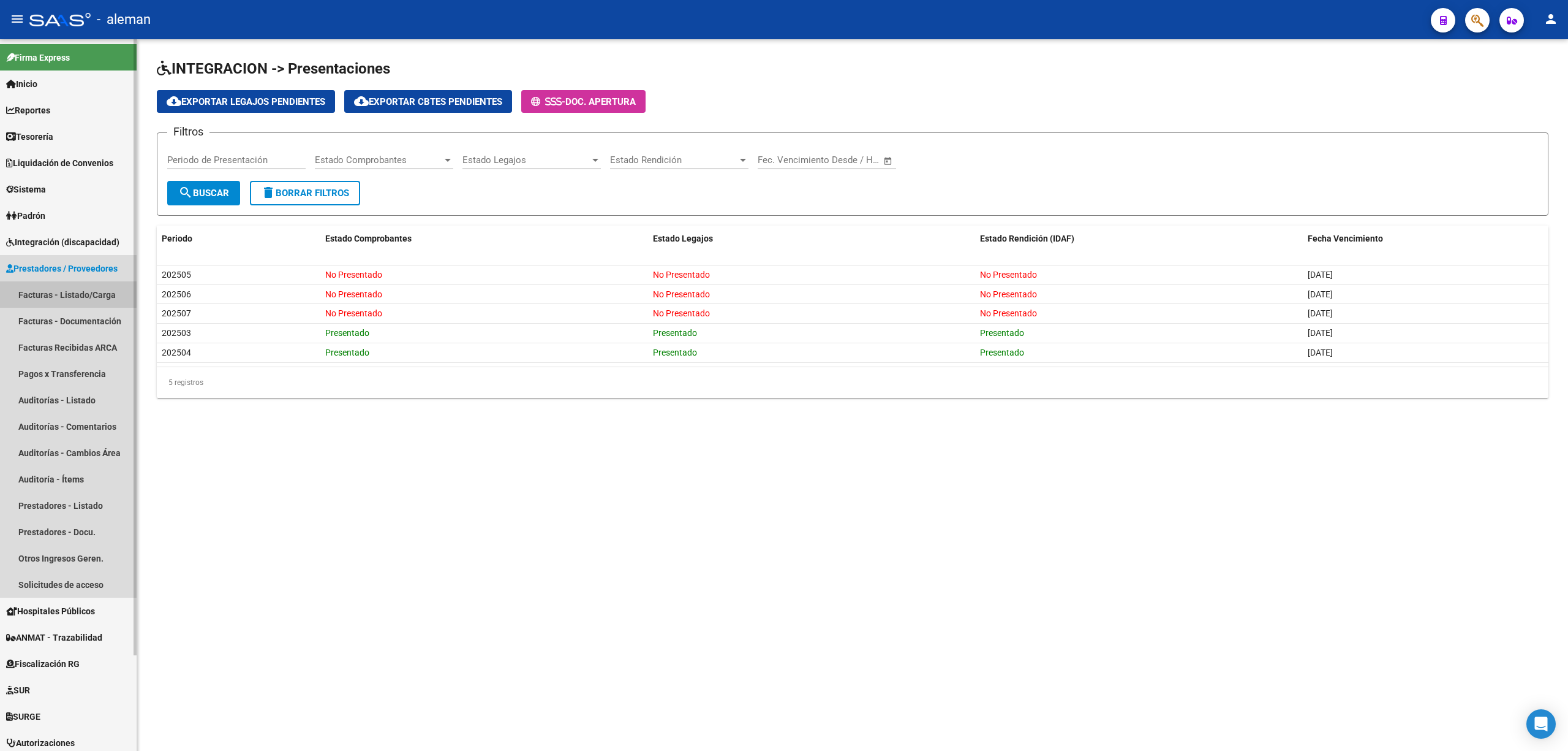
click at [69, 292] on link "Facturas - Listado/Carga" at bounding box center [68, 294] width 137 height 26
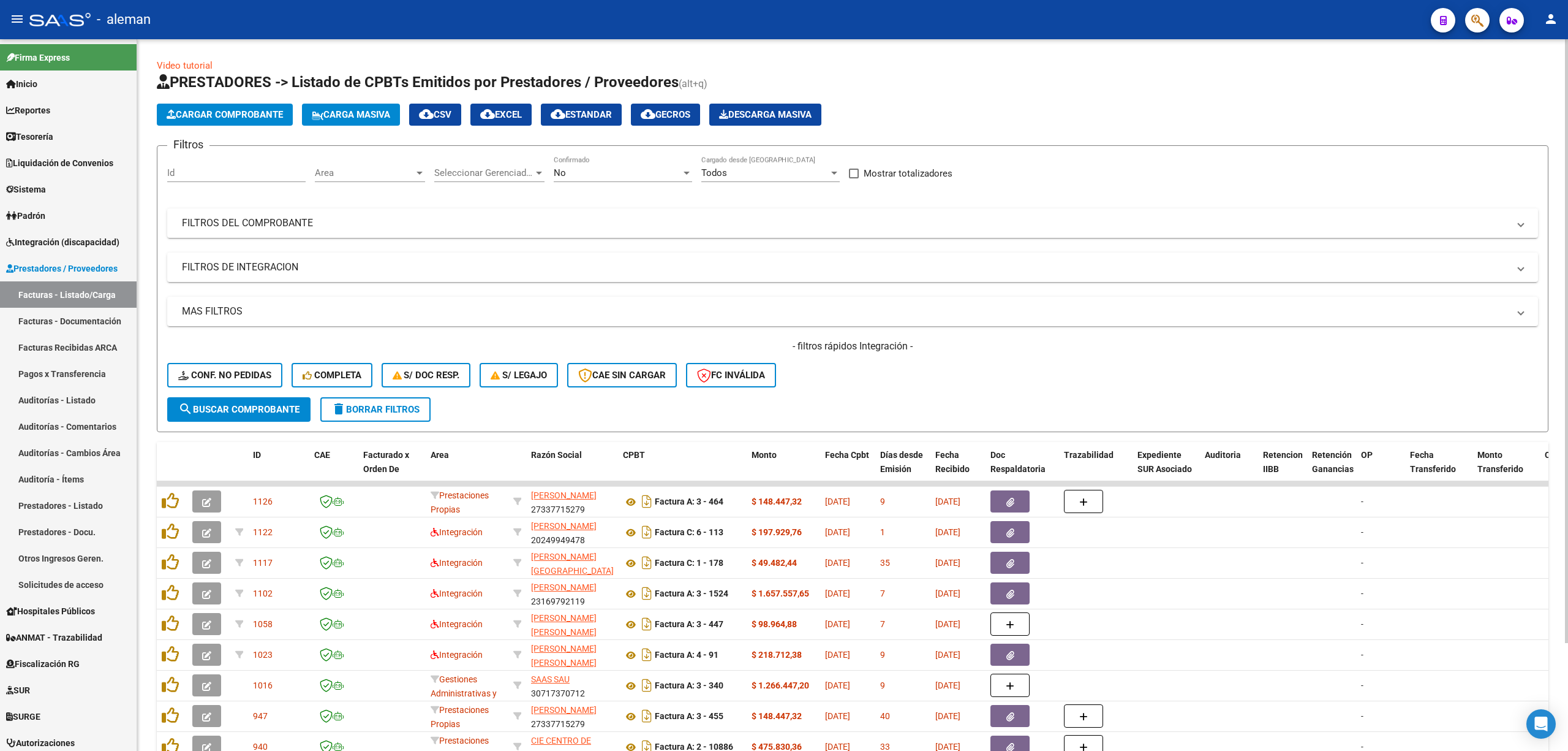
click at [422, 173] on div at bounding box center [419, 173] width 6 height 3
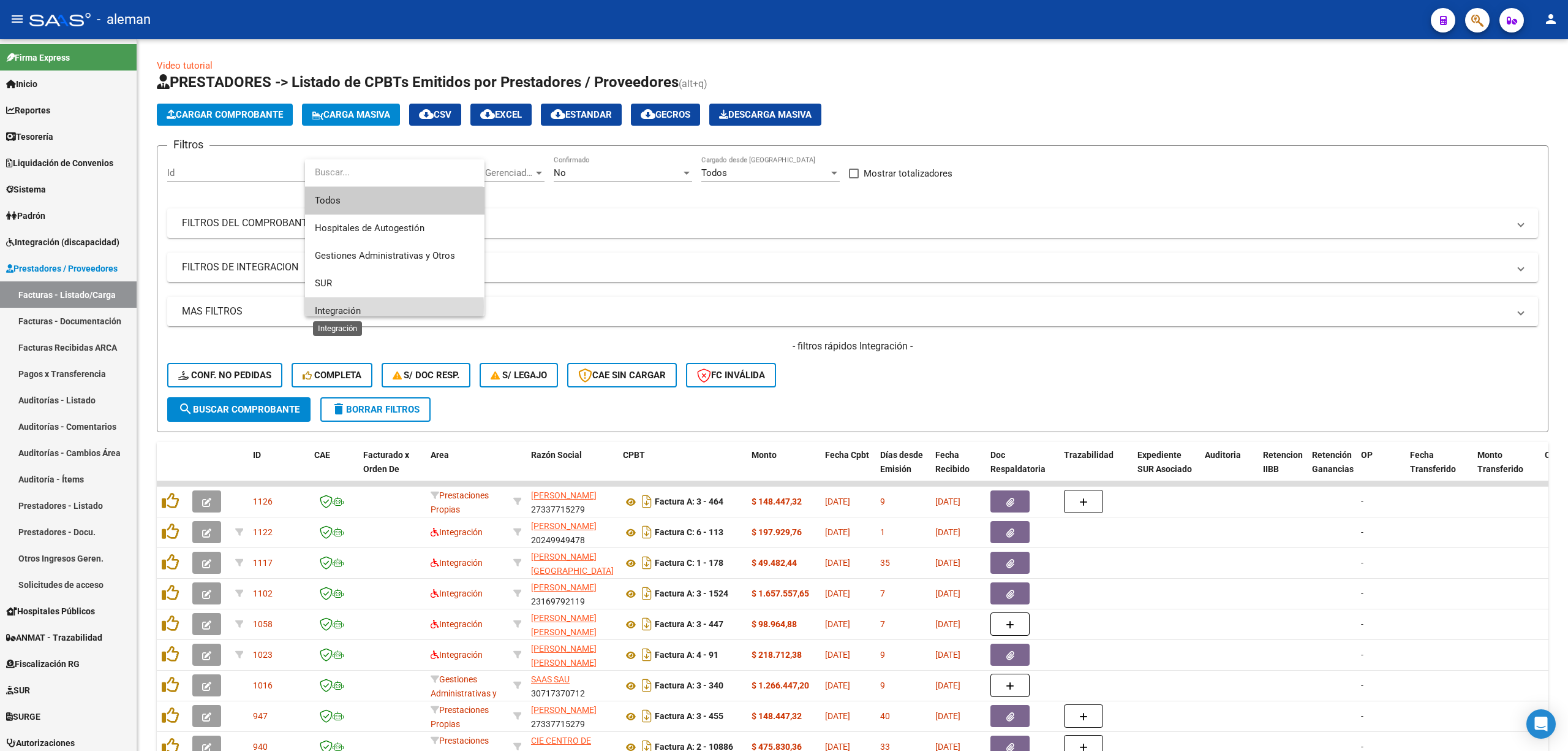
click at [345, 306] on span "Integración" at bounding box center [338, 311] width 46 height 11
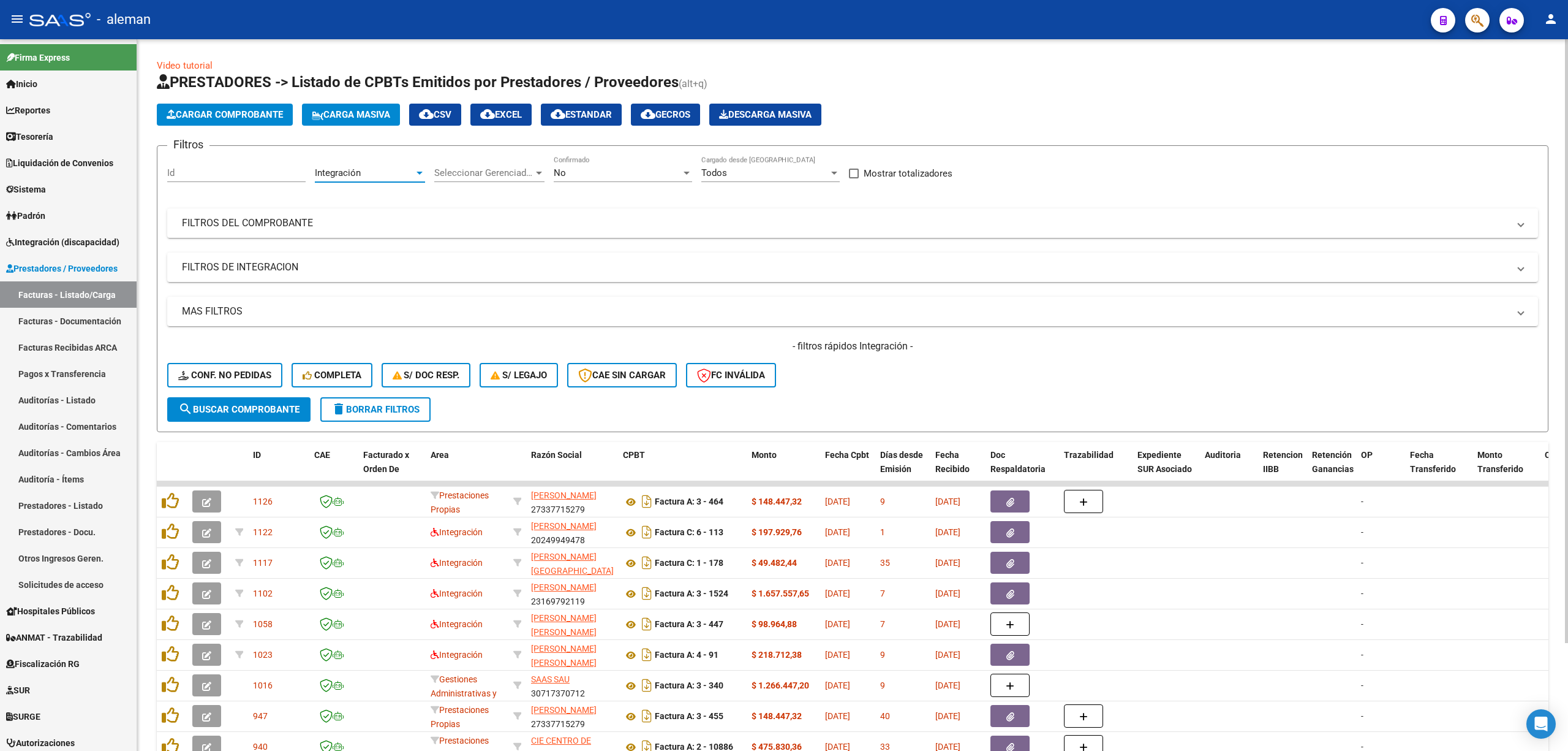
click at [258, 404] on span "search Buscar Comprobante" at bounding box center [238, 409] width 121 height 11
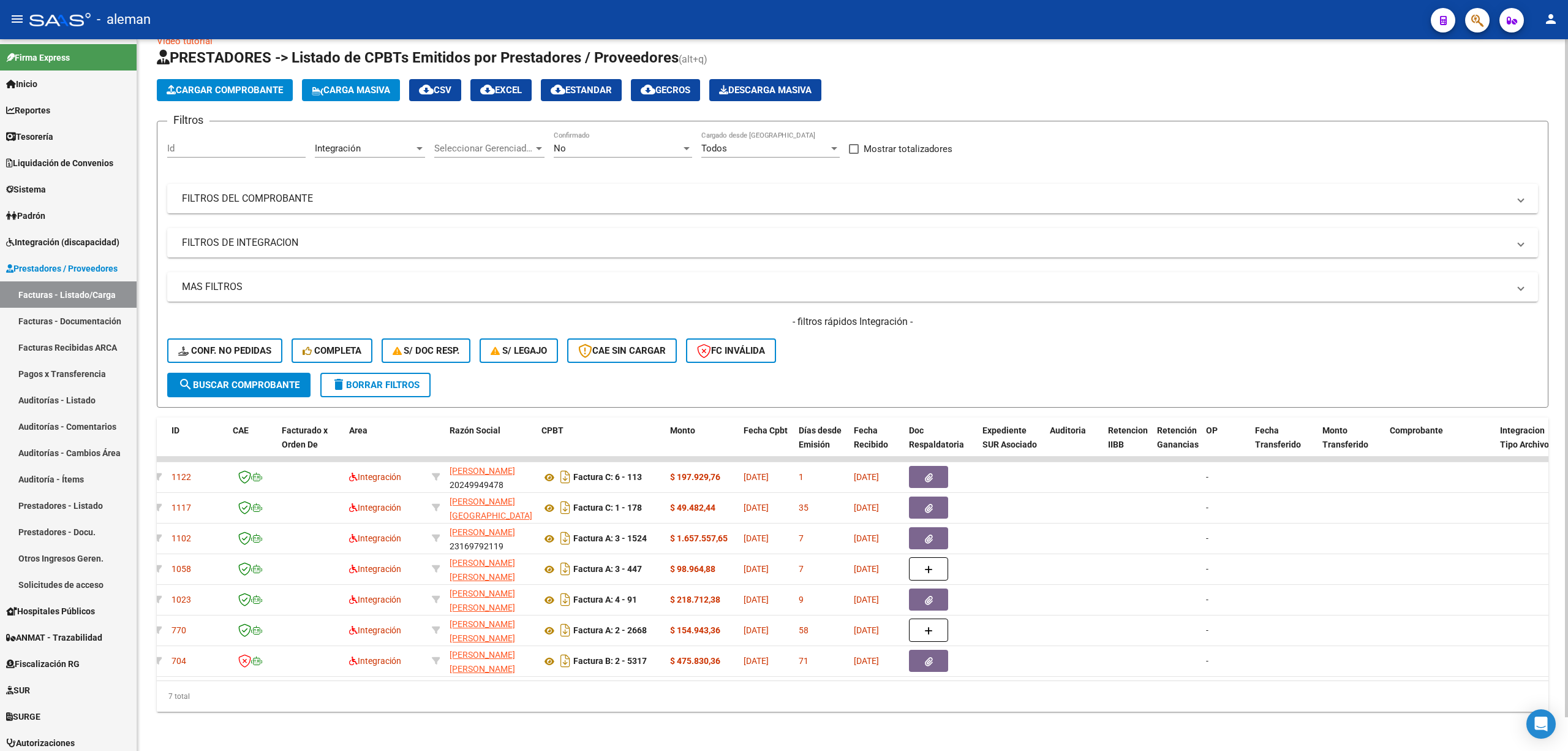
scroll to position [0, 0]
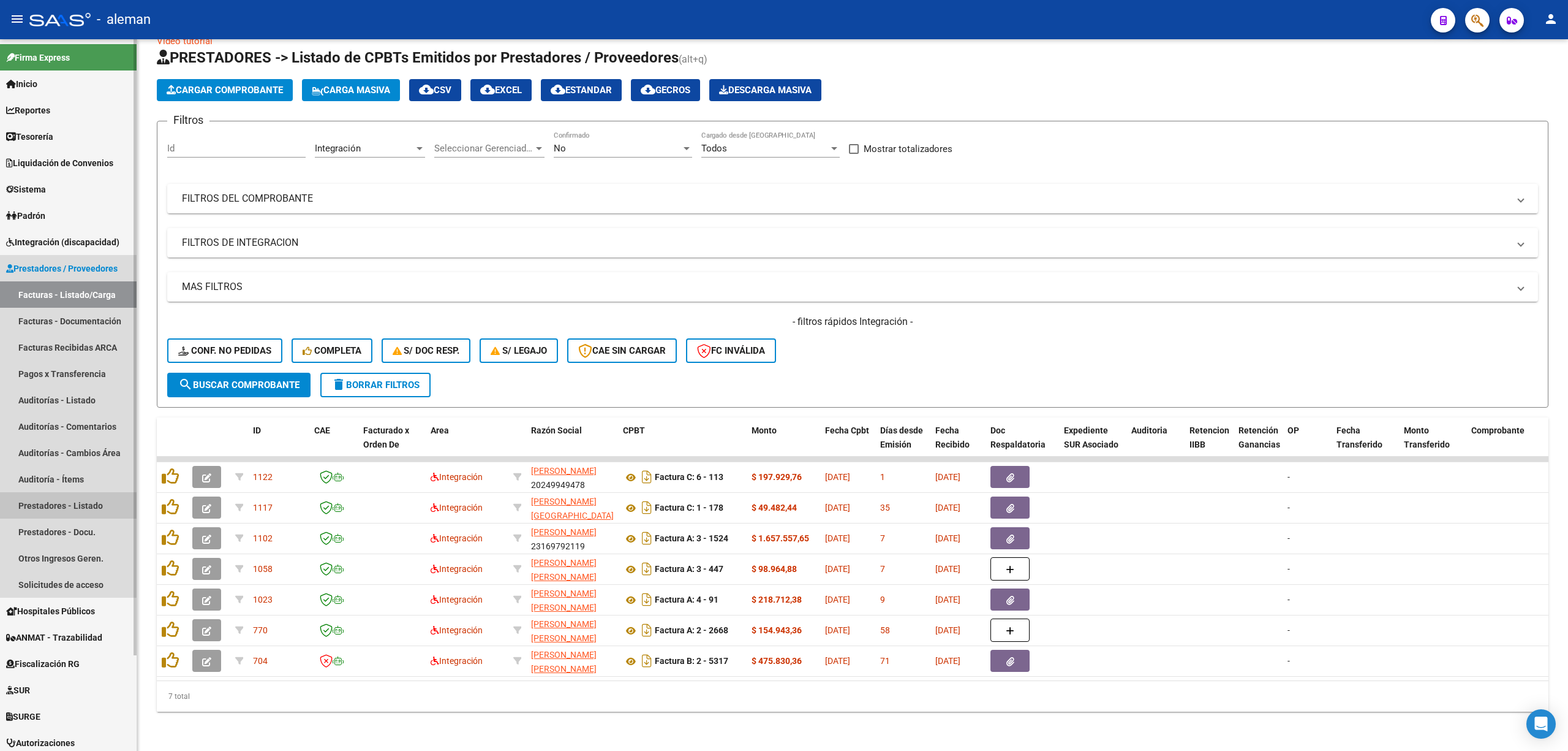
click at [94, 506] on link "Prestadores - Listado" at bounding box center [68, 505] width 137 height 26
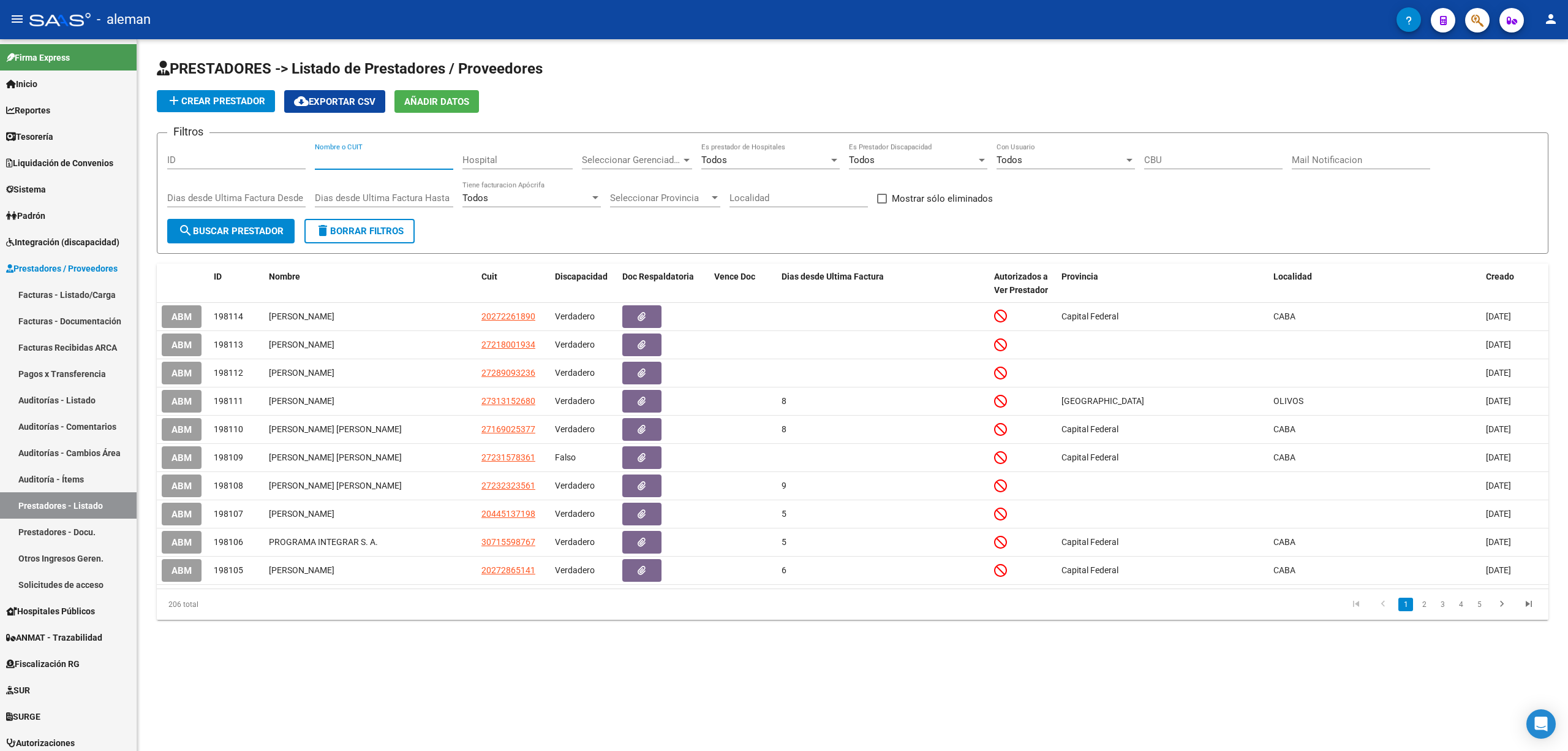
click at [438, 157] on input "Nombre o CUIT" at bounding box center [384, 160] width 139 height 11
type input "27218001934"
click at [248, 232] on span "search Buscar Prestador" at bounding box center [230, 231] width 105 height 11
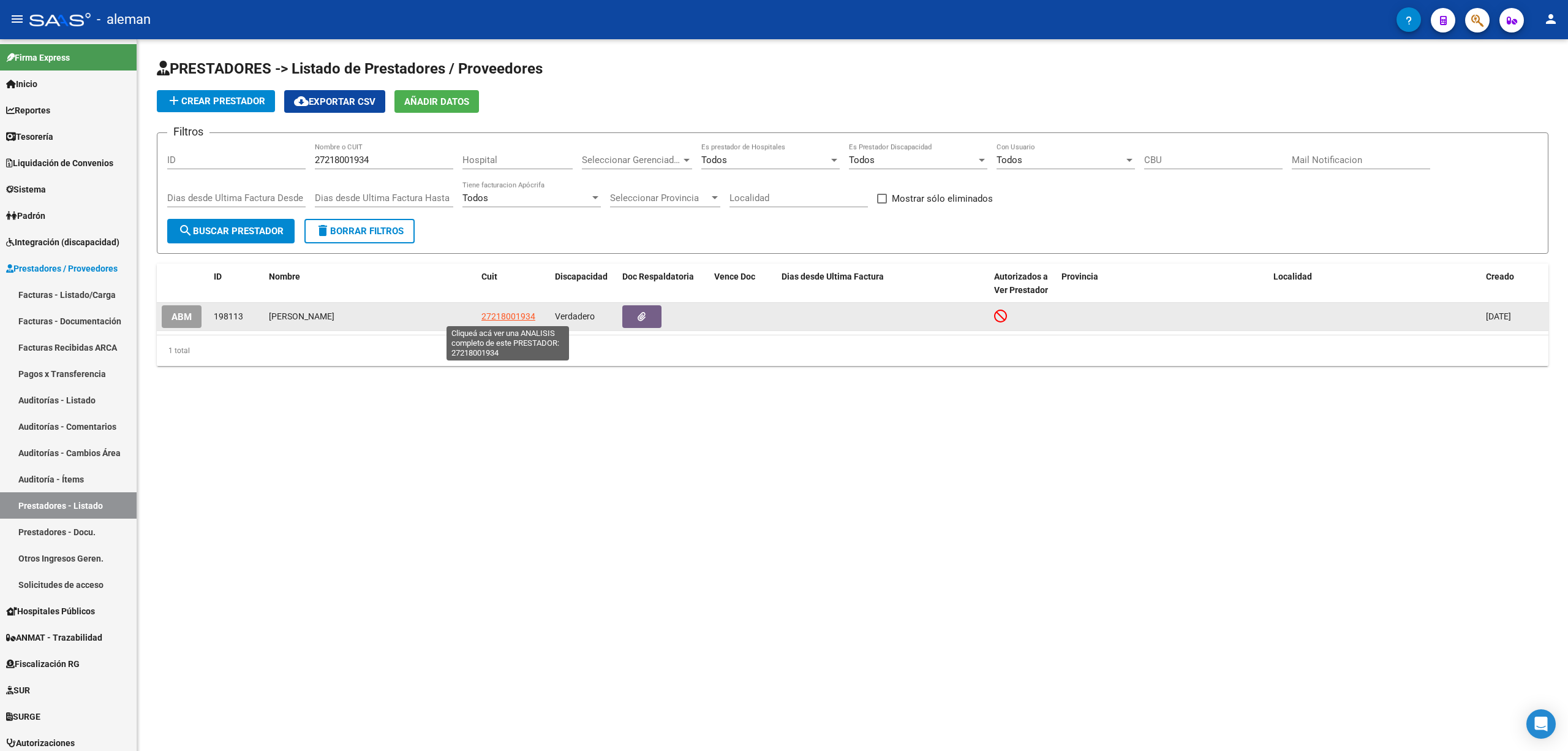
click at [523, 317] on span "27218001934" at bounding box center [508, 316] width 54 height 10
type textarea "27218001934"
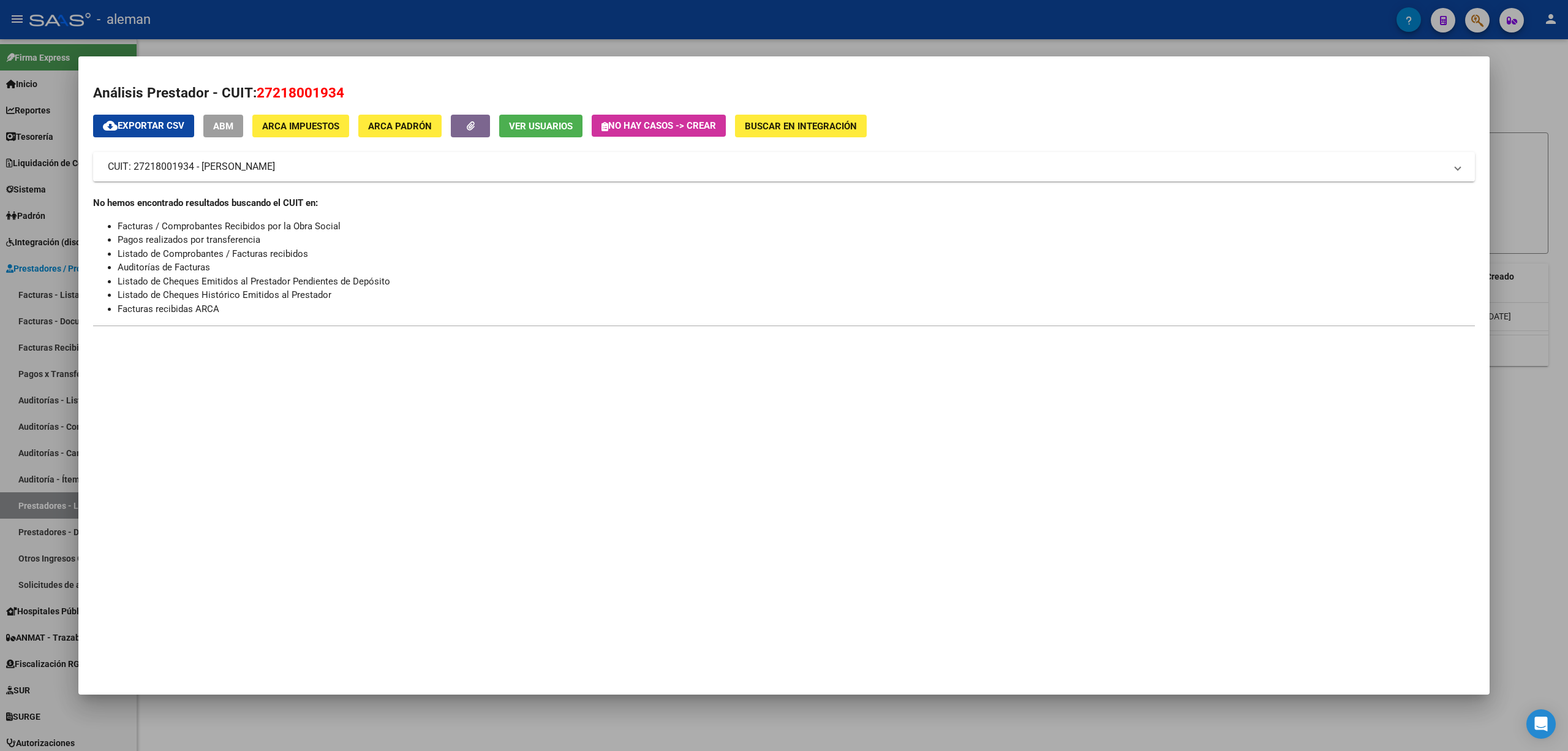
click at [1469, 225] on div at bounding box center [784, 376] width 1568 height 751
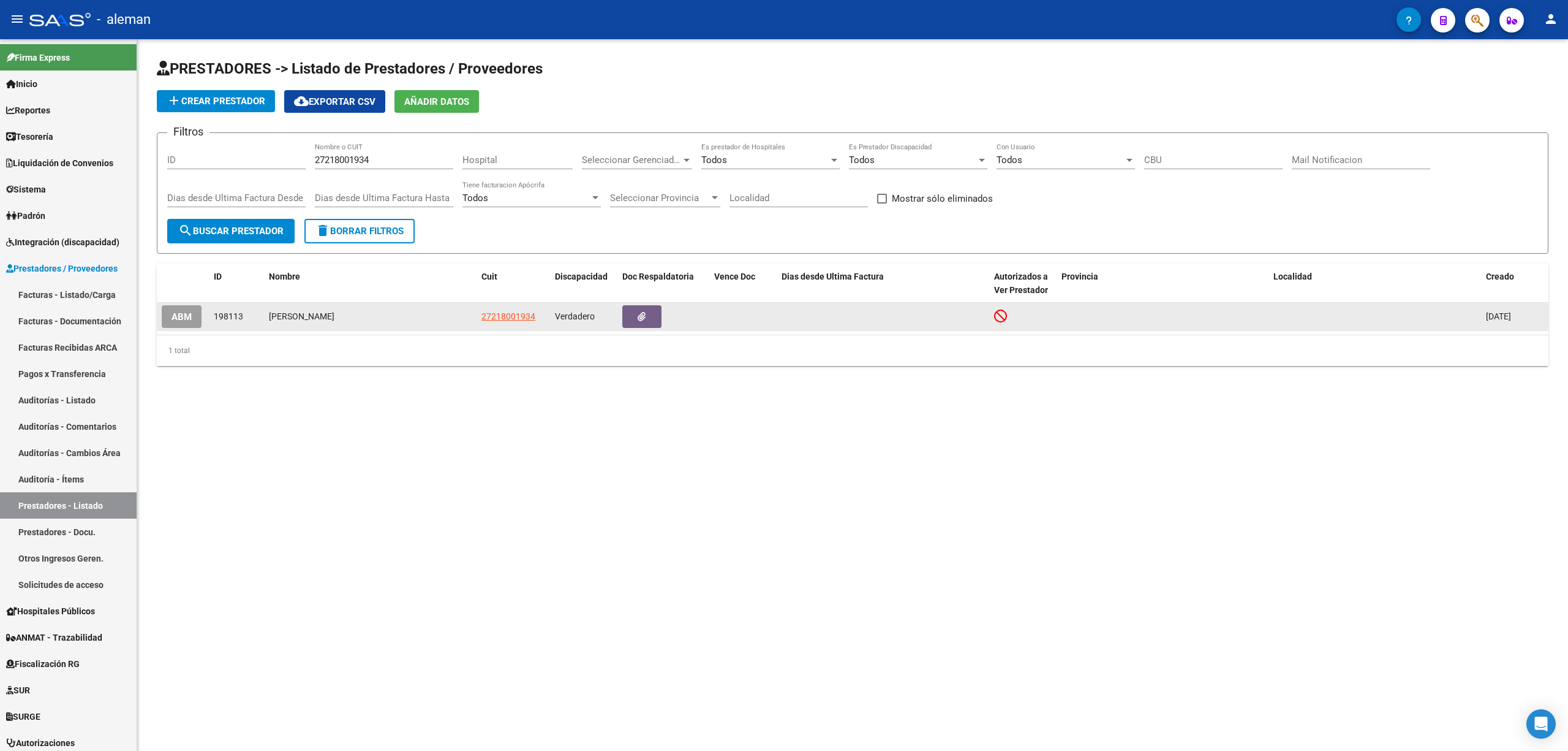
click at [182, 322] on button "ABM" at bounding box center [182, 316] width 40 height 23
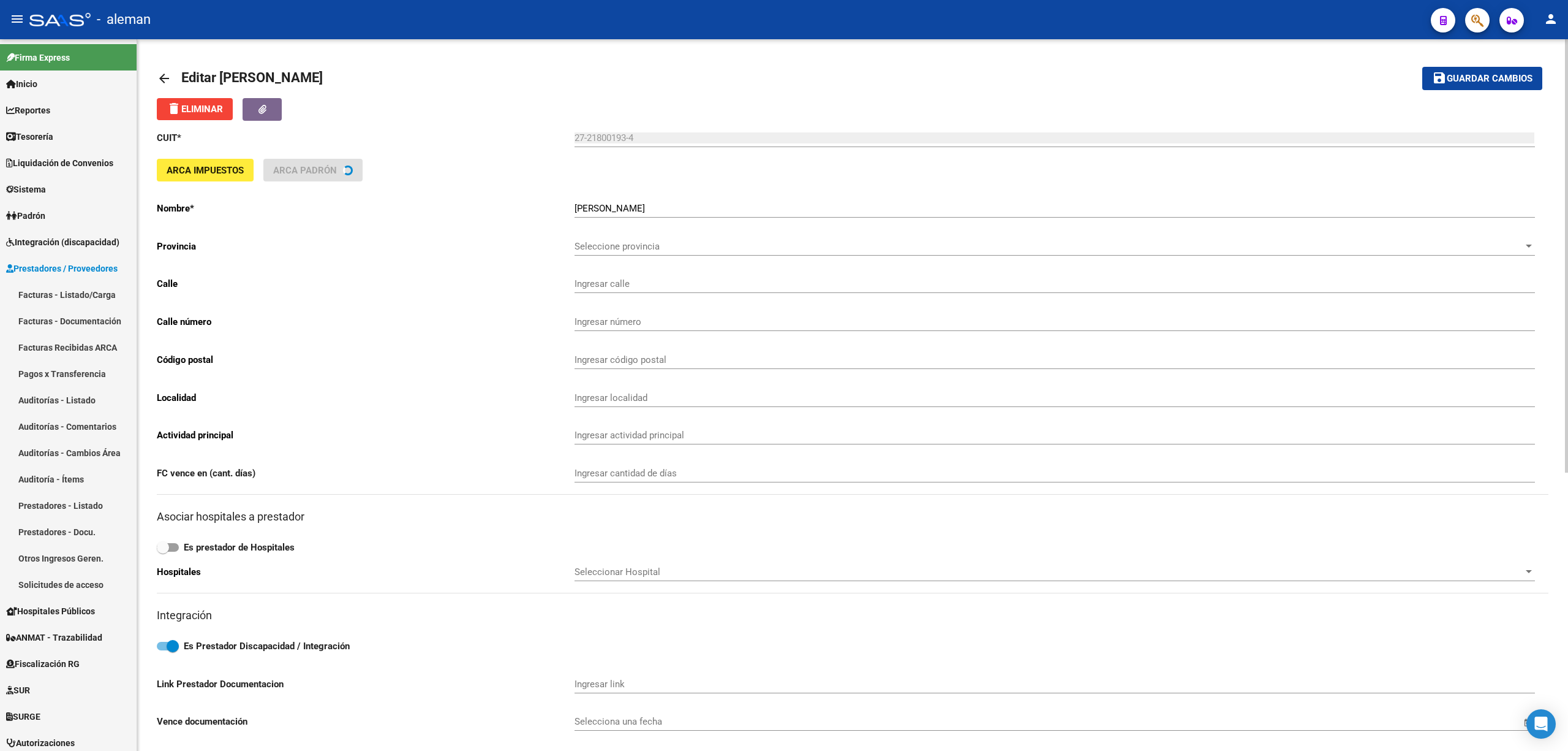
type input "AV DEL TRABAJO"
type input "1079"
type input "1888"
type input "[PERSON_NAME]"
type input "855000"
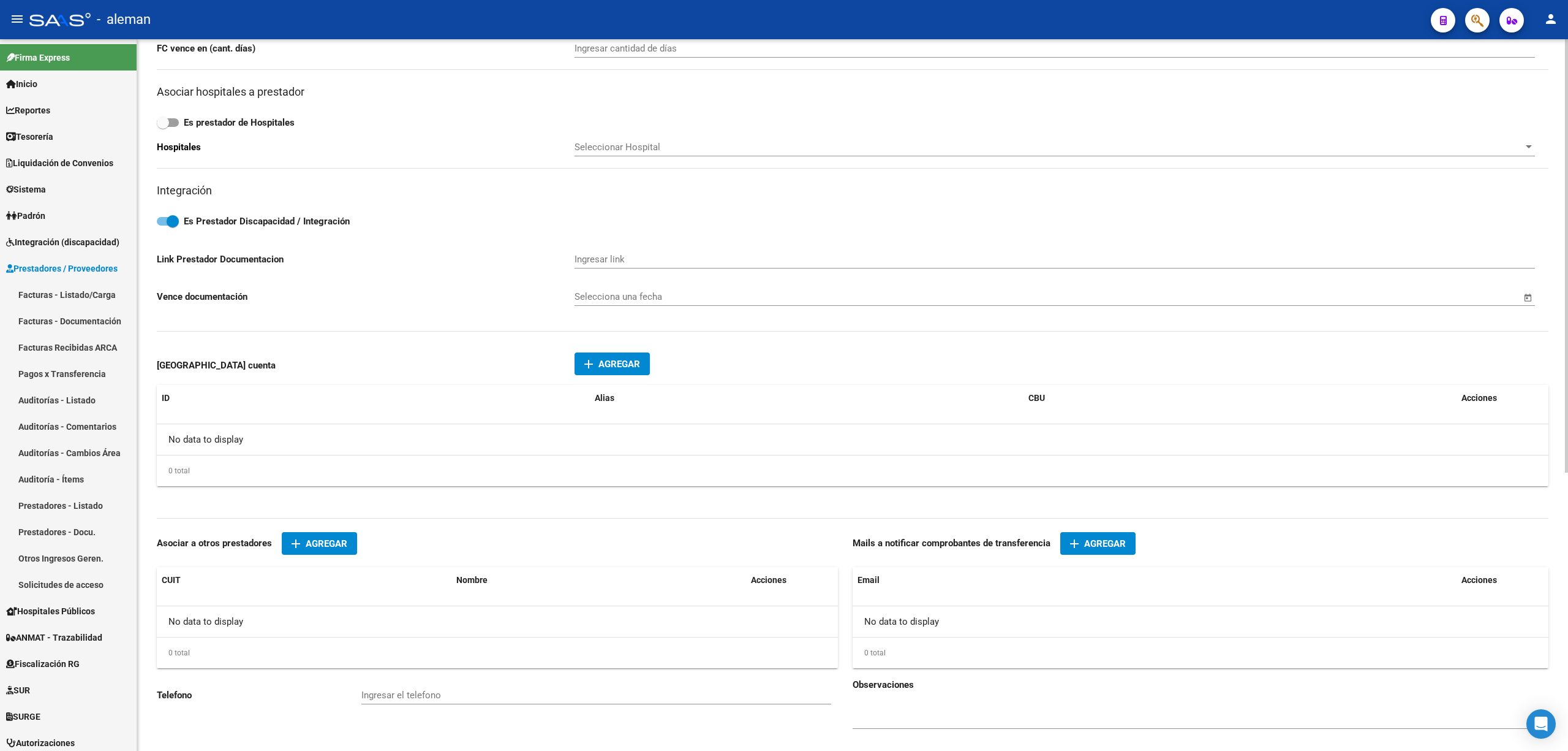
scroll to position [456, 0]
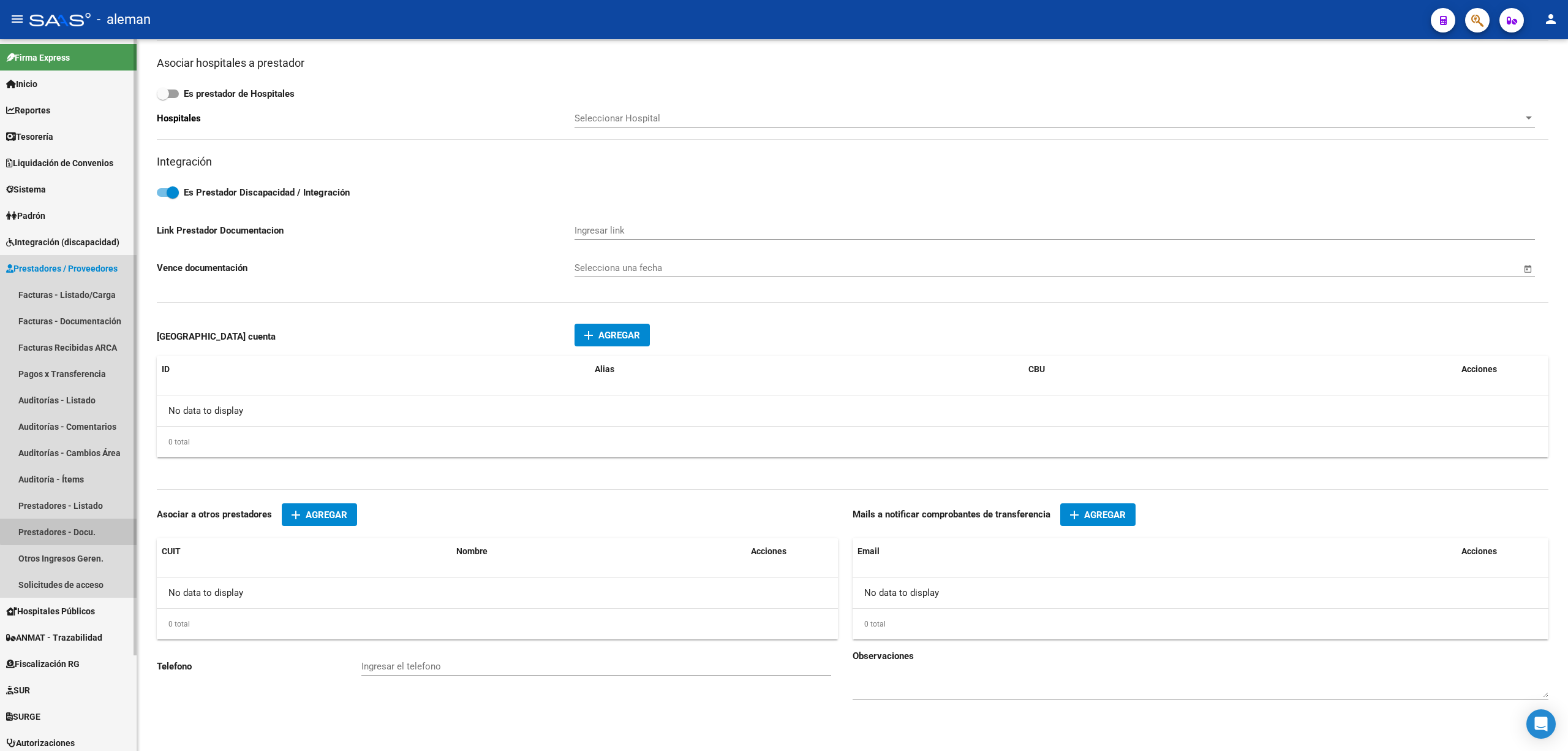
click at [76, 530] on link "Prestadores - Docu." at bounding box center [68, 532] width 137 height 26
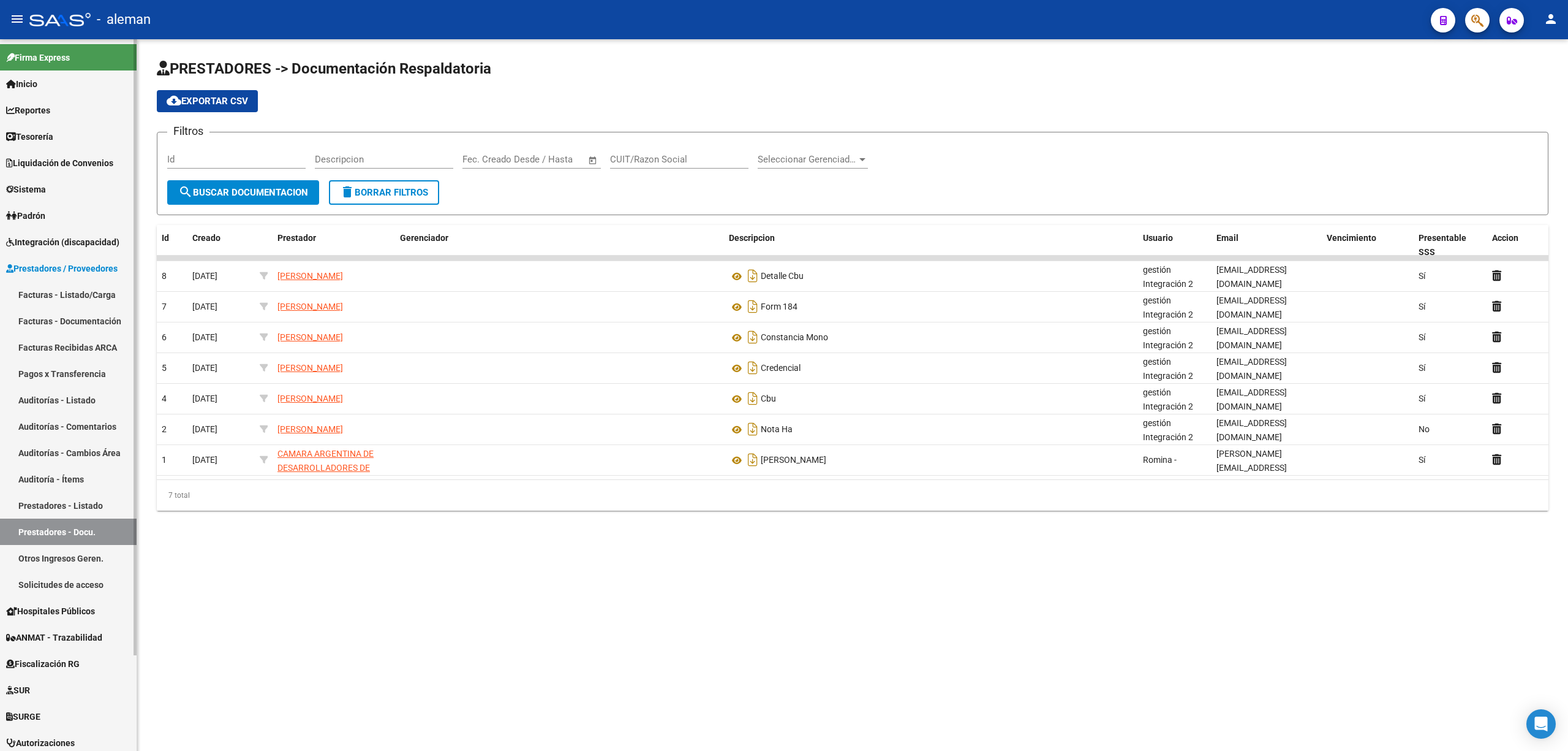
click at [55, 240] on span "Integración (discapacidad)" at bounding box center [63, 242] width 113 height 14
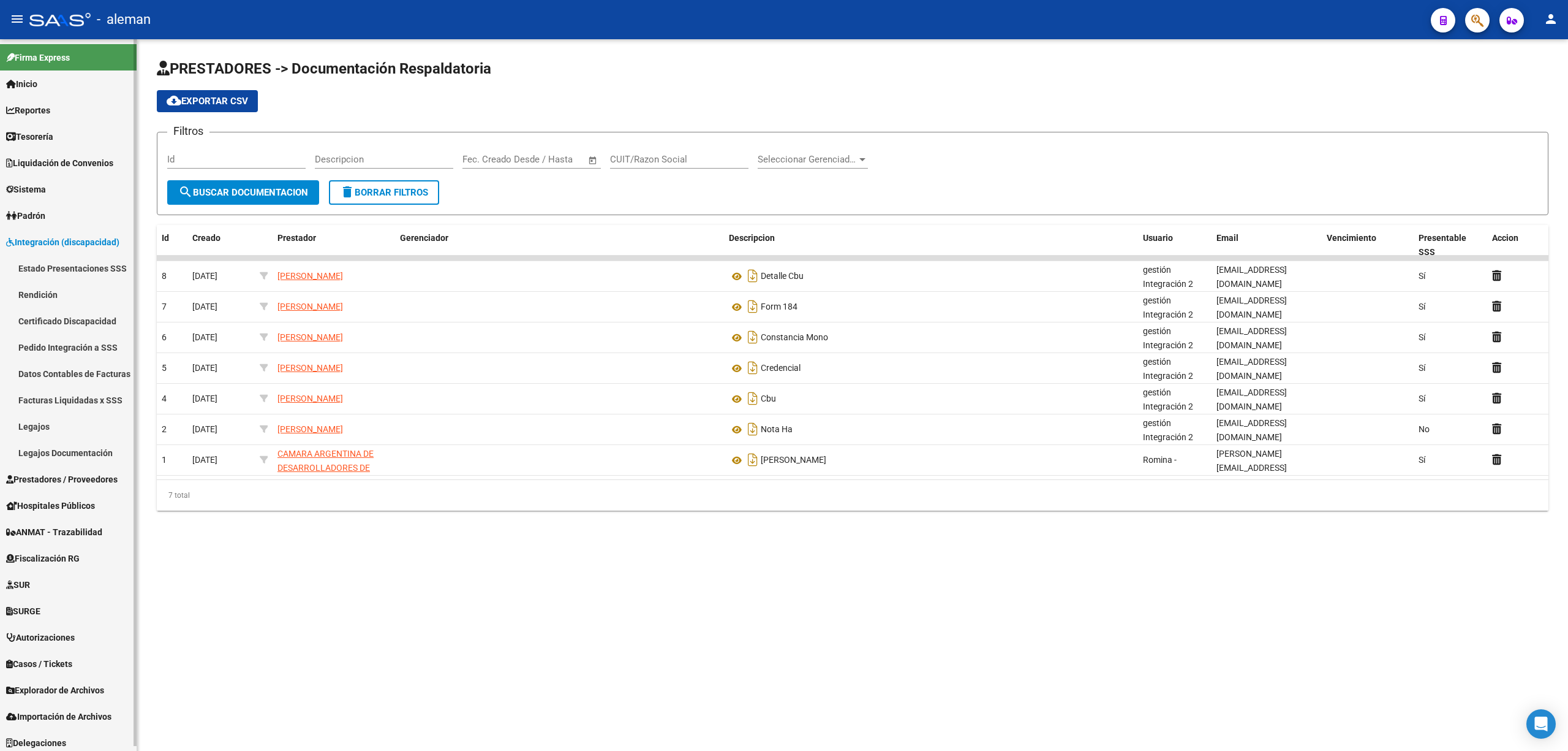
click at [55, 424] on link "Legajos" at bounding box center [68, 426] width 137 height 26
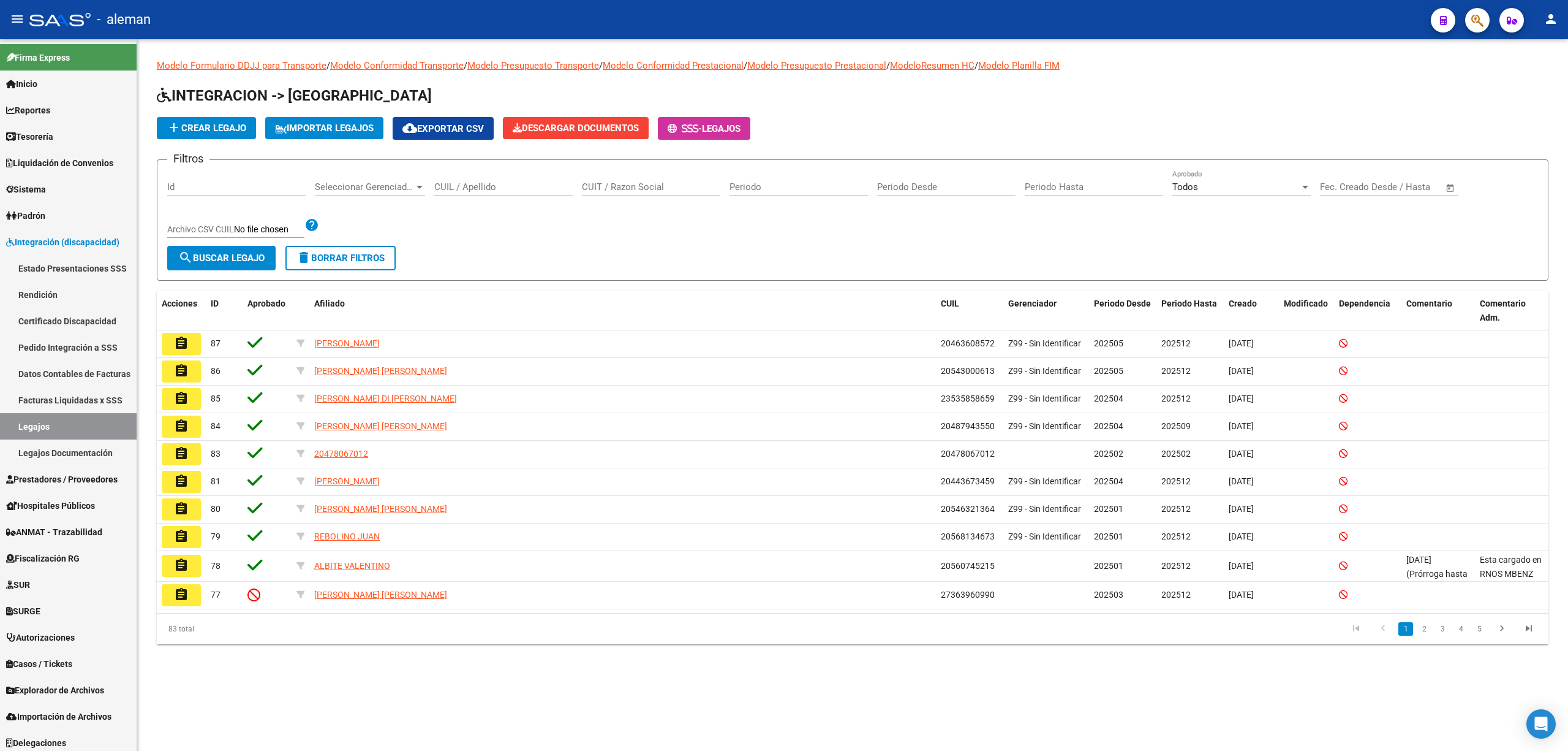
click at [626, 192] on input "CUIT / Razon Social" at bounding box center [651, 187] width 139 height 11
paste input "27218001934"
type input "27218001934"
click at [265, 258] on span "search Buscar Legajo" at bounding box center [221, 258] width 87 height 11
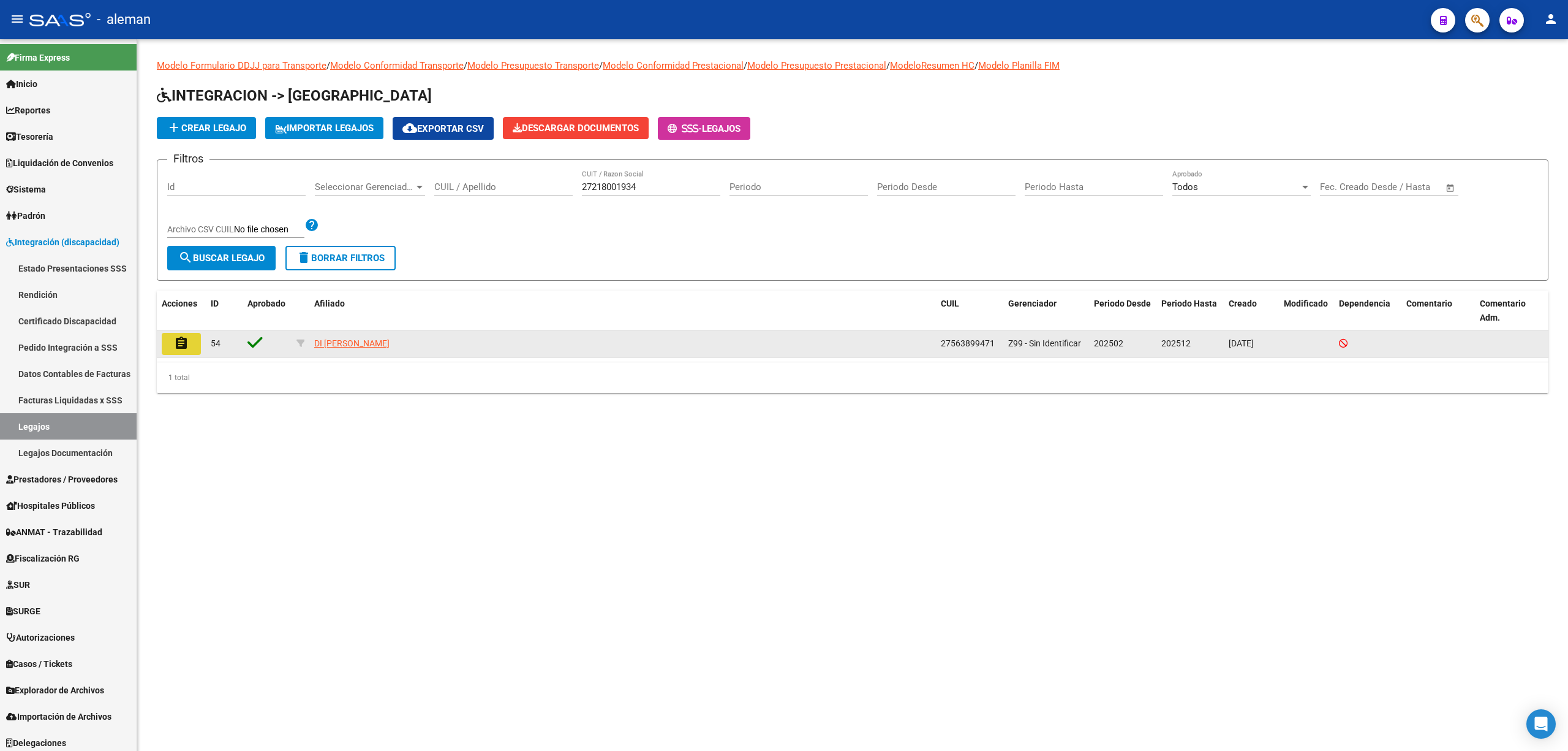
click at [184, 344] on mat-icon "assignment" at bounding box center [182, 344] width 15 height 15
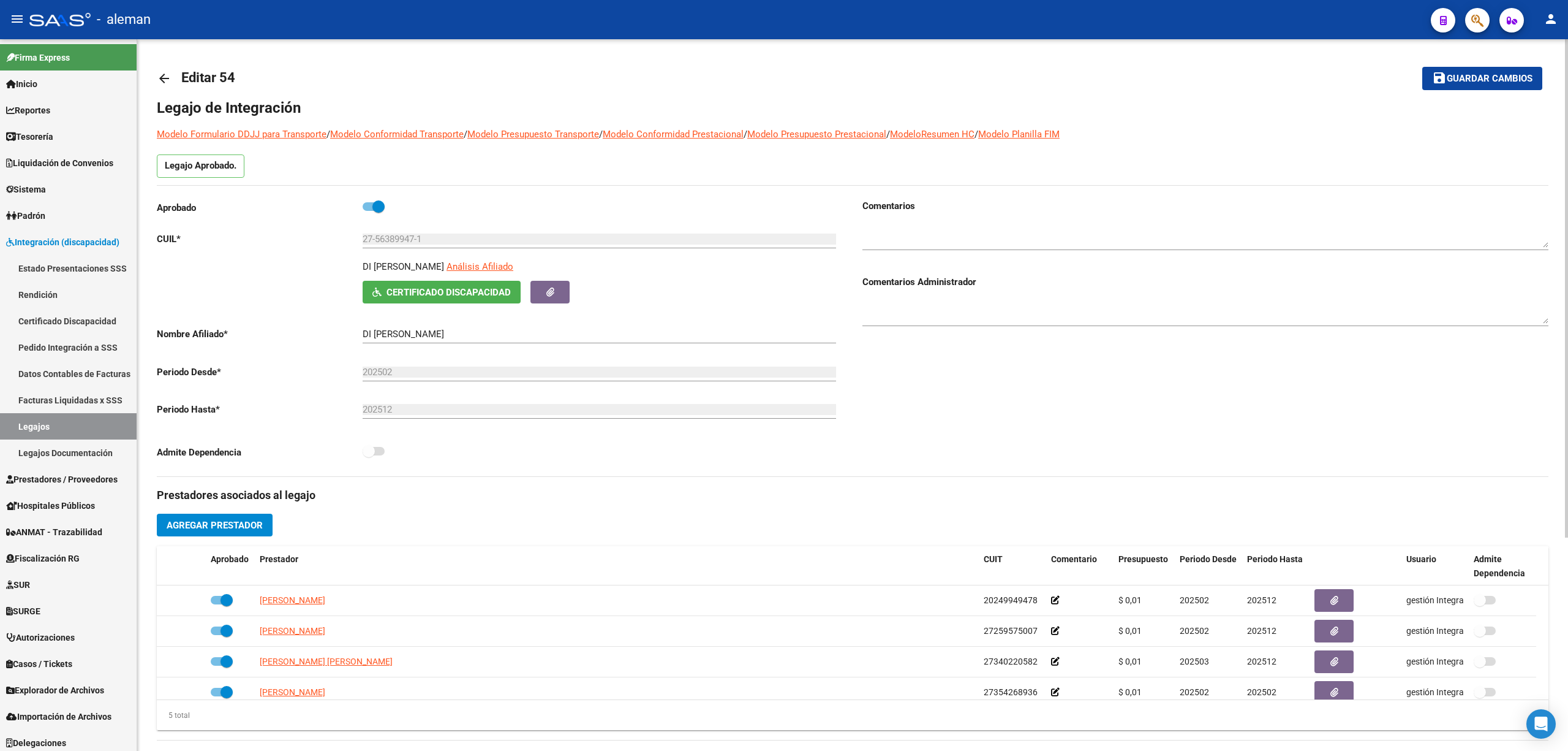
drag, startPoint x: 479, startPoint y: 263, endPoint x: 363, endPoint y: 275, distance: 116.6
click at [363, 275] on div "DI [PERSON_NAME] Análisis Afiliado" at bounding box center [603, 270] width 480 height 21
click at [405, 268] on p "DI [PERSON_NAME]" at bounding box center [403, 266] width 81 height 14
drag, startPoint x: 405, startPoint y: 268, endPoint x: 390, endPoint y: 265, distance: 15.3
click at [390, 265] on p "DI [PERSON_NAME]" at bounding box center [403, 266] width 81 height 14
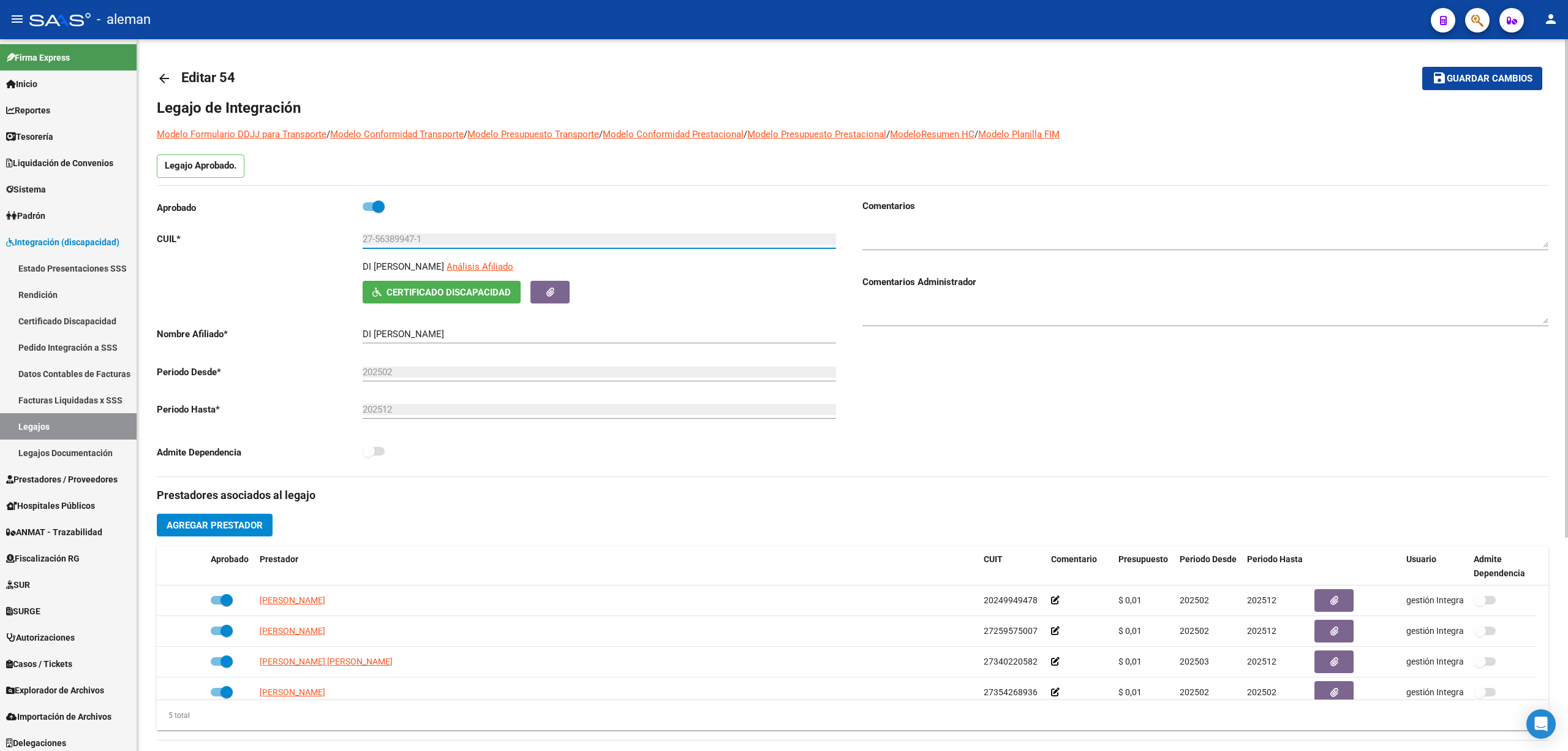
drag, startPoint x: 425, startPoint y: 243, endPoint x: 409, endPoint y: 247, distance: 16.5
click at [409, 247] on div "27-56389947-1 Ingresar CUIL" at bounding box center [599, 235] width 474 height 26
click at [378, 245] on input "27-56389947-1" at bounding box center [599, 239] width 474 height 11
drag, startPoint x: 405, startPoint y: 270, endPoint x: 363, endPoint y: 270, distance: 42.0
click at [363, 270] on p "DI [PERSON_NAME]" at bounding box center [403, 266] width 81 height 14
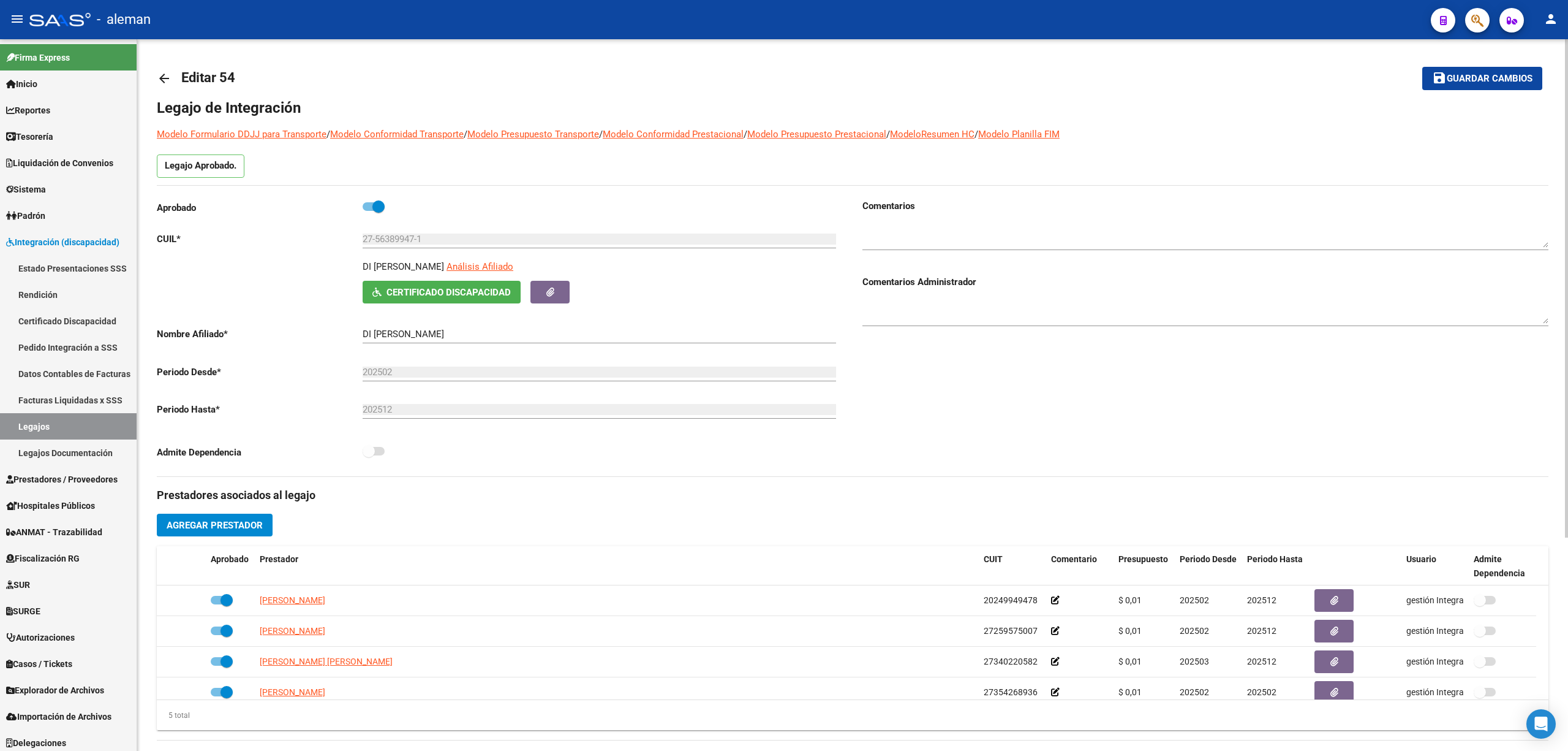
copy p "DI [PERSON_NAME]"
click at [163, 78] on mat-icon "arrow_back" at bounding box center [164, 79] width 15 height 15
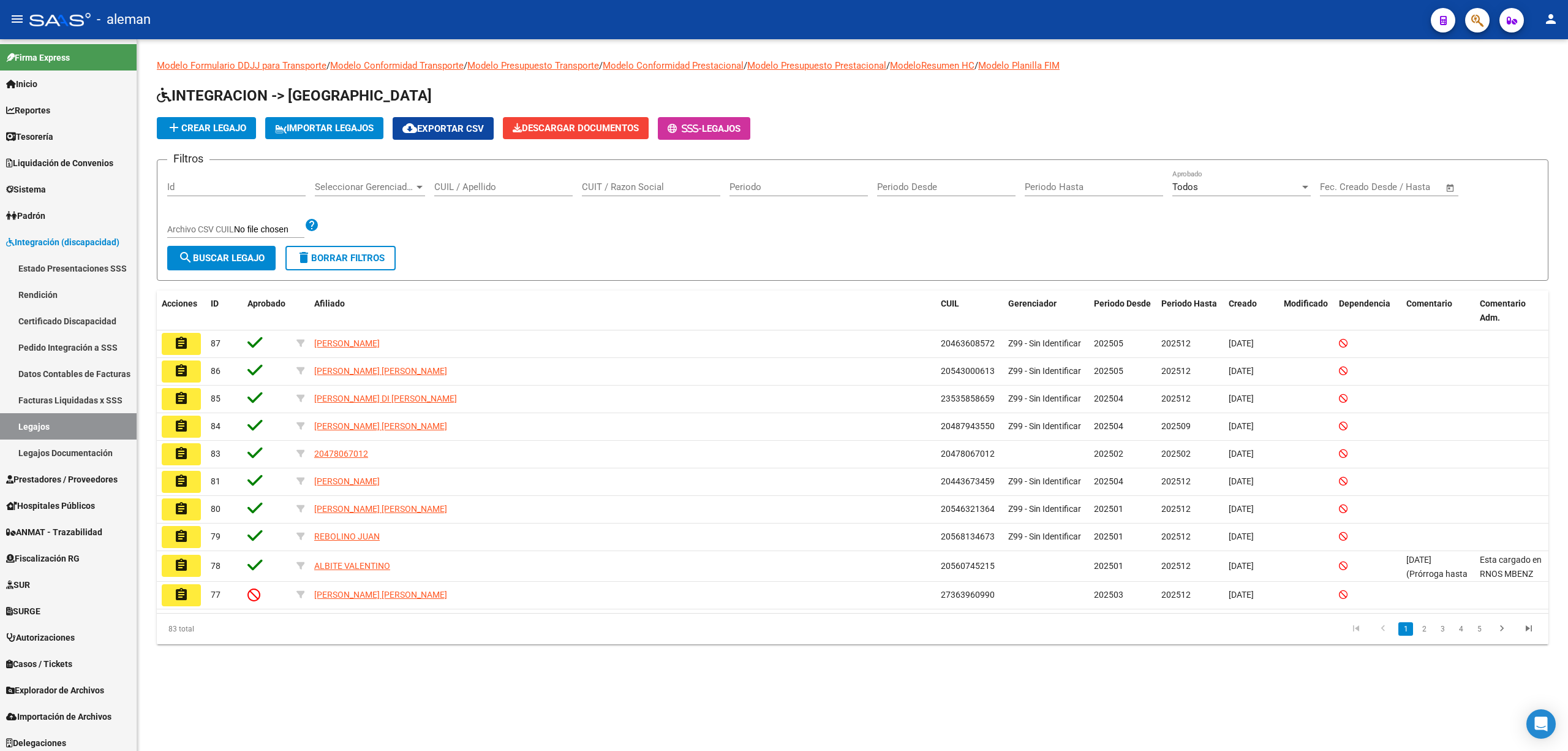
click at [648, 190] on input "CUIT / Razon Social" at bounding box center [651, 187] width 139 height 11
paste input "[PERSON_NAME]"
type input "[PERSON_NAME]"
drag, startPoint x: 635, startPoint y: 182, endPoint x: 584, endPoint y: 192, distance: 52.0
click at [584, 192] on input "[PERSON_NAME]" at bounding box center [651, 187] width 139 height 11
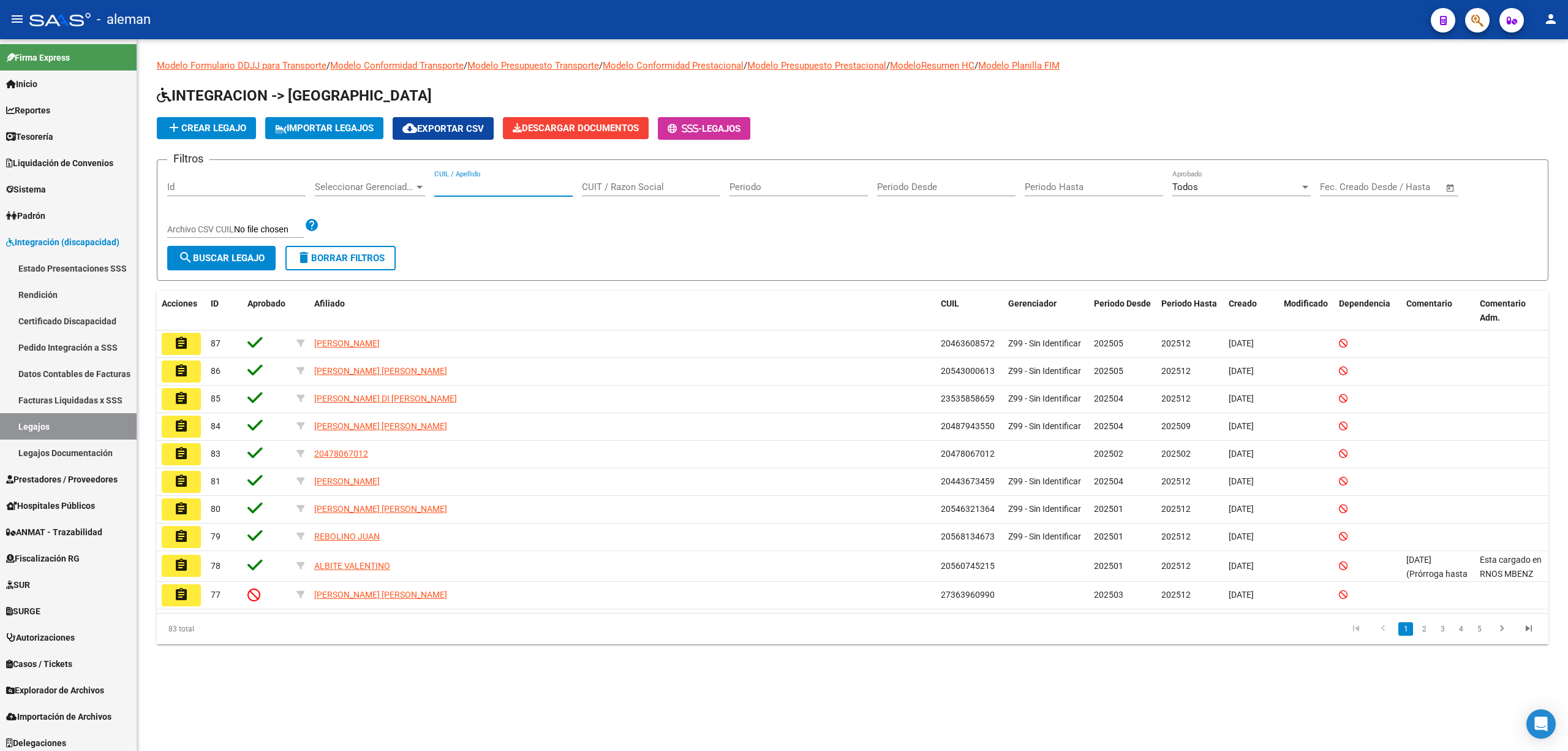
click at [515, 189] on input "CUIL / Apellido" at bounding box center [504, 187] width 139 height 11
paste input "[PERSON_NAME]"
type input "[PERSON_NAME]"
click at [247, 263] on span "search Buscar Legajo" at bounding box center [221, 258] width 87 height 11
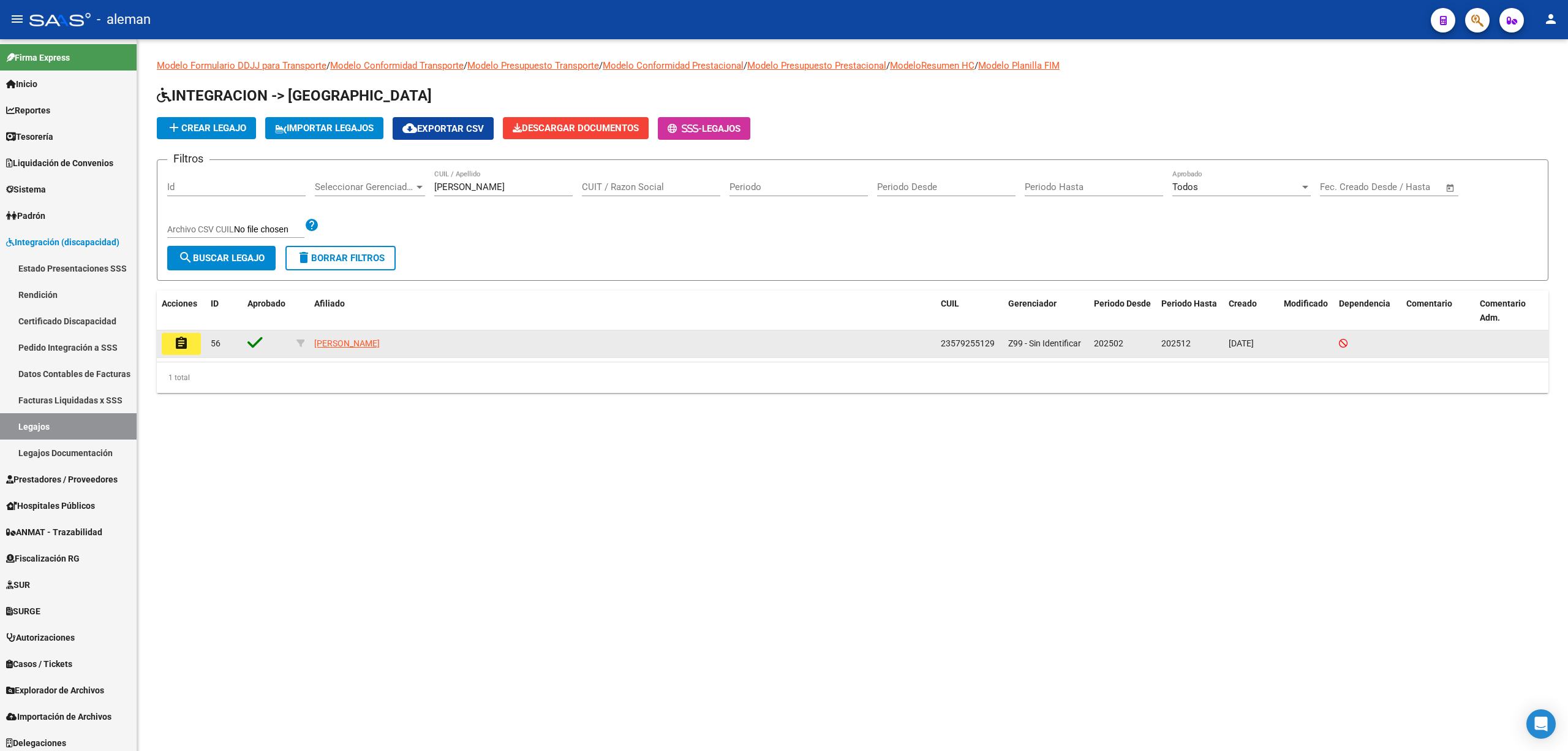
click at [189, 344] on button "assignment" at bounding box center [181, 344] width 39 height 22
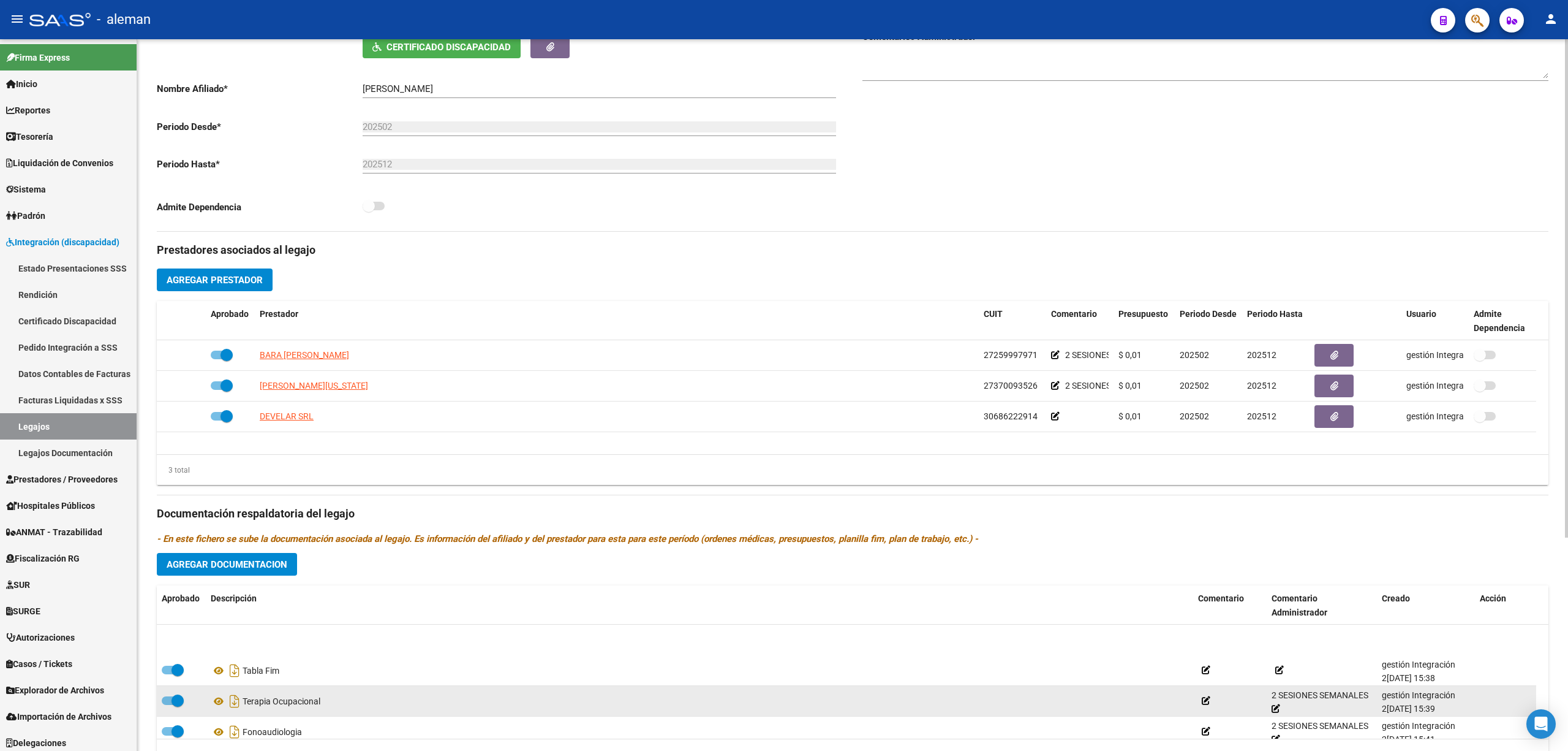
scroll to position [81, 0]
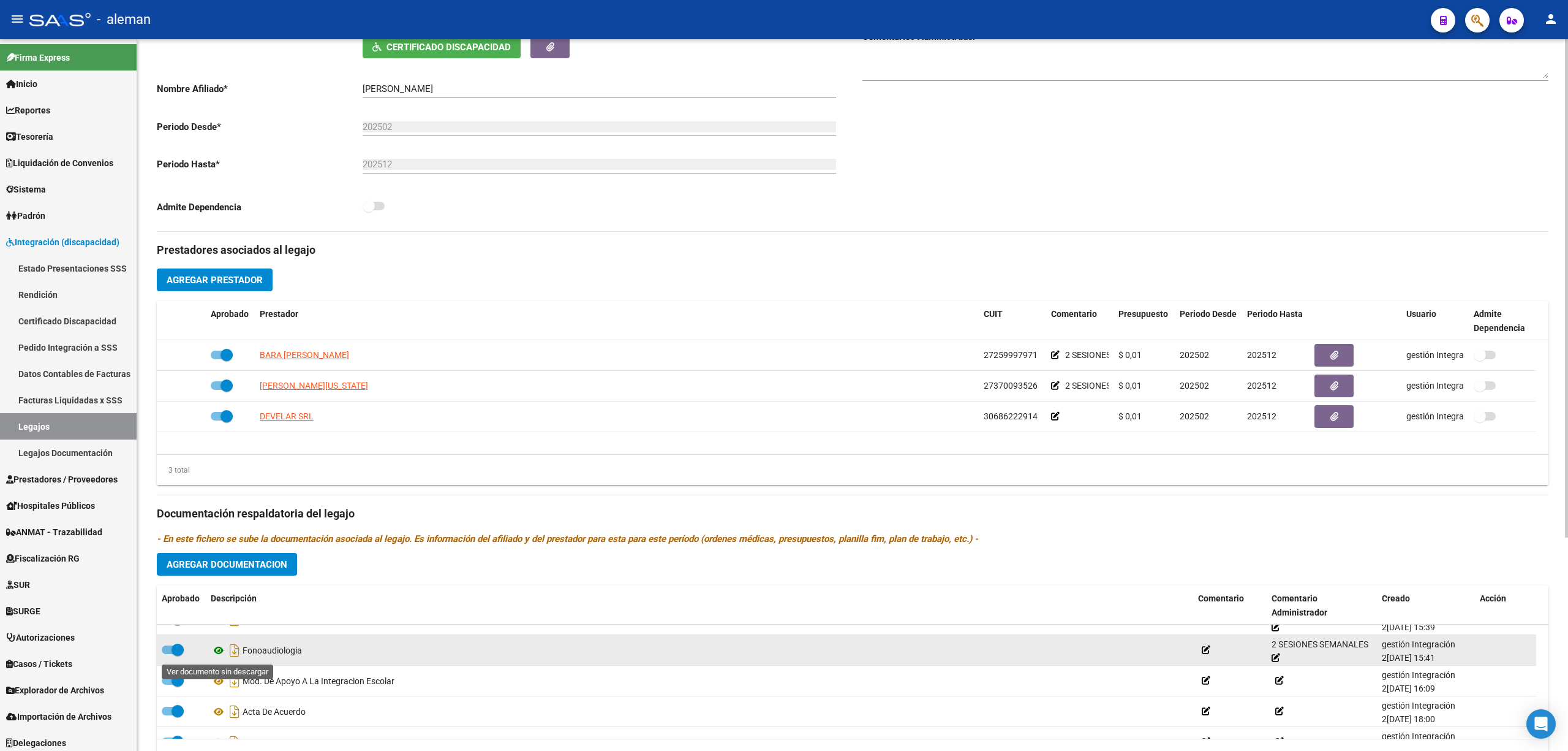
click at [216, 649] on icon at bounding box center [218, 651] width 16 height 15
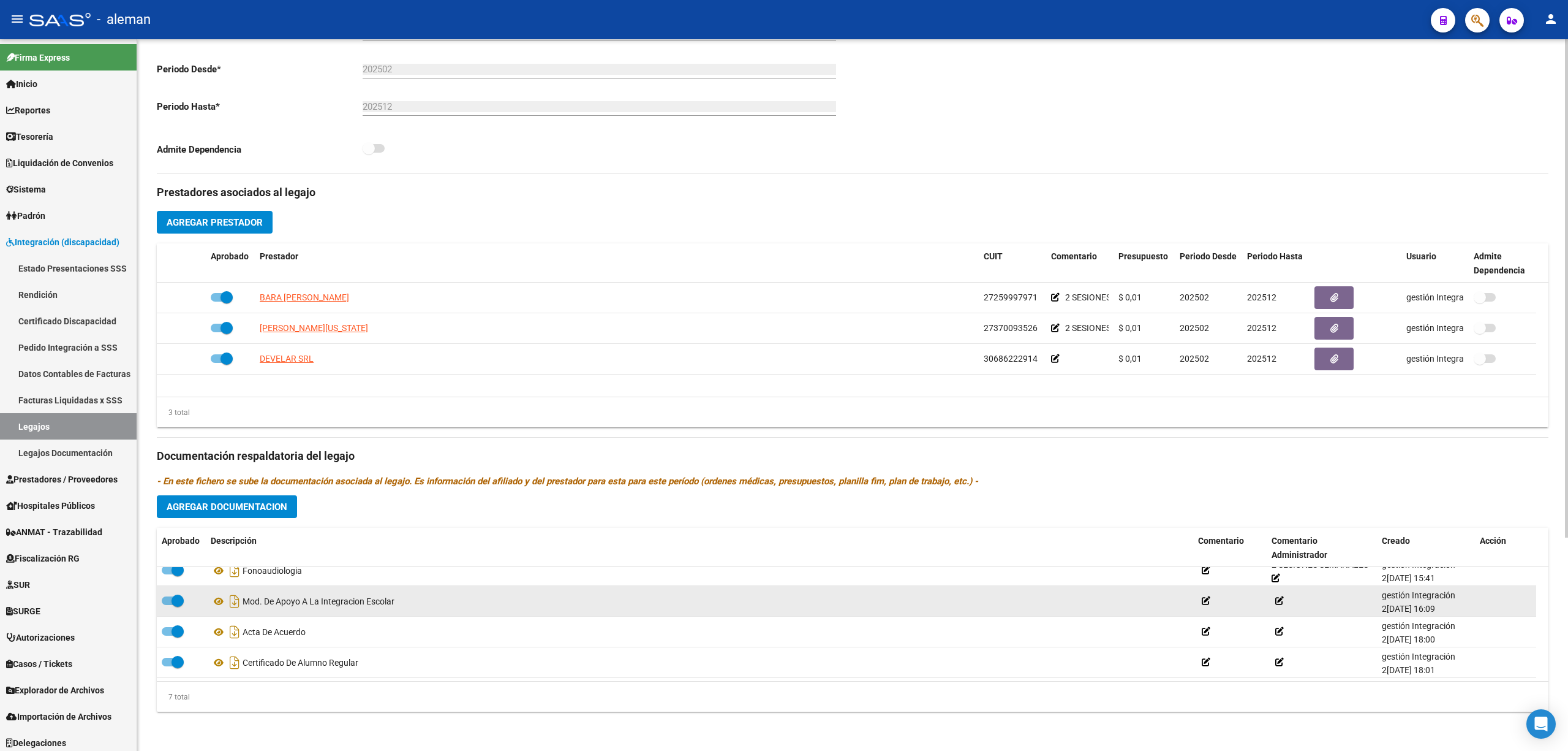
scroll to position [22, 0]
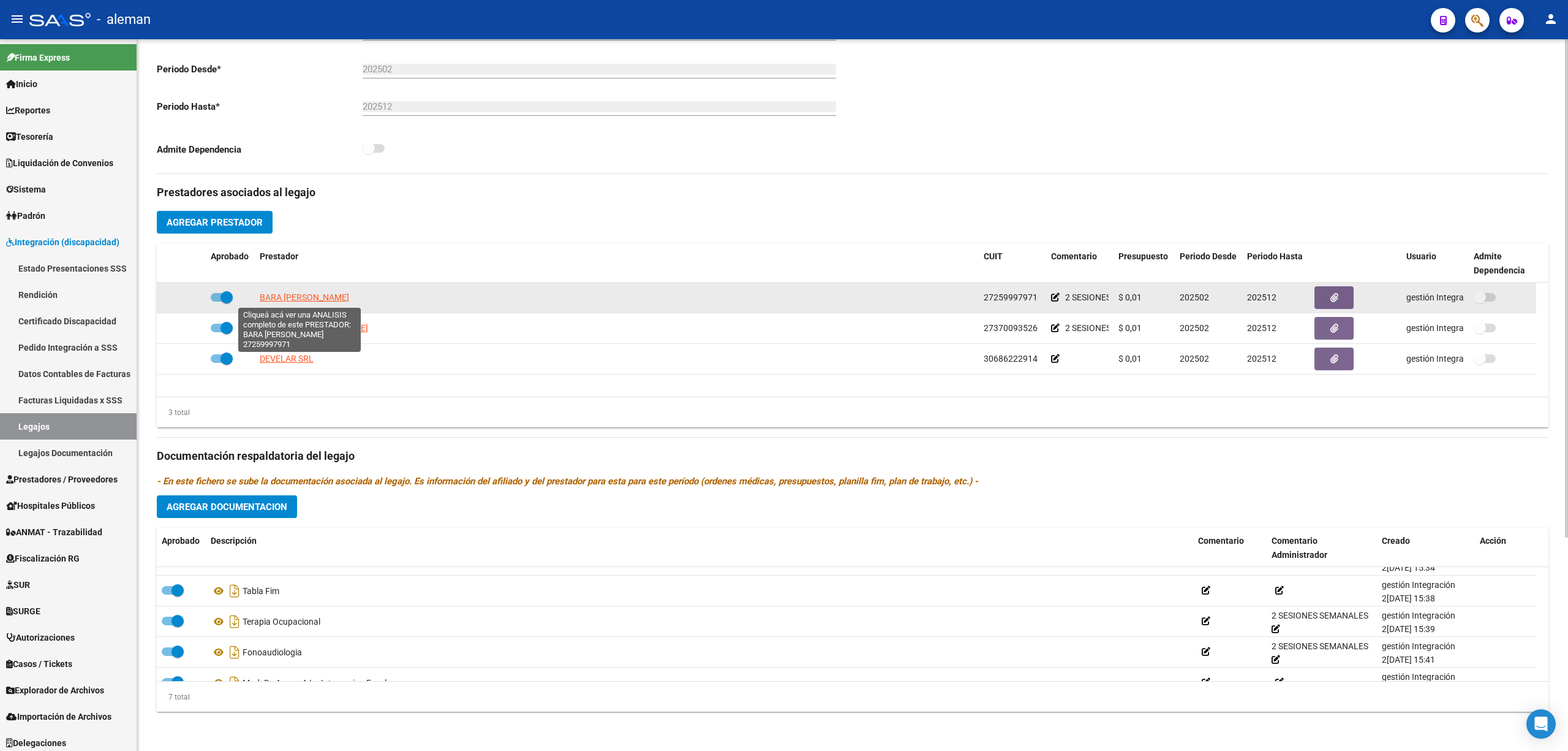
click at [329, 298] on span "BARA [PERSON_NAME]" at bounding box center [304, 297] width 89 height 10
type textarea "27259997971"
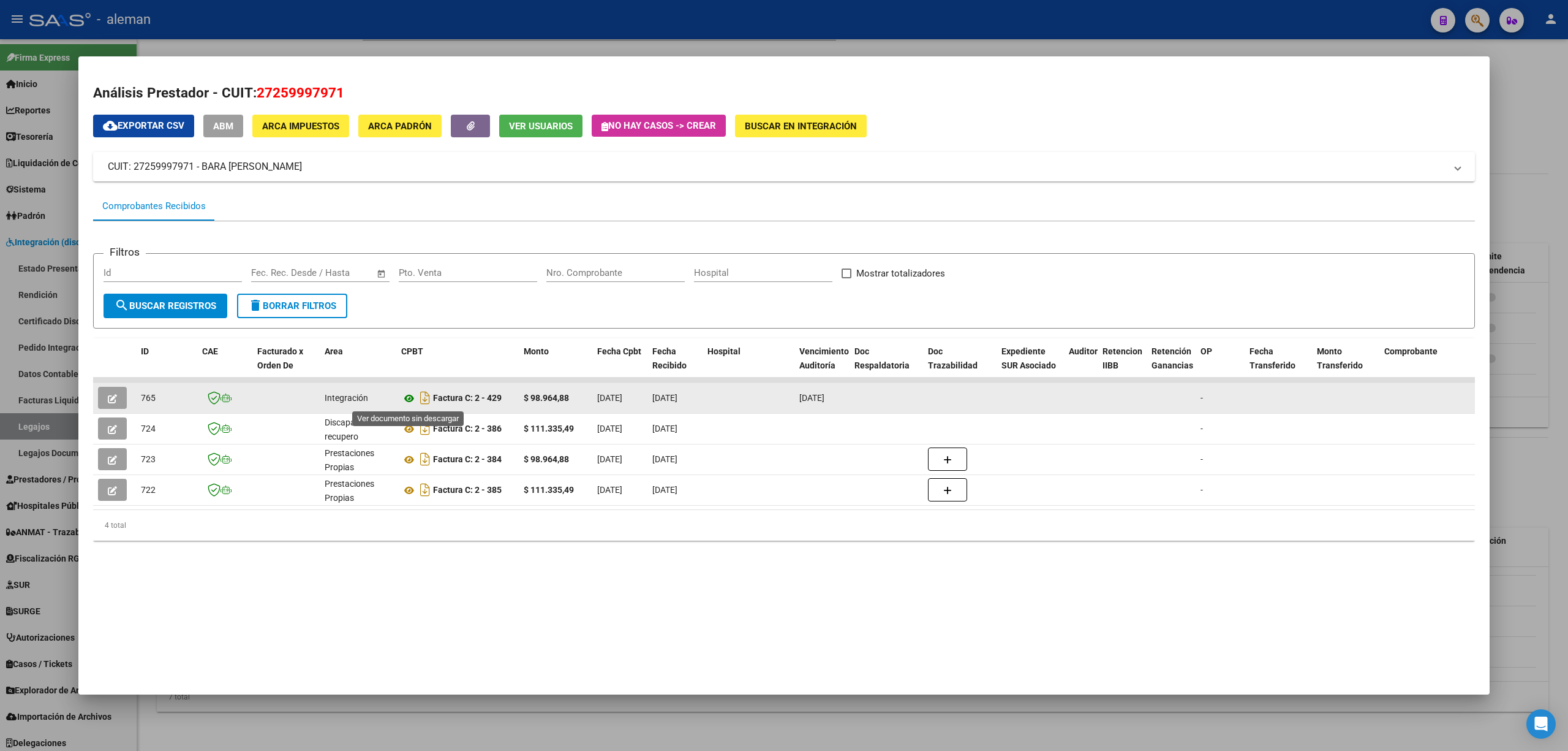
click at [408, 395] on icon at bounding box center [408, 398] width 16 height 15
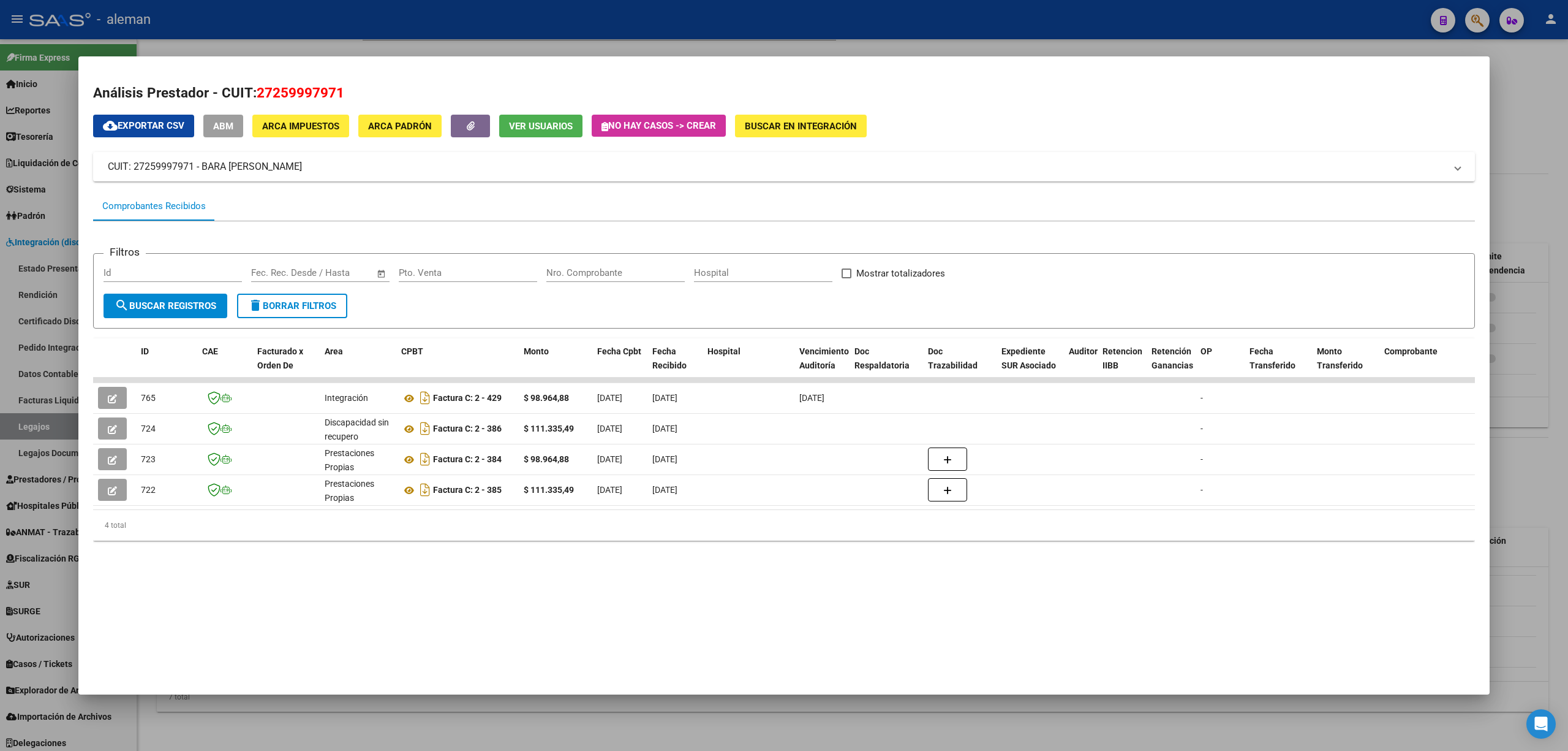
click at [1469, 492] on div at bounding box center [784, 376] width 1568 height 751
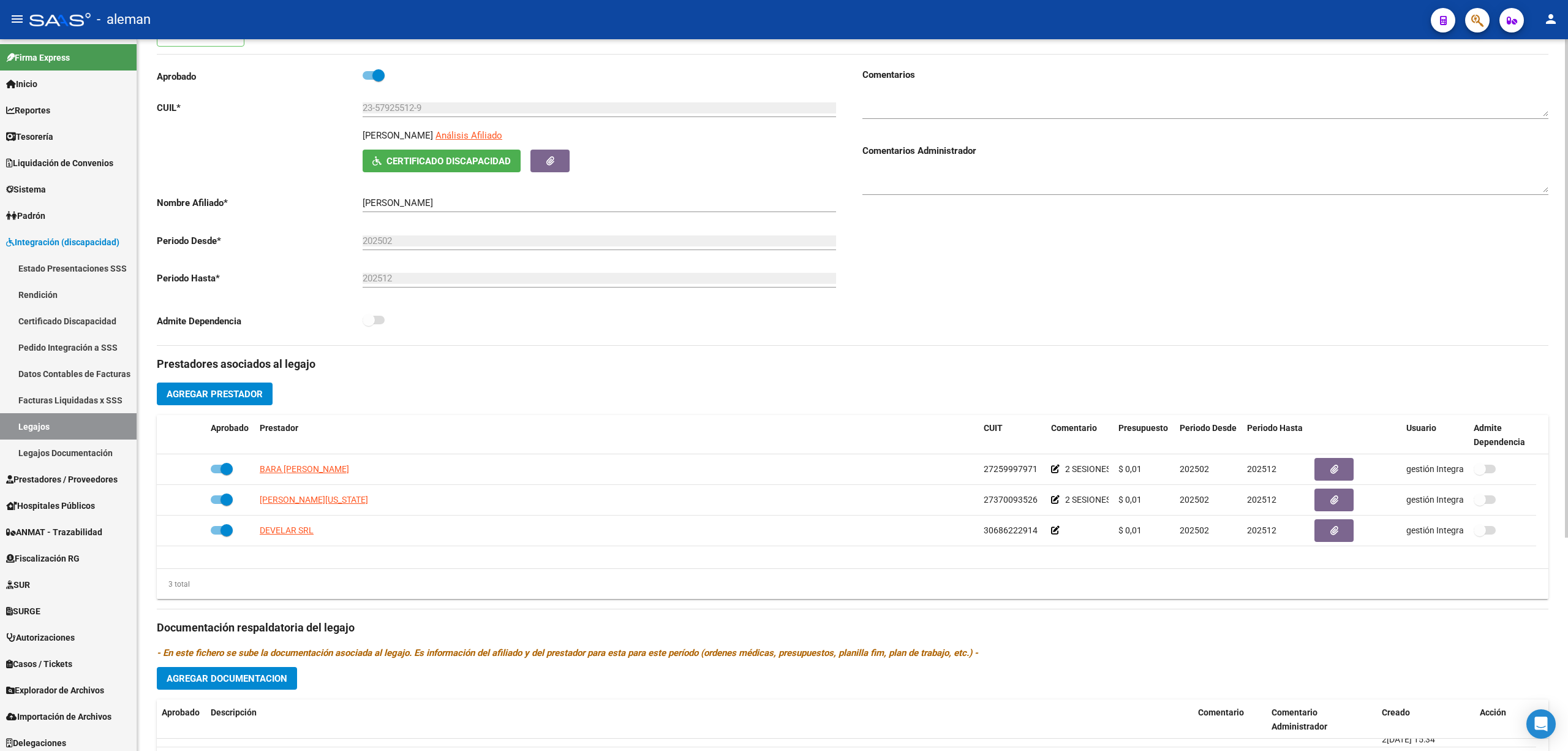
scroll to position [0, 0]
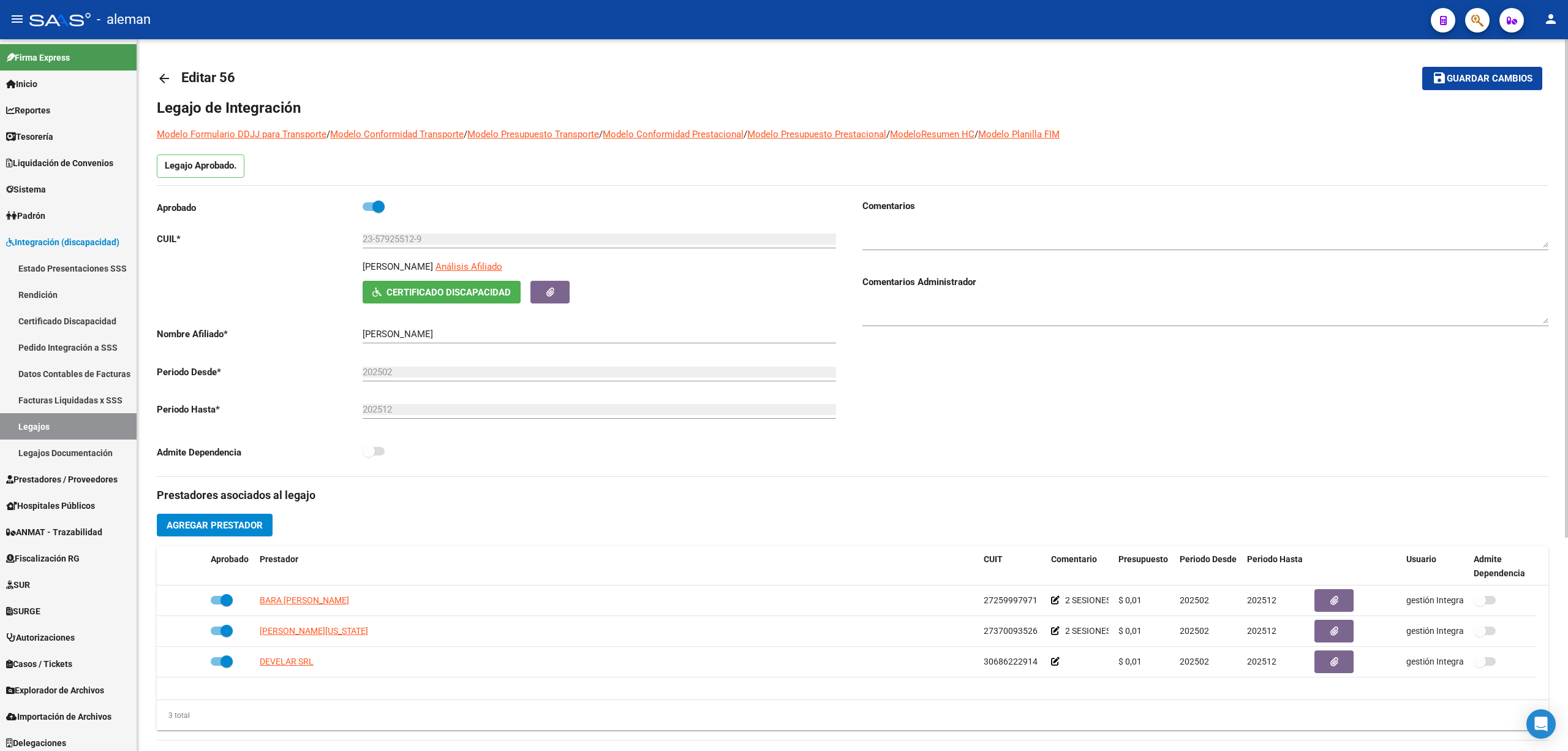
click at [159, 71] on mat-icon "arrow_back" at bounding box center [164, 79] width 15 height 15
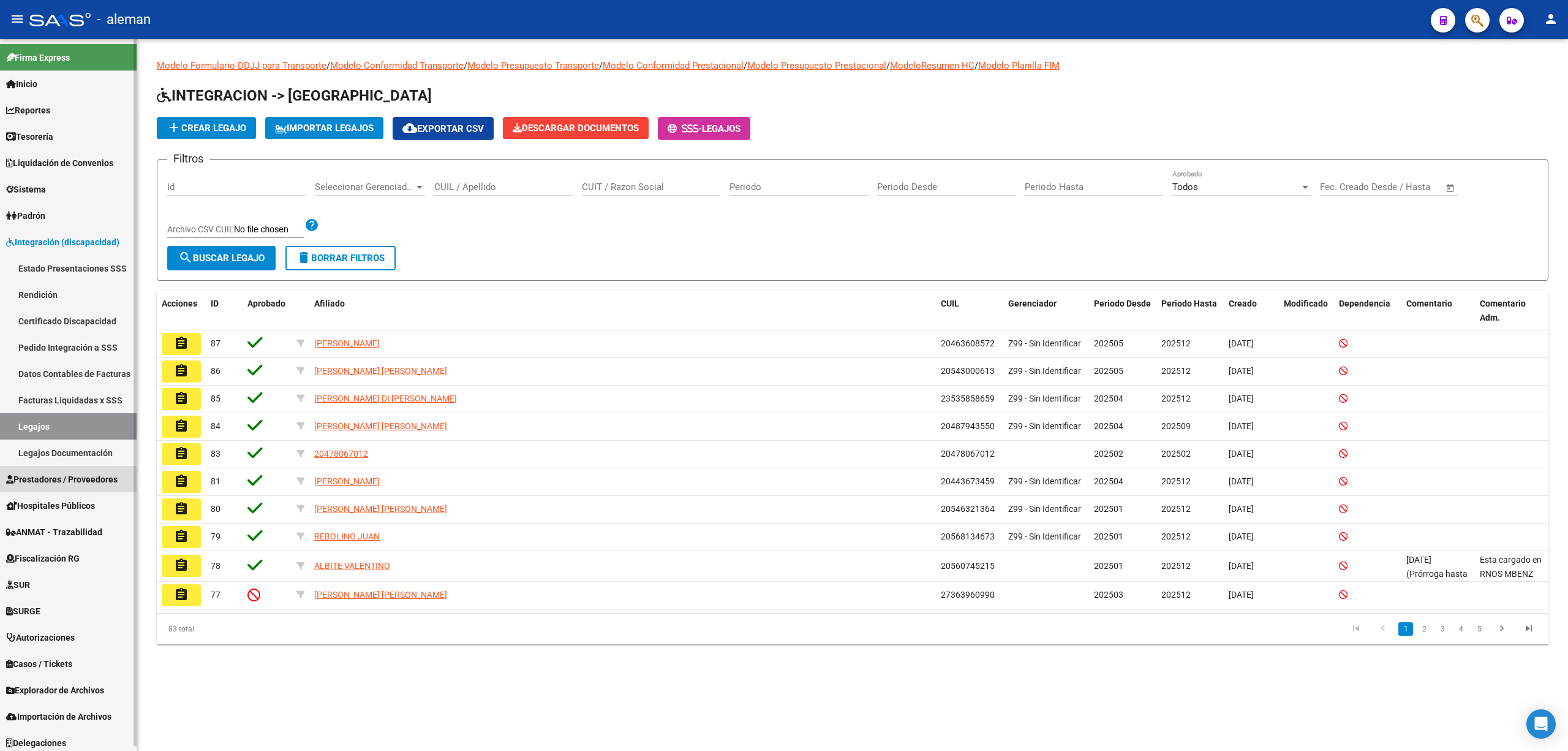
click at [75, 473] on span "Prestadores / Proveedores" at bounding box center [62, 479] width 111 height 14
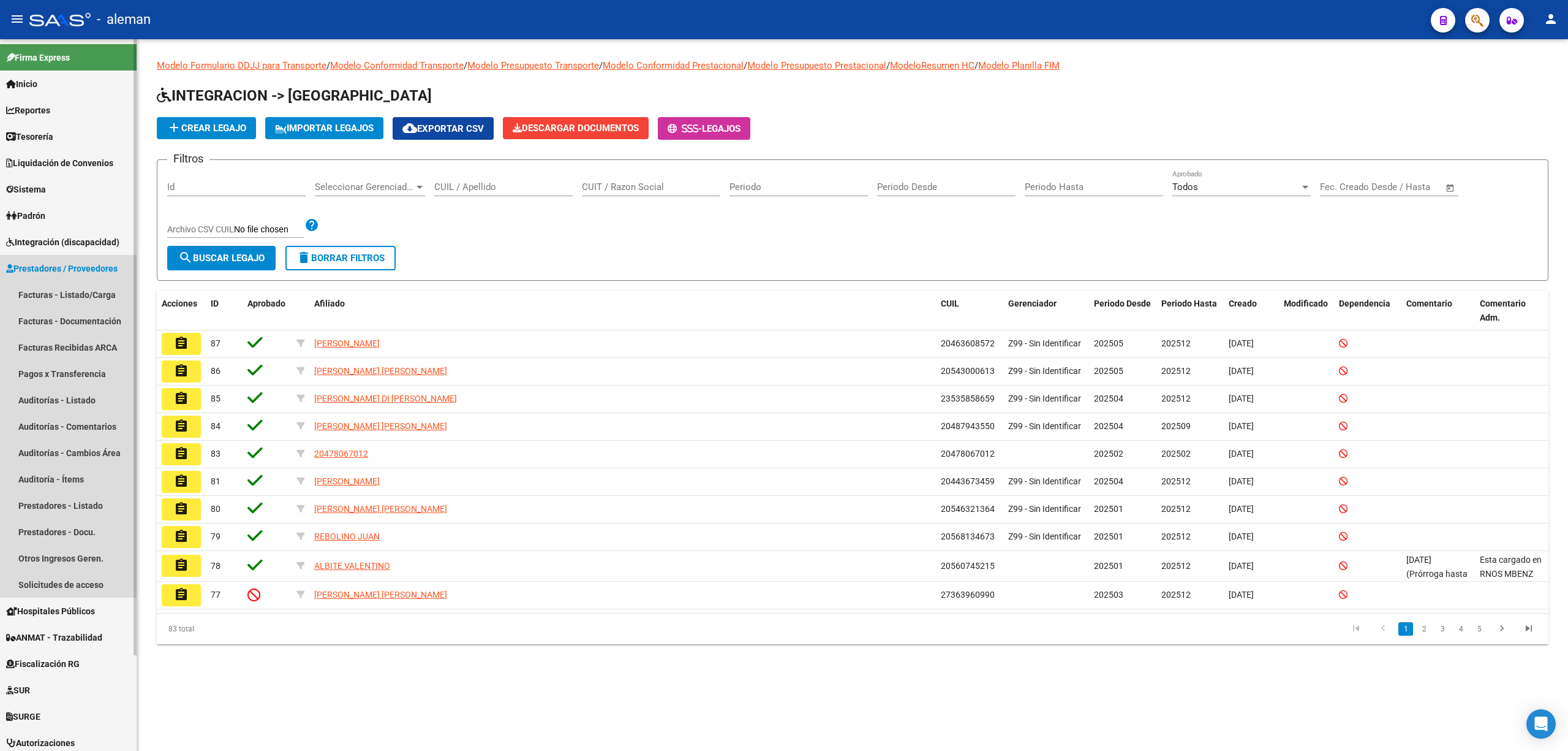
click at [75, 263] on span "Prestadores / Proveedores" at bounding box center [62, 268] width 111 height 14
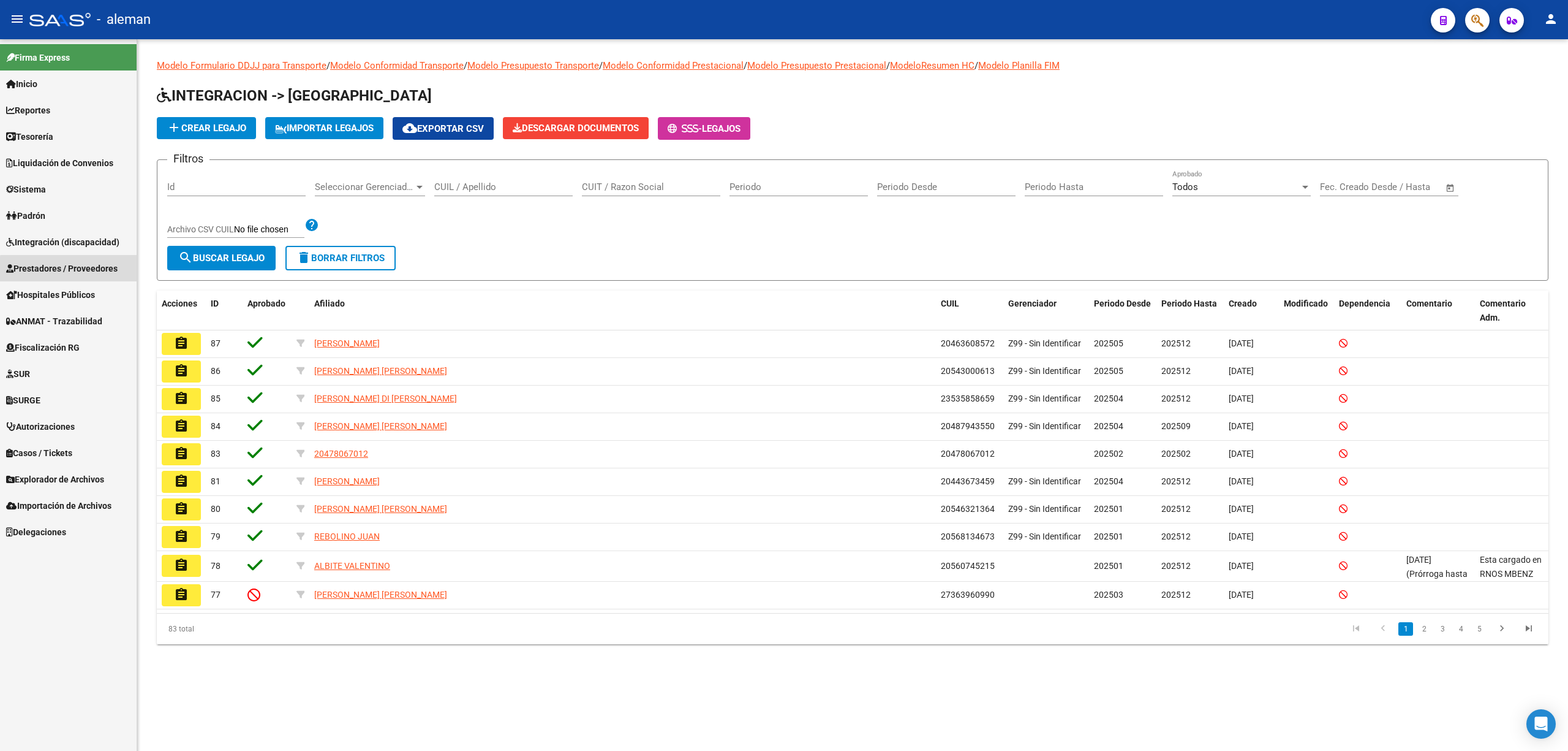
click at [72, 270] on span "Prestadores / Proveedores" at bounding box center [62, 268] width 111 height 14
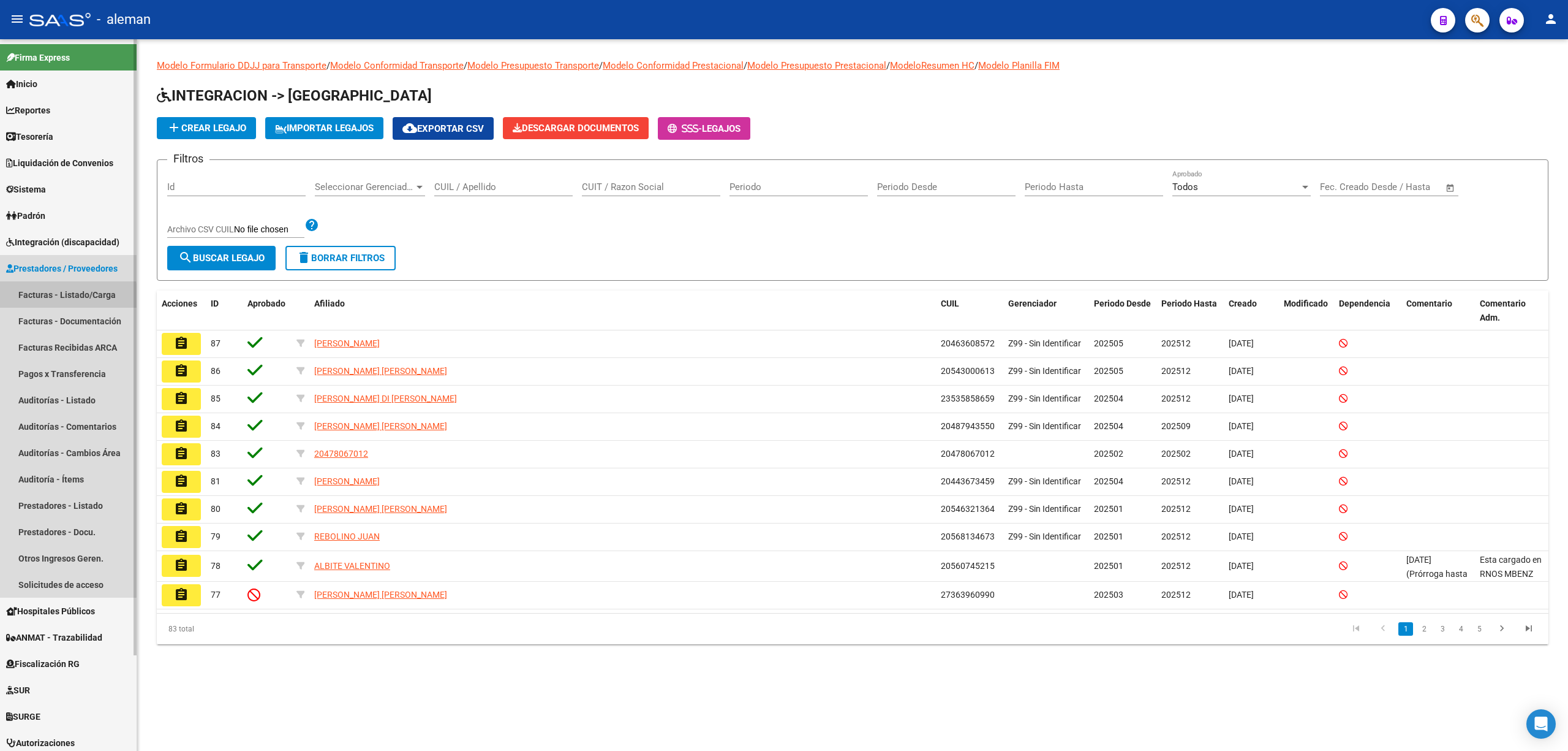
click at [62, 297] on link "Facturas - Listado/Carga" at bounding box center [68, 294] width 137 height 26
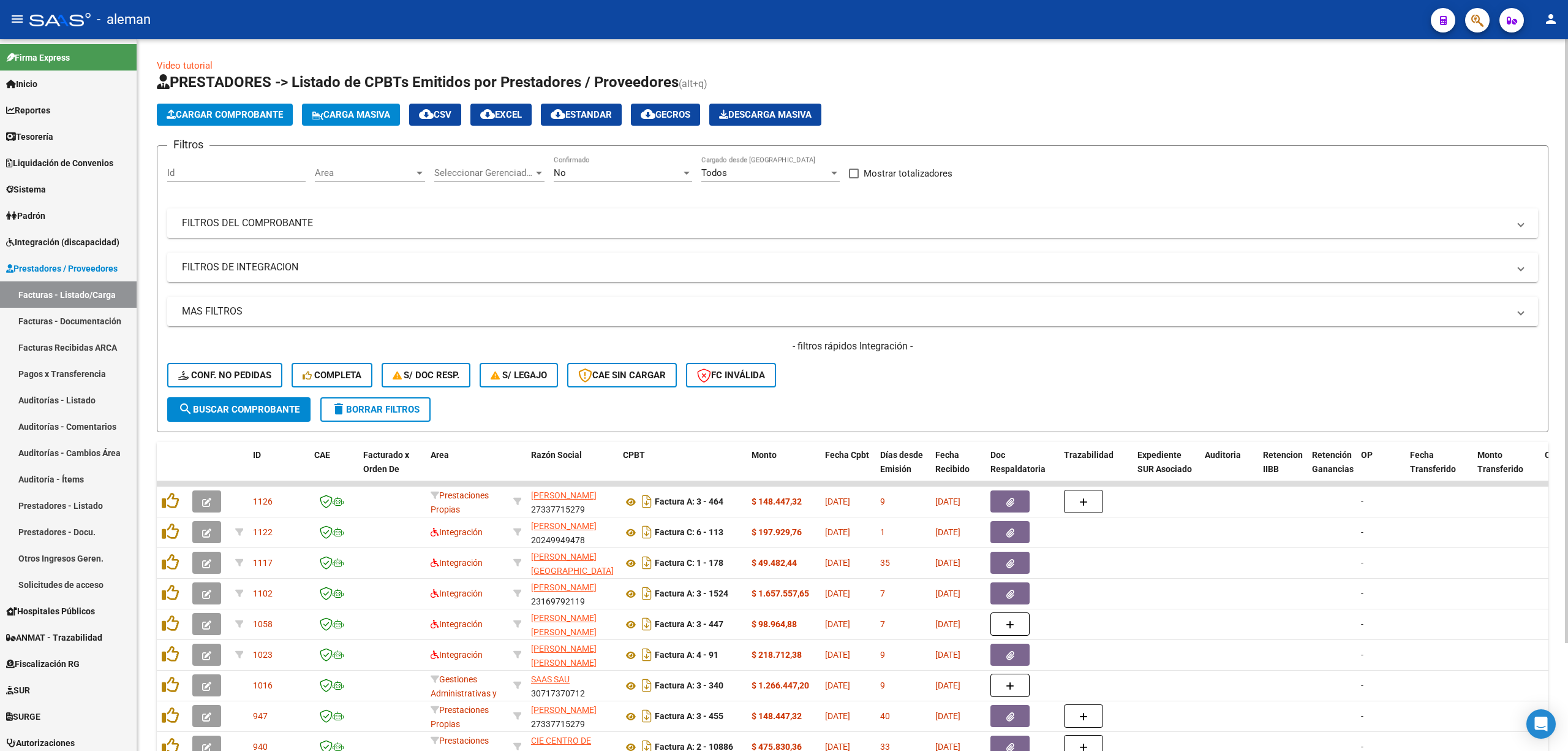
click at [844, 228] on mat-panel-title "FILTROS DEL COMPROBANTE" at bounding box center [845, 223] width 1327 height 14
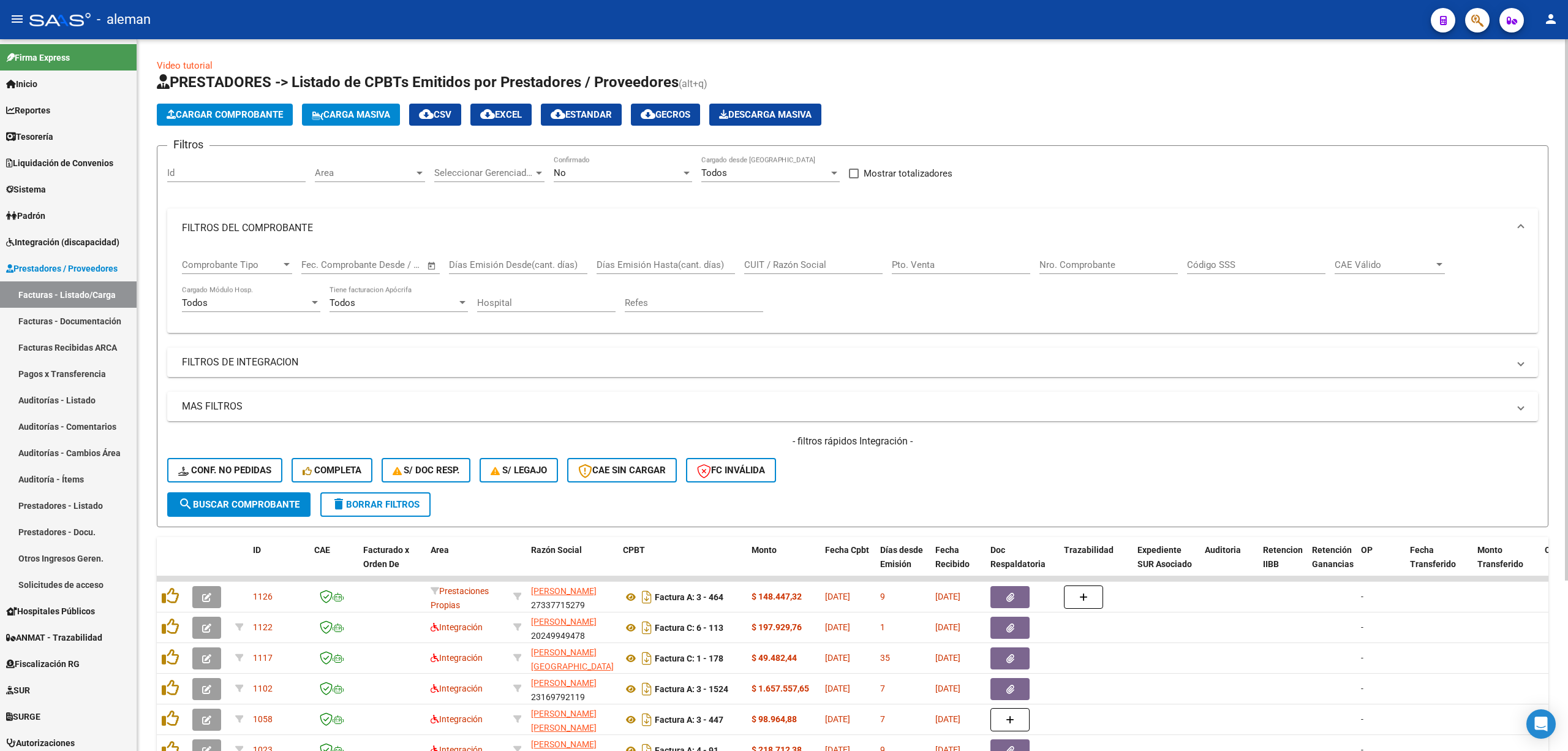
click at [1136, 266] on input "Nro. Comprobante" at bounding box center [1109, 265] width 139 height 11
type input "7125"
click at [250, 502] on span "search Buscar Comprobante" at bounding box center [238, 504] width 121 height 11
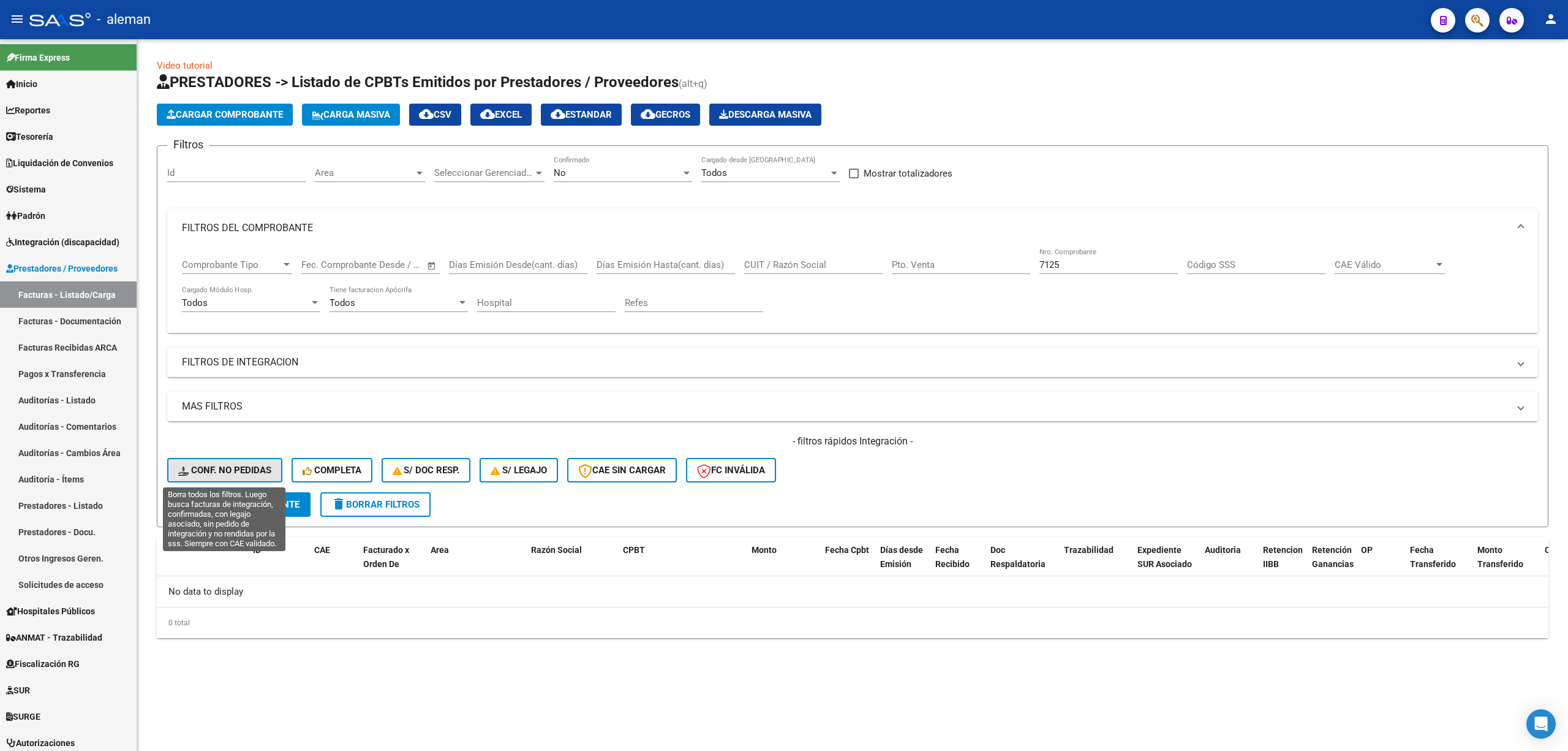
click at [248, 469] on span "Conf. no pedidas" at bounding box center [225, 470] width 93 height 11
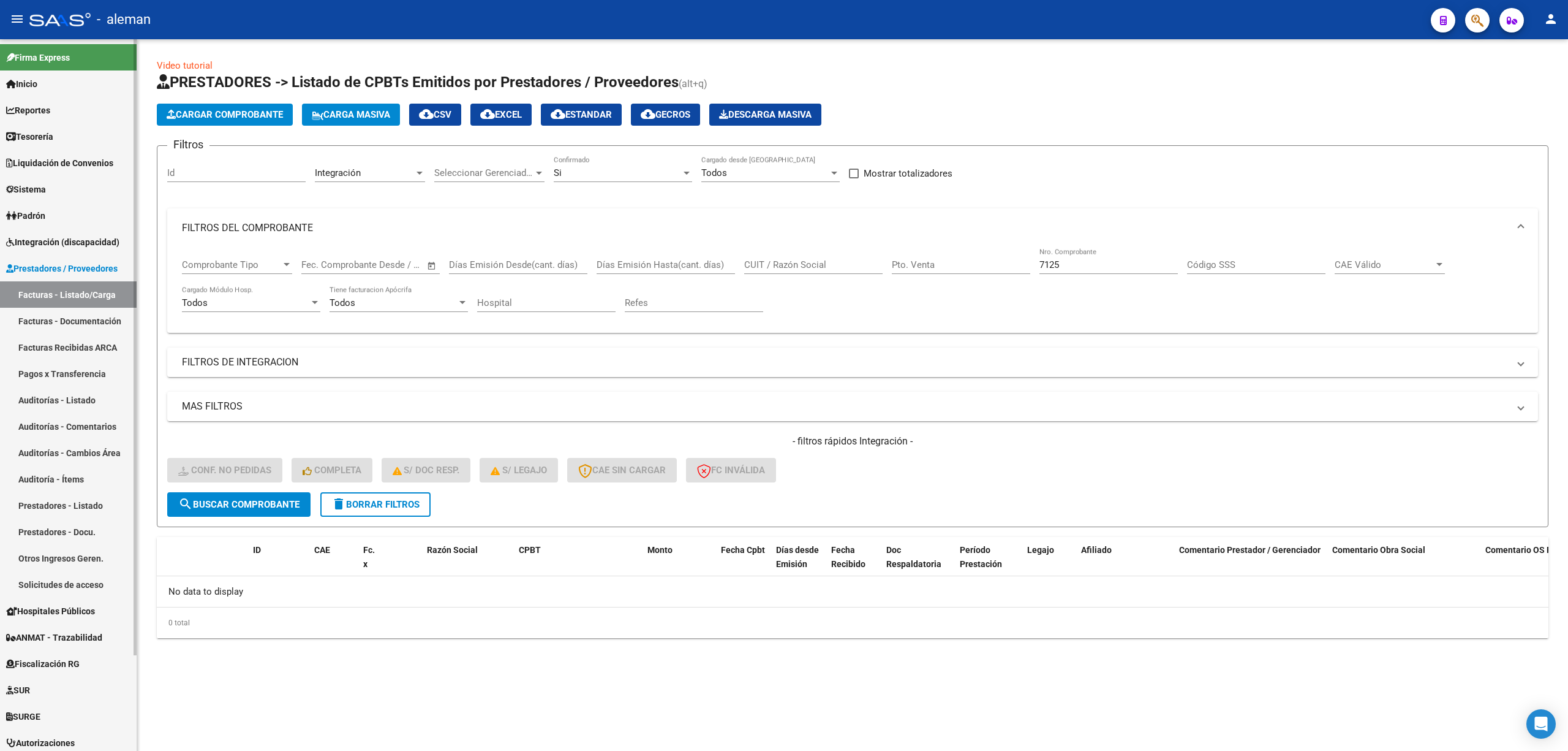
click at [72, 241] on span "Integración (discapacidad)" at bounding box center [63, 242] width 113 height 14
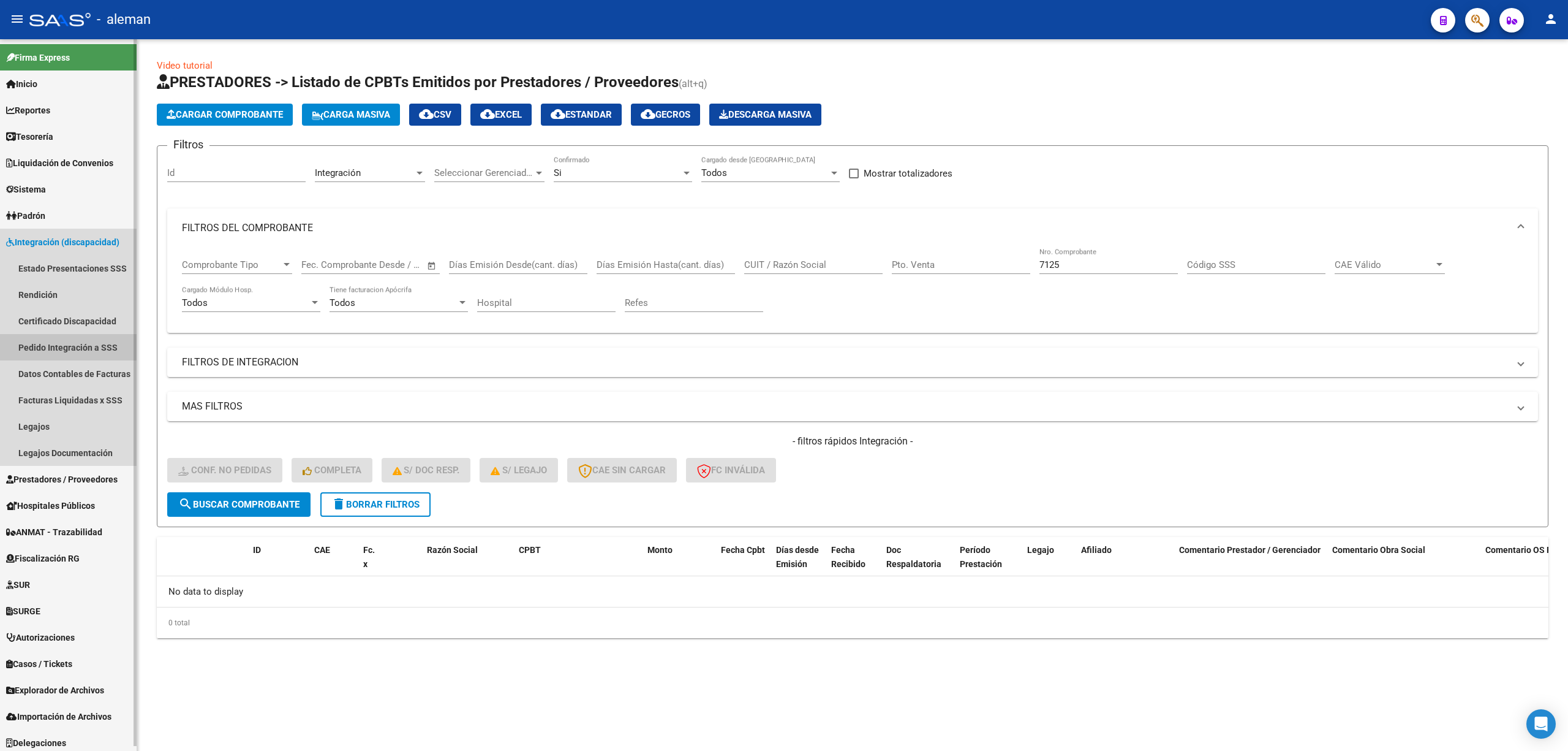
click at [68, 344] on link "Pedido Integración a SSS" at bounding box center [68, 347] width 137 height 26
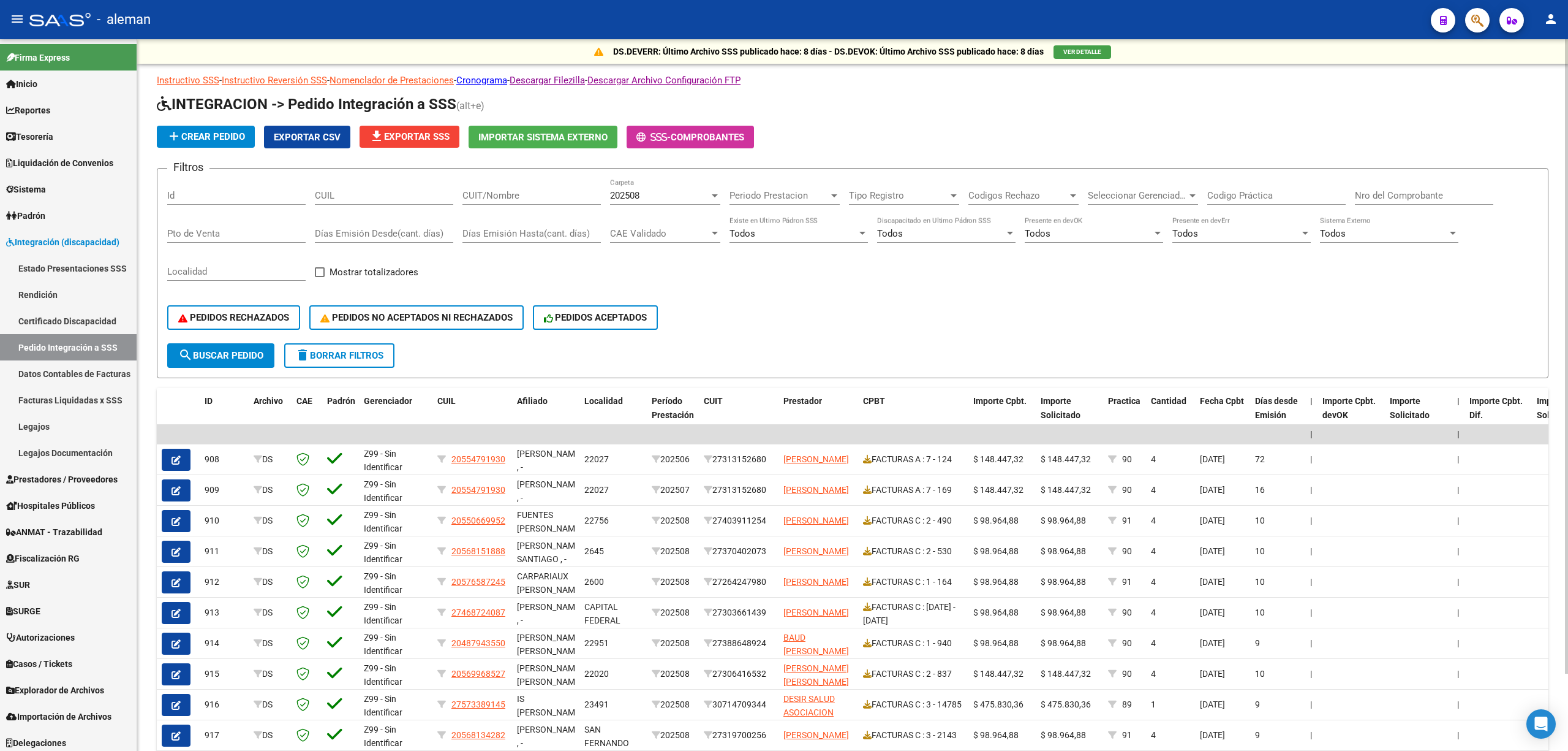
click at [216, 237] on input "Pto de Venta" at bounding box center [237, 234] width 139 height 11
click at [1365, 201] on input "Nro del Comprobante" at bounding box center [1425, 196] width 139 height 11
click at [228, 355] on span "search Buscar Pedido" at bounding box center [220, 355] width 85 height 11
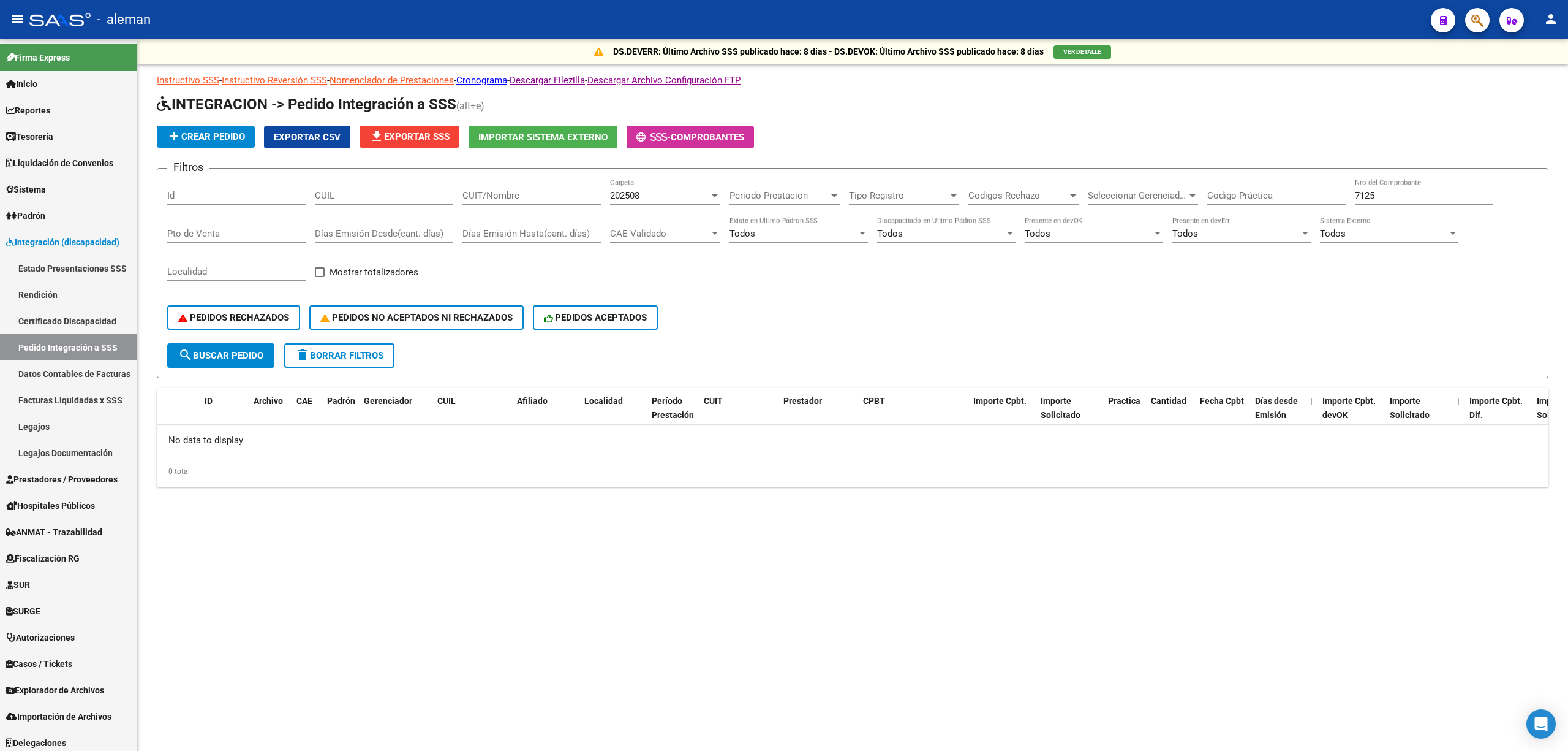
click at [1371, 196] on input "7125" at bounding box center [1425, 196] width 139 height 11
type input "7185"
click at [230, 363] on button "search Buscar Pedido" at bounding box center [220, 355] width 107 height 25
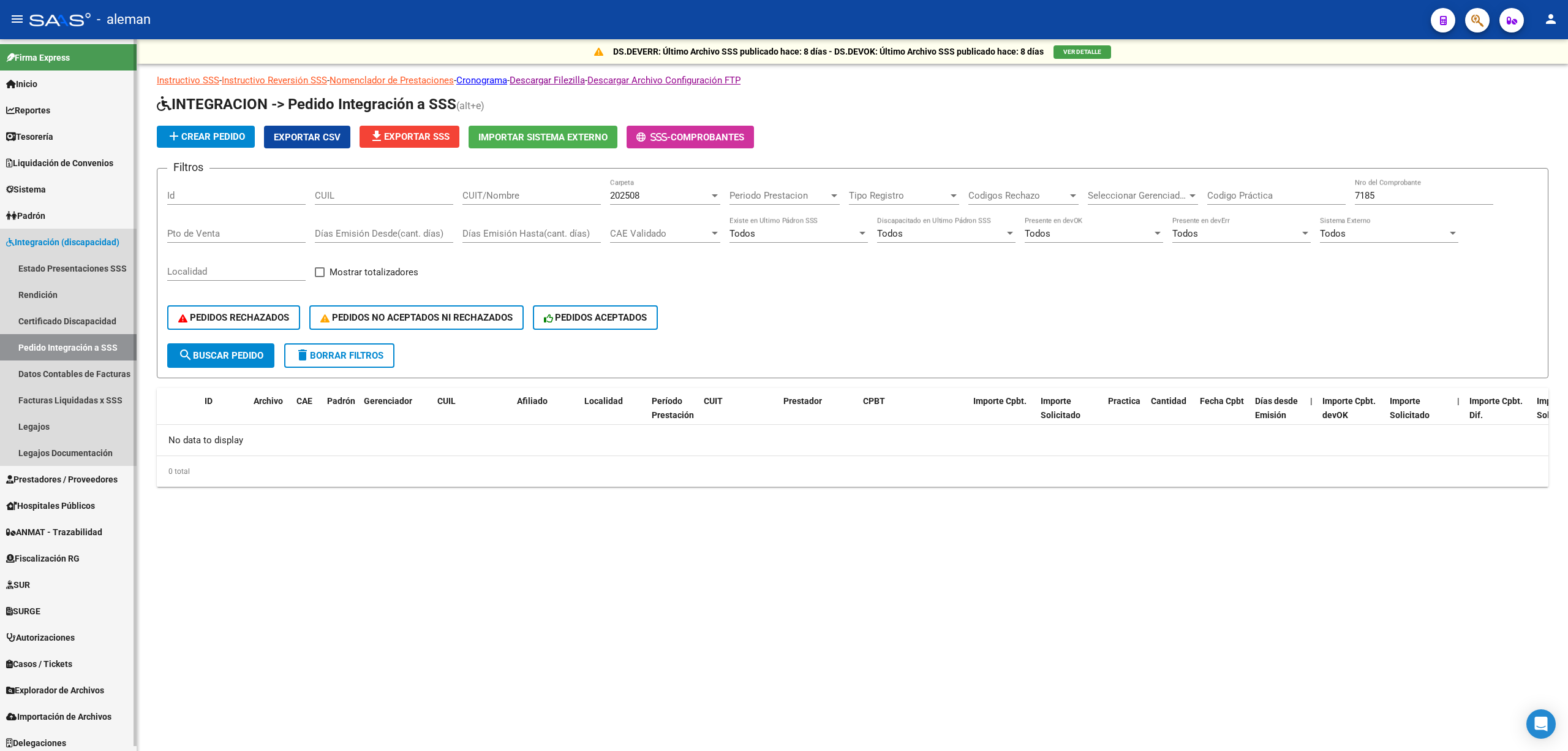
click at [69, 241] on span "Integración (discapacidad)" at bounding box center [63, 242] width 113 height 14
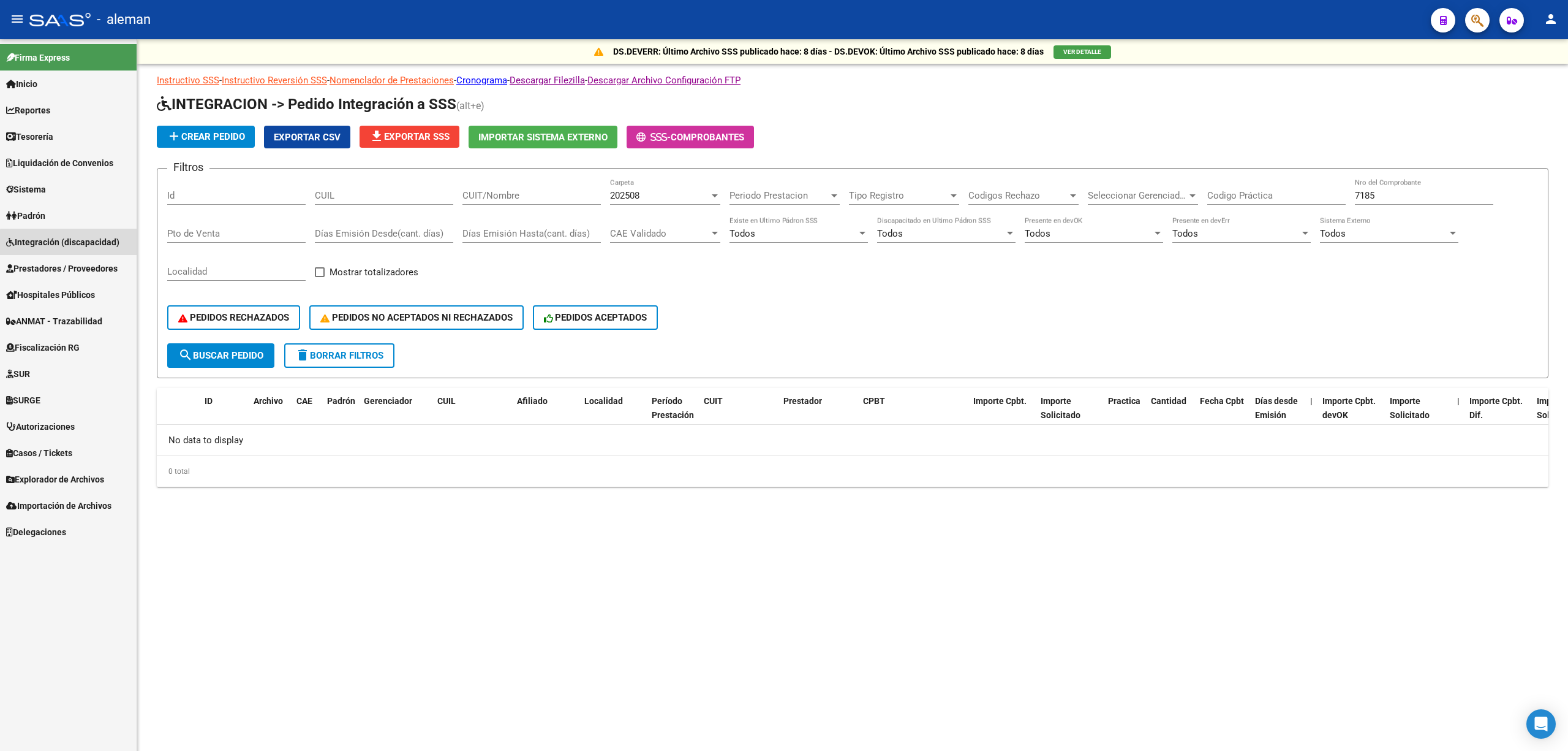
click at [86, 244] on span "Integración (discapacidad)" at bounding box center [63, 242] width 113 height 14
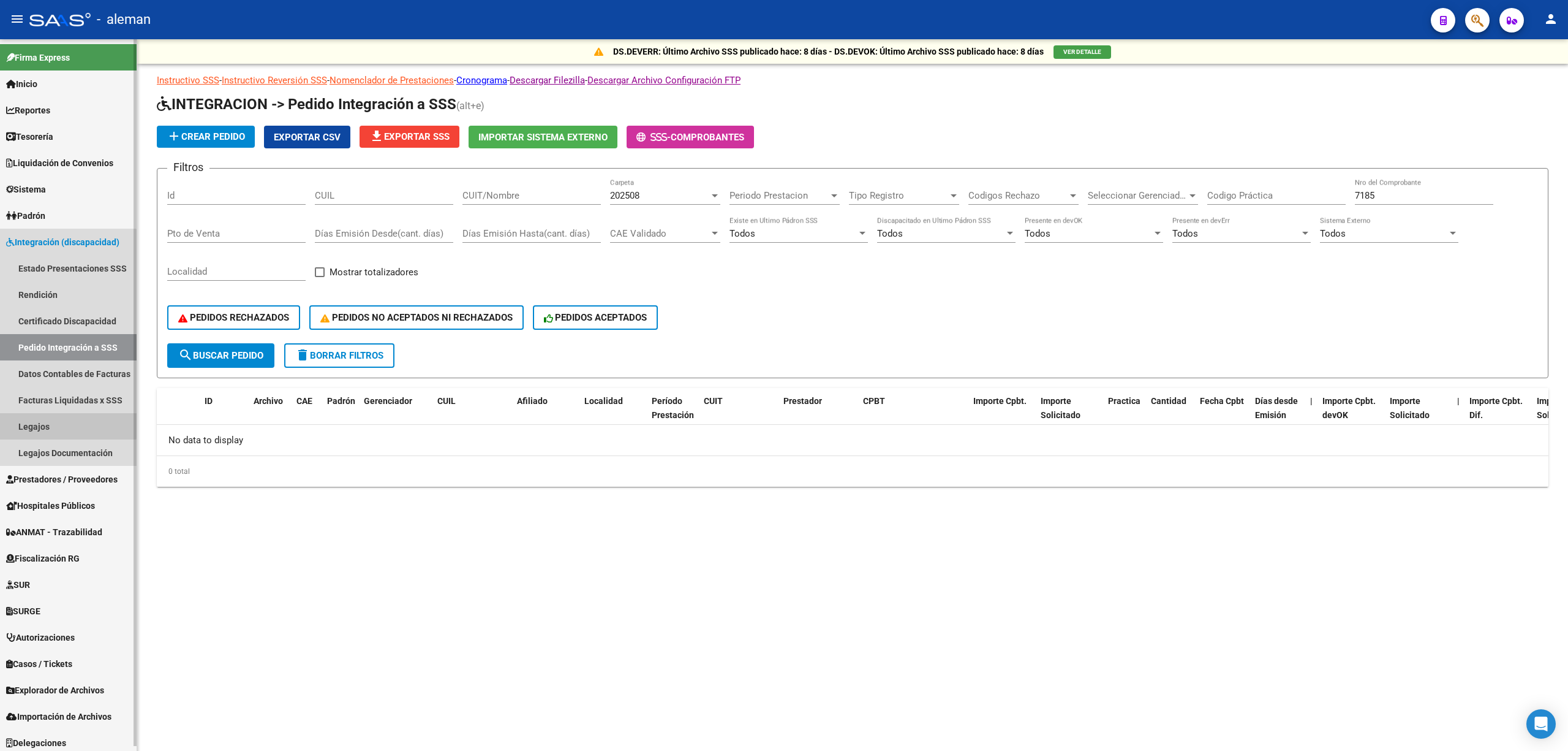
click at [38, 423] on link "Legajos" at bounding box center [68, 426] width 137 height 26
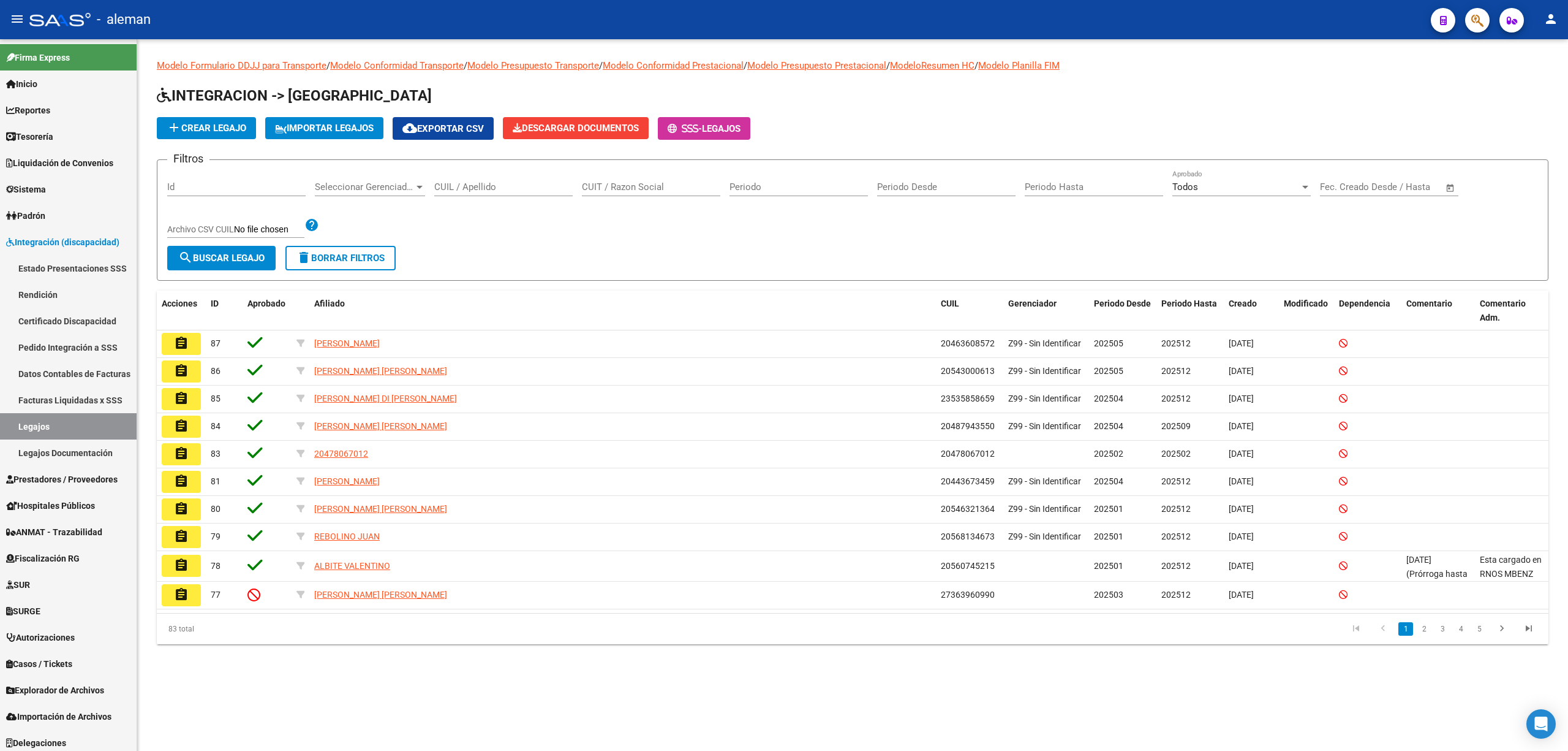
click at [535, 189] on input "CUIL / Apellido" at bounding box center [504, 187] width 139 height 11
type input "barbenza"
click at [256, 258] on span "search Buscar Legajo" at bounding box center [221, 258] width 87 height 11
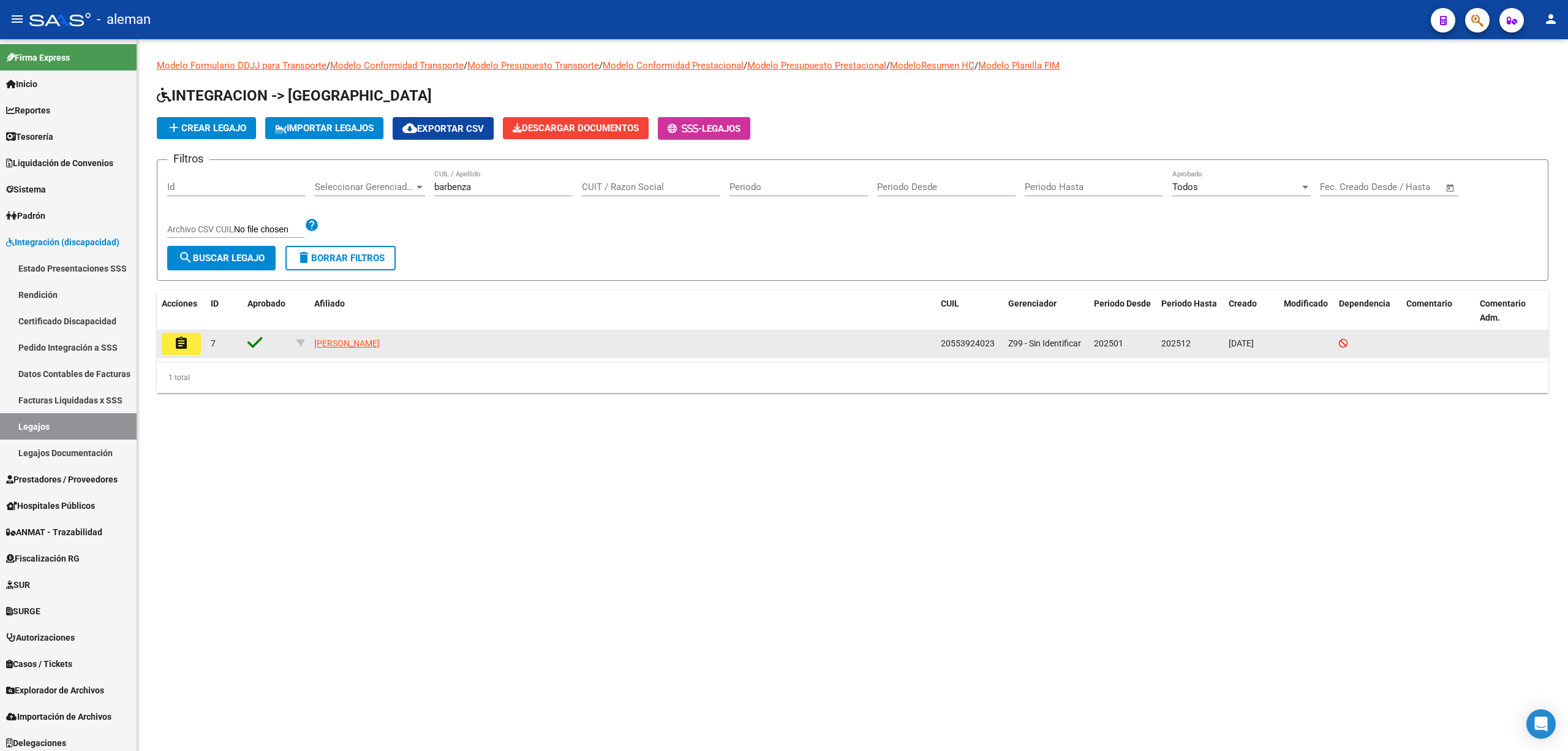
click at [190, 342] on button "assignment" at bounding box center [181, 344] width 39 height 22
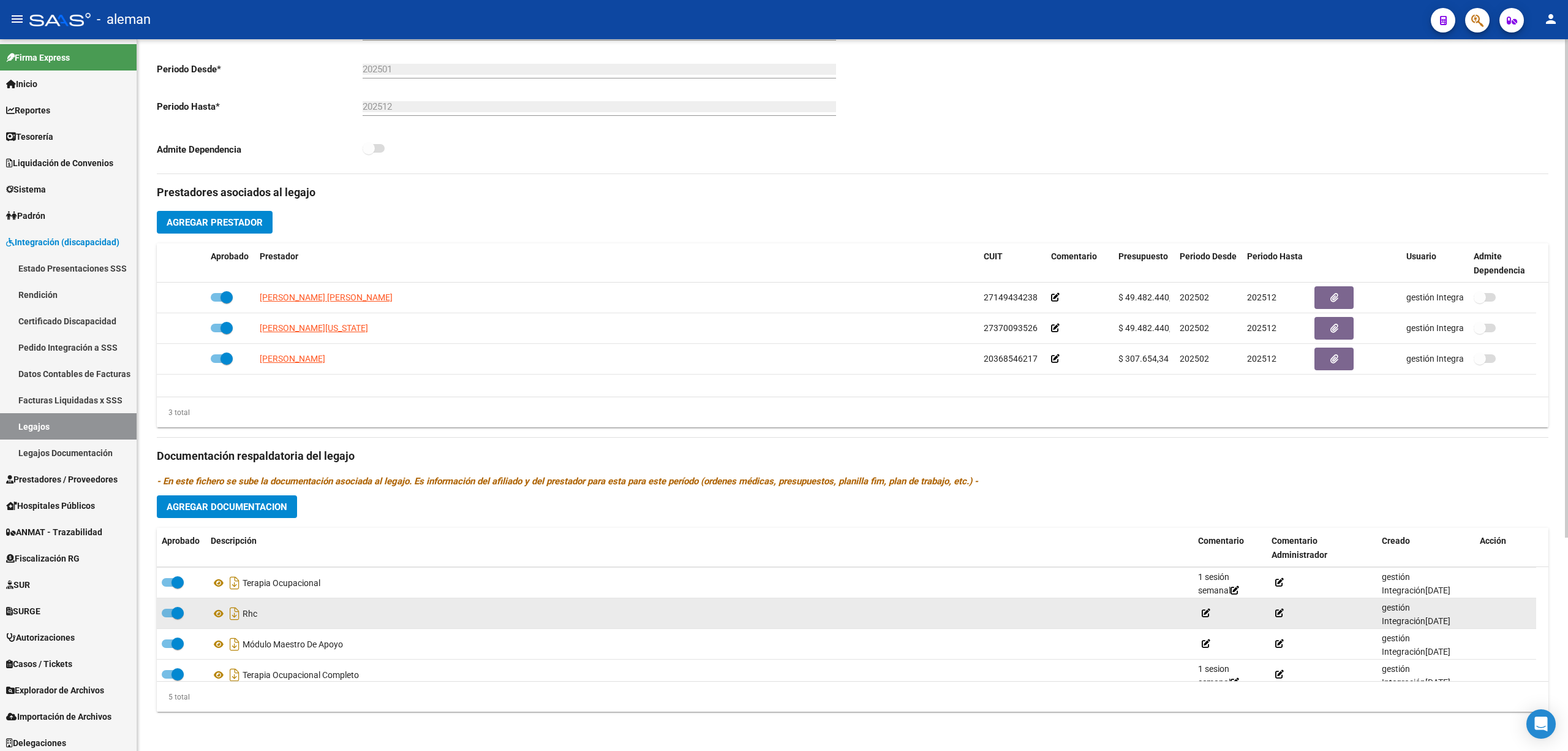
scroll to position [42, 0]
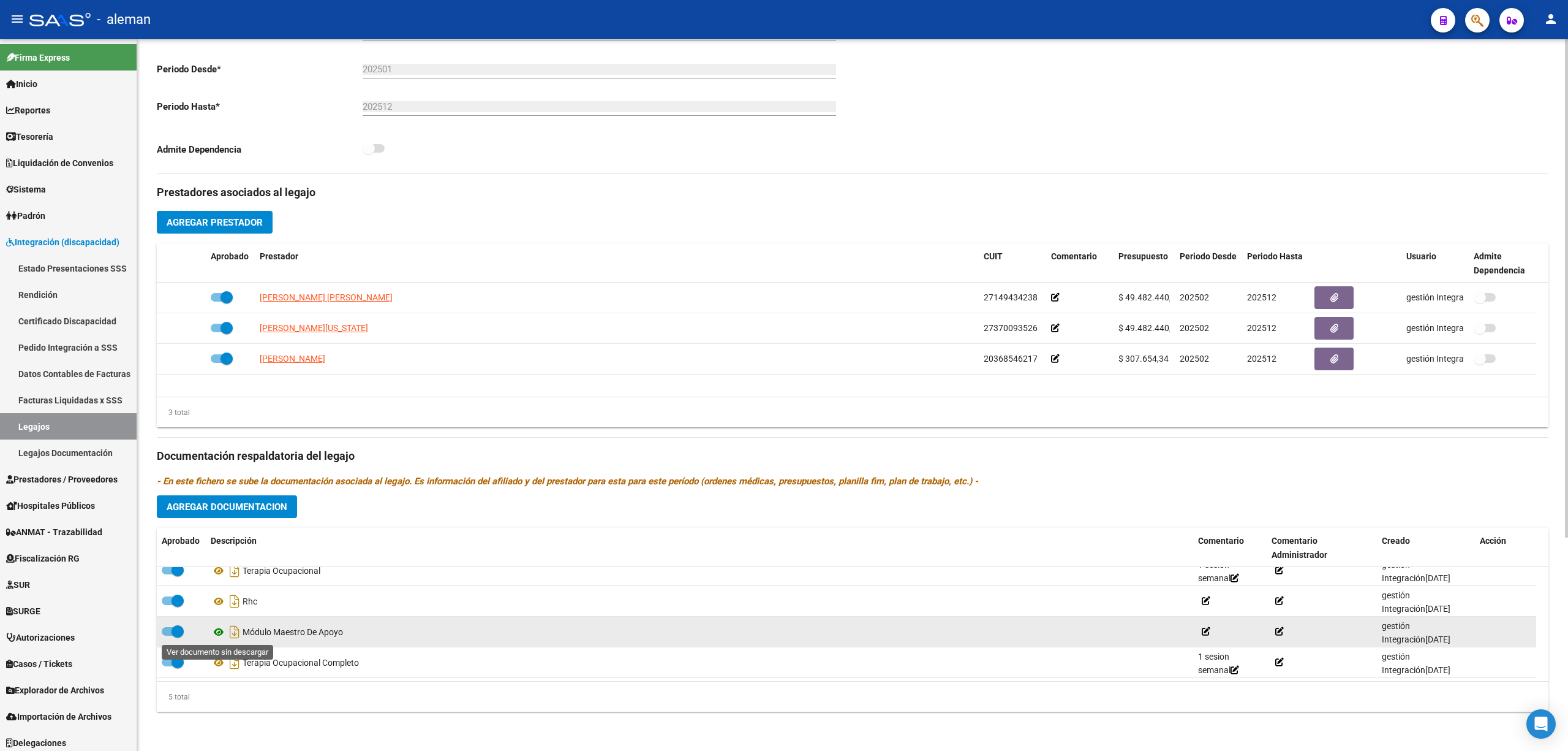
click at [219, 631] on icon at bounding box center [218, 632] width 16 height 15
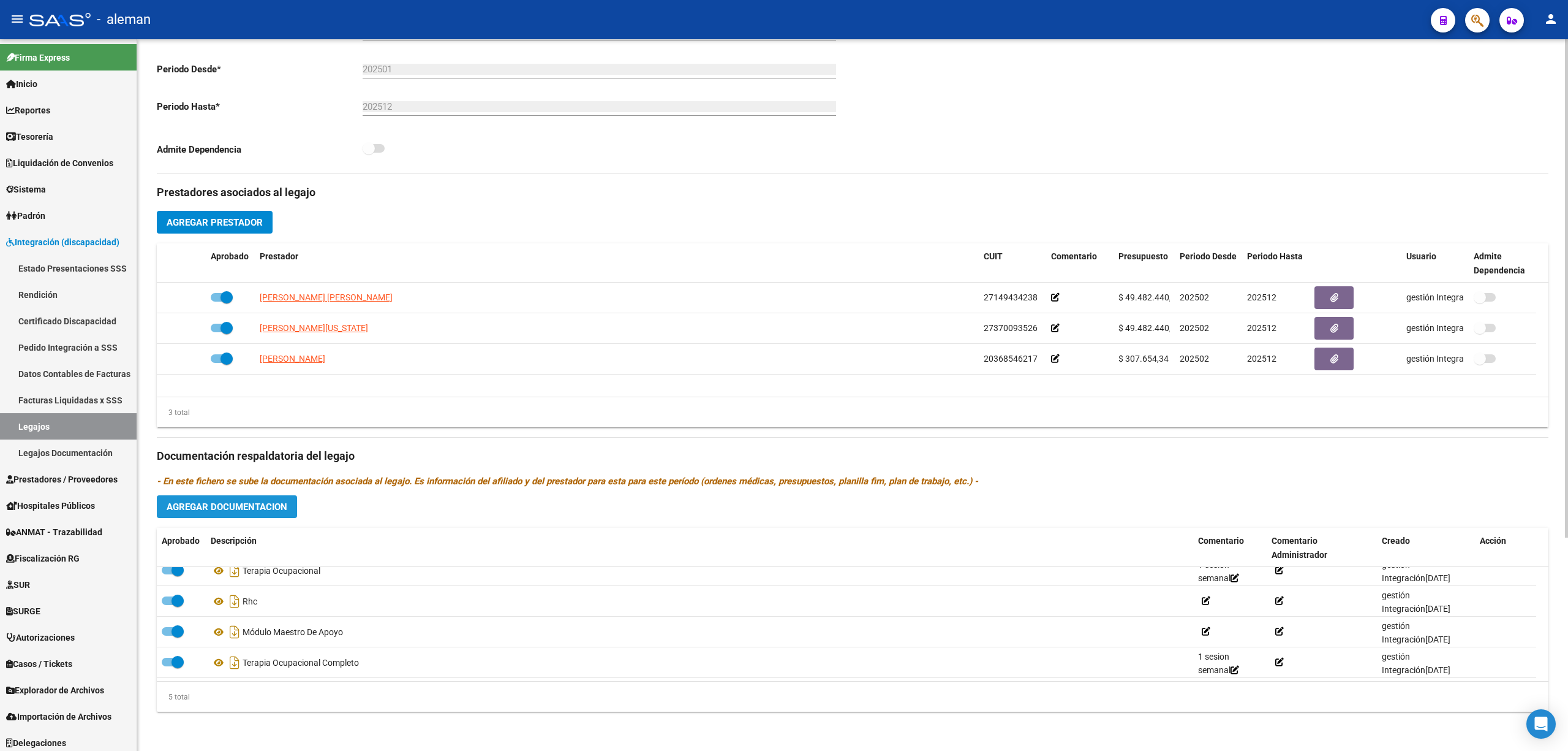
click at [285, 511] on span "Agregar Documentacion" at bounding box center [226, 507] width 121 height 11
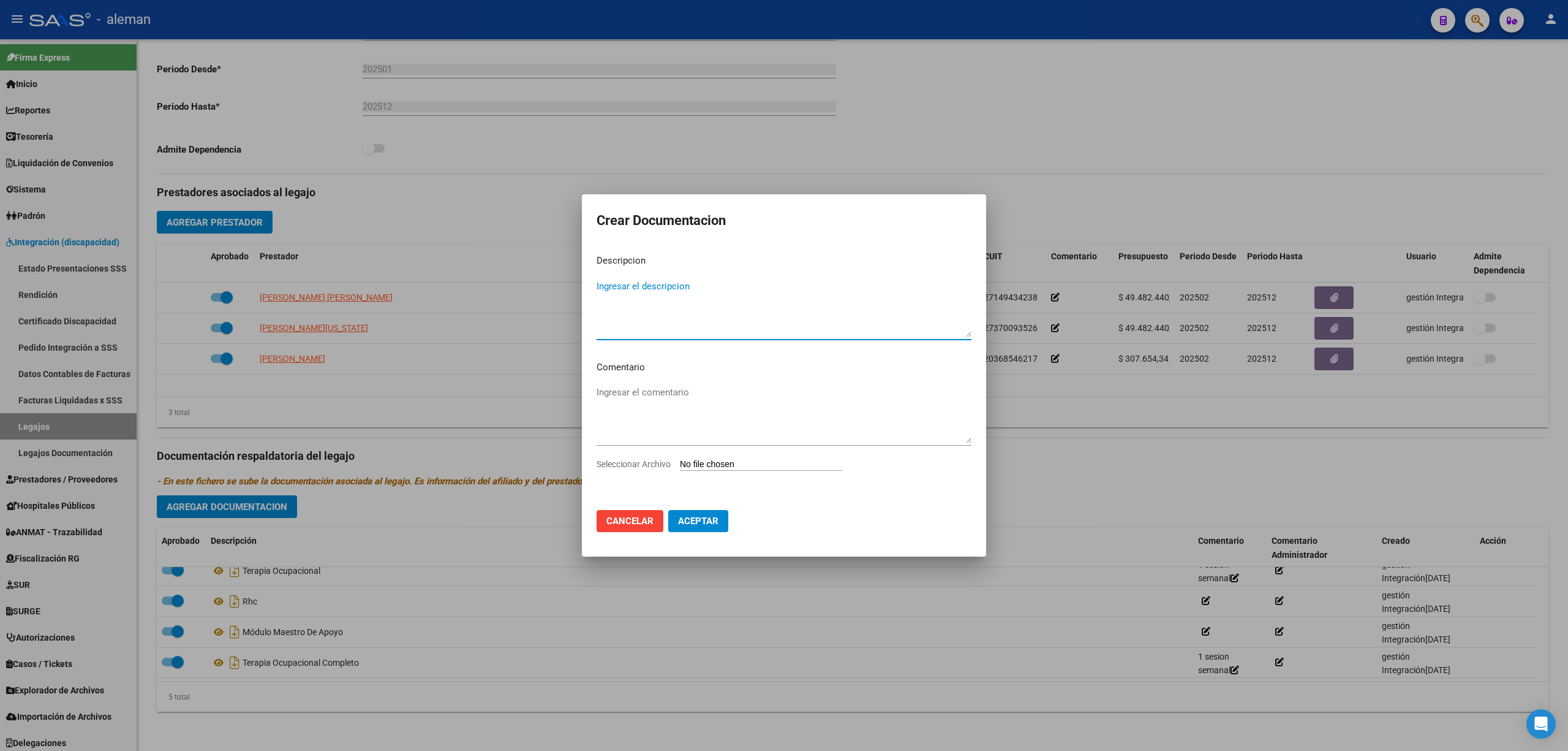
click at [697, 333] on textarea "Ingresar el descripcion" at bounding box center [784, 308] width 375 height 58
type textarea "[PERSON_NAME] De Apoyo (+Doc)"
click at [724, 467] on input "Seleccionar Archivo" at bounding box center [762, 464] width 163 height 12
type input "C:\fakepath\Maestra de apoyo (+Doc).pdf"
click at [704, 519] on span "Aceptar" at bounding box center [699, 523] width 40 height 11
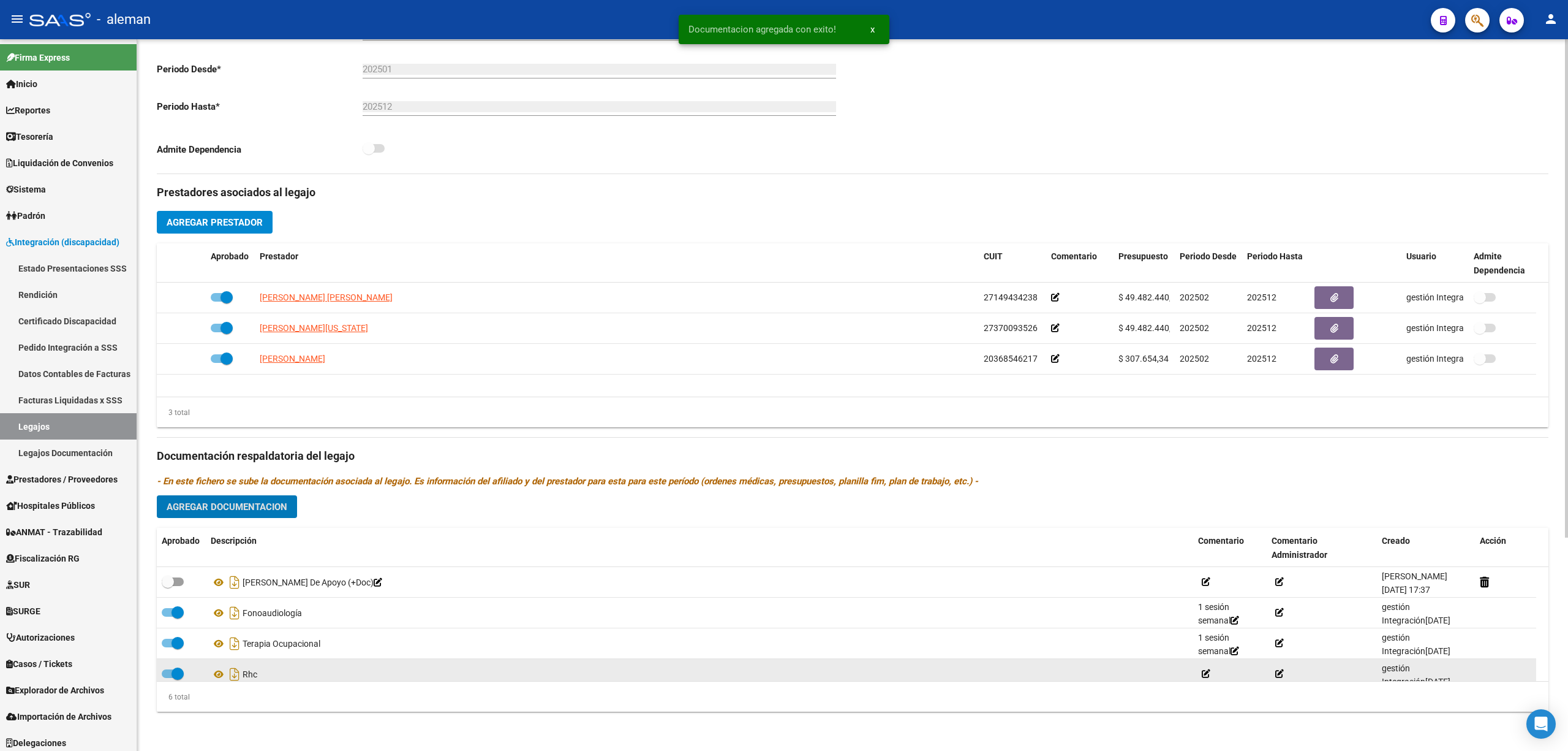
scroll to position [222, 0]
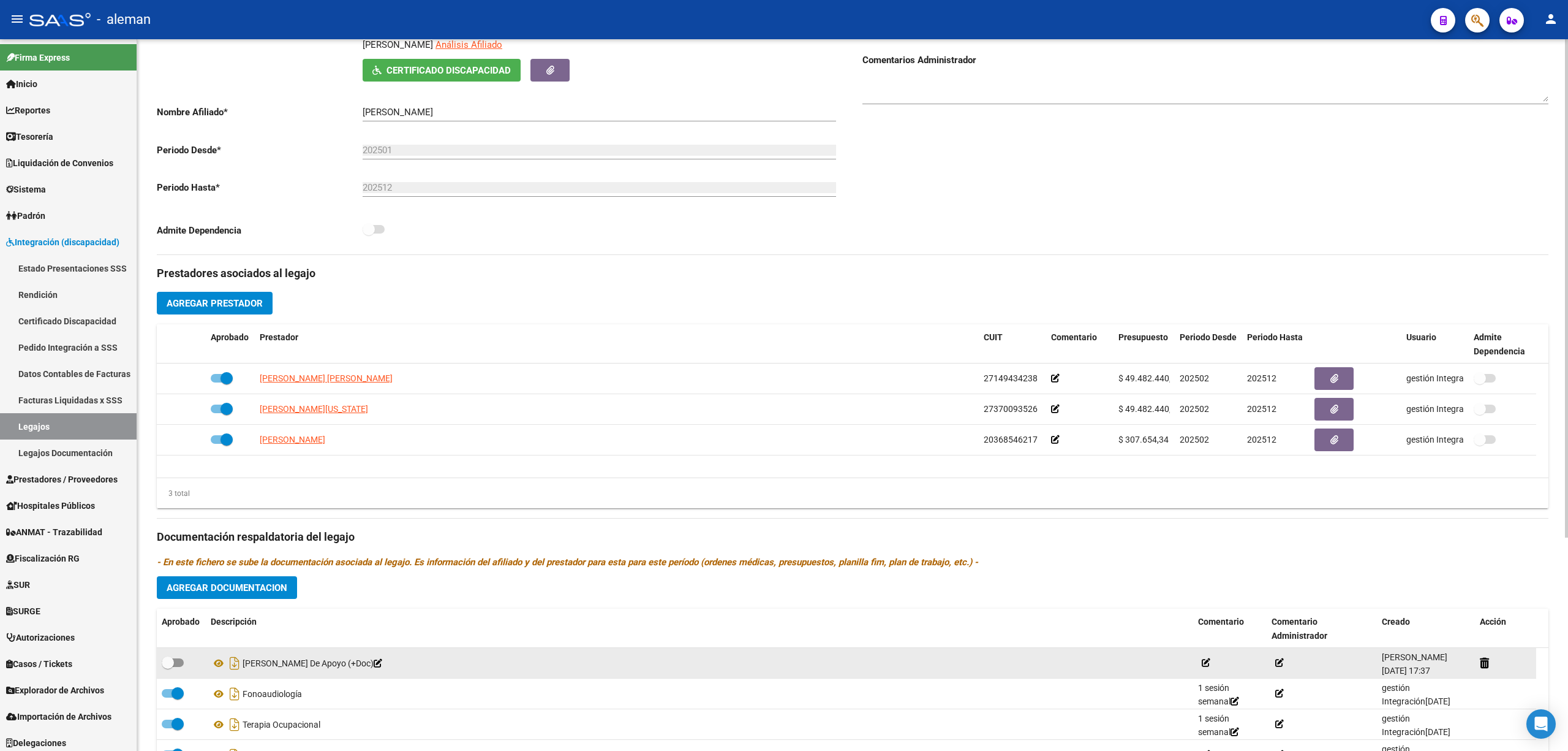
click at [1204, 665] on icon at bounding box center [1205, 661] width 8 height 8
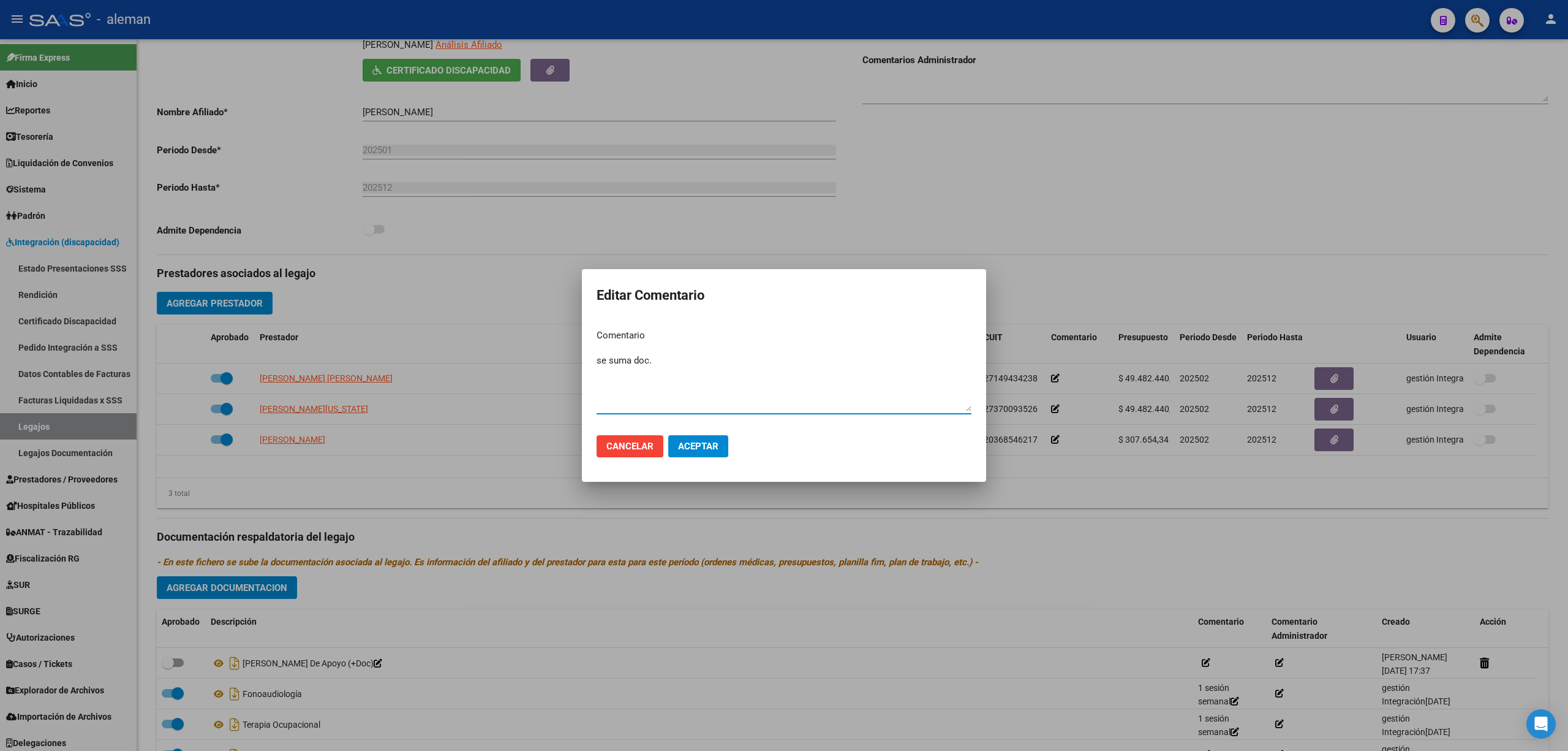
type textarea "se suma doc."
click at [710, 449] on span "Aceptar" at bounding box center [699, 446] width 40 height 11
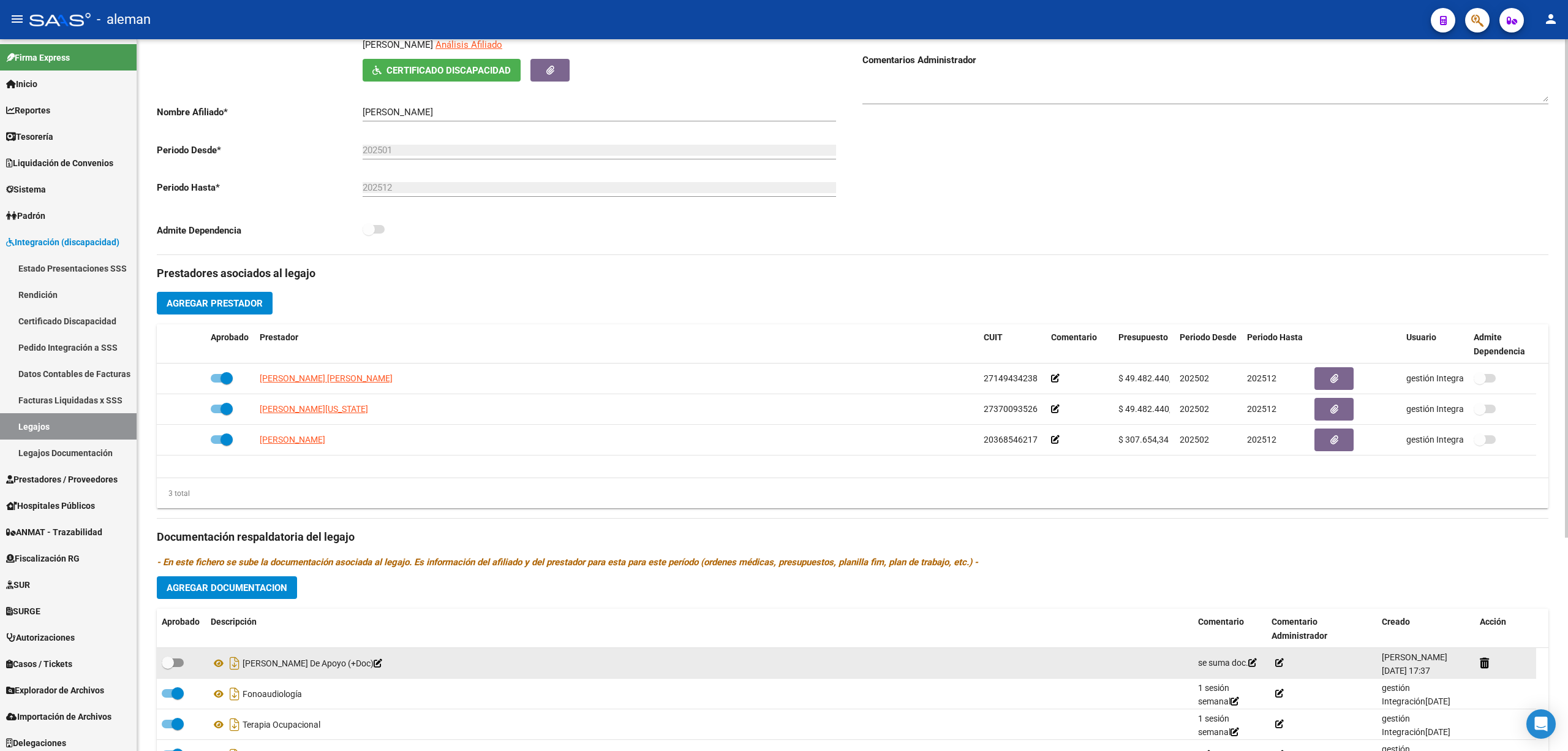
click at [183, 662] on span at bounding box center [173, 661] width 22 height 8
click at [168, 667] on input "checkbox" at bounding box center [167, 667] width 1 height 1
checkbox input "true"
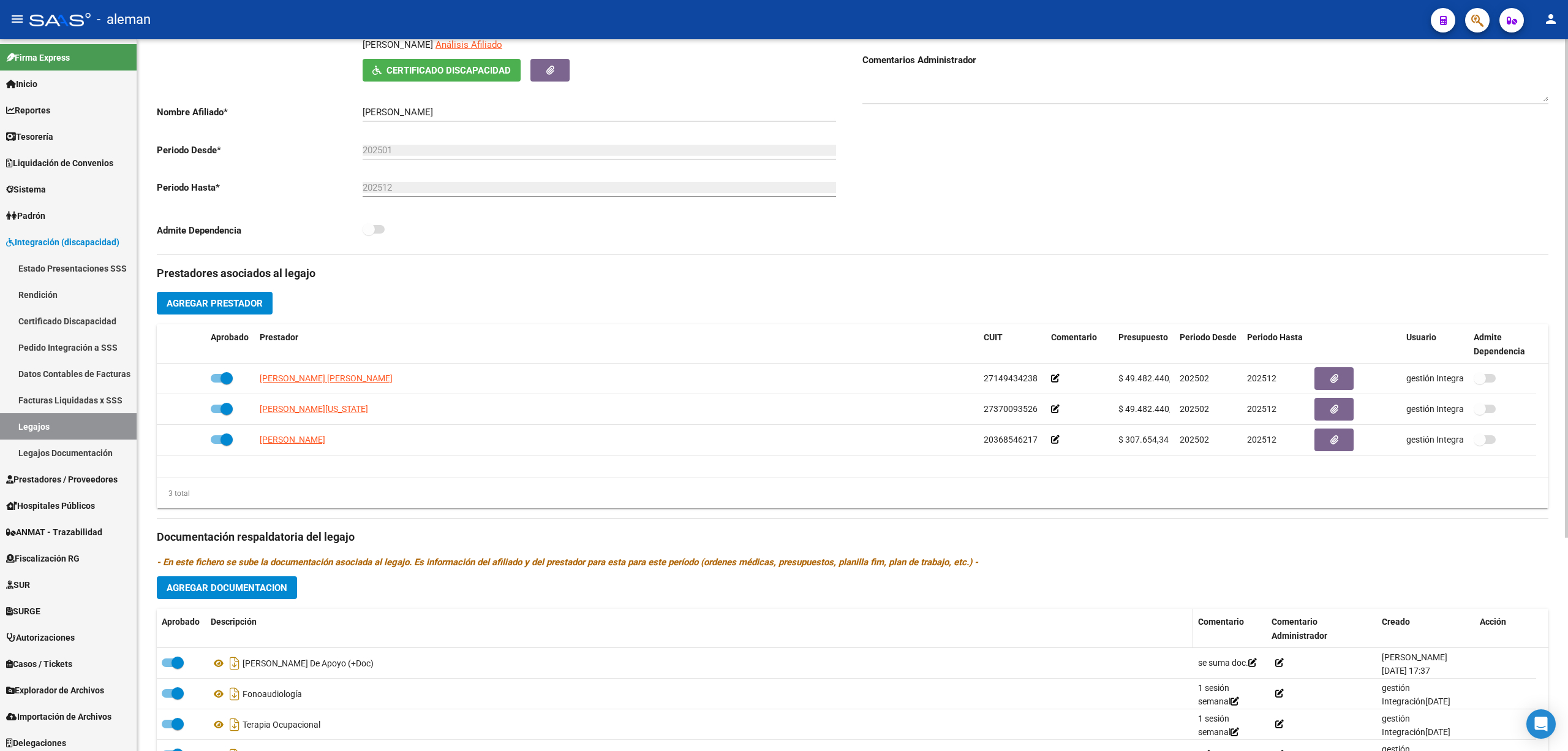
scroll to position [141, 0]
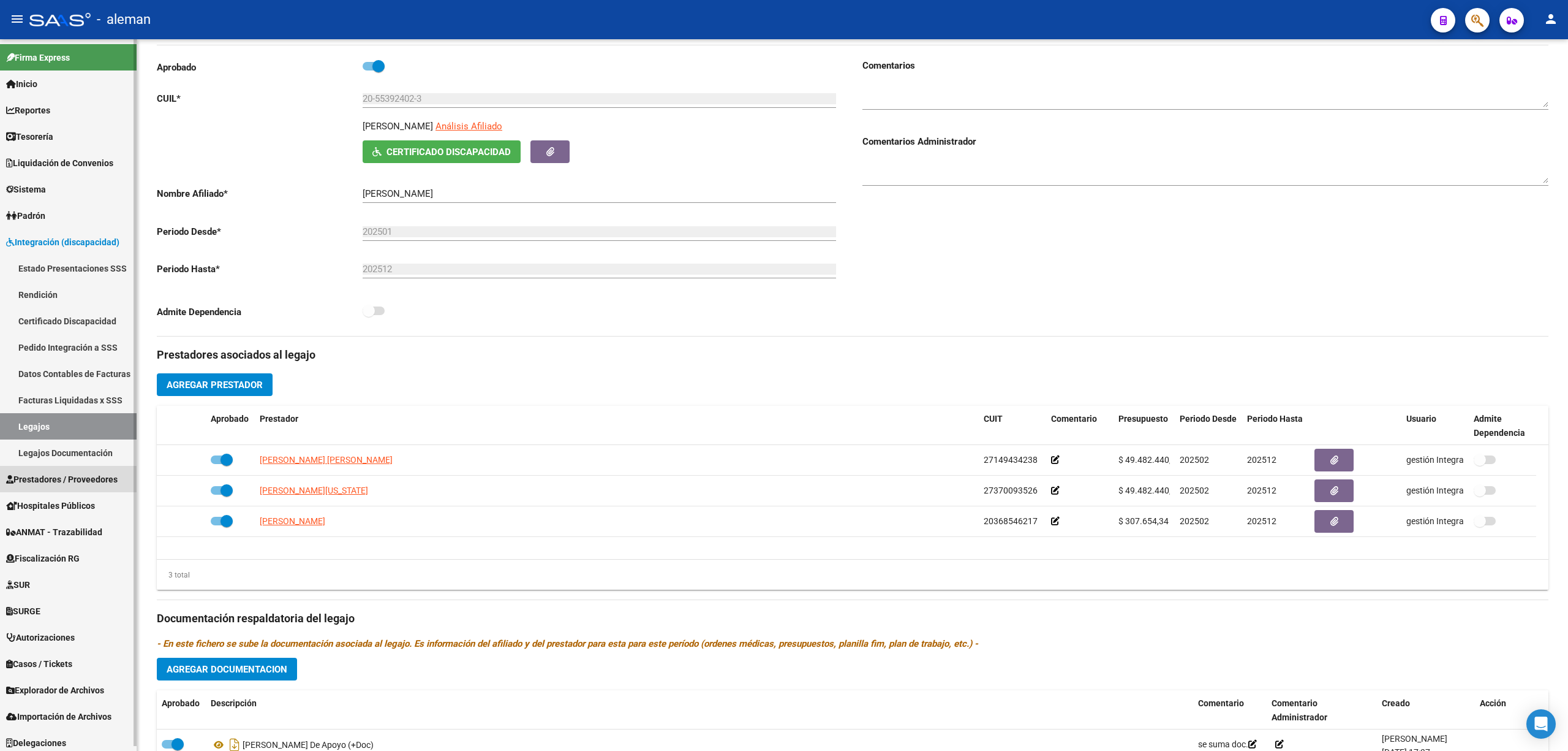
click at [49, 474] on span "Prestadores / Proveedores" at bounding box center [62, 479] width 111 height 14
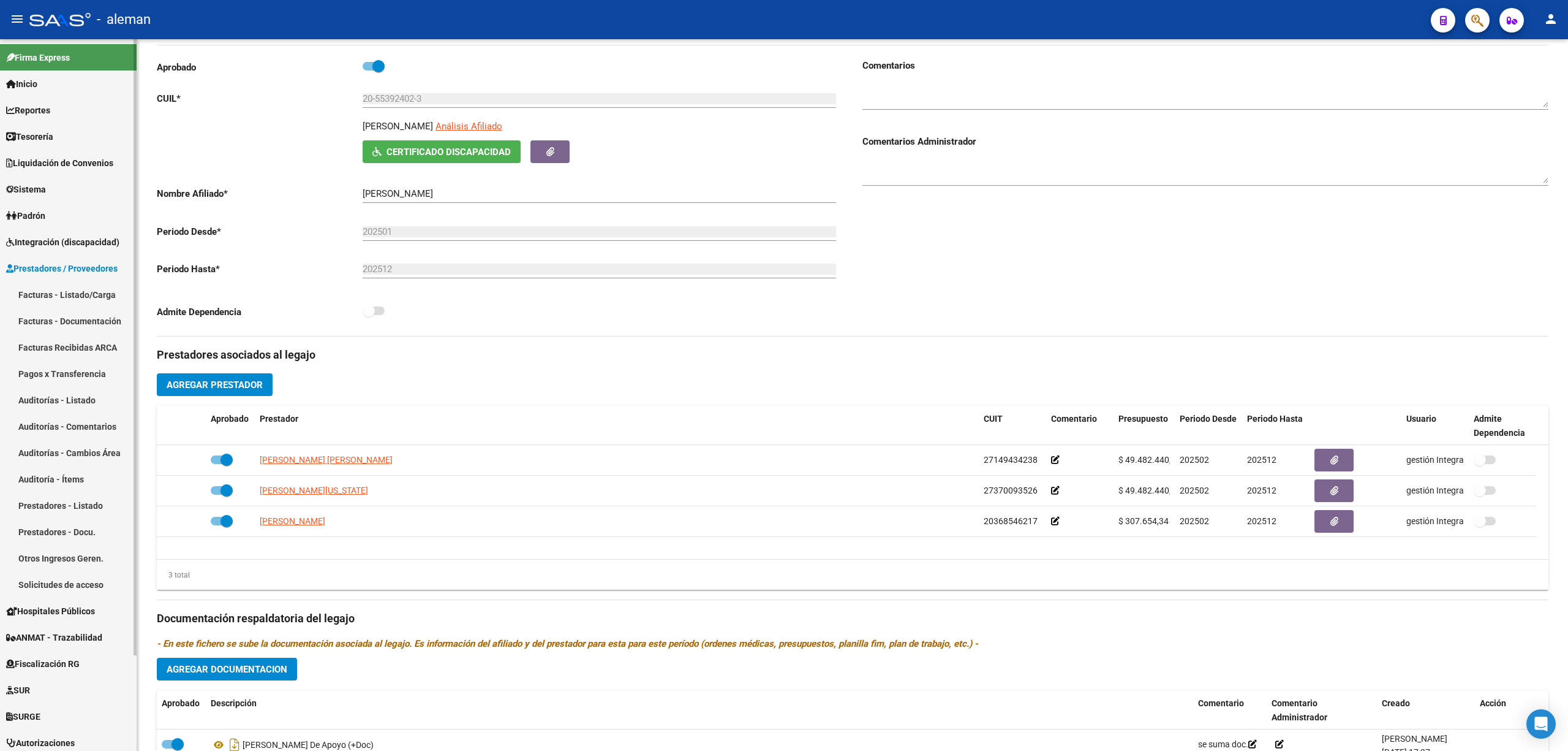
click at [59, 297] on link "Facturas - Listado/Carga" at bounding box center [68, 294] width 137 height 26
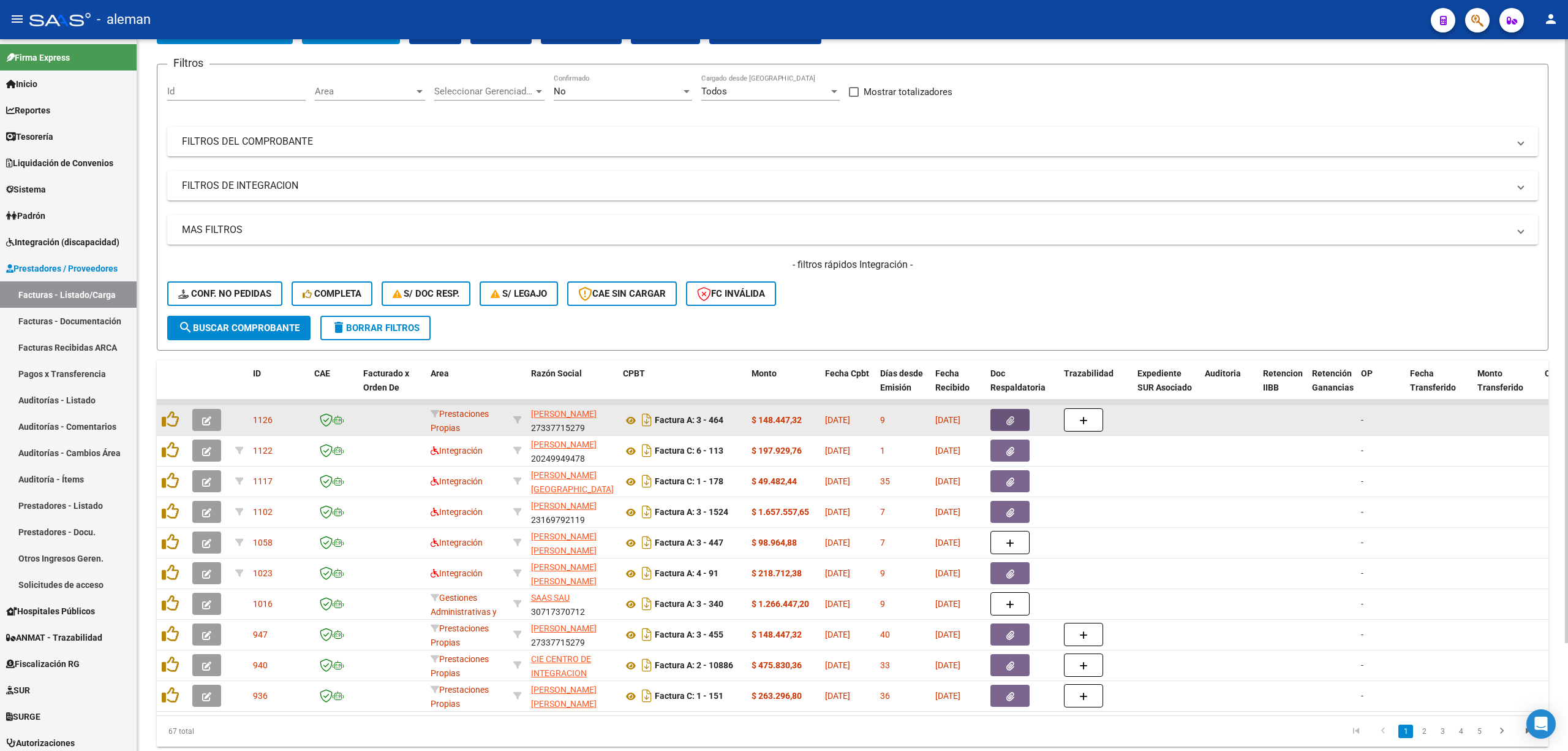
click at [1001, 413] on button "button" at bounding box center [1010, 419] width 39 height 22
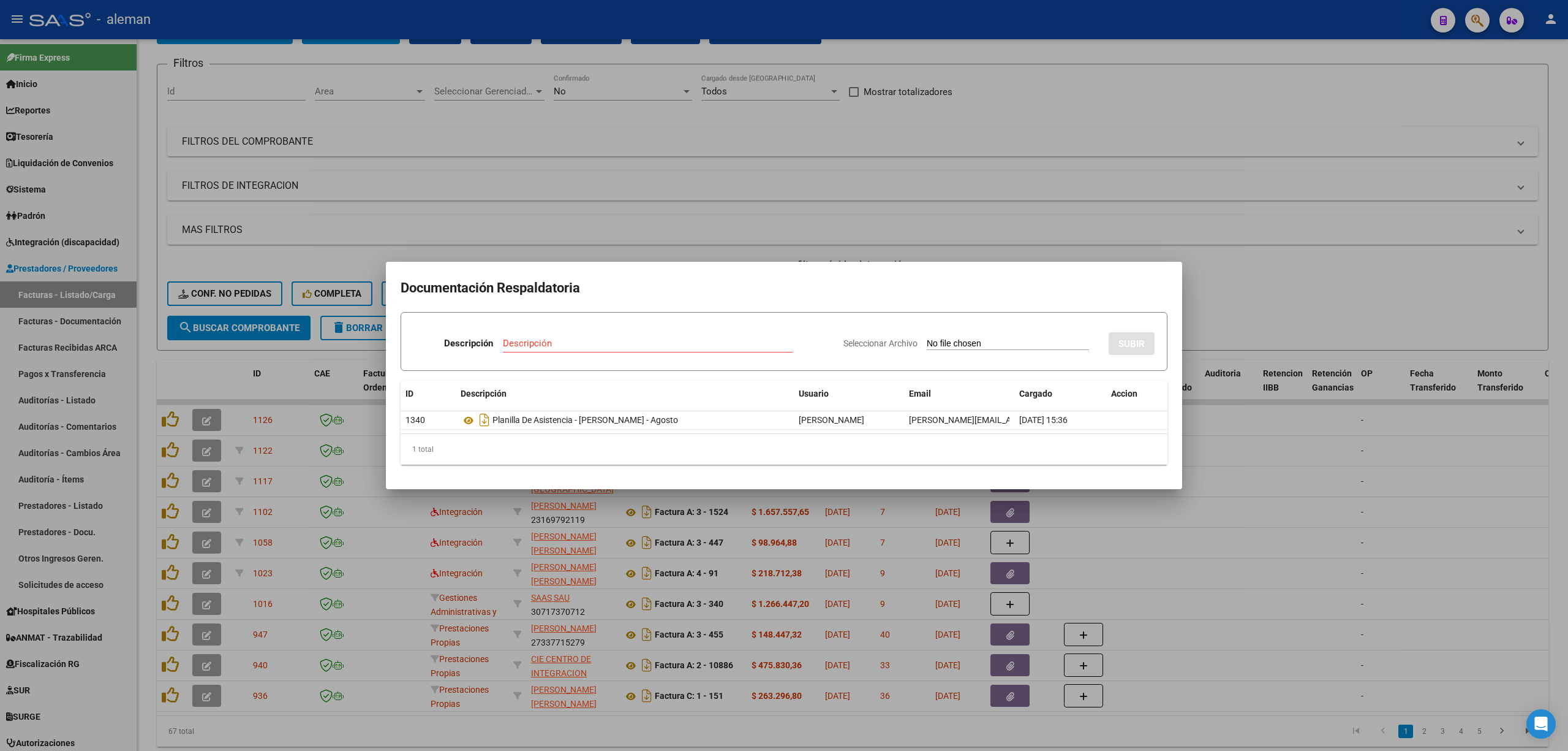
click at [1226, 428] on div at bounding box center [784, 376] width 1568 height 751
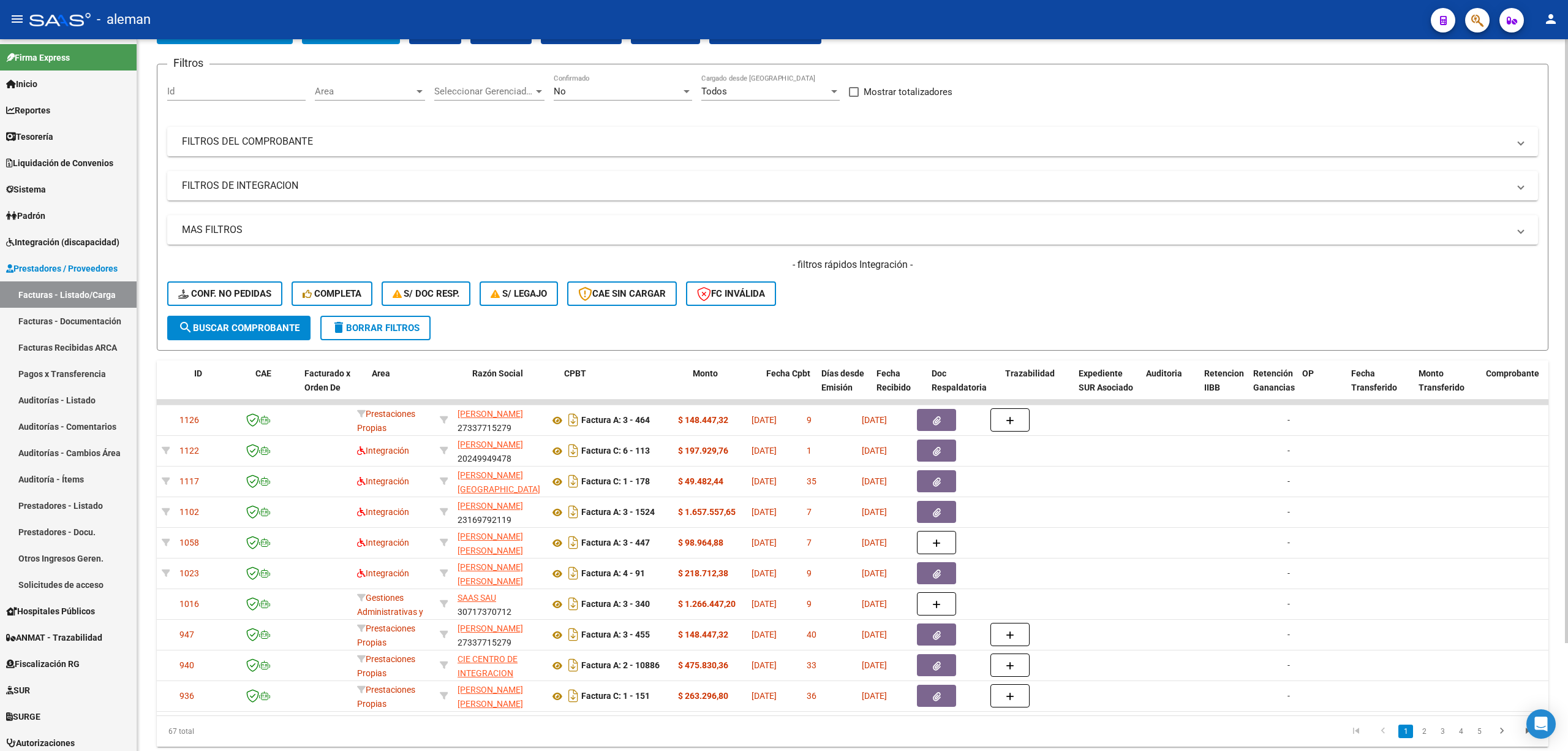
scroll to position [0, 17]
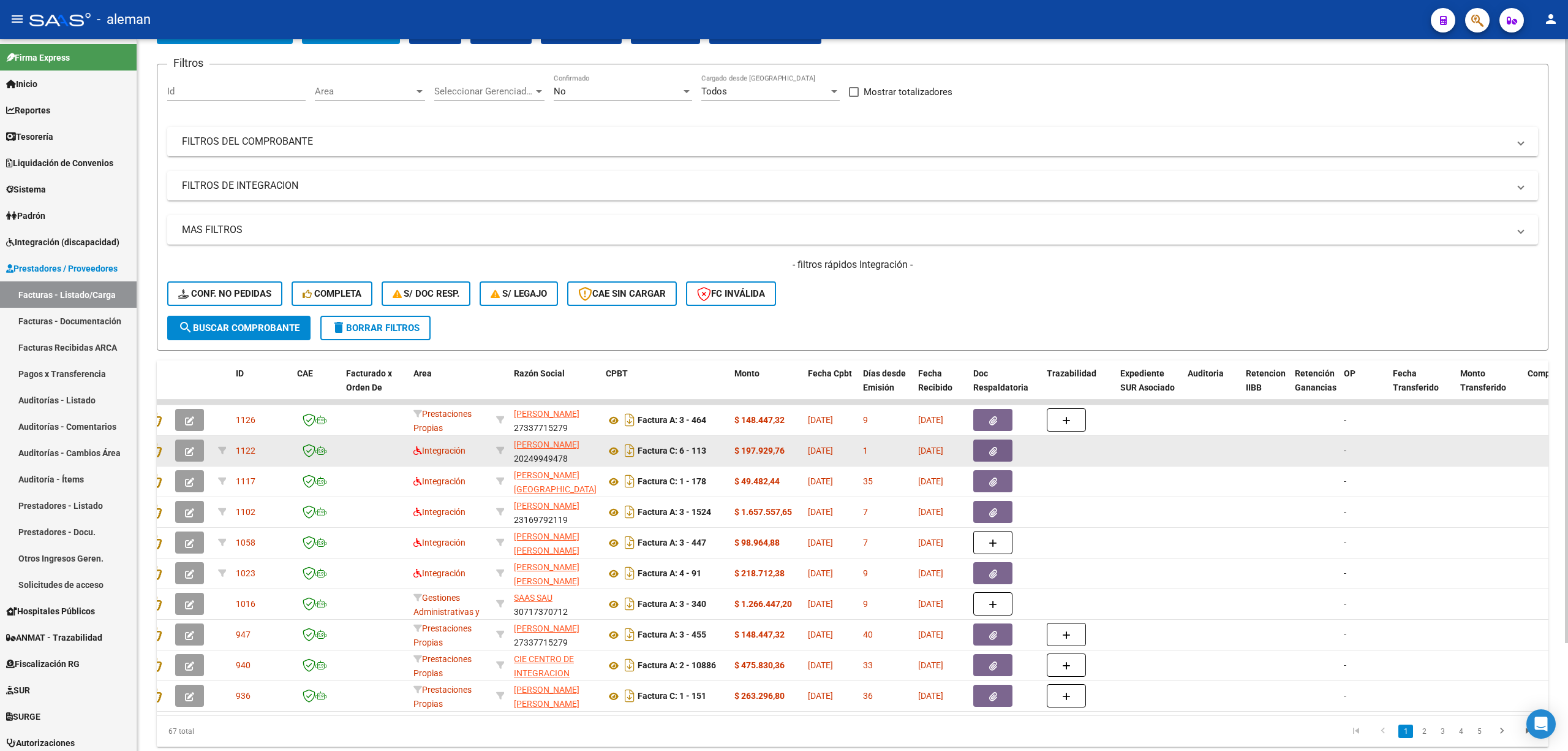
click at [987, 451] on button "button" at bounding box center [993, 450] width 39 height 22
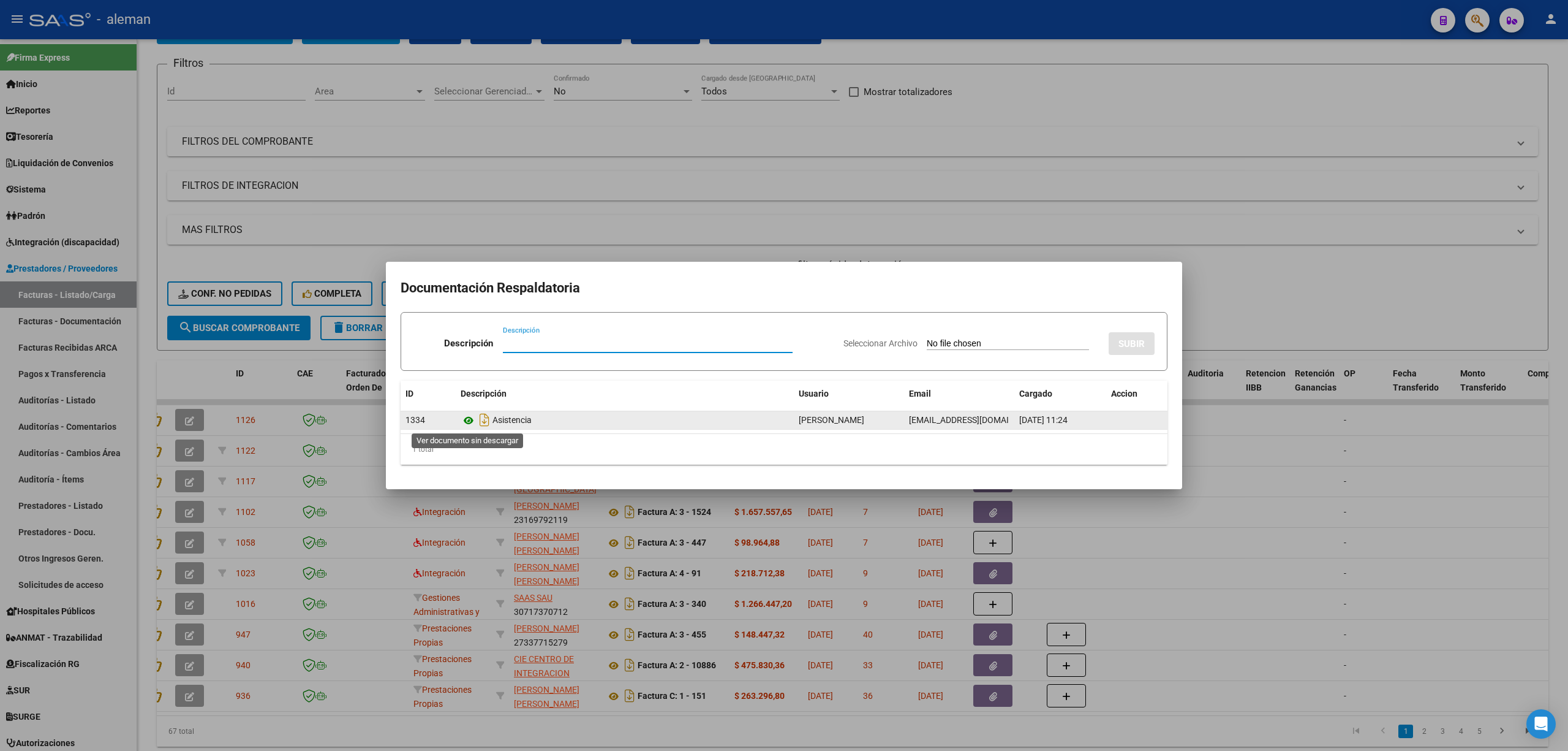
click at [471, 422] on icon at bounding box center [468, 420] width 16 height 15
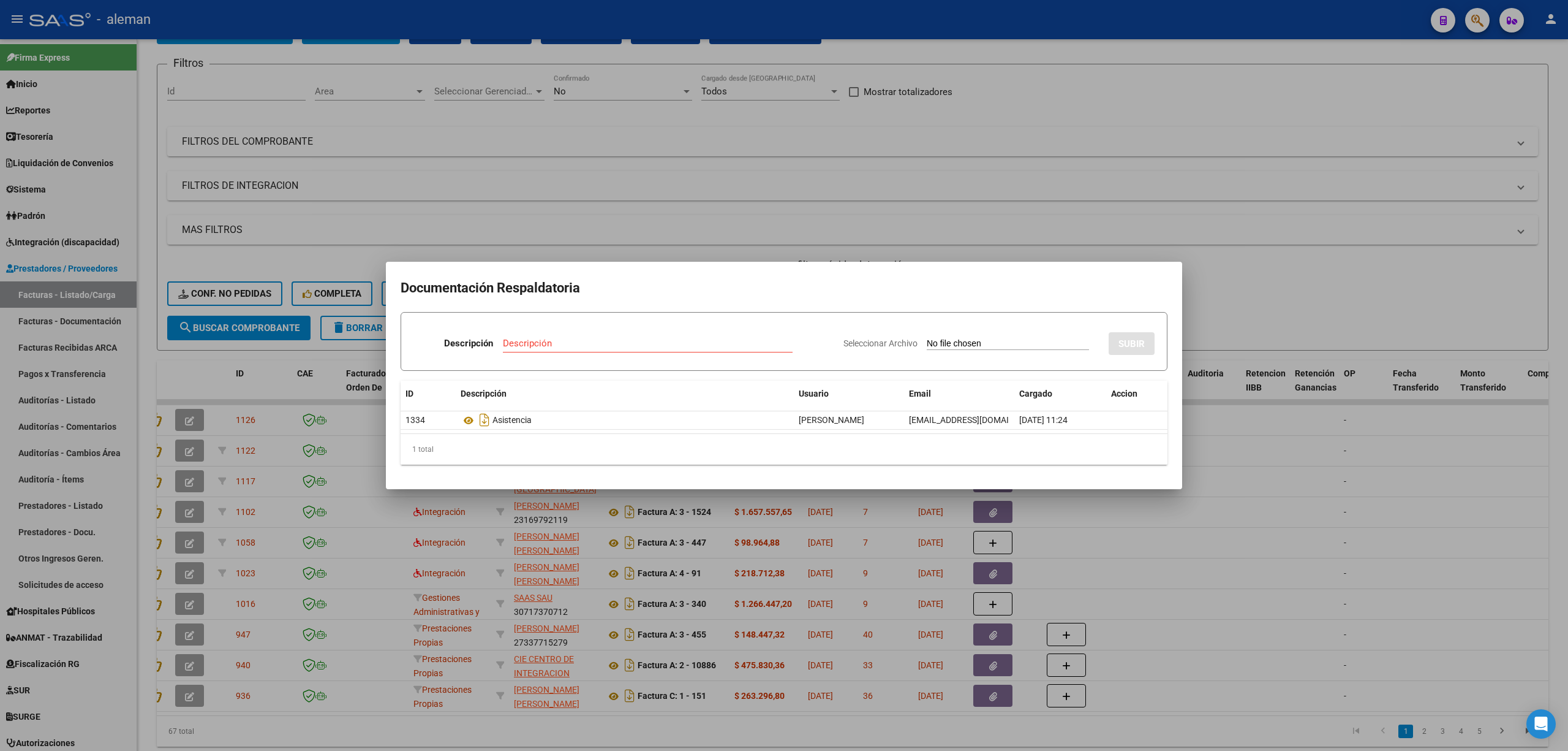
click at [1275, 552] on div at bounding box center [784, 376] width 1568 height 751
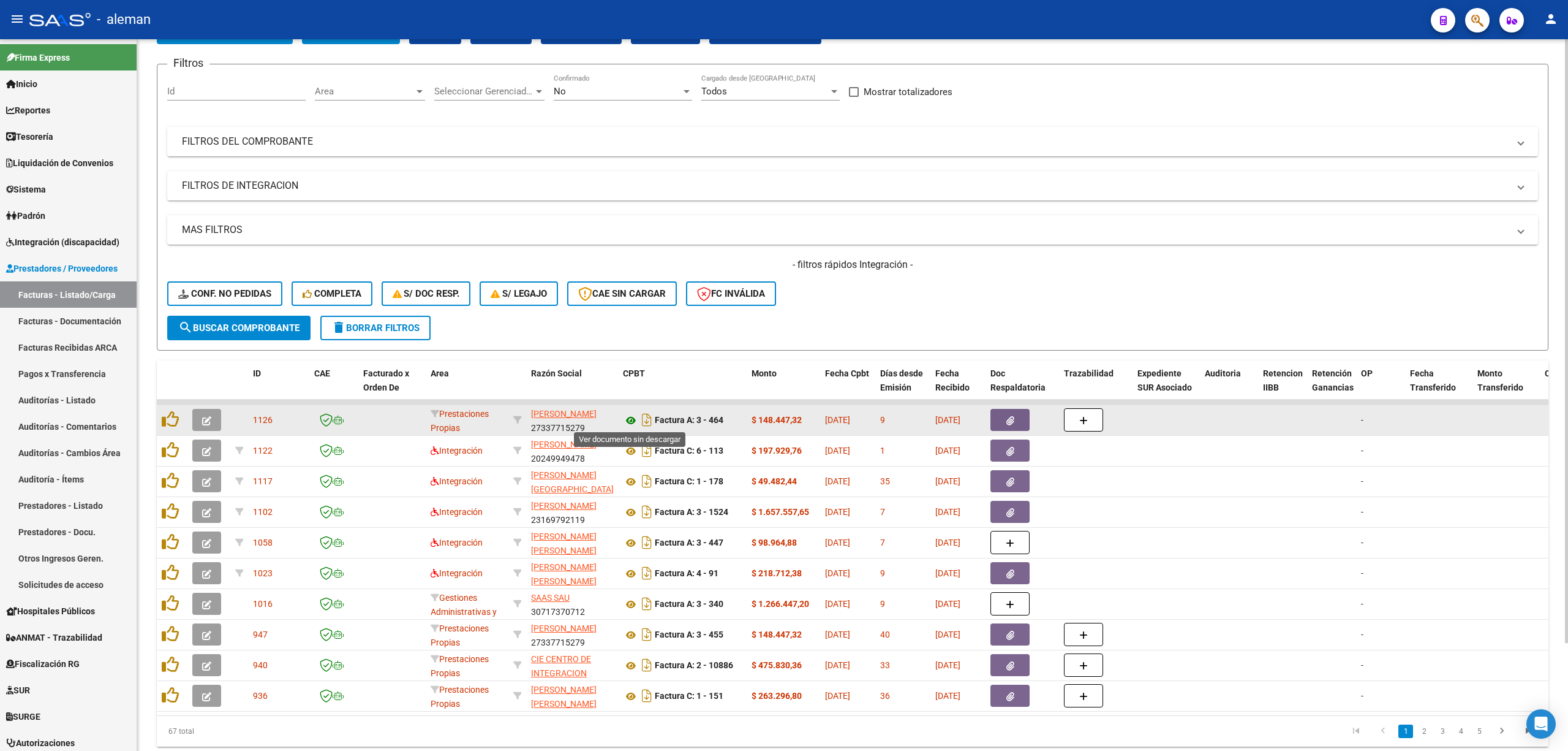
click at [626, 418] on icon at bounding box center [630, 420] width 16 height 15
click at [198, 415] on button "button" at bounding box center [207, 419] width 29 height 22
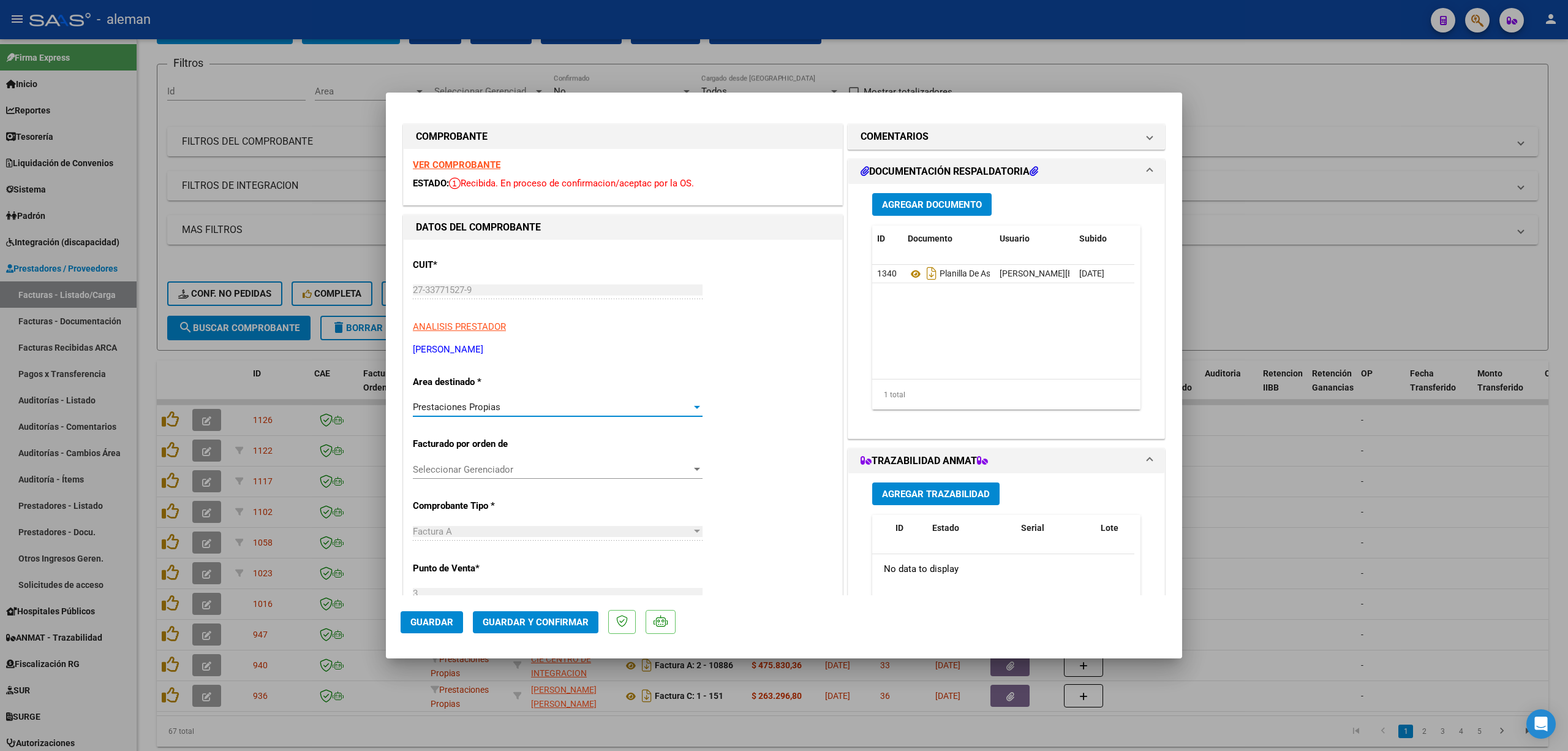
click at [692, 410] on div at bounding box center [697, 407] width 11 height 10
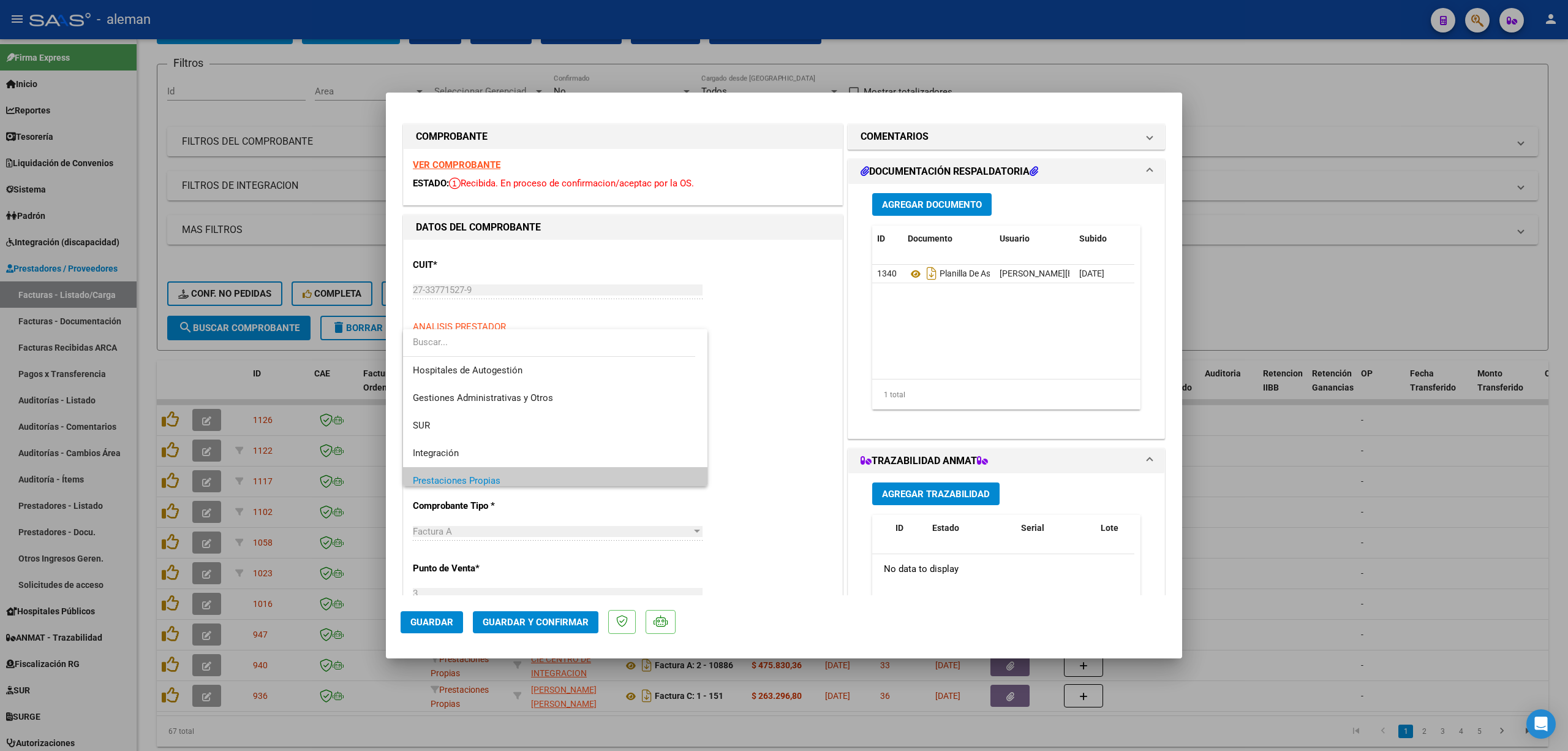
scroll to position [73, 0]
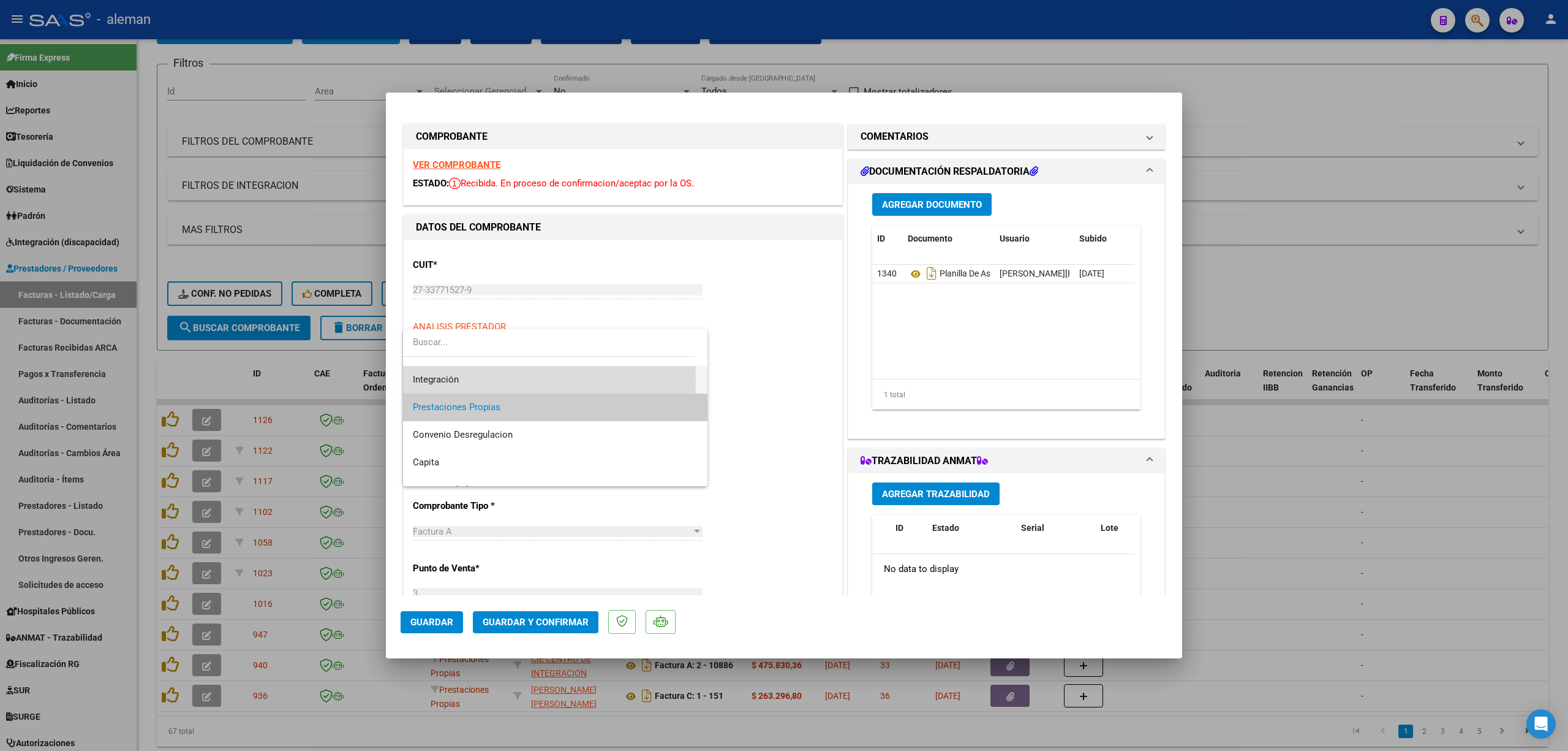
click at [464, 380] on span "Integración" at bounding box center [555, 379] width 285 height 27
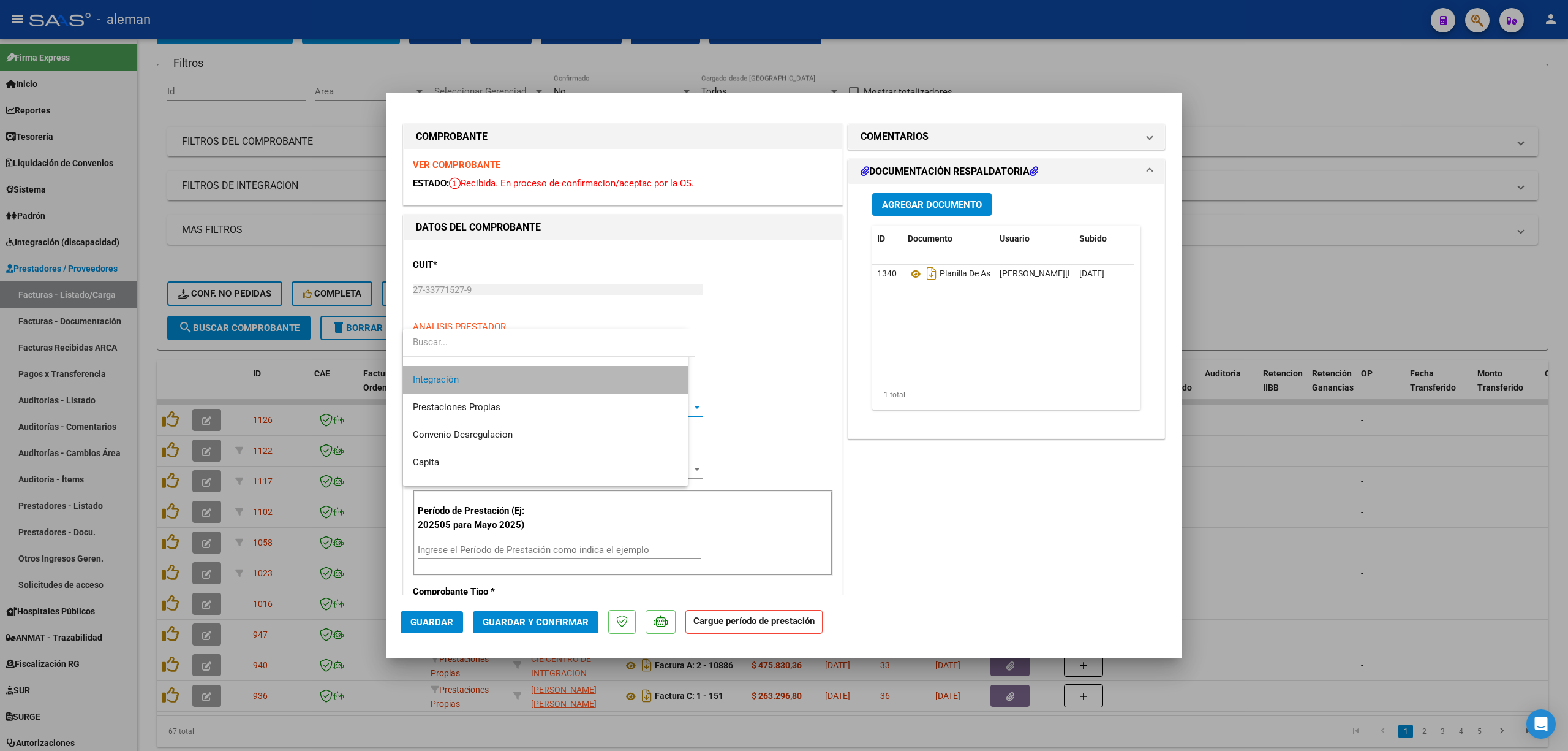
scroll to position [82, 0]
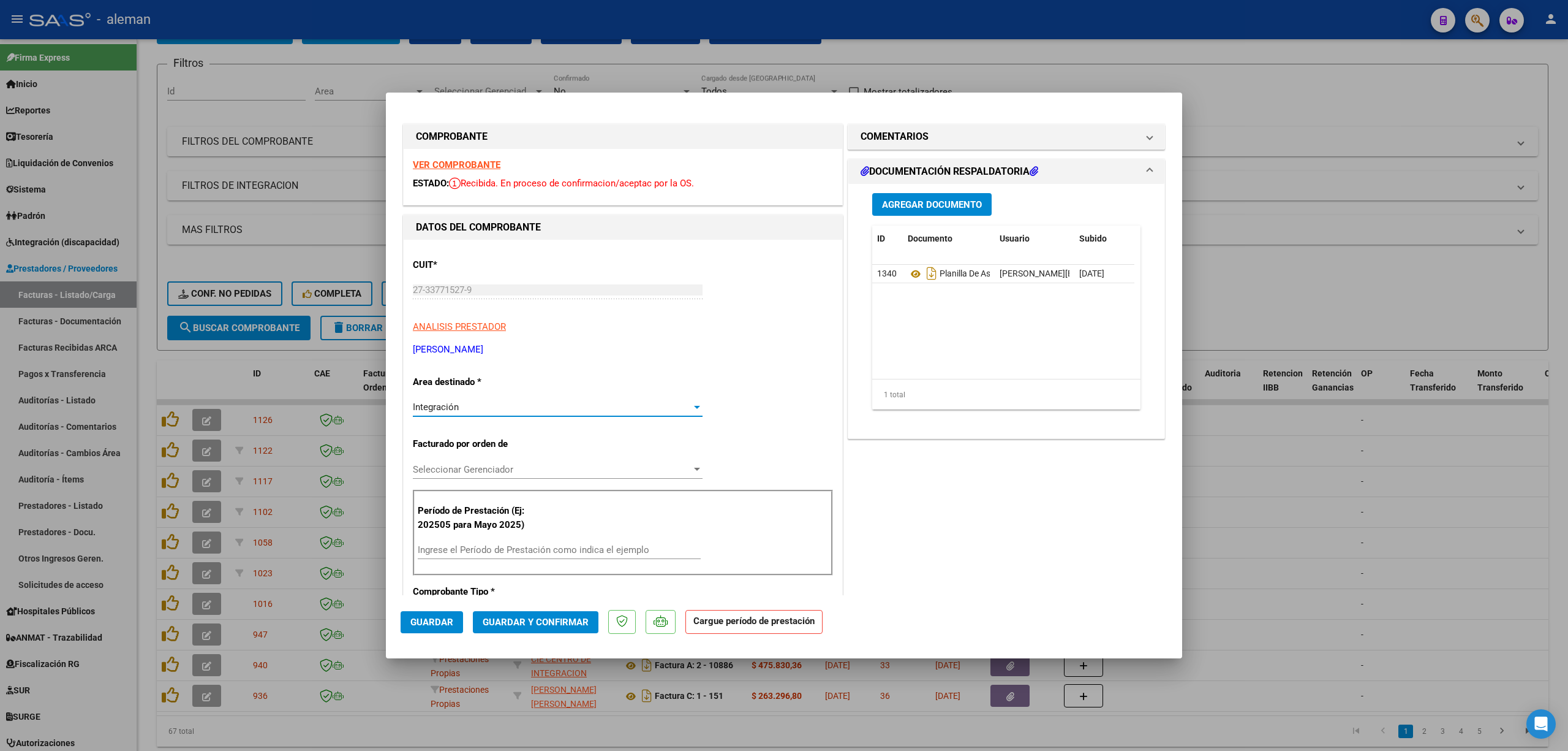
click at [426, 626] on span "Guardar" at bounding box center [431, 622] width 43 height 11
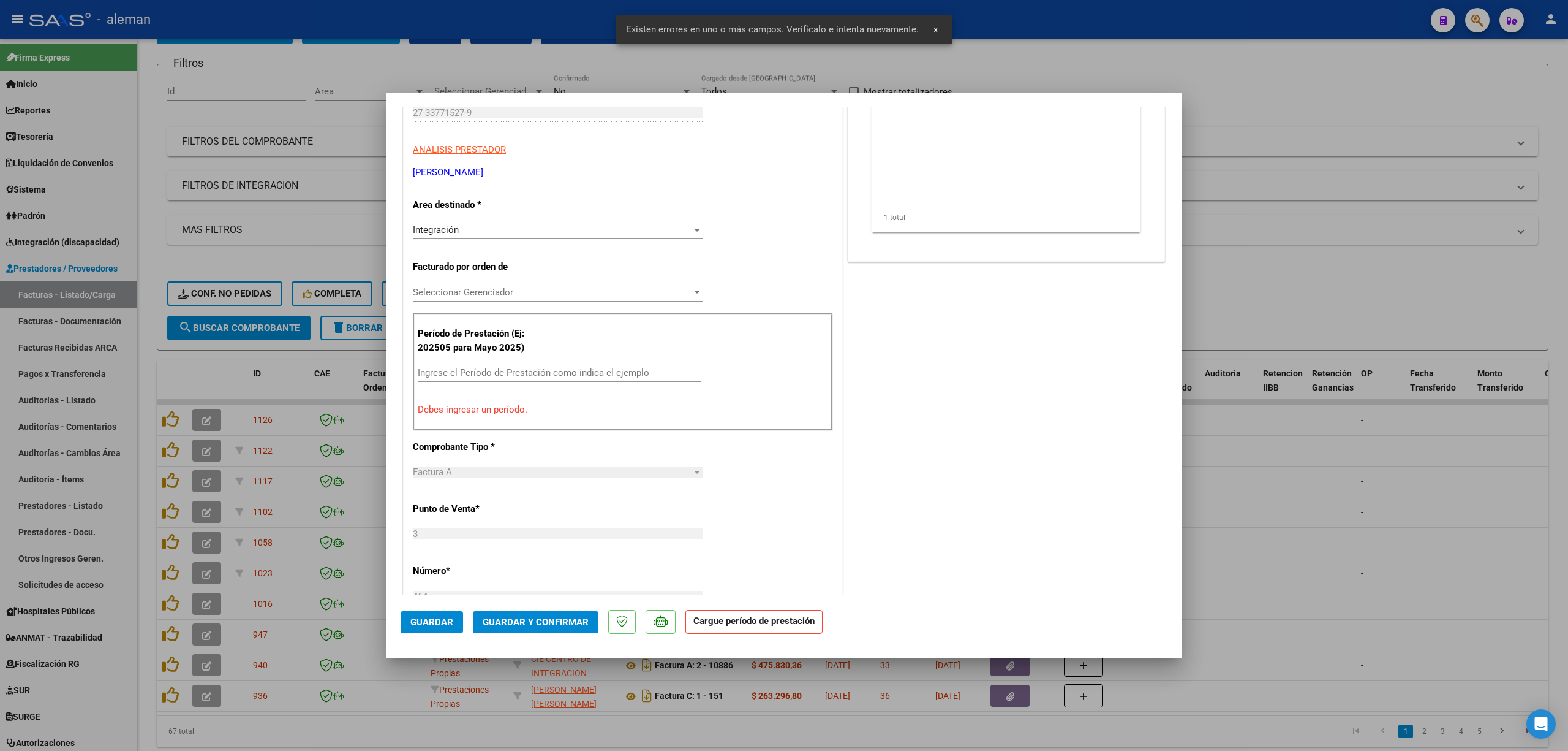
scroll to position [187, 0]
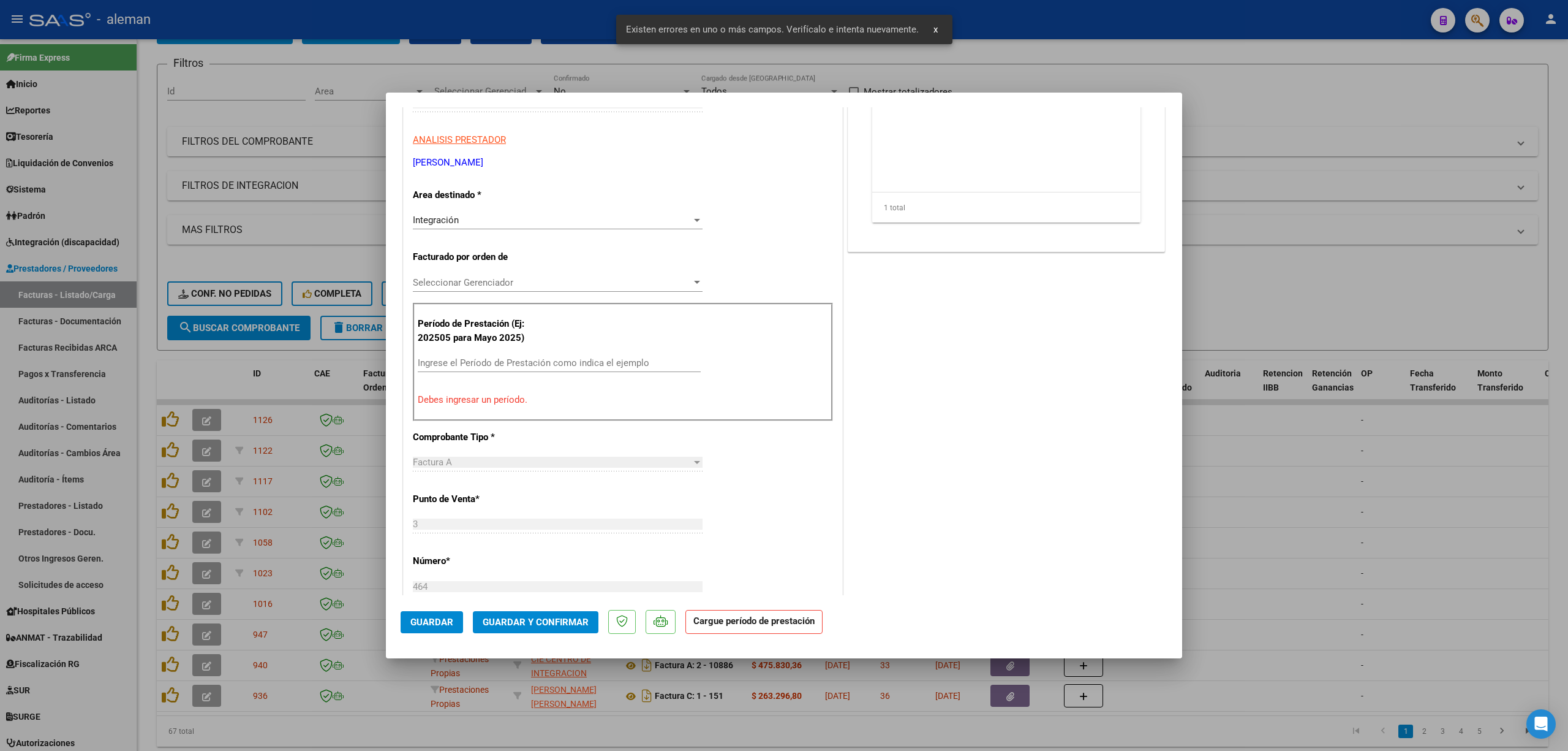
click at [1231, 537] on div at bounding box center [784, 376] width 1568 height 751
type input "$ 0,00"
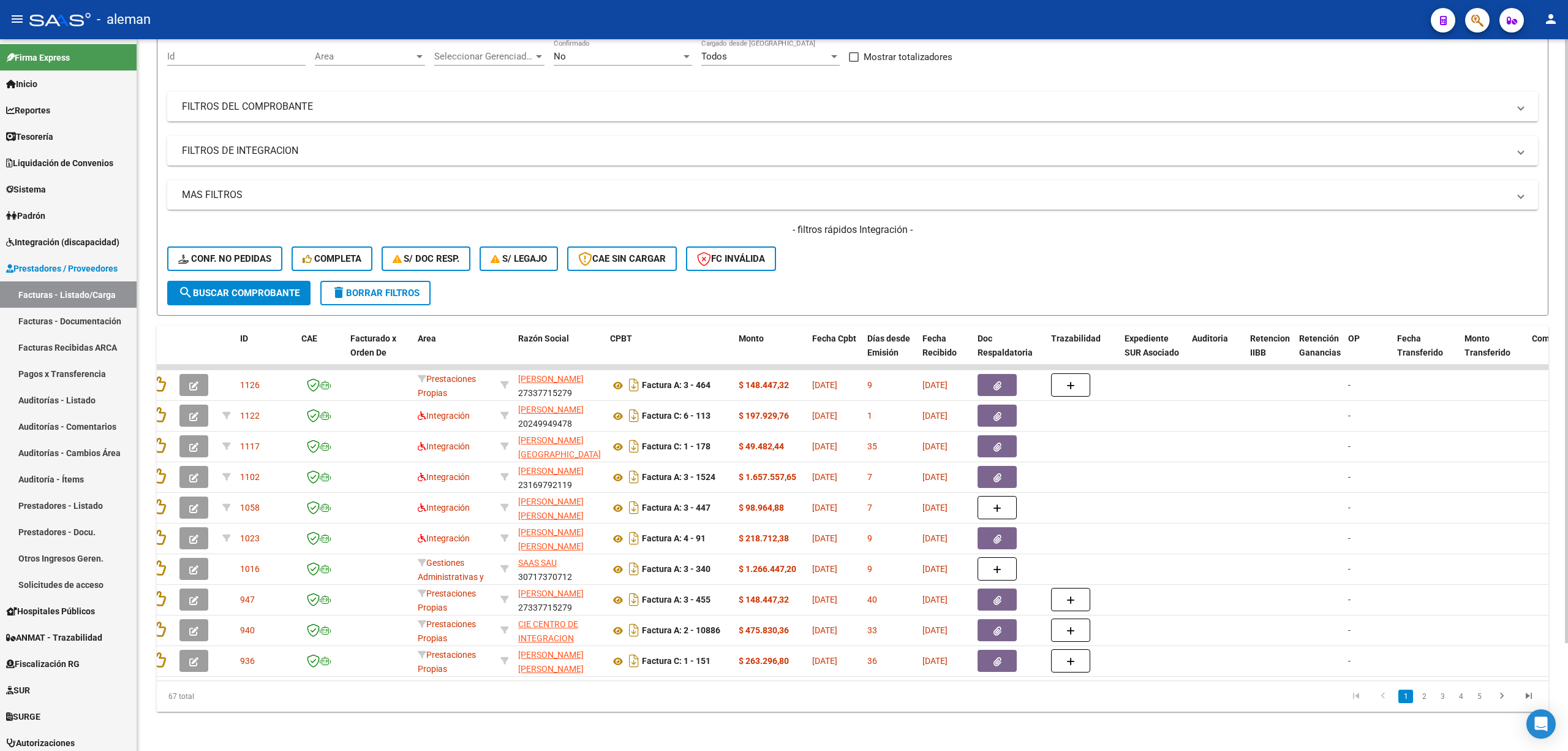
scroll to position [0, 0]
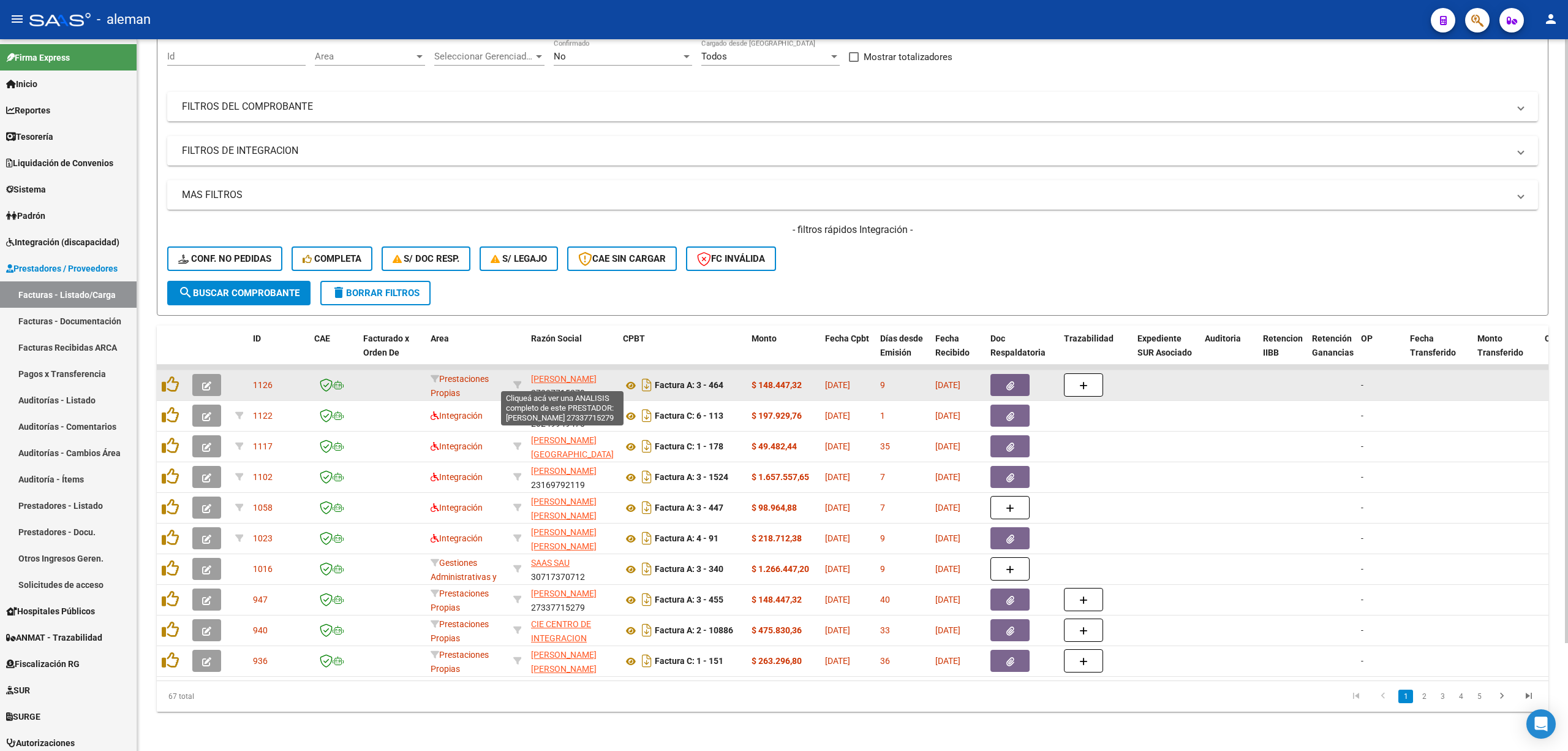
click at [549, 378] on span "[PERSON_NAME]" at bounding box center [564, 378] width 66 height 10
type textarea "27337715279"
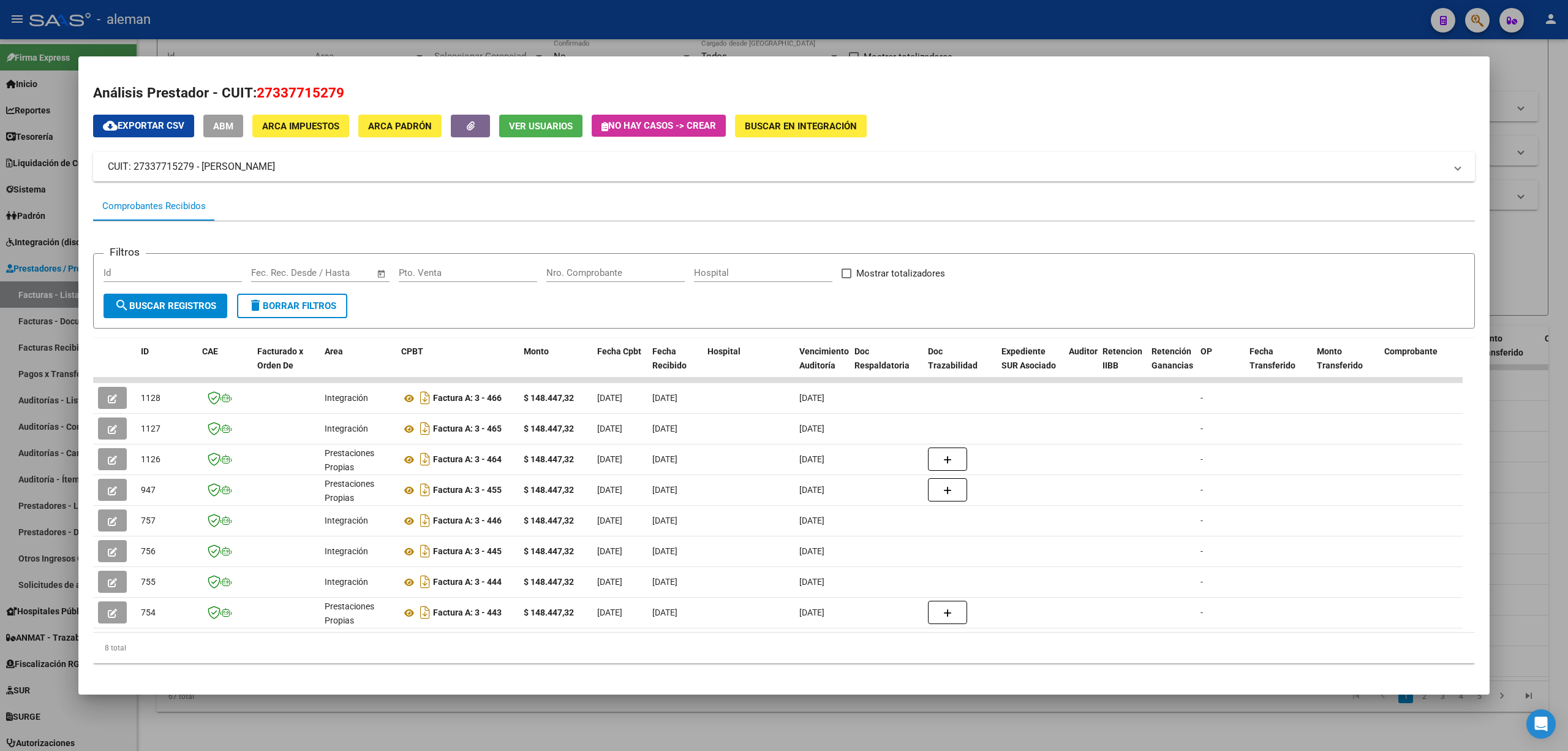
click at [1532, 442] on div at bounding box center [784, 376] width 1568 height 751
